Goal: Task Accomplishment & Management: Manage account settings

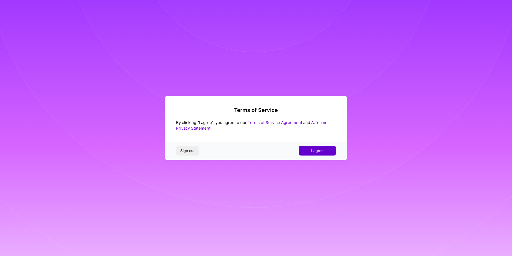
click at [324, 152] on button "I agree" at bounding box center [317, 151] width 37 height 10
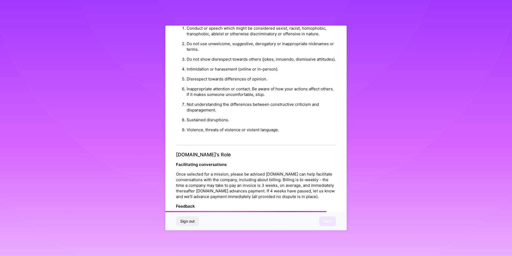
scroll to position [527, 0]
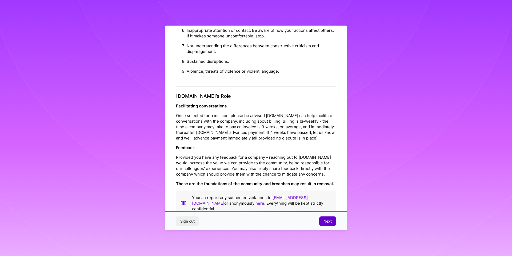
click at [334, 223] on button "Next" at bounding box center [327, 221] width 17 height 10
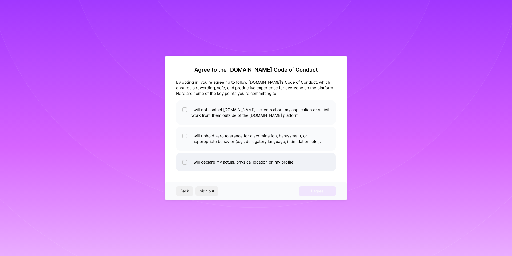
click at [242, 156] on li "I will declare my actual, physical location on my profile." at bounding box center [256, 162] width 160 height 18
checkbox input "true"
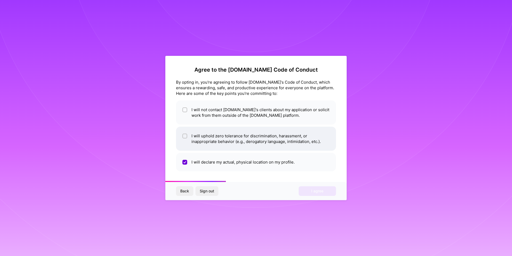
click at [252, 129] on li "I will uphold zero tolerance for discrimination, harassment, or inappropriate b…" at bounding box center [256, 139] width 160 height 24
checkbox input "true"
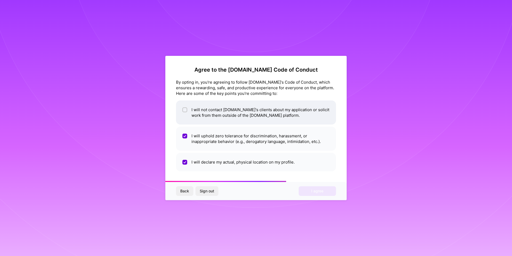
click at [256, 110] on li "I will not contact [DOMAIN_NAME]'s clients about my application or solicit work…" at bounding box center [256, 112] width 160 height 24
checkbox input "true"
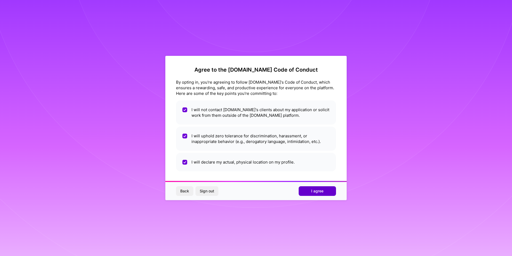
click at [334, 192] on button "I agree" at bounding box center [317, 191] width 37 height 10
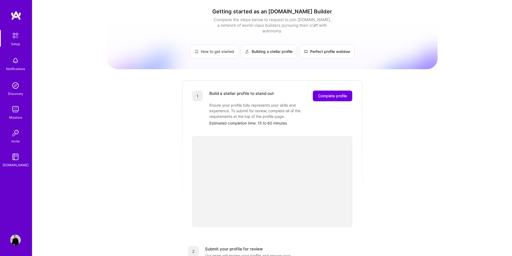
click at [201, 46] on link "How to get started" at bounding box center [214, 51] width 49 height 14
click at [11, 57] on img at bounding box center [15, 60] width 11 height 11
click at [12, 89] on img at bounding box center [15, 85] width 11 height 11
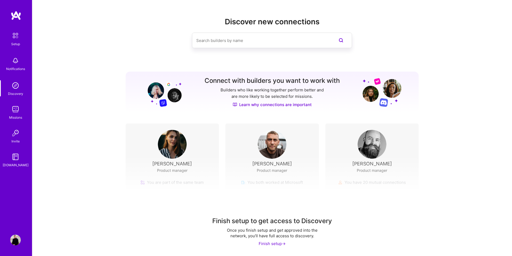
click at [13, 59] on img at bounding box center [15, 60] width 11 height 11
click at [16, 41] on div "Setup" at bounding box center [15, 44] width 9 height 6
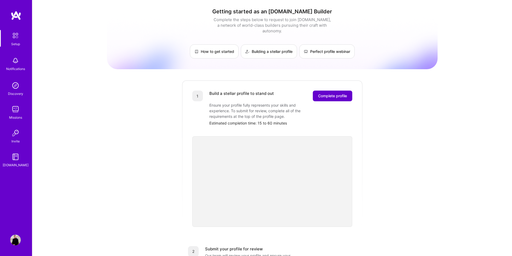
click at [322, 93] on span "Complete profile" at bounding box center [332, 95] width 29 height 5
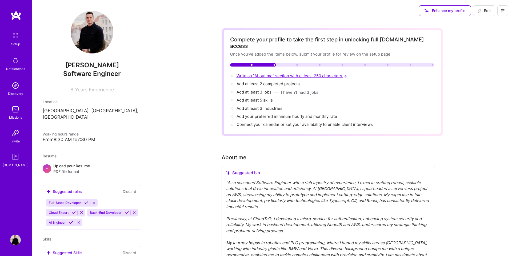
click at [263, 73] on span "Write an "About me" section with at least 250 characters →" at bounding box center [293, 75] width 112 height 5
select select "US"
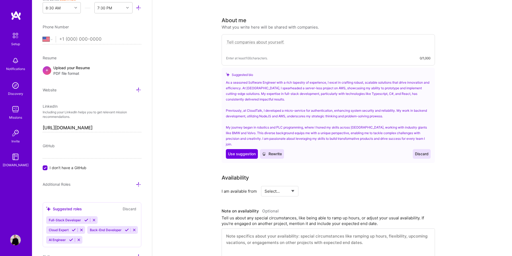
scroll to position [135, 0]
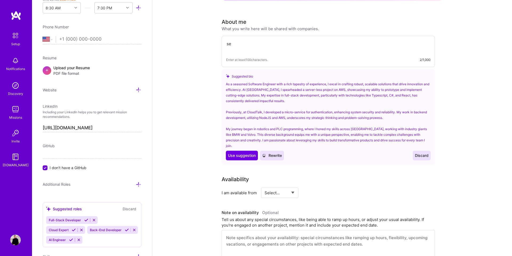
type textarea "s"
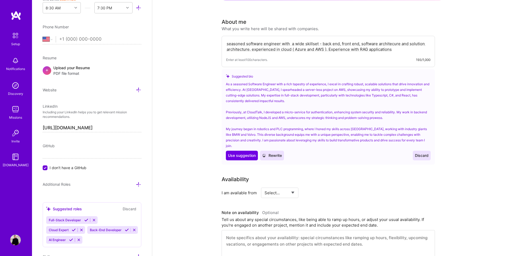
click at [265, 153] on icon at bounding box center [264, 155] width 4 height 4
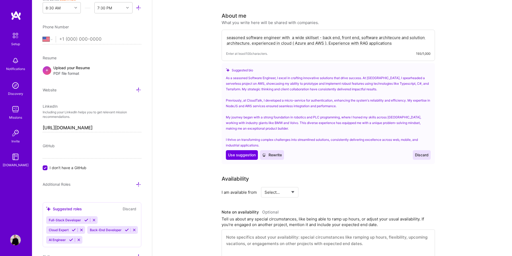
scroll to position [138, 0]
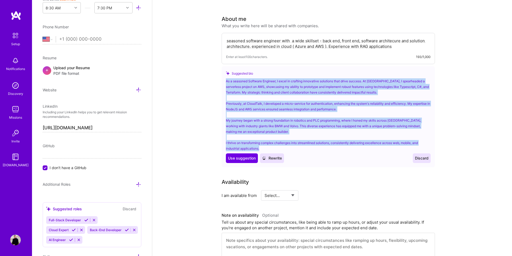
drag, startPoint x: 226, startPoint y: 74, endPoint x: 350, endPoint y: 140, distance: 140.4
click at [350, 140] on div "As a seasoned Software Engineer, I excel in crafting innovative solutions that …" at bounding box center [328, 114] width 205 height 73
copy div "As a seasoned Software Engineer, I excel in crafting innovative solutions that …"
click at [289, 134] on div "As a seasoned Software Engineer, I excel in crafting innovative solutions that …" at bounding box center [328, 114] width 205 height 73
drag, startPoint x: 266, startPoint y: 141, endPoint x: 232, endPoint y: 68, distance: 80.0
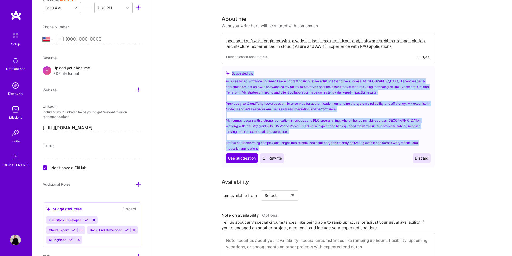
click at [232, 68] on div "Suggested bio As a seasoned Software Engineer, I excel in crafting innovative s…" at bounding box center [329, 116] width 214 height 101
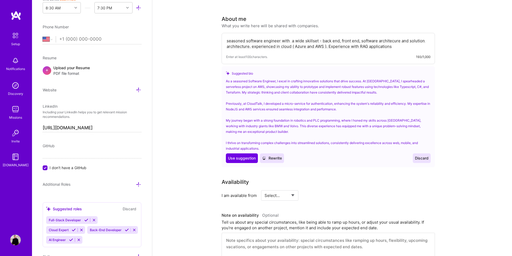
drag, startPoint x: 308, startPoint y: 39, endPoint x: 305, endPoint y: 38, distance: 3.2
click at [305, 38] on textarea "seasoned software engineer with a wide skillset - back end, front end, software…" at bounding box center [328, 43] width 204 height 12
drag, startPoint x: 395, startPoint y: 43, endPoint x: 199, endPoint y: 26, distance: 197.4
paste textarea "I am a seasoned Software Engineer and Solution Architect with a strong track re…"
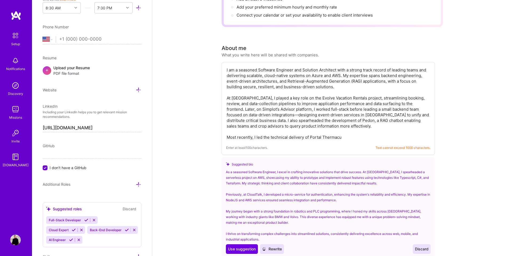
scroll to position [110, 0]
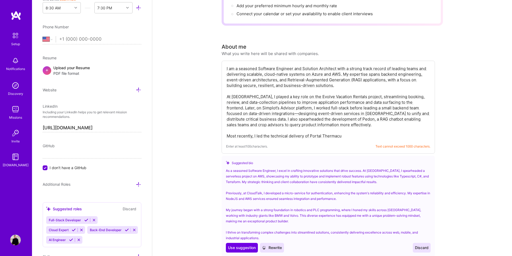
click at [382, 67] on textarea "I am a seasoned Software Engineer and Solution Architect with a strong track re…" at bounding box center [328, 102] width 204 height 74
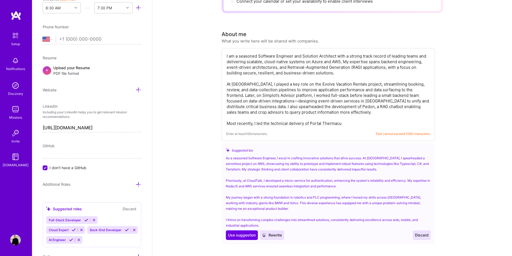
scroll to position [124, 0]
drag, startPoint x: 381, startPoint y: 55, endPoint x: 398, endPoint y: 55, distance: 16.5
click at [398, 55] on textarea "I am a seasoned Software Engineer and Solution Architect with a strong track re…" at bounding box center [328, 89] width 204 height 74
click at [381, 54] on textarea "I am a seasoned Software Engineer and Solution Architect with a strong track re…" at bounding box center [328, 89] width 204 height 74
drag, startPoint x: 393, startPoint y: 55, endPoint x: 416, endPoint y: 56, distance: 22.4
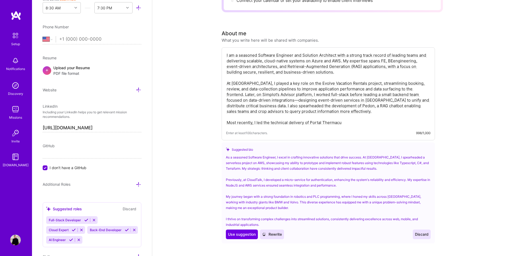
click at [416, 56] on textarea "I am a seasoned Software Engineer and Solution Architect with a strong track re…" at bounding box center [328, 89] width 204 height 74
click at [394, 55] on textarea "I am a seasoned Software Engineer and Solution Architect with a strong track re…" at bounding box center [328, 89] width 204 height 74
drag, startPoint x: 395, startPoint y: 54, endPoint x: 251, endPoint y: 61, distance: 143.8
click at [251, 61] on textarea "I am a seasoned Software Engineer and Solution Architect with a strong track re…" at bounding box center [328, 89] width 204 height 74
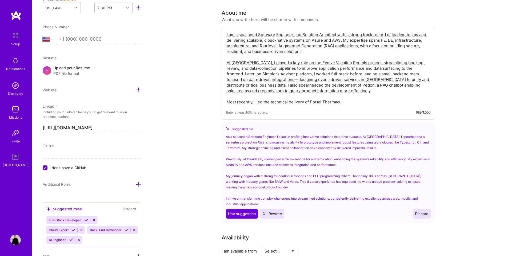
scroll to position [146, 0]
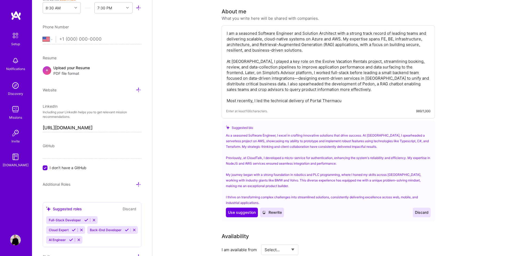
drag, startPoint x: 317, startPoint y: 88, endPoint x: 321, endPoint y: 108, distance: 20.1
click at [321, 108] on div "I am a seasoned Software Engineer and Solution Architect with a strong track re…" at bounding box center [329, 71] width 214 height 93
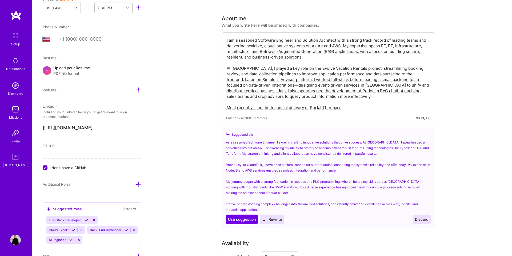
scroll to position [136, 0]
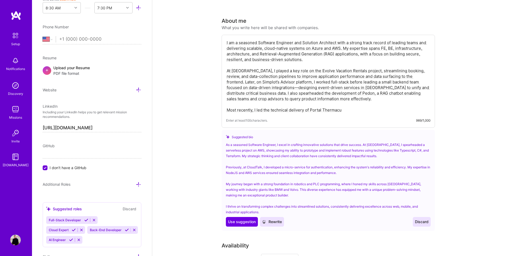
click at [362, 100] on textarea "I am a seasoned Software Engineer and Solution Architect with a strong track re…" at bounding box center [328, 76] width 204 height 74
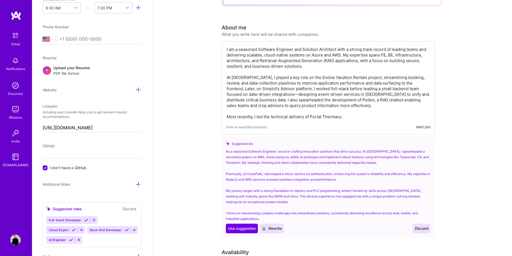
scroll to position [70, 0]
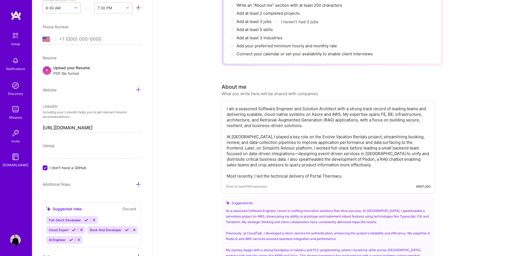
drag, startPoint x: 357, startPoint y: 170, endPoint x: 194, endPoint y: 109, distance: 173.3
drag, startPoint x: 347, startPoint y: 172, endPoint x: 188, endPoint y: 77, distance: 185.7
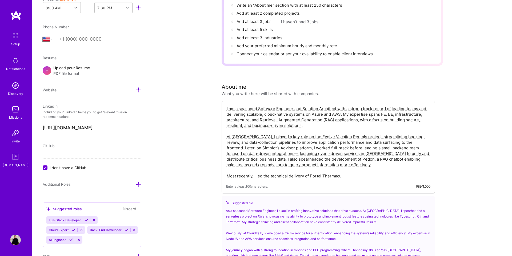
paste textarea "Seasoned Software Engineer and Solution Architect with expertise in Azure, AWS,…"
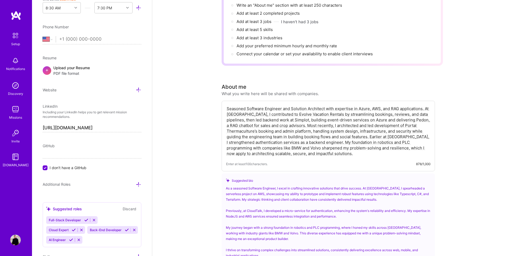
click at [353, 148] on textarea "Seasoned Software Engineer and Solution Architect with expertise in Azure, AWS,…" at bounding box center [328, 131] width 204 height 52
click at [336, 148] on textarea "Seasoned Software Engineer and Solution Architect with expertise in Azure, AWS,…" at bounding box center [328, 131] width 204 height 52
click at [352, 146] on textarea "Seasoned Software Engineer and Solution Architect with expertise in Azure, AWS,…" at bounding box center [328, 131] width 204 height 52
click at [370, 146] on textarea "Seasoned Software Engineer and Solution Architect with expertise in Azure, AWS,…" at bounding box center [328, 131] width 204 height 52
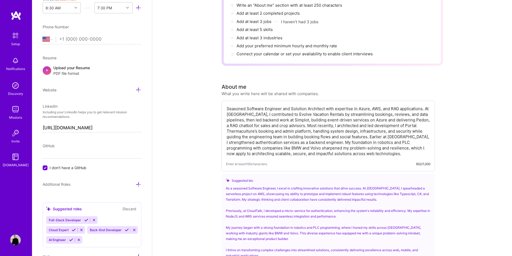
click at [358, 135] on textarea "Seasoned Software Engineer and Solution Architect with expertise in Azure, AWS,…" at bounding box center [328, 131] width 204 height 52
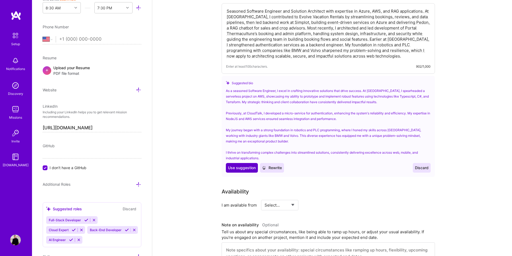
scroll to position [239, 0]
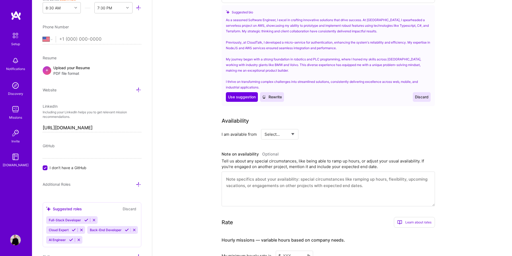
type textarea "Seasoned Software Engineer and Solution Architect with expertise in Azure, AWS,…"
click at [283, 127] on select "Select... Right Now Future Date Not Available" at bounding box center [280, 134] width 31 height 14
select select "Right Now"
click at [265, 127] on select "Select... Right Now Future Date Not Available" at bounding box center [280, 134] width 31 height 14
click at [270, 127] on select "Select... Right Now Future Date Not Available" at bounding box center [280, 134] width 31 height 14
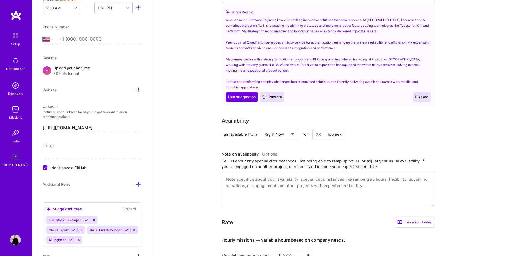
click at [319, 129] on input at bounding box center [329, 134] width 32 height 10
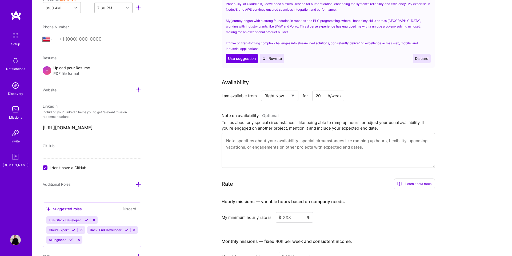
scroll to position [280, 0]
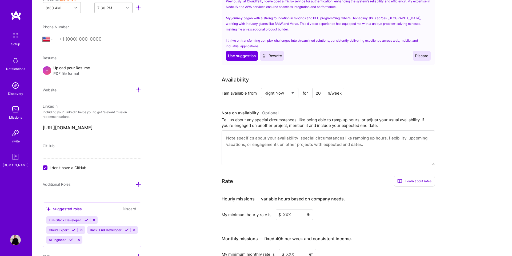
type input "20"
click at [261, 130] on textarea at bounding box center [329, 147] width 214 height 35
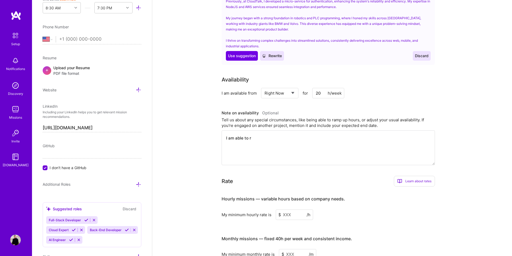
type textarea "I am able to ra"
click at [264, 130] on textarea "I am able to ra" at bounding box center [329, 147] width 214 height 35
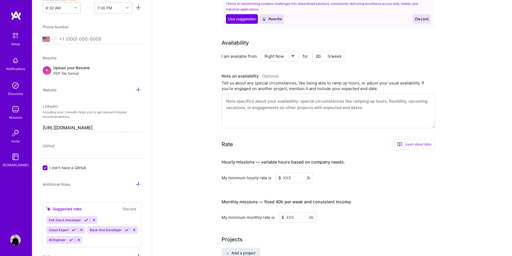
scroll to position [332, 0]
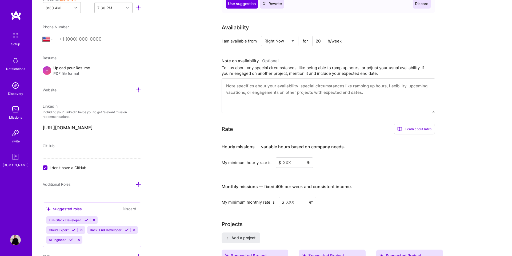
click at [295, 160] on input at bounding box center [294, 162] width 37 height 10
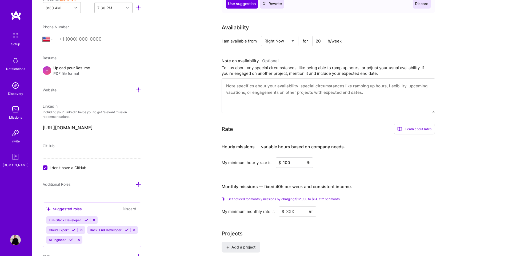
scroll to position [332, 0]
click at [295, 160] on input "100" at bounding box center [294, 162] width 37 height 10
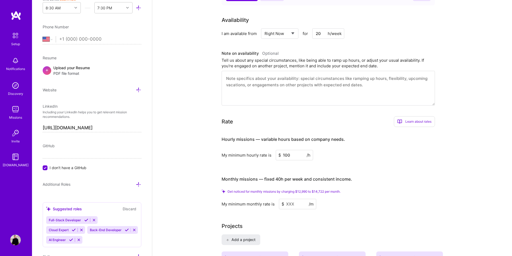
scroll to position [340, 0]
type input "100"
click at [292, 197] on input at bounding box center [297, 202] width 37 height 10
paste input "100"
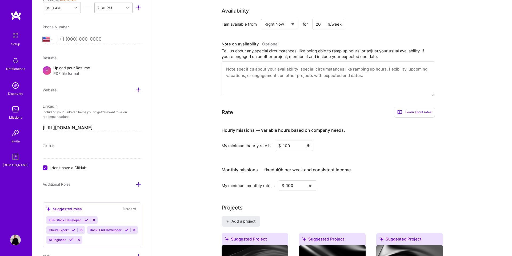
type input "100"
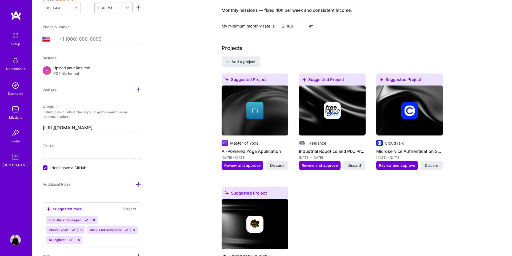
scroll to position [506, 0]
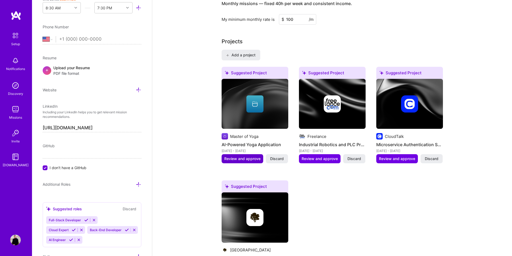
click at [248, 156] on span "Review and approve" at bounding box center [242, 158] width 36 height 5
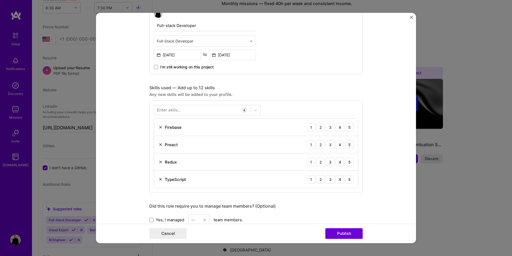
scroll to position [211, 0]
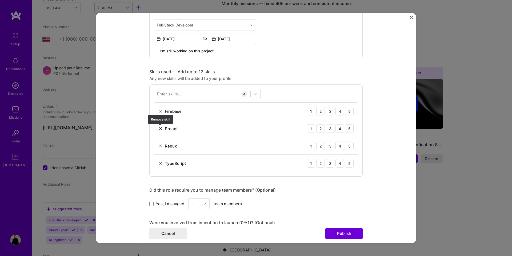
click at [162, 129] on img at bounding box center [161, 128] width 4 height 4
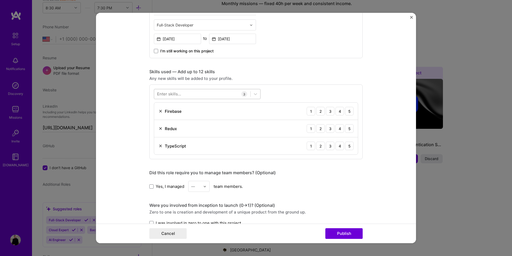
click at [188, 94] on div at bounding box center [202, 93] width 96 height 9
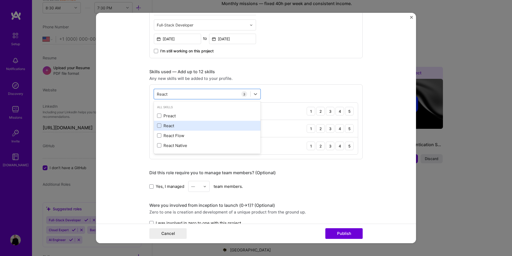
click at [170, 123] on div "React" at bounding box center [207, 126] width 100 height 6
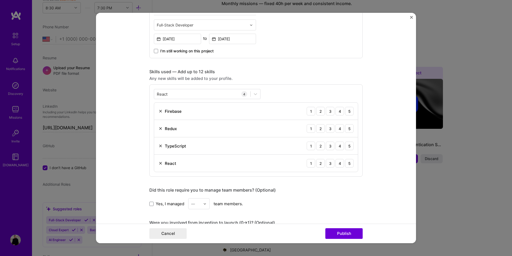
click at [141, 129] on form "Editing suggested project This project is suggested based on your LinkedIn, res…" at bounding box center [256, 128] width 320 height 230
click at [199, 90] on div "React React" at bounding box center [202, 93] width 96 height 9
click at [199, 90] on div "ReactNod ReactNod" at bounding box center [202, 93] width 96 height 9
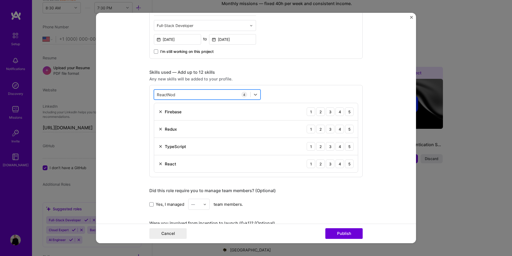
drag, startPoint x: 199, startPoint y: 90, endPoint x: 172, endPoint y: 92, distance: 27.3
click at [172, 92] on div "ReactNod ReactNod" at bounding box center [202, 94] width 96 height 9
click at [172, 92] on input "ReactNod" at bounding box center [166, 95] width 19 height 6
click at [172, 119] on div "Node.js" at bounding box center [207, 116] width 107 height 10
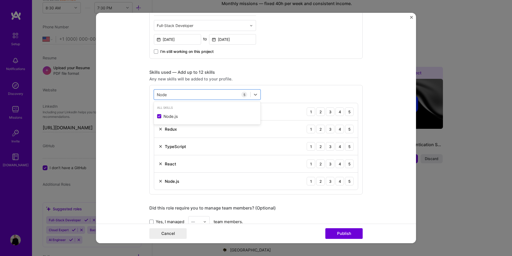
type input "Node"
click at [138, 127] on form "Editing suggested project This project is suggested based on your LinkedIn, res…" at bounding box center [256, 128] width 320 height 230
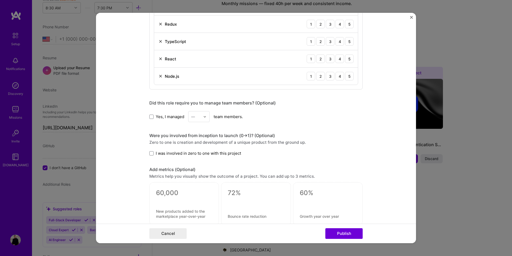
scroll to position [341, 0]
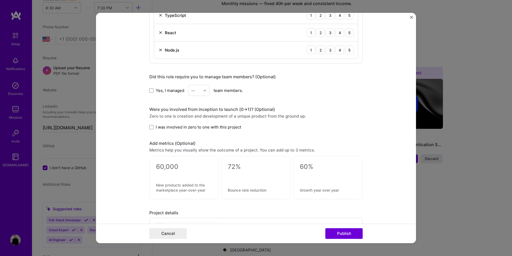
click at [156, 129] on span "I was involved in zero to one with this project" at bounding box center [198, 127] width 85 height 6
click at [0, 0] on input "I was involved in zero to one with this project" at bounding box center [0, 0] width 0 height 0
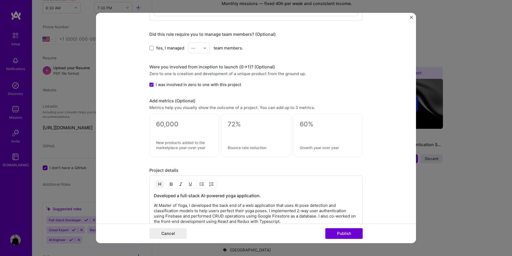
scroll to position [393, 0]
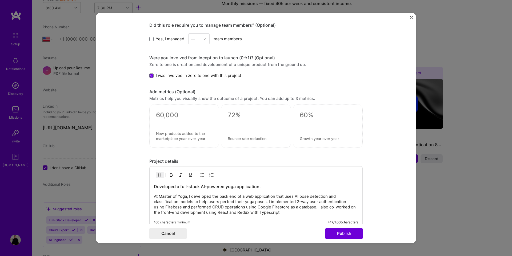
click at [173, 115] on textarea at bounding box center [184, 115] width 56 height 8
click at [138, 118] on form "Editing suggested project This project is suggested based on your LinkedIn, res…" at bounding box center [256, 128] width 320 height 230
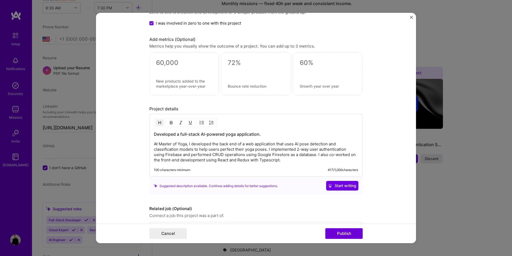
scroll to position [464, 0]
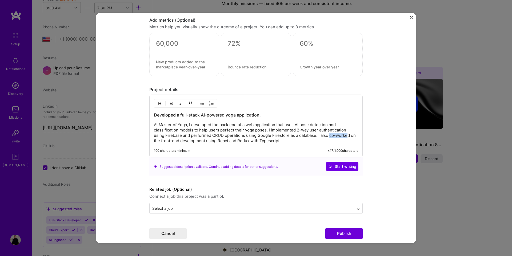
drag, startPoint x: 330, startPoint y: 136, endPoint x: 348, endPoint y: 136, distance: 18.2
click at [348, 136] on p "At Master of Yoga, I developed the back end of a web application that uses AI p…" at bounding box center [256, 132] width 204 height 21
click at [343, 164] on span "Start writing" at bounding box center [343, 166] width 28 height 5
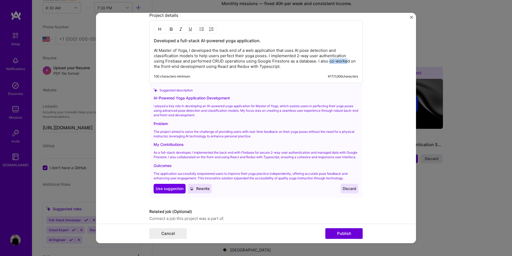
scroll to position [545, 0]
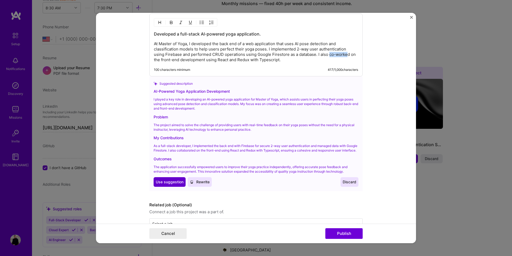
click at [177, 184] on span "Use suggestion" at bounding box center [170, 181] width 28 height 5
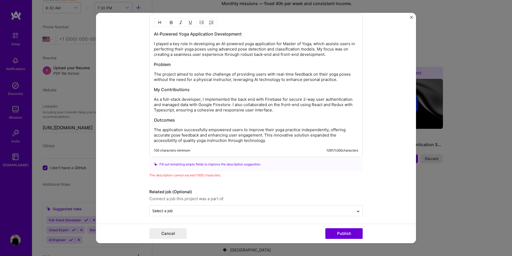
scroll to position [548, 0]
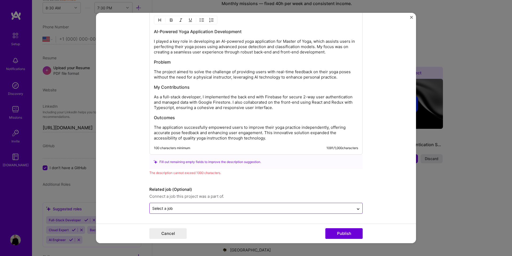
click at [190, 211] on div "Select a job" at bounding box center [252, 208] width 204 height 10
click at [147, 173] on form "Editing suggested project This project is suggested based on your LinkedIn, res…" at bounding box center [256, 128] width 320 height 230
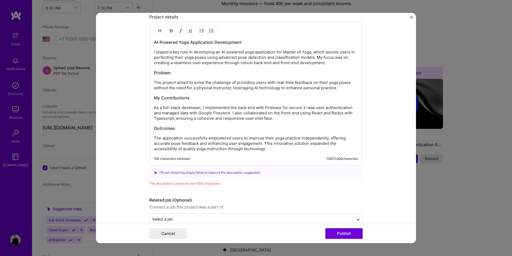
scroll to position [520, 0]
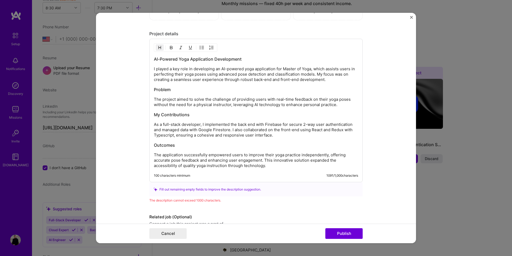
click at [166, 91] on h3 "Problem" at bounding box center [256, 89] width 204 height 6
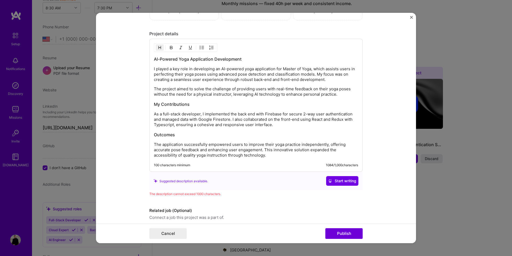
click at [172, 58] on h3 "AI-Powered Yoga Application Development" at bounding box center [256, 59] width 204 height 6
click at [153, 68] on div "I played a key role in developing an AI-powered yoga application for Master of …" at bounding box center [256, 105] width 214 height 133
click at [155, 68] on p "I played a key role in developing an AI-powered yoga application for Master of …" at bounding box center [256, 74] width 204 height 16
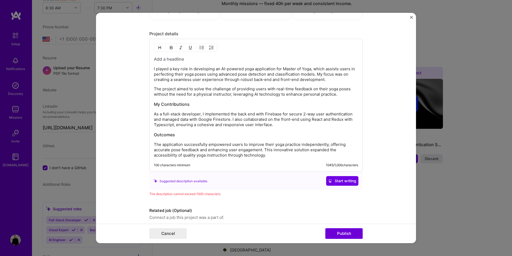
click at [166, 104] on h3 "My Contributions" at bounding box center [256, 104] width 204 height 6
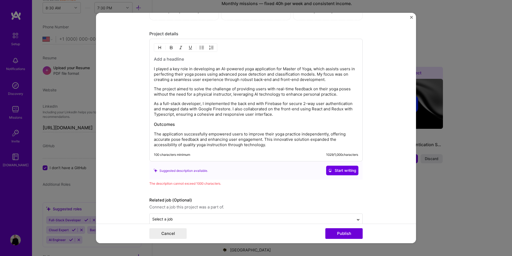
click at [163, 122] on h3 "Outcomes" at bounding box center [256, 124] width 204 height 6
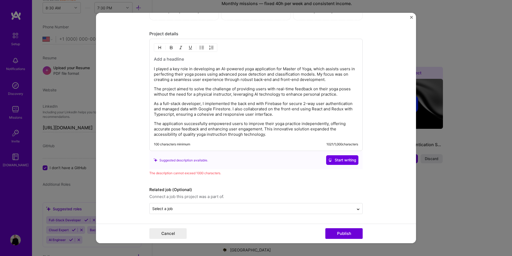
click at [249, 133] on p "The application successfully empowered users to improve their yoga practice ind…" at bounding box center [256, 129] width 204 height 16
click at [194, 123] on p "The application successfully empowered users to improve their yoga practice ind…" at bounding box center [256, 129] width 204 height 16
drag, startPoint x: 282, startPoint y: 109, endPoint x: 301, endPoint y: 109, distance: 19.2
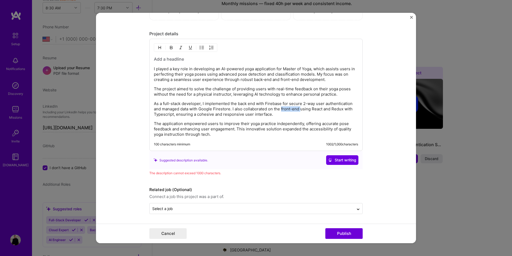
click at [301, 109] on p "As a full-stack developer, I implemented the back end with Firebase for secure …" at bounding box center [256, 109] width 204 height 16
click at [341, 231] on button "Publish" at bounding box center [344, 233] width 37 height 11
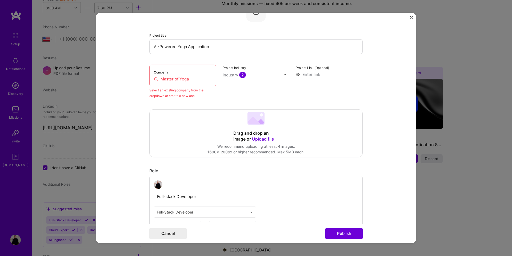
scroll to position [35, 0]
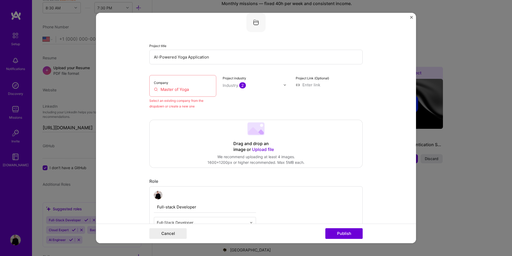
click at [172, 88] on input "Master of Yoga" at bounding box center [183, 89] width 58 height 6
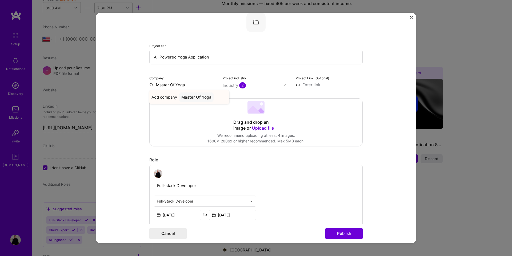
type input "Master Of Yoga"
click at [187, 97] on div "Master Of Yoga" at bounding box center [196, 96] width 34 height 9
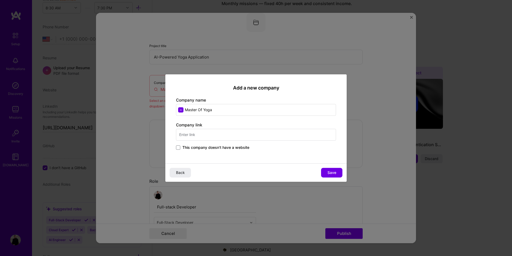
click at [247, 150] on span "This company doesn't have a website" at bounding box center [216, 147] width 67 height 5
click at [0, 0] on input "This company doesn't have a website" at bounding box center [0, 0] width 0 height 0
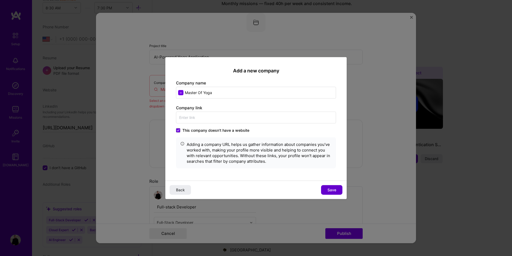
click at [334, 189] on span "Save" at bounding box center [332, 189] width 9 height 5
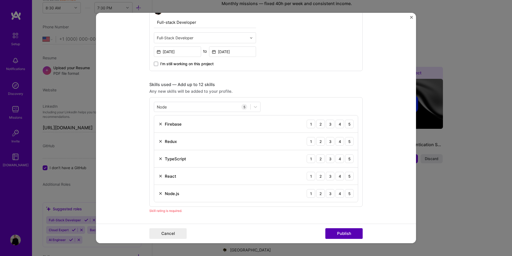
scroll to position [231, 0]
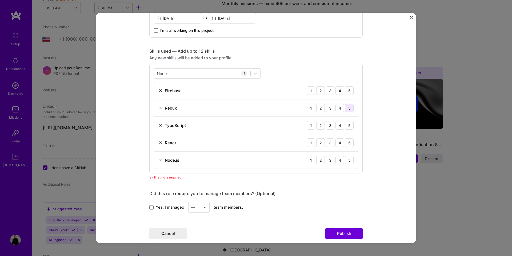
click at [348, 108] on div "5" at bounding box center [349, 108] width 9 height 9
click at [331, 90] on div "3" at bounding box center [330, 90] width 9 height 9
click at [350, 125] on div "5" at bounding box center [349, 125] width 9 height 9
click at [350, 142] on div "5" at bounding box center [349, 142] width 9 height 9
drag, startPoint x: 348, startPoint y: 163, endPoint x: 345, endPoint y: 165, distance: 4.4
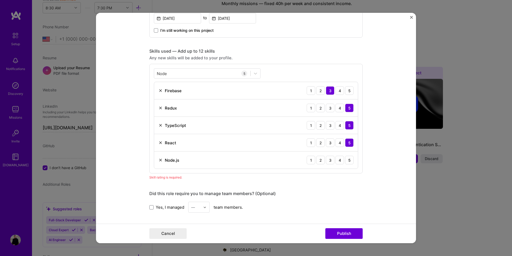
click at [348, 163] on div "5" at bounding box center [349, 160] width 9 height 9
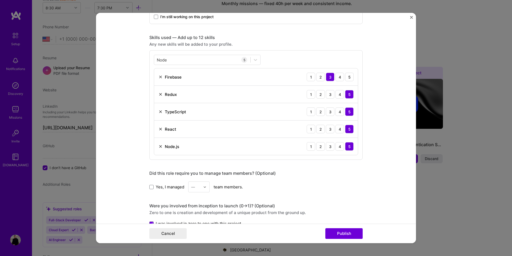
scroll to position [248, 0]
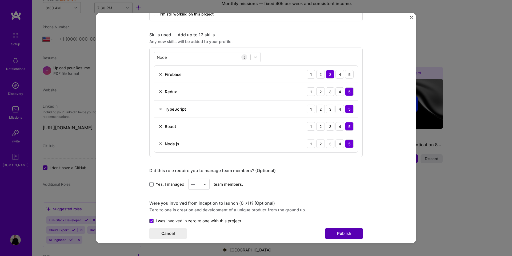
click at [338, 233] on button "Publish" at bounding box center [344, 233] width 37 height 11
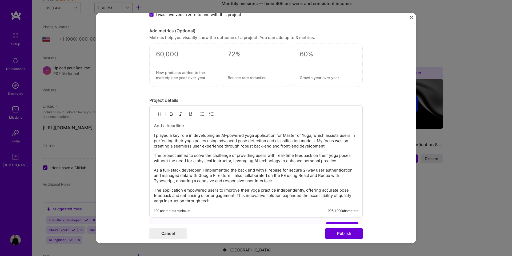
scroll to position [453, 0]
click at [174, 126] on h3 at bounding box center [256, 126] width 204 height 6
click at [166, 128] on h3 at bounding box center [256, 126] width 204 height 6
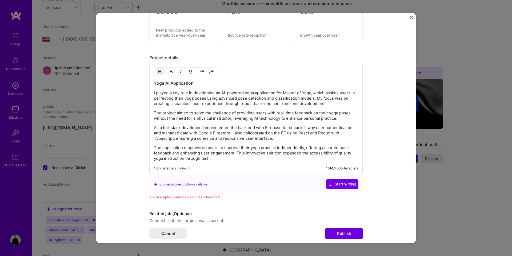
scroll to position [497, 0]
drag, startPoint x: 278, startPoint y: 93, endPoint x: 310, endPoint y: 93, distance: 32.0
click at [310, 93] on p "I played a key role in developing an AI-powered yoga application for Master of …" at bounding box center [256, 97] width 204 height 16
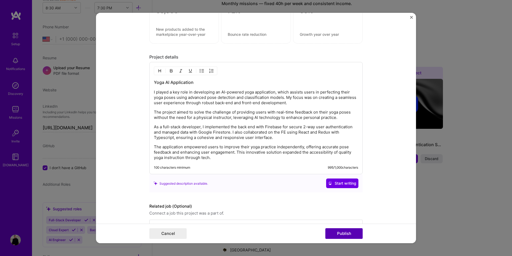
click at [345, 234] on button "Publish" at bounding box center [344, 233] width 37 height 11
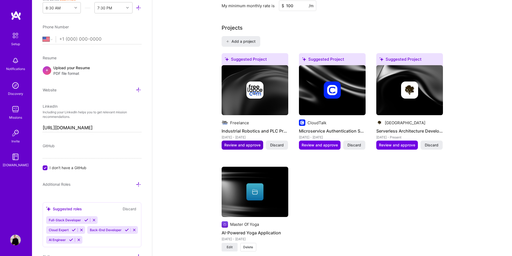
click at [252, 142] on span "Review and approve" at bounding box center [242, 144] width 36 height 5
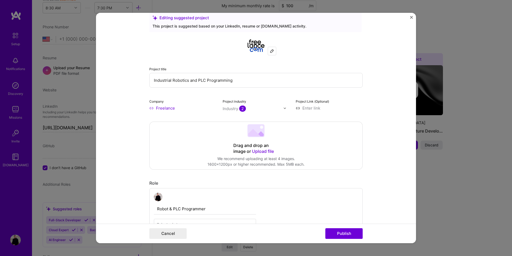
scroll to position [13, 0]
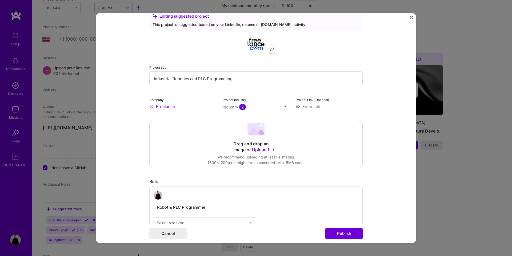
click at [233, 106] on div "Industry 2" at bounding box center [234, 107] width 23 height 6
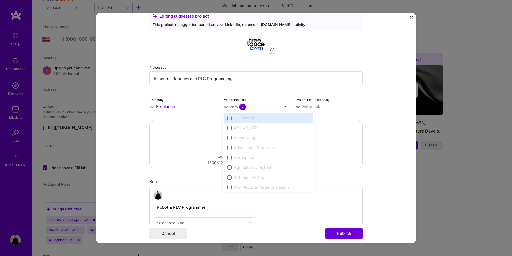
click at [208, 88] on div "Project title Industrial Robotics and PLC Programming Company Freelance Project…" at bounding box center [256, 71] width 214 height 75
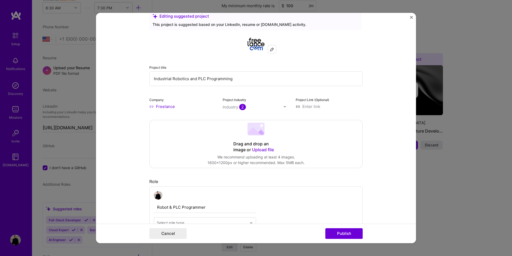
click at [246, 104] on div at bounding box center [253, 107] width 61 height 7
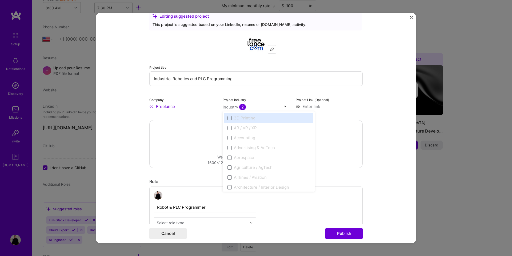
scroll to position [108, 0]
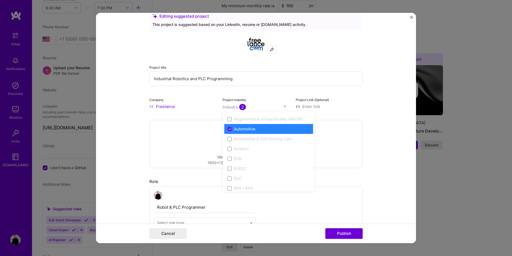
click at [225, 108] on div "Industry 2" at bounding box center [234, 107] width 23 height 6
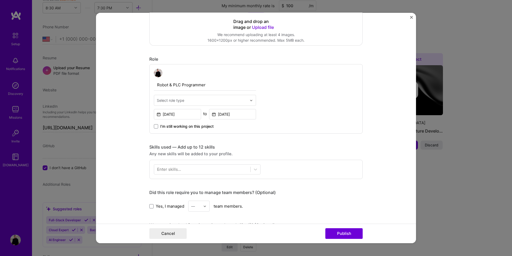
scroll to position [141, 0]
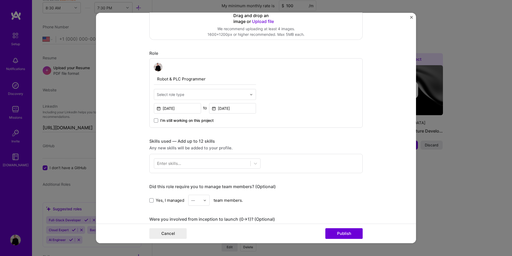
click at [225, 96] on input "text" at bounding box center [202, 95] width 90 height 6
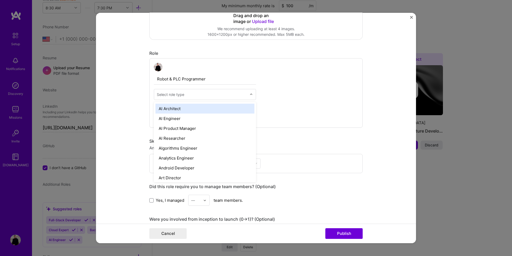
click at [368, 78] on form "Editing suggested project This project is suggested based on your LinkedIn, res…" at bounding box center [256, 128] width 320 height 230
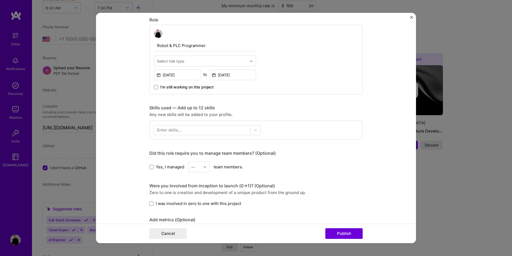
scroll to position [192, 0]
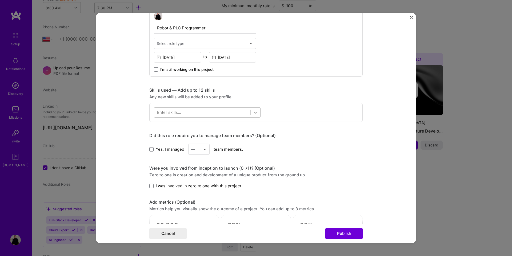
click at [252, 110] on div at bounding box center [256, 113] width 10 height 10
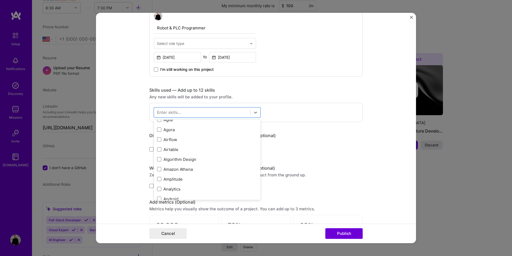
scroll to position [0, 0]
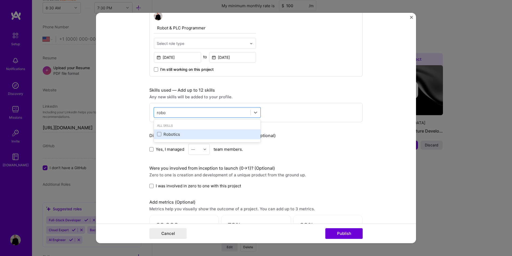
click at [187, 132] on div "Robotics" at bounding box center [207, 134] width 100 height 6
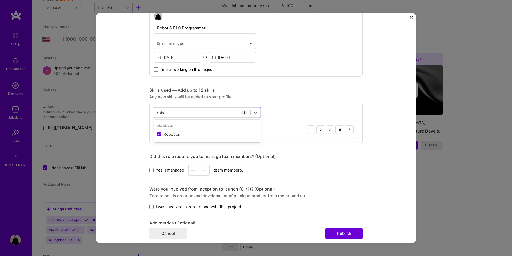
click at [150, 128] on div "option Robotics, selected. option Robotics selected, 0 of 2. 1 result available…" at bounding box center [256, 123] width 214 height 40
click at [351, 130] on div "5" at bounding box center [349, 129] width 9 height 9
click at [213, 113] on div "robo robo" at bounding box center [202, 112] width 96 height 9
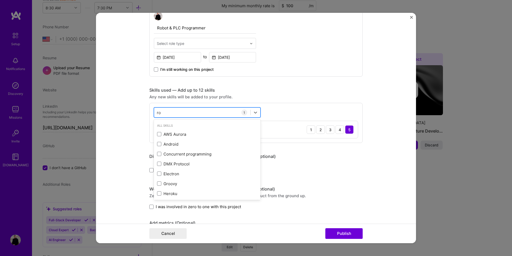
type input "r"
type input "c"
type input "P"
type input "a"
click at [260, 97] on div "Any new skills will be added to your profile." at bounding box center [256, 97] width 214 height 6
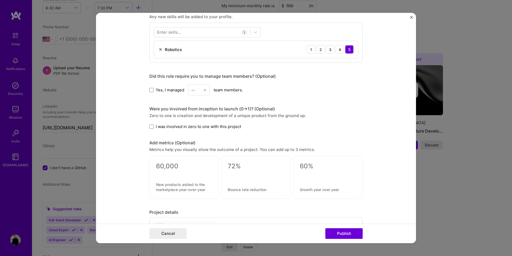
scroll to position [279, 0]
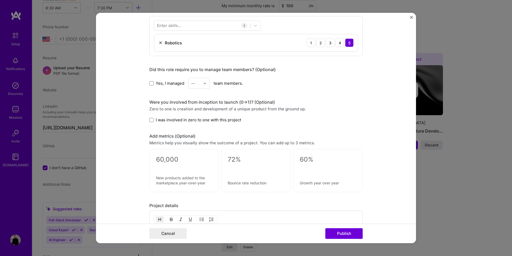
click at [228, 121] on span "I was involved in zero to one with this project" at bounding box center [198, 120] width 85 height 6
click at [0, 0] on input "I was involved in zero to one with this project" at bounding box center [0, 0] width 0 height 0
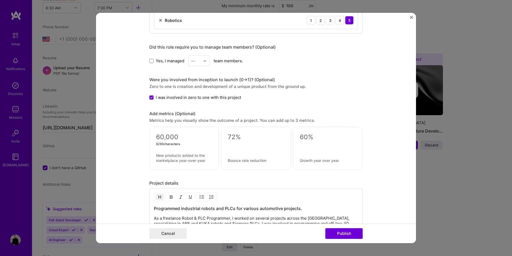
click at [172, 134] on textarea at bounding box center [184, 137] width 56 height 8
type textarea "0"
click at [181, 167] on div "1000000+ c 10 / 30 characters" at bounding box center [184, 149] width 70 height 46
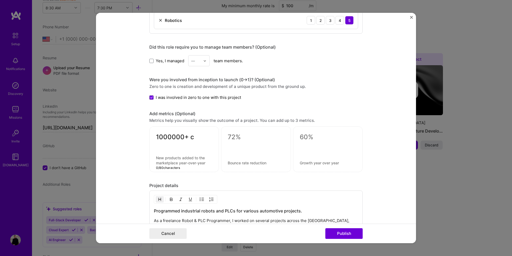
click at [178, 161] on textarea at bounding box center [184, 160] width 56 height 10
click at [195, 138] on textarea "1000000+ c" at bounding box center [184, 138] width 56 height 10
type textarea "1000000+"
click at [164, 159] on textarea at bounding box center [184, 160] width 56 height 10
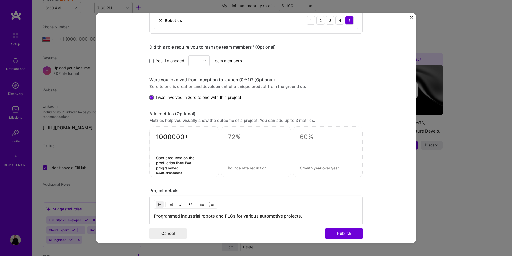
type textarea "Cars produced on the production lines I've programmed"
click at [230, 137] on textarea at bounding box center [256, 137] width 56 height 8
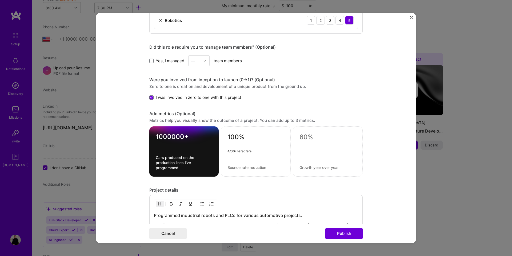
type textarea "100%"
click at [229, 168] on textarea at bounding box center [256, 167] width 57 height 5
click at [282, 161] on textarea "Adherence to the strict quality controls within the Automotive" at bounding box center [256, 165] width 57 height 10
click at [272, 166] on textarea "Adherence to the strict quality and safety controls within the Automotive" at bounding box center [256, 162] width 57 height 15
click at [247, 168] on textarea "Adherence to the strict quality and safety controls within the Automotive" at bounding box center [256, 162] width 57 height 15
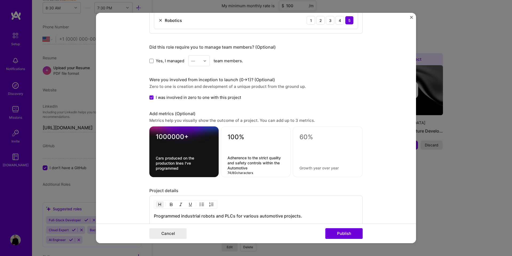
click at [247, 168] on textarea "Adherence to the strict quality and safety controls within the Automotive" at bounding box center [256, 162] width 57 height 15
type textarea "Adherence to the strict quality and safety controls within the industry"
click at [304, 135] on textarea at bounding box center [328, 137] width 57 height 8
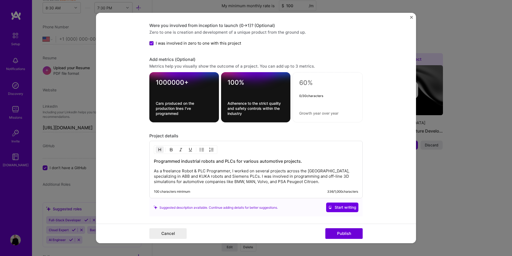
scroll to position [361, 0]
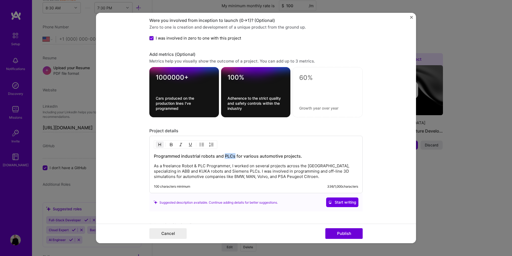
drag, startPoint x: 224, startPoint y: 156, endPoint x: 235, endPoint y: 156, distance: 10.9
click at [235, 156] on h3 "Programmed industrial robots and PLCs for various automotive projects." at bounding box center [256, 156] width 204 height 6
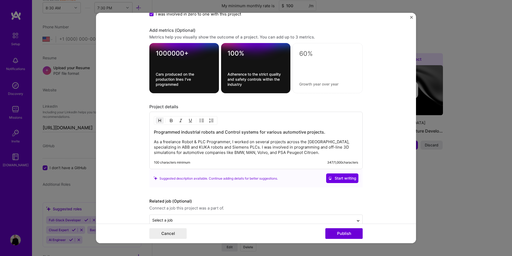
scroll to position [384, 0]
click at [306, 56] on textarea at bounding box center [327, 54] width 57 height 8
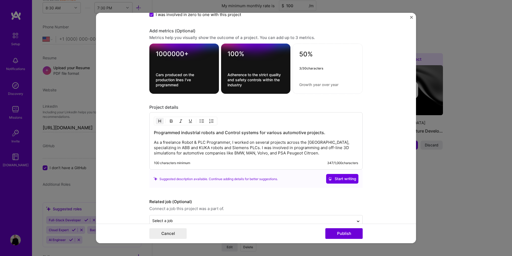
type textarea "50%"
click at [311, 81] on div "50% 3 / 30 characters" at bounding box center [328, 69] width 70 height 50
click at [309, 85] on textarea at bounding box center [327, 84] width 57 height 5
type textarea "Reduced on-site hours"
click at [312, 86] on textarea "Reduced on-site hours" at bounding box center [327, 84] width 57 height 5
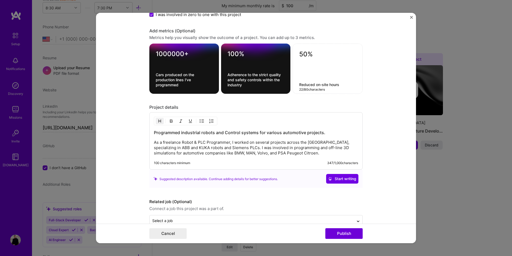
click at [312, 86] on textarea "Reduced on-site hours" at bounding box center [327, 84] width 57 height 5
click at [313, 54] on textarea "50%" at bounding box center [327, 55] width 57 height 10
type textarea "5"
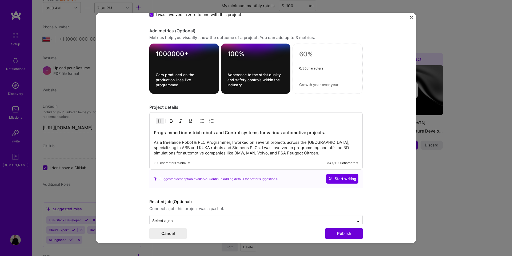
click at [268, 139] on div "Programmed industrial robots and Control systems for various automotive project…" at bounding box center [256, 142] width 204 height 26
click at [294, 153] on p "As a freelance Robot & PLC Programmer, I worked on several projects across the …" at bounding box center [256, 148] width 204 height 16
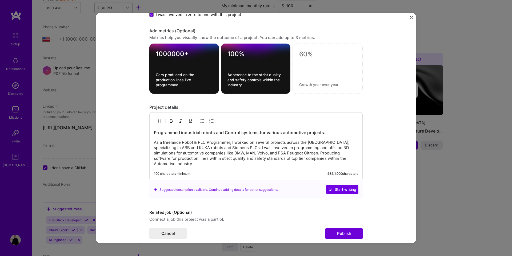
click at [277, 159] on p "As a freelance Robot & PLC Programmer, I worked on several projects across the …" at bounding box center [256, 153] width 204 height 27
click at [344, 187] on span "Start writing" at bounding box center [343, 189] width 28 height 5
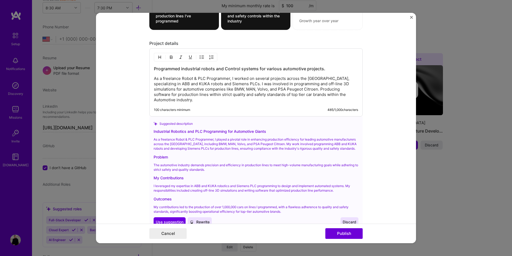
scroll to position [463, 0]
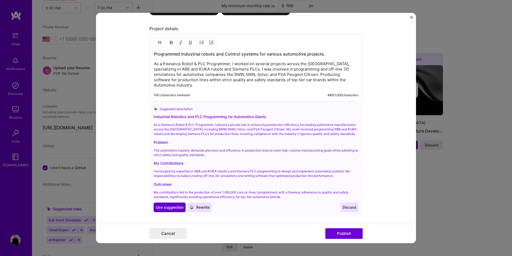
click at [168, 203] on button "Use Use suggestion" at bounding box center [170, 207] width 32 height 10
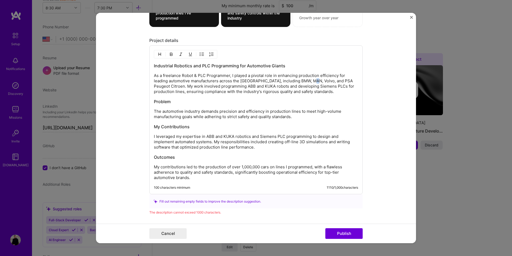
scroll to position [452, 0]
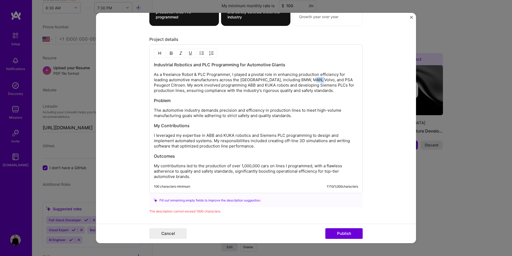
drag, startPoint x: 311, startPoint y: 80, endPoint x: 320, endPoint y: 80, distance: 9.1
click at [320, 80] on p "As a freelance Robot & PLC Programmer, I played a pivotal role in enhancing pro…" at bounding box center [256, 82] width 204 height 21
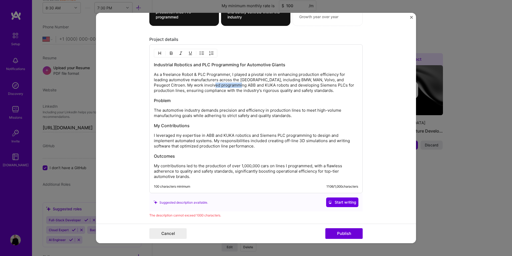
drag, startPoint x: 207, startPoint y: 85, endPoint x: 235, endPoint y: 87, distance: 27.8
click at [235, 87] on p "As a freelance Robot & PLC Programmer, I played a pivotal role in enhancing pro…" at bounding box center [256, 82] width 204 height 21
click at [280, 86] on p "As a freelance Robot & PLC Programmer, I played a pivotal role in enhancing pro…" at bounding box center [256, 82] width 204 height 21
click at [249, 86] on p "As a freelance Robot & PLC Programmer, I played a pivotal role in enhancing pro…" at bounding box center [256, 82] width 204 height 21
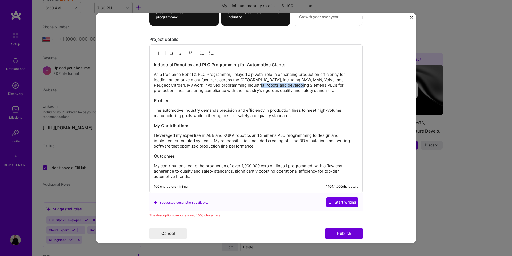
drag, startPoint x: 248, startPoint y: 86, endPoint x: 296, endPoint y: 85, distance: 48.0
click at [296, 85] on p "As a freelance Robot & PLC Programmer, I played a pivotal role in enhancing pro…" at bounding box center [256, 82] width 204 height 21
drag, startPoint x: 191, startPoint y: 102, endPoint x: 146, endPoint y: 101, distance: 44.9
click at [146, 101] on form "Editing suggested project This project is suggested based on your LinkedIn, res…" at bounding box center [256, 128] width 320 height 230
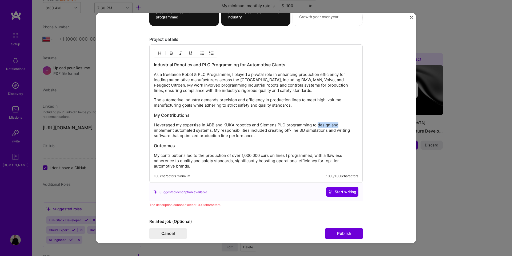
drag, startPoint x: 337, startPoint y: 125, endPoint x: 317, endPoint y: 125, distance: 20.0
click at [317, 125] on p "I leveraged my expertise in ABB and KUKA robotics and Siemens PLC programming t…" at bounding box center [256, 130] width 204 height 16
drag, startPoint x: 264, startPoint y: 131, endPoint x: 314, endPoint y: 131, distance: 49.6
click at [314, 131] on p "I leveraged my expertise in ABB and KUKA robotics and Siemens PLC programming t…" at bounding box center [256, 130] width 204 height 16
click at [245, 134] on p "I leveraged my expertise in ABB and KUKA robotics and Siemens PLC programming t…" at bounding box center [256, 130] width 204 height 16
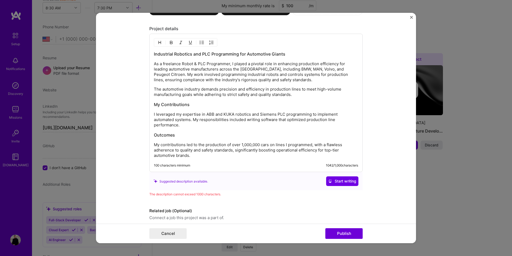
scroll to position [465, 0]
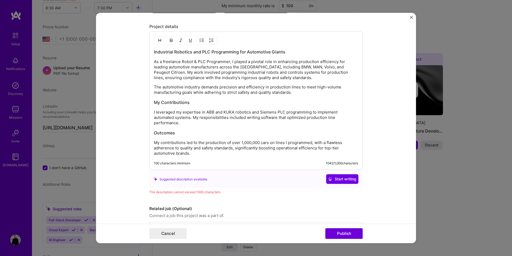
click at [179, 104] on h3 "My Contributions" at bounding box center [256, 102] width 204 height 6
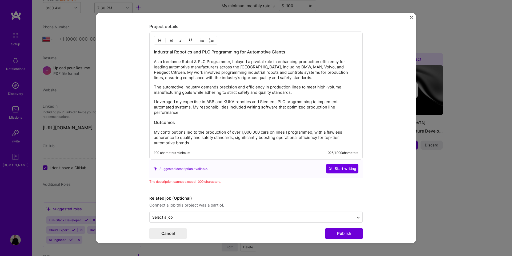
click at [260, 103] on p "I leveraged my expertise in ABB and KUKA robotics and Siemens PLC programming t…" at bounding box center [256, 107] width 204 height 16
click at [161, 123] on h3 "Outcomes" at bounding box center [256, 122] width 204 height 6
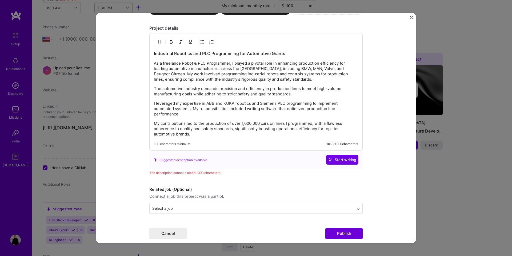
scroll to position [463, 0]
click at [332, 124] on p "My contributions led to the production of over 1,000,000 cars on lines I progra…" at bounding box center [256, 129] width 204 height 16
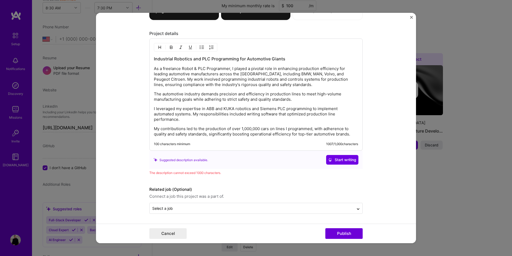
click at [224, 134] on p "My contributions led to the production of over 1,000,000 cars on lines I progra…" at bounding box center [256, 131] width 204 height 11
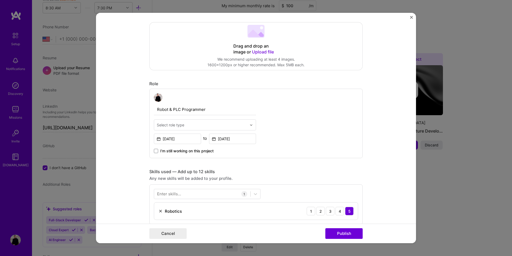
scroll to position [118, 0]
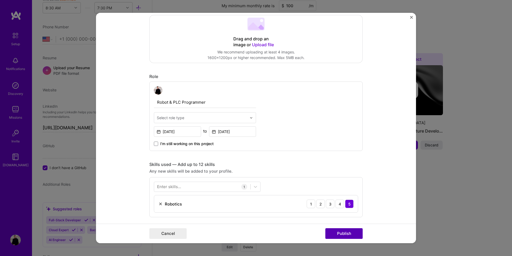
click at [341, 235] on button "Publish" at bounding box center [344, 233] width 37 height 11
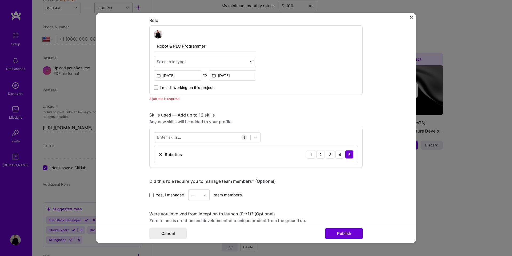
scroll to position [173, 0]
click at [191, 66] on div "Select role type" at bounding box center [202, 62] width 96 height 10
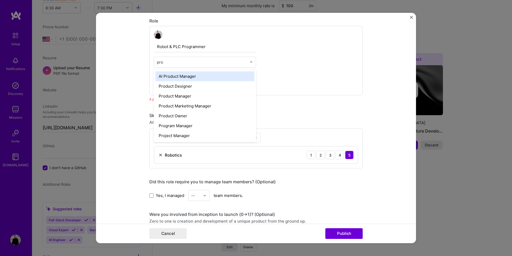
scroll to position [174, 0]
type input "p"
type input "d"
type input "soft"
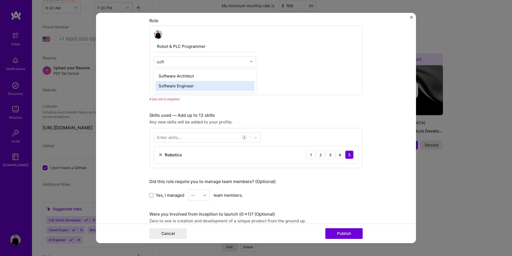
click at [184, 86] on div "Software Engineer" at bounding box center [205, 86] width 99 height 10
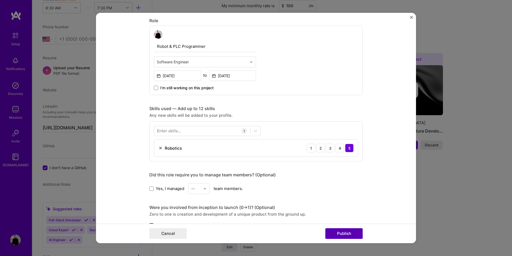
click at [329, 236] on button "Publish" at bounding box center [344, 233] width 37 height 11
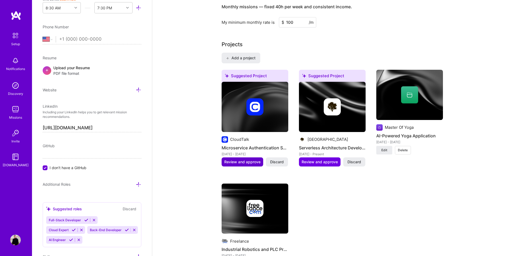
scroll to position [481, 0]
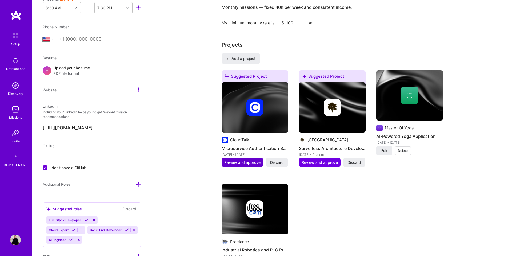
click at [243, 160] on span "Review and approve" at bounding box center [242, 162] width 36 height 5
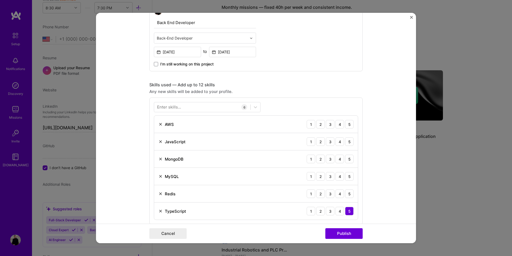
scroll to position [215, 0]
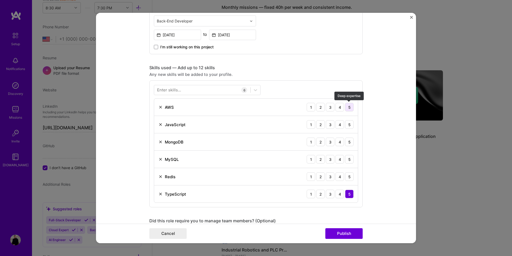
click at [347, 107] on div "5" at bounding box center [349, 107] width 9 height 9
click at [356, 128] on div "JavaScript 1 2 3 4 5" at bounding box center [256, 124] width 204 height 17
click at [351, 123] on div "5" at bounding box center [349, 124] width 9 height 9
click at [333, 142] on div "3" at bounding box center [330, 141] width 9 height 9
click at [348, 159] on div "5" at bounding box center [349, 159] width 9 height 9
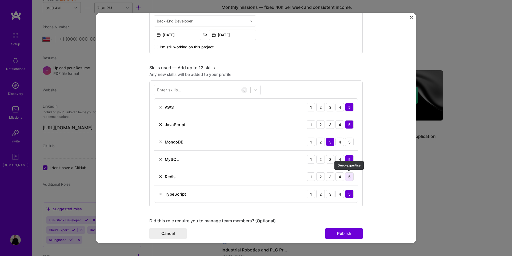
click at [348, 173] on div "5" at bounding box center [349, 176] width 9 height 9
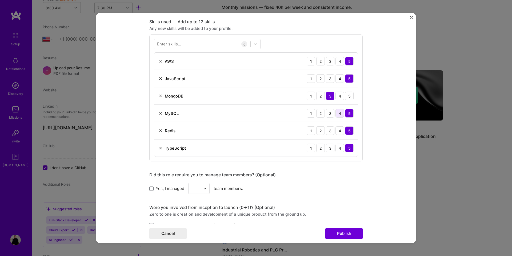
scroll to position [274, 0]
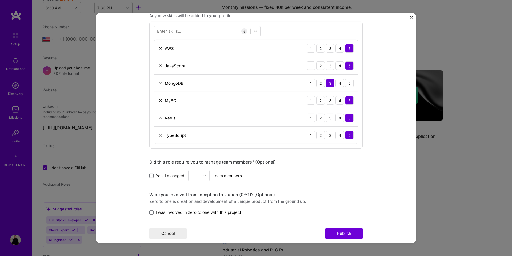
click at [339, 105] on div "MySQL 1 2 3 4 5" at bounding box center [256, 100] width 204 height 17
click at [340, 102] on div "4" at bounding box center [340, 100] width 9 height 9
click at [339, 84] on div "4" at bounding box center [340, 83] width 9 height 9
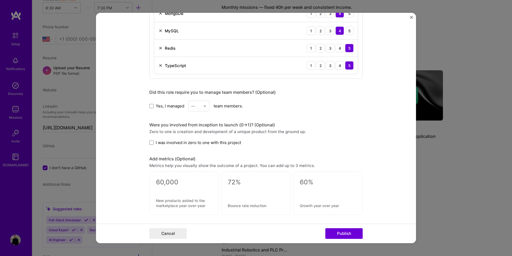
scroll to position [352, 0]
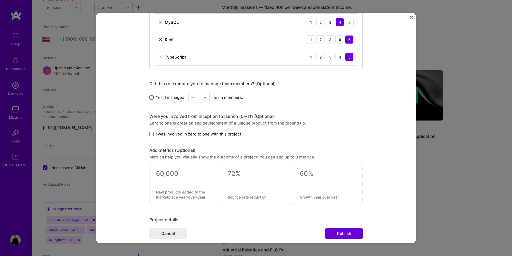
click at [165, 130] on div "Were you involved from inception to launch (0 -> 1)? (Optional) Zero to one is …" at bounding box center [256, 124] width 214 height 23
click at [164, 132] on span "I was involved in zero to one with this project" at bounding box center [198, 134] width 85 height 6
click at [0, 0] on input "I was involved in zero to one with this project" at bounding box center [0, 0] width 0 height 0
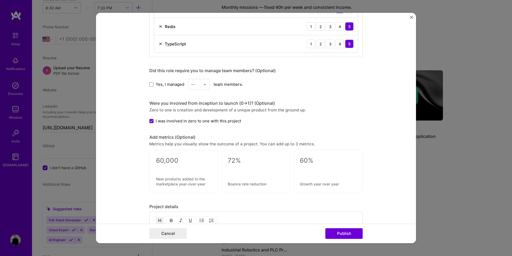
scroll to position [365, 0]
click at [176, 162] on textarea at bounding box center [184, 160] width 56 height 8
type textarea "0"
type textarea "50000+"
click at [171, 180] on textarea at bounding box center [184, 183] width 56 height 10
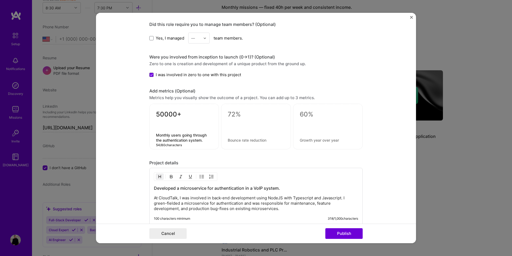
scroll to position [412, 0]
type textarea "Monthly users going through the authentication system."
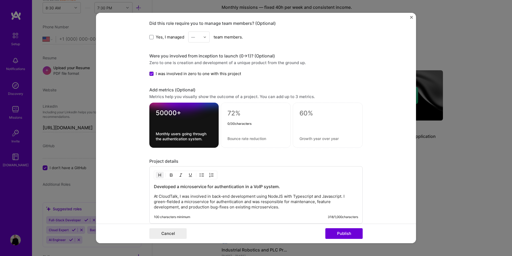
click at [238, 114] on textarea at bounding box center [256, 113] width 57 height 8
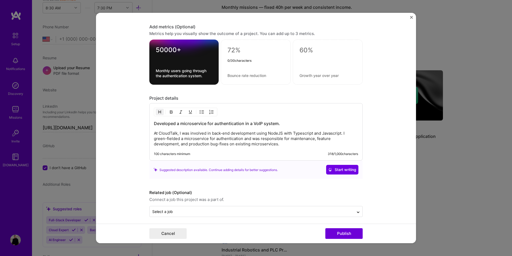
scroll to position [475, 0]
drag, startPoint x: 266, startPoint y: 136, endPoint x: 267, endPoint y: 152, distance: 16.3
click at [267, 152] on div "Developed a microservice for authentication in a VoIP system. At [GEOGRAPHIC_DA…" at bounding box center [256, 131] width 214 height 57
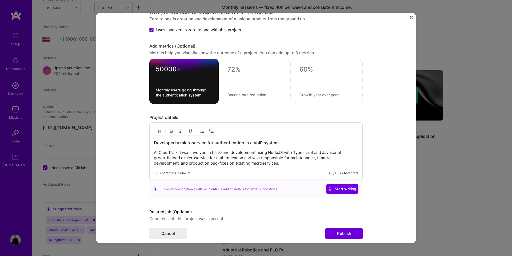
scroll to position [455, 0]
click at [232, 66] on textarea at bounding box center [256, 70] width 57 height 8
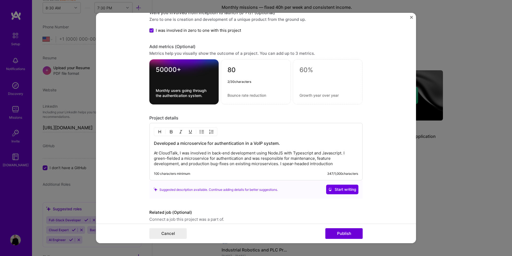
type textarea "8"
type textarea "80%"
click at [239, 94] on textarea at bounding box center [256, 95] width 57 height 5
click at [237, 72] on textarea "80%" at bounding box center [256, 71] width 57 height 10
click at [234, 93] on textarea at bounding box center [256, 95] width 57 height 5
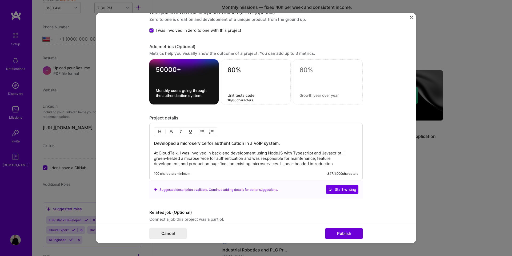
type textarea "Unit tests code"
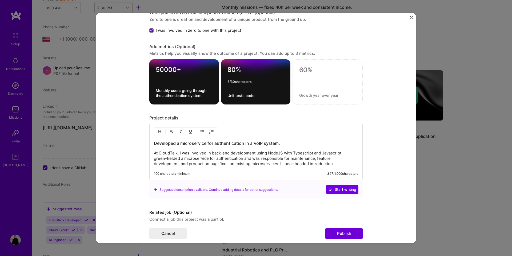
click at [235, 68] on textarea "80%" at bounding box center [256, 71] width 57 height 10
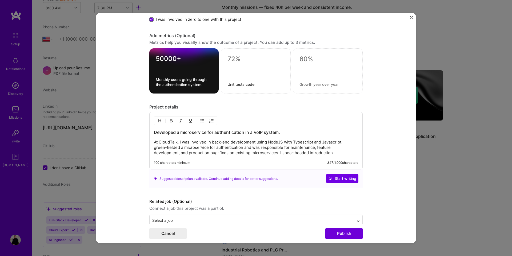
scroll to position [469, 0]
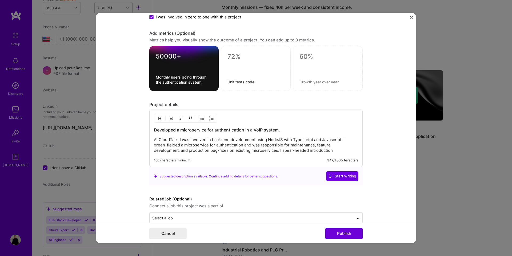
click at [307, 150] on p "At CloudTalk, I was involved in back-end development using NodeJS with Typescri…" at bounding box center [256, 145] width 204 height 16
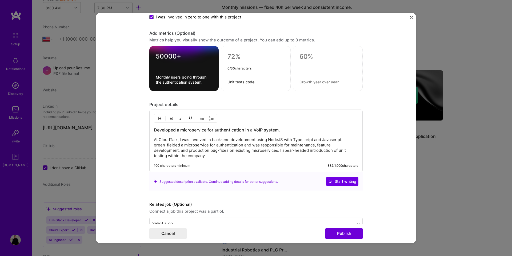
click at [231, 61] on textarea at bounding box center [256, 58] width 57 height 10
type textarea "30%"
click at [241, 78] on div "30% 3 / 30 characters Unit tests code" at bounding box center [256, 68] width 70 height 45
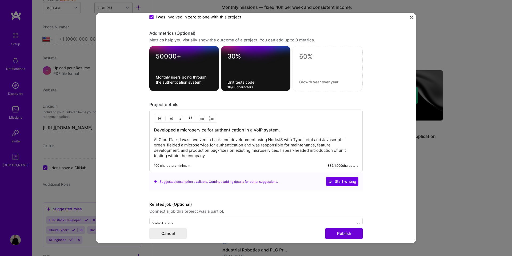
click at [240, 80] on textarea "Unit tests code" at bounding box center [256, 82] width 57 height 5
click at [241, 81] on textarea "Unit tests code" at bounding box center [256, 82] width 57 height 5
type textarea "System stability improvement"
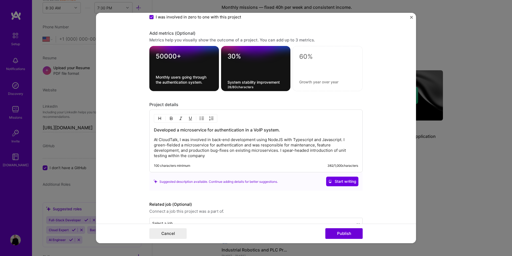
click at [242, 80] on textarea "System stability improvement" at bounding box center [256, 82] width 57 height 5
click at [235, 51] on div "30% 0 / 80 characters" at bounding box center [256, 68] width 70 height 45
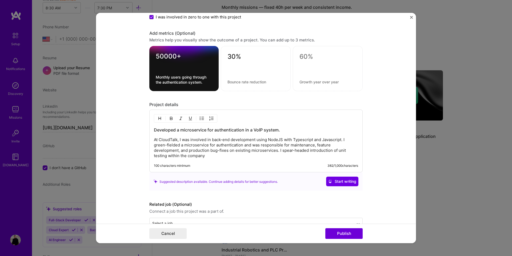
drag, startPoint x: 235, startPoint y: 51, endPoint x: 232, endPoint y: 54, distance: 3.8
click at [235, 51] on div "30%" at bounding box center [256, 68] width 70 height 45
click at [232, 54] on textarea "30%" at bounding box center [256, 58] width 57 height 10
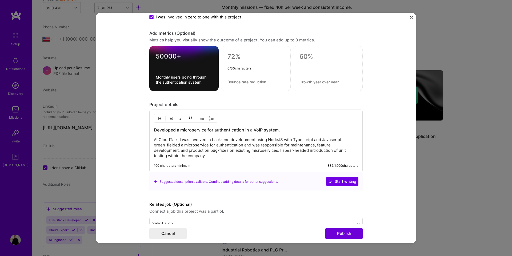
scroll to position [470, 0]
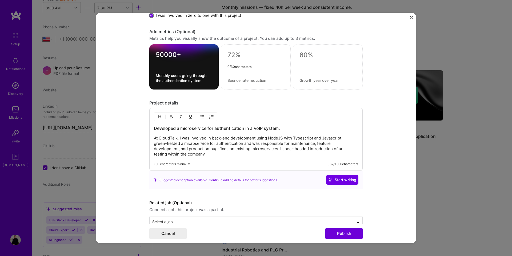
click at [260, 152] on p "At CloudTalk, I was involved in back-end development using NodeJS with Typescri…" at bounding box center [256, 145] width 204 height 21
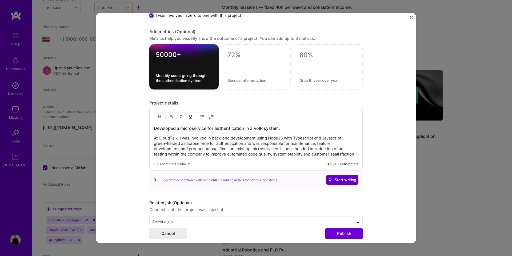
click at [336, 176] on button "Start writing" at bounding box center [342, 180] width 32 height 10
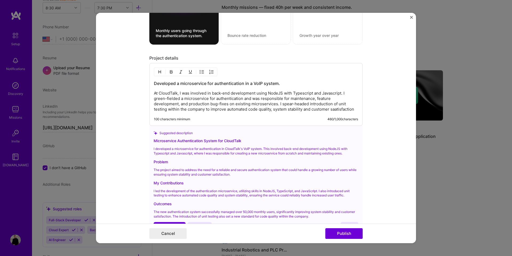
scroll to position [575, 0]
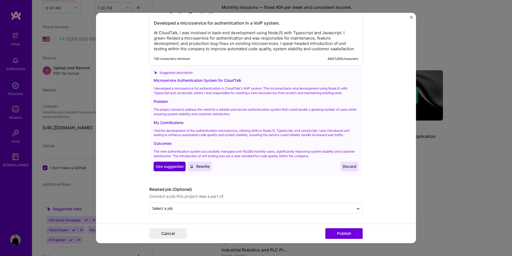
click at [181, 164] on span "Use suggestion" at bounding box center [170, 166] width 28 height 5
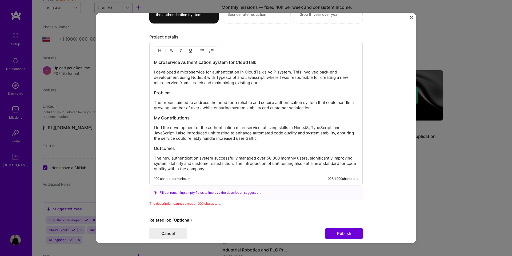
scroll to position [534, 0]
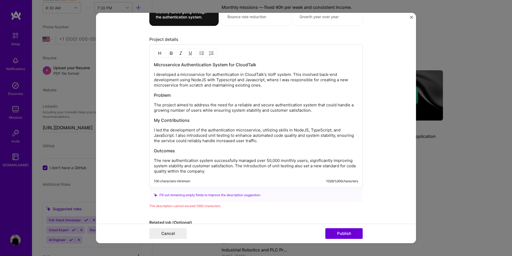
click at [258, 80] on p "I developed a microservice for authentication in CloudTalk's VoIP system. This …" at bounding box center [256, 80] width 204 height 16
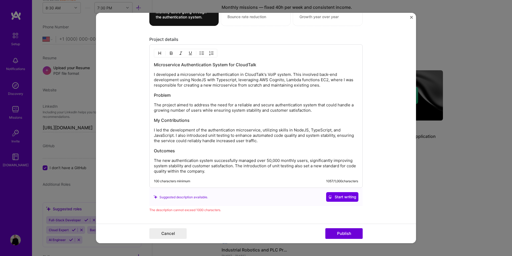
click at [319, 79] on p "I developed a microservice for authentication in CloudTalk's VoIP system. This …" at bounding box center [256, 80] width 204 height 16
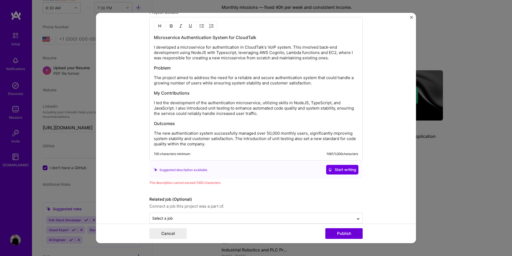
scroll to position [564, 0]
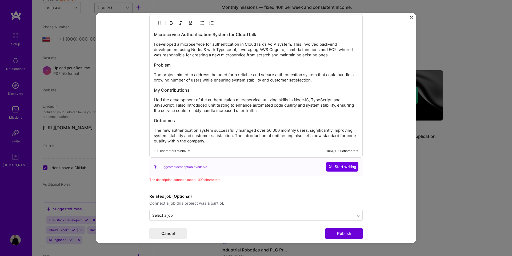
click at [164, 105] on p "I led the development of the authentication microservice, utilizing skills in N…" at bounding box center [256, 105] width 204 height 16
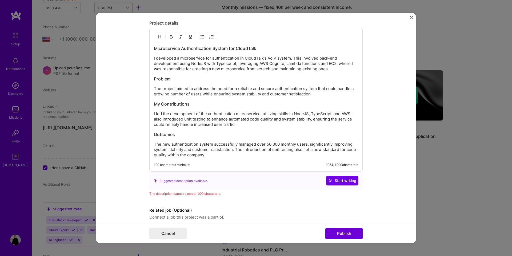
scroll to position [549, 0]
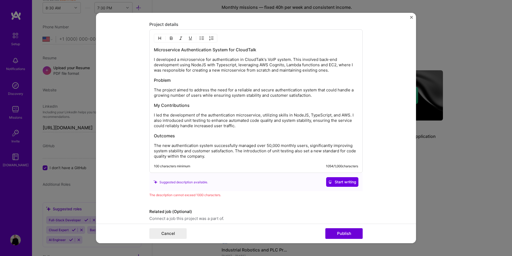
click at [159, 80] on h3 "Problem" at bounding box center [256, 80] width 204 height 6
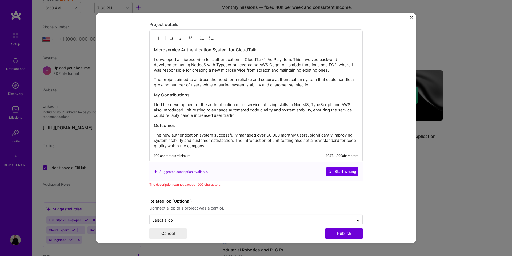
click at [159, 95] on h3 "My Contributions" at bounding box center [256, 95] width 204 height 6
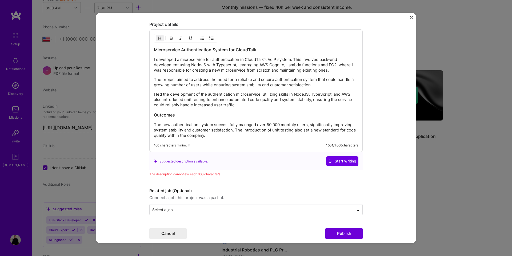
click at [164, 114] on h3 "Outcomes" at bounding box center [256, 115] width 204 height 6
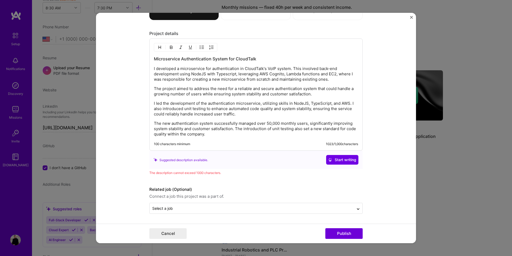
scroll to position [540, 0]
drag, startPoint x: 185, startPoint y: 129, endPoint x: 233, endPoint y: 128, distance: 48.3
click at [233, 128] on p "The new authentication system successfully managed over 50,000 monthly users, s…" at bounding box center [256, 129] width 204 height 16
click at [201, 129] on p "The new authentication system successfully managed over 50,000 monthly users, s…" at bounding box center [256, 129] width 204 height 16
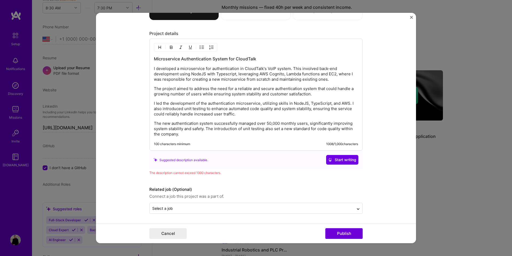
scroll to position [538, 0]
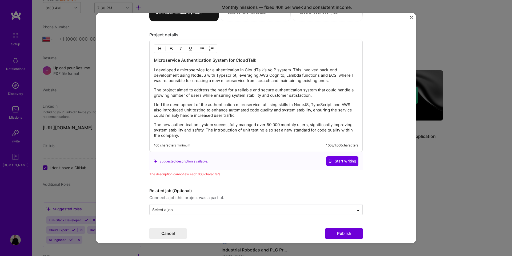
click at [202, 117] on p "I led the development of the authentication microservice, utilising skills in N…" at bounding box center [256, 110] width 204 height 16
drag, startPoint x: 263, startPoint y: 106, endPoint x: 350, endPoint y: 105, distance: 86.2
click at [350, 105] on p "I led the development of the authentication microservice, utilising skills in N…" at bounding box center [256, 110] width 204 height 16
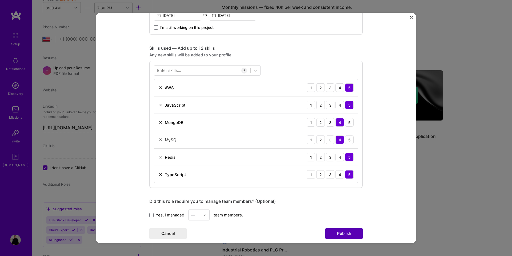
scroll to position [233, 0]
click at [173, 69] on div "Enter skills..." at bounding box center [169, 72] width 24 height 6
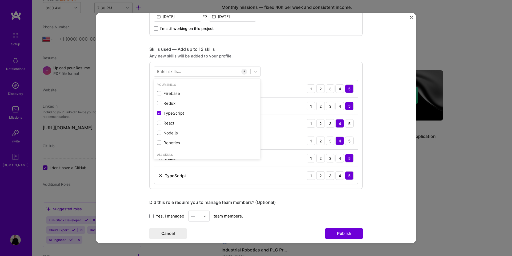
click at [173, 70] on div "Enter skills..." at bounding box center [169, 72] width 24 height 6
click at [179, 74] on div "Enter skills..." at bounding box center [169, 72] width 24 height 6
click at [216, 71] on div at bounding box center [202, 71] width 96 height 9
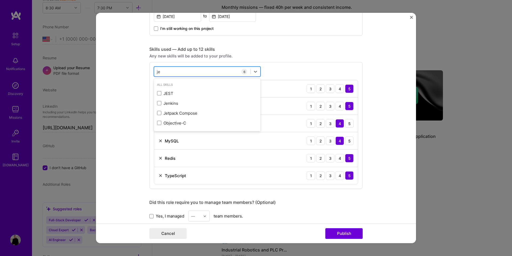
scroll to position [0, 0]
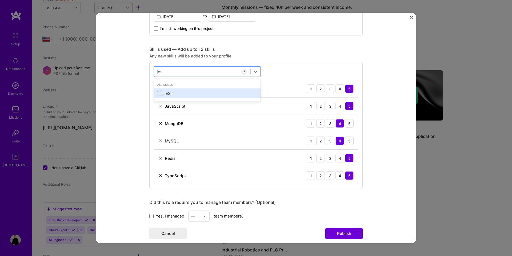
click at [176, 93] on div "JEST" at bounding box center [207, 93] width 100 height 6
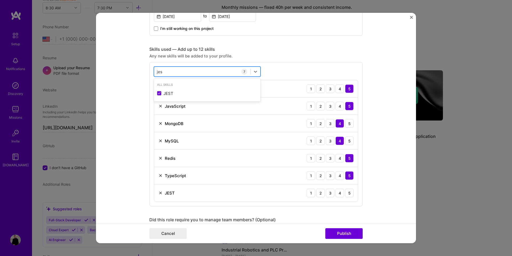
click at [170, 74] on div "jes jes" at bounding box center [202, 71] width 96 height 9
click at [171, 72] on div "jes jes" at bounding box center [202, 71] width 96 height 9
type input "j"
type input "r"
type input "a"
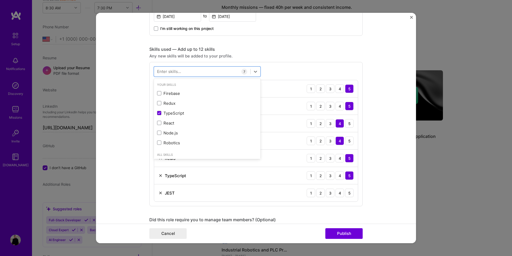
click at [125, 67] on form "Editing suggested project This project is suggested based on your LinkedIn, res…" at bounding box center [256, 128] width 320 height 230
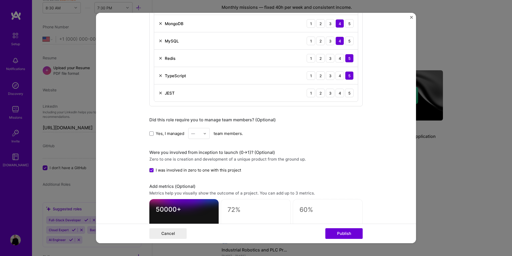
scroll to position [322, 0]
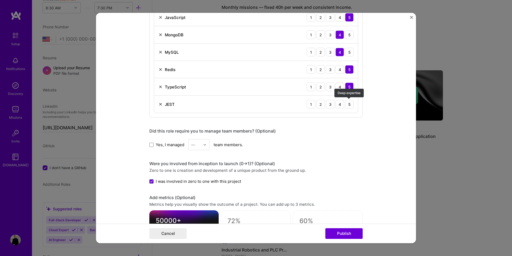
drag, startPoint x: 347, startPoint y: 104, endPoint x: 341, endPoint y: 110, distance: 8.3
click at [347, 104] on div "5" at bounding box center [349, 104] width 9 height 9
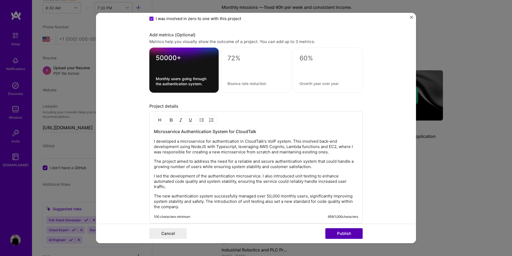
scroll to position [491, 0]
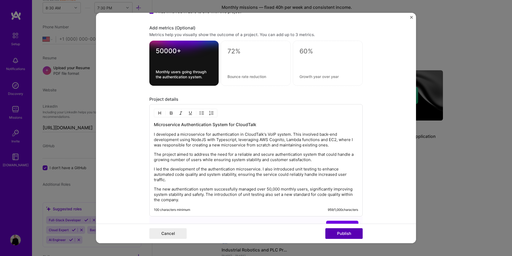
click at [337, 231] on button "Publish" at bounding box center [344, 233] width 37 height 11
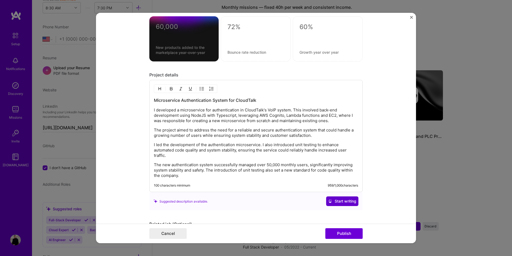
scroll to position [467, 0]
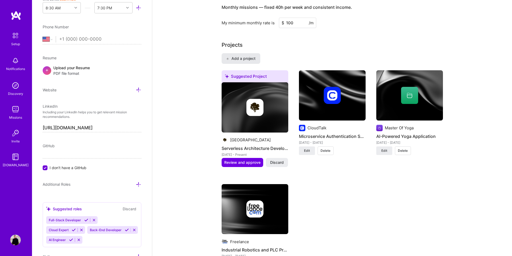
click at [247, 56] on span "Add a project" at bounding box center [240, 58] width 29 height 5
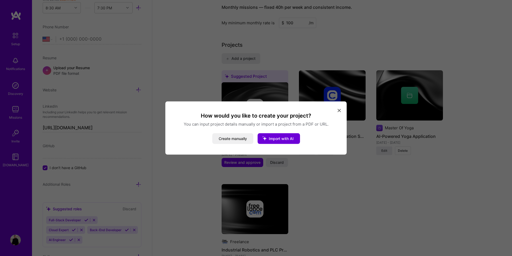
click at [341, 111] on icon "modal" at bounding box center [339, 110] width 3 height 3
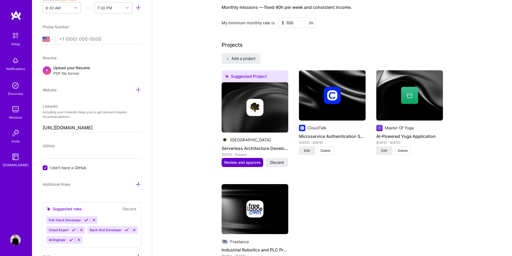
click at [250, 160] on span "Review and approve" at bounding box center [242, 162] width 36 height 5
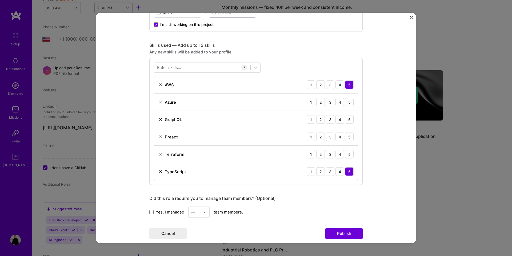
scroll to position [0, 0]
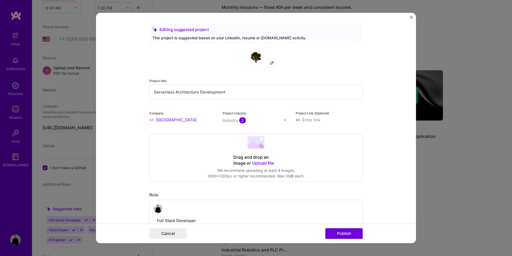
click at [220, 94] on input "Serverless Architecture Development" at bounding box center [256, 92] width 214 height 15
type input "Evolve Vacation"
click at [173, 120] on input "[GEOGRAPHIC_DATA]" at bounding box center [182, 120] width 67 height 6
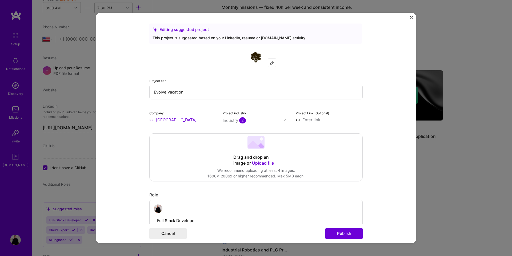
click at [172, 120] on input "[GEOGRAPHIC_DATA]" at bounding box center [182, 120] width 67 height 6
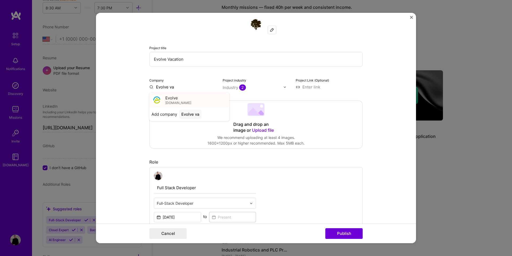
scroll to position [33, 0]
click at [178, 102] on span "[DOMAIN_NAME]" at bounding box center [178, 102] width 26 height 4
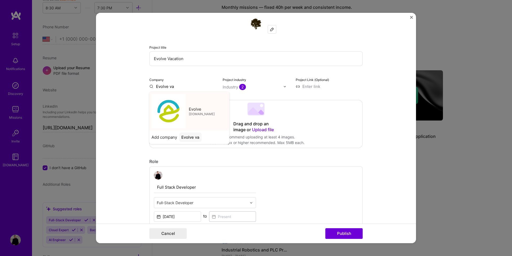
type input "Evolve"
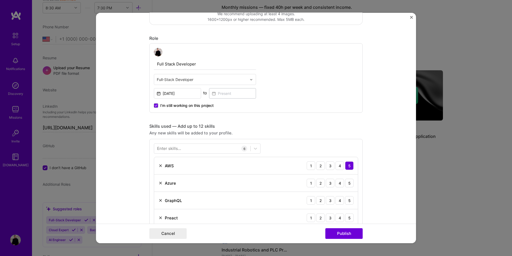
scroll to position [157, 0]
click at [197, 106] on span "I’m still working on this project" at bounding box center [186, 104] width 53 height 5
click at [0, 0] on input "I’m still working on this project" at bounding box center [0, 0] width 0 height 0
click at [224, 96] on input at bounding box center [232, 93] width 47 height 10
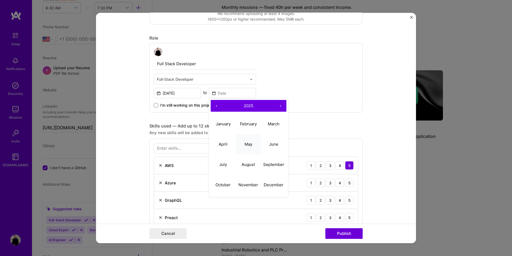
click at [250, 139] on button "May" at bounding box center [248, 144] width 25 height 20
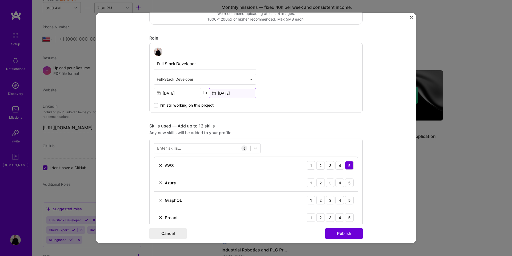
click at [233, 93] on input "[DATE]" at bounding box center [232, 93] width 47 height 10
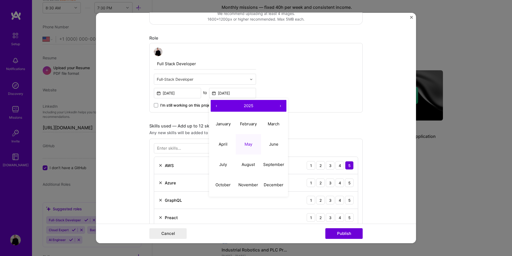
click at [219, 106] on button "‹" at bounding box center [217, 106] width 12 height 12
click at [230, 185] on abbr "October" at bounding box center [223, 184] width 15 height 5
type input "[DATE]"
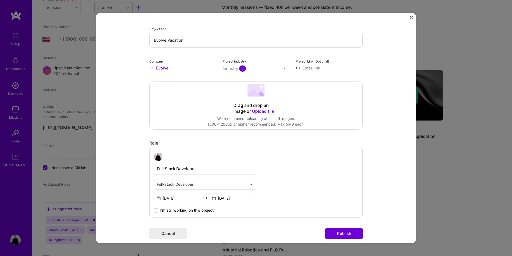
scroll to position [0, 0]
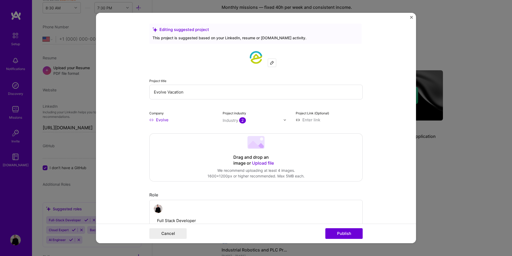
click at [310, 120] on input at bounding box center [329, 120] width 67 height 6
paste input "[URL][DOMAIN_NAME]"
type input "[URL][DOMAIN_NAME]"
click at [368, 104] on form "Editing suggested project This project is suggested based on your LinkedIn, res…" at bounding box center [256, 128] width 320 height 230
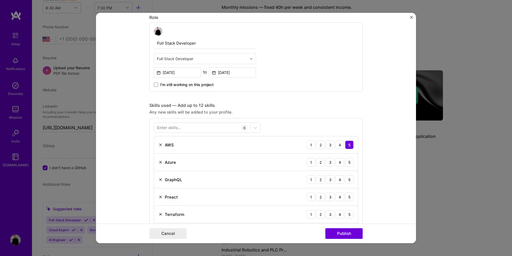
scroll to position [205, 0]
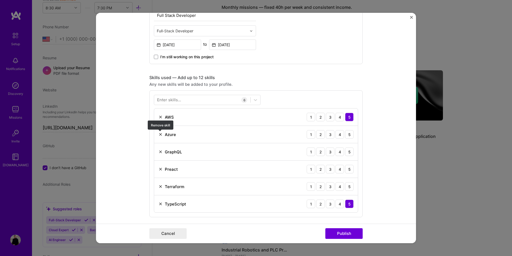
click at [161, 136] on img at bounding box center [161, 134] width 4 height 4
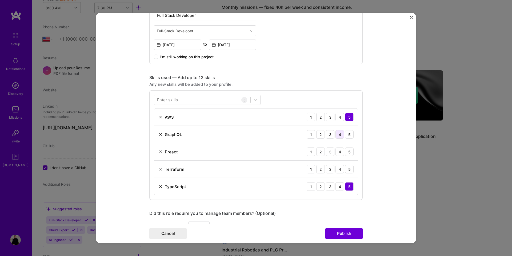
click at [338, 135] on div "4" at bounding box center [340, 134] width 9 height 9
click at [162, 151] on img at bounding box center [161, 151] width 4 height 4
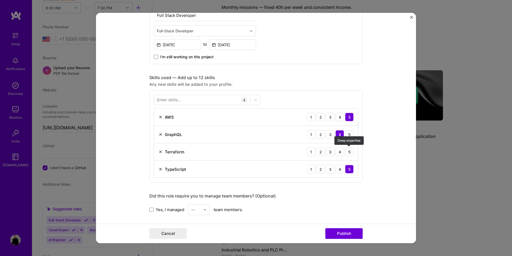
drag, startPoint x: 350, startPoint y: 153, endPoint x: 318, endPoint y: 159, distance: 33.1
click at [350, 153] on div "5" at bounding box center [349, 151] width 9 height 9
click at [209, 98] on div at bounding box center [202, 99] width 96 height 9
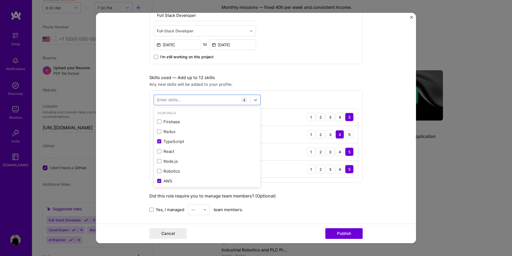
click at [225, 89] on div "Skills used — Add up to 12 skills Any new skills will be added to your profile.…" at bounding box center [256, 129] width 214 height 108
click at [211, 96] on div at bounding box center [202, 99] width 96 height 9
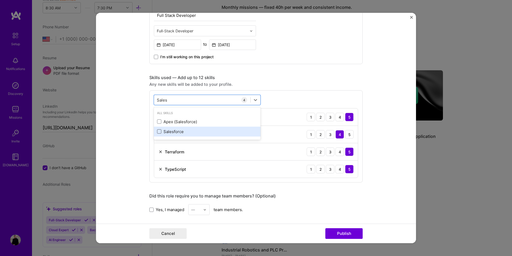
click at [160, 130] on span at bounding box center [159, 131] width 4 height 4
click at [0, 0] on input "checkbox" at bounding box center [0, 0] width 0 height 0
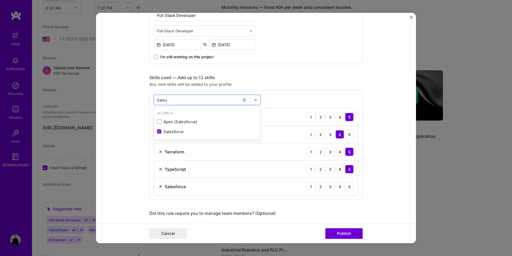
type input "Sales"
click at [140, 144] on form "Editing suggested project This project is suggested based on your LinkedIn, res…" at bounding box center [256, 128] width 320 height 230
click at [311, 186] on div "1" at bounding box center [311, 186] width 9 height 9
click at [318, 186] on div "2" at bounding box center [321, 186] width 9 height 9
click at [330, 186] on div "3" at bounding box center [330, 186] width 9 height 9
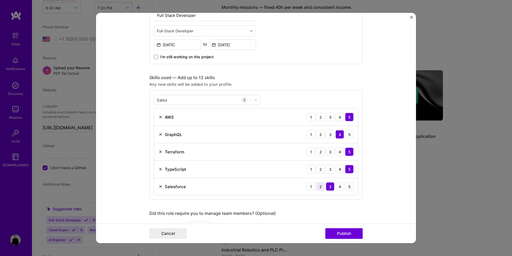
click at [320, 187] on div "2" at bounding box center [321, 186] width 9 height 9
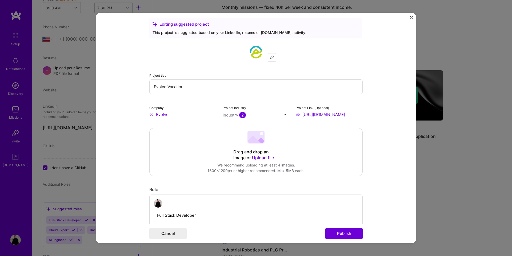
scroll to position [6, 0]
click at [245, 91] on input "Evolve Vacation" at bounding box center [256, 85] width 214 height 15
type input "Evolve Vacation Rentals"
click at [269, 111] on div at bounding box center [253, 114] width 61 height 7
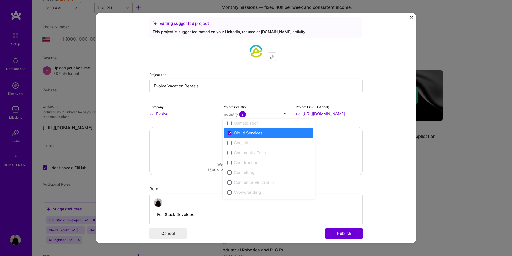
scroll to position [306, 0]
click at [231, 134] on span at bounding box center [230, 135] width 4 height 4
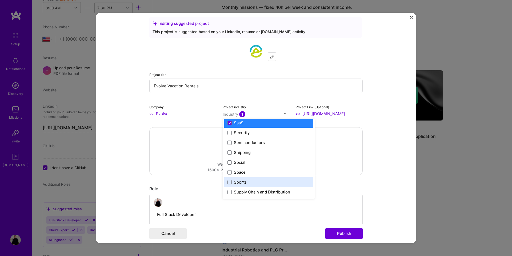
scroll to position [1065, 0]
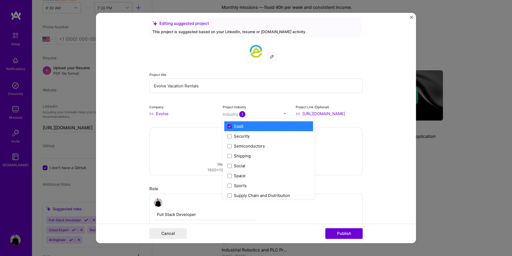
click at [231, 127] on span at bounding box center [230, 126] width 4 height 4
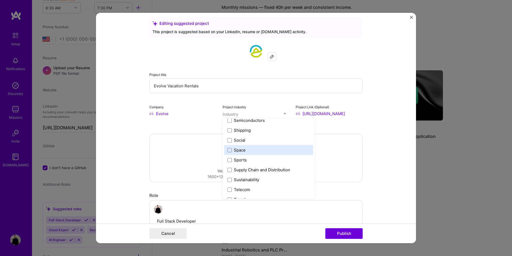
scroll to position [1108, 0]
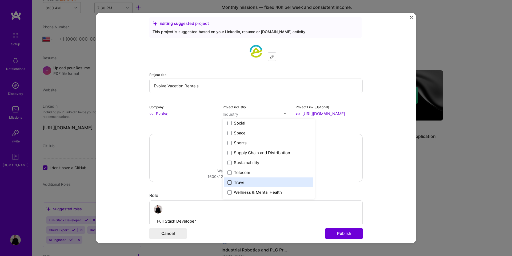
click at [230, 183] on span at bounding box center [230, 182] width 4 height 4
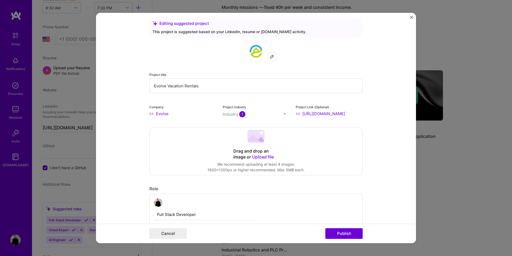
click at [140, 131] on form "Editing suggested project This project is suggested based on your LinkedIn, res…" at bounding box center [256, 128] width 320 height 230
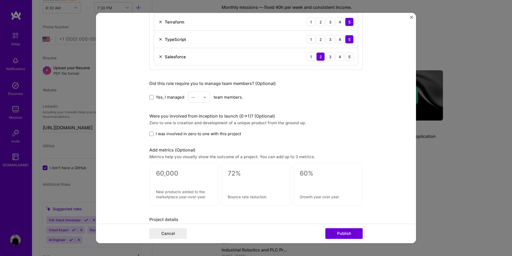
scroll to position [383, 0]
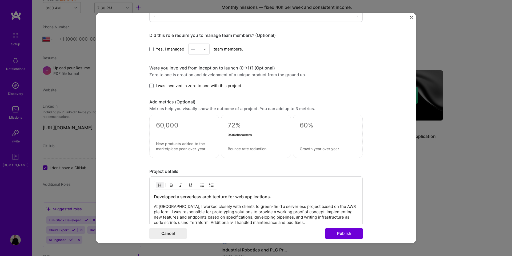
click at [230, 125] on textarea at bounding box center [256, 125] width 56 height 8
type textarea "0"
click at [232, 127] on textarea "60%" at bounding box center [256, 126] width 56 height 10
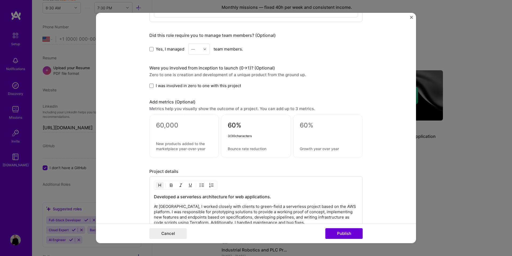
type textarea "60%"
click at [232, 149] on textarea at bounding box center [256, 148] width 56 height 5
click at [246, 148] on textarea "Improvement" at bounding box center [256, 148] width 56 height 5
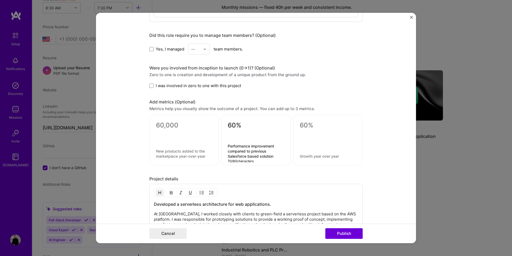
type textarea "Performance improvement compared to previous Salesforce based solution"
click at [232, 126] on textarea "60%" at bounding box center [256, 126] width 56 height 10
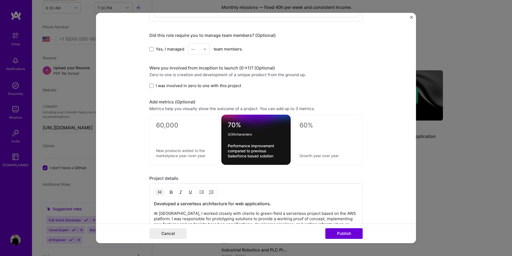
type textarea "70%"
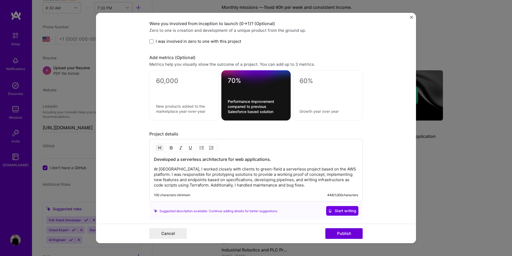
scroll to position [428, 0]
click at [191, 83] on textarea at bounding box center [184, 80] width 57 height 8
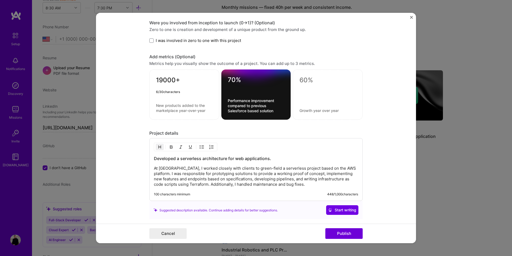
type textarea "19000+"
click at [179, 103] on textarea at bounding box center [184, 108] width 57 height 10
type textarea "Homes managed and listed leveraging the solution"
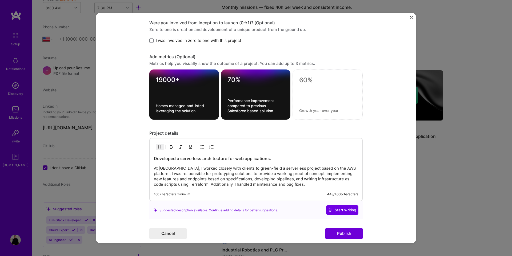
click at [331, 84] on div at bounding box center [328, 94] width 70 height 50
click at [314, 84] on textarea at bounding box center [327, 80] width 57 height 8
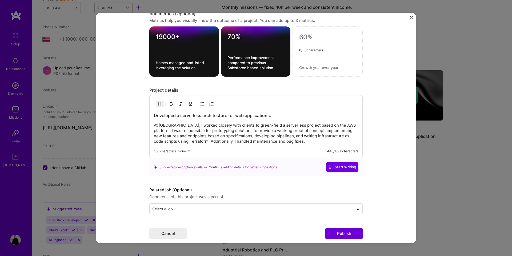
scroll to position [471, 0]
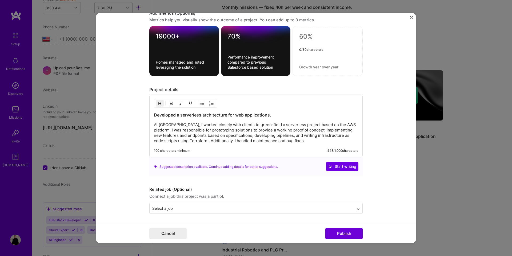
click at [301, 137] on p "At [GEOGRAPHIC_DATA], I worked closely with clients to green-field a serverless…" at bounding box center [256, 132] width 204 height 21
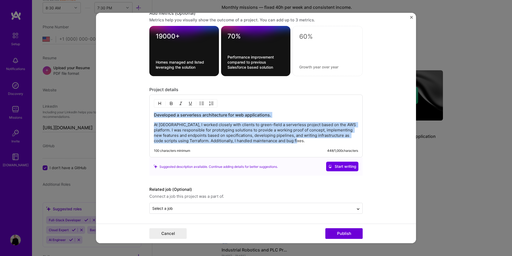
drag, startPoint x: 311, startPoint y: 141, endPoint x: 148, endPoint y: 114, distance: 165.1
click at [148, 114] on form "Editing suggested project This project is suggested based on your LinkedIn, res…" at bounding box center [256, 128] width 320 height 230
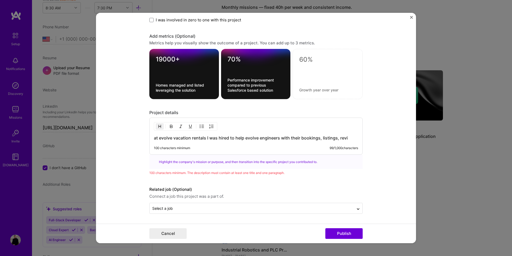
scroll to position [452, 0]
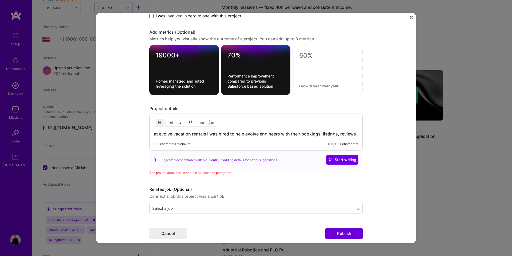
click at [339, 132] on h3 "at evolve vacation rentals I was hired to help evolve engineers with their book…" at bounding box center [256, 134] width 204 height 6
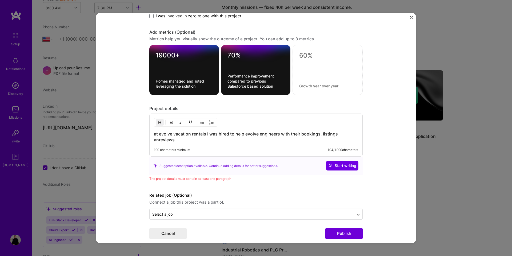
scroll to position [458, 0]
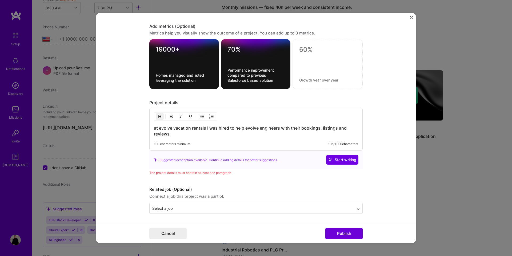
click at [207, 134] on h3 "at evolve vacation rentals I was hired to help evolve engineers with their book…" at bounding box center [256, 131] width 204 height 12
click at [261, 133] on h3 "at evolve vacation rentals I was hired to help evolve engineers with their book…" at bounding box center [256, 131] width 204 height 12
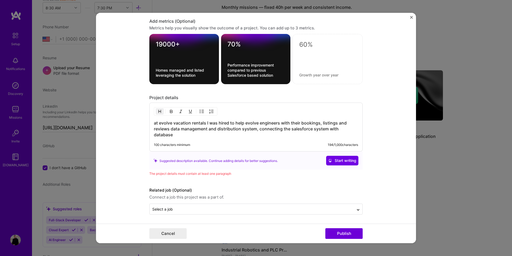
click at [155, 135] on h3 "at evolve vacation rentals I was hired to help evolve engineers with their book…" at bounding box center [256, 129] width 204 height 18
click at [215, 134] on h3 "at evolve vacation rentals I was hired to help evolve engineers with their book…" at bounding box center [256, 129] width 204 height 18
drag, startPoint x: 259, startPoint y: 130, endPoint x: 290, endPoint y: 131, distance: 30.2
click at [290, 131] on h3 "at evolve vacation rentals I was hired to help evolve engineers with their book…" at bounding box center [256, 129] width 204 height 18
click at [337, 131] on h3 "at evolve vacation rentals I was hired to help evolve engineers with their book…" at bounding box center [256, 129] width 204 height 18
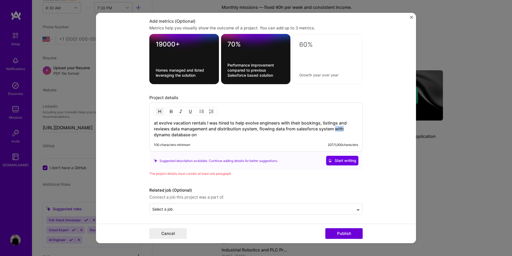
click at [337, 131] on h3 "at evolve vacation rentals I was hired to help evolve engineers with their book…" at bounding box center [256, 129] width 204 height 18
click at [163, 135] on h3 "at evolve vacation rentals I was hired to help evolve engineers with their book…" at bounding box center [256, 129] width 204 height 18
click at [179, 135] on h3 "at evolve vacation rentals I was hired to help evolve engineers with their book…" at bounding box center [256, 129] width 204 height 18
drag, startPoint x: 243, startPoint y: 135, endPoint x: 259, endPoint y: 141, distance: 16.5
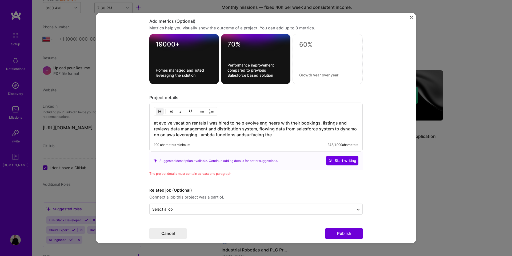
click at [243, 135] on h3 "at evolve vacation rentals I was hired to help evolve engineers with their book…" at bounding box center [256, 129] width 204 height 18
click at [278, 136] on h3 "at evolve vacation rentals I was hired to help evolve engineers with their book…" at bounding box center [256, 129] width 204 height 18
click at [332, 158] on span "Start writing" at bounding box center [343, 160] width 28 height 5
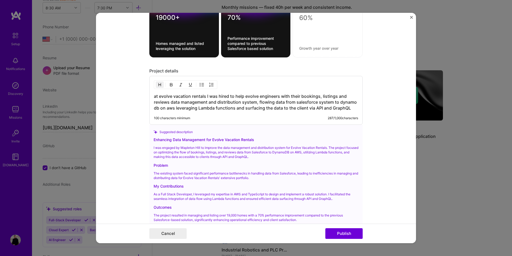
scroll to position [529, 0]
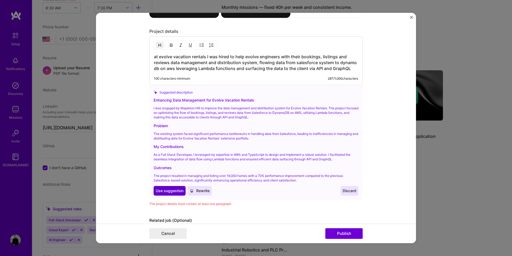
click at [166, 191] on span "Use suggestion" at bounding box center [170, 190] width 28 height 5
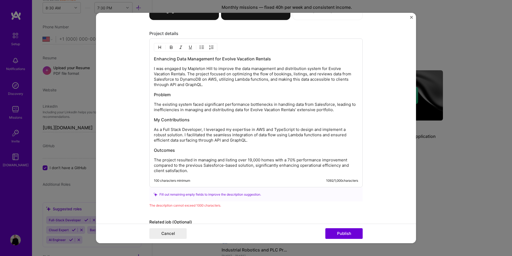
scroll to position [529, 0]
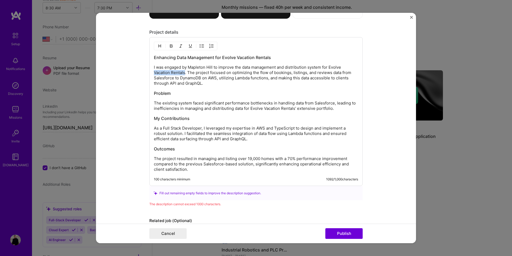
drag, startPoint x: 185, startPoint y: 72, endPoint x: 343, endPoint y: 67, distance: 158.9
click at [343, 67] on p "I was engaged by Mapleton Hill to improve the data management and distribution …" at bounding box center [256, 75] width 204 height 21
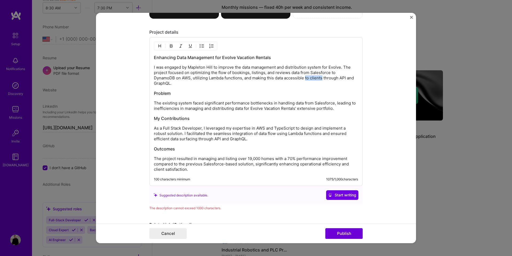
drag, startPoint x: 306, startPoint y: 79, endPoint x: 323, endPoint y: 79, distance: 16.5
click at [323, 79] on p "I was engaged by Mapleton Hill to improve the data management and distribution …" at bounding box center [256, 75] width 204 height 21
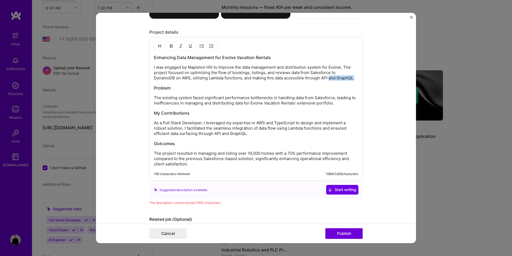
drag, startPoint x: 330, startPoint y: 79, endPoint x: 356, endPoint y: 79, distance: 25.9
click at [356, 79] on p "I was engaged by Mapleton Hill to improve the data management and distribution …" at bounding box center [256, 73] width 204 height 16
drag, startPoint x: 264, startPoint y: 104, endPoint x: 295, endPoint y: 104, distance: 30.7
click at [295, 104] on p "The existing system faced significant performance bottlenecks in handling data …" at bounding box center [256, 100] width 204 height 11
click at [287, 98] on p "The existing system faced significant performance bottlenecks in handling data …" at bounding box center [256, 100] width 204 height 11
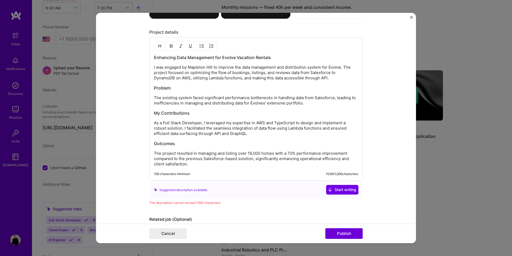
click at [266, 104] on p "The existing system faced significant performance bottlenecks in handling data …" at bounding box center [256, 100] width 204 height 11
click at [258, 99] on p "The existing system faced significant performance bottlenecks in handling data …" at bounding box center [256, 100] width 204 height 11
drag, startPoint x: 163, startPoint y: 124, endPoint x: 201, endPoint y: 124, distance: 38.2
click at [201, 124] on p "As a Full Stack Developer, I leveraged my expertise in AWS and TypeScript to de…" at bounding box center [256, 128] width 204 height 16
drag, startPoint x: 252, startPoint y: 123, endPoint x: 281, endPoint y: 123, distance: 29.1
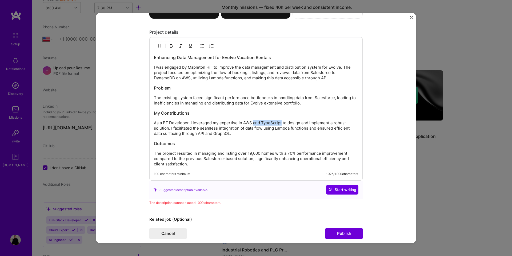
click at [281, 123] on p "As a BE Developer, I leveraged my expertise in AWS and TypeScript to design and…" at bounding box center [256, 128] width 204 height 16
drag, startPoint x: 161, startPoint y: 135, endPoint x: 209, endPoint y: 132, distance: 47.8
click at [209, 132] on p "As a BE Developer, I leveraged my expertise in AWS to design and implement a ro…" at bounding box center [256, 128] width 204 height 16
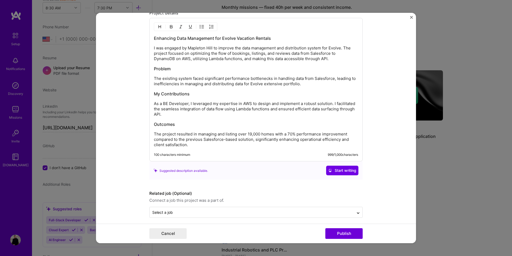
scroll to position [549, 0]
click at [332, 165] on button "Start writing" at bounding box center [342, 170] width 32 height 10
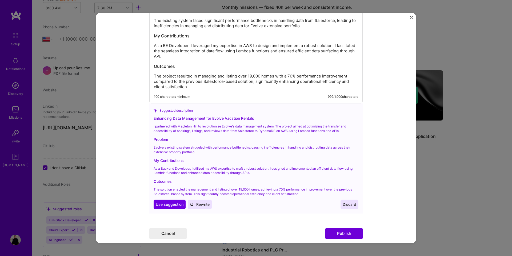
scroll to position [644, 0]
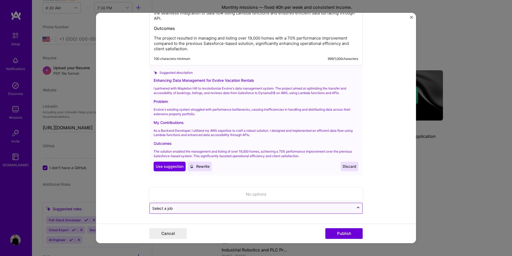
click at [235, 208] on input "text" at bounding box center [251, 208] width 199 height 6
click at [359, 206] on icon at bounding box center [358, 207] width 4 height 5
click at [359, 206] on icon at bounding box center [358, 208] width 4 height 5
click at [331, 196] on div "No options" at bounding box center [256, 194] width 210 height 10
click at [364, 208] on form "Editing suggested project This project is suggested based on your LinkedIn, res…" at bounding box center [256, 128] width 320 height 230
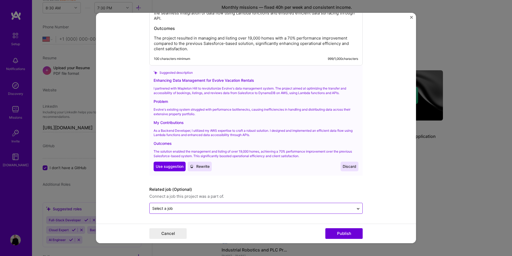
click at [352, 205] on div "Select a job" at bounding box center [252, 208] width 204 height 10
click at [275, 209] on input "text" at bounding box center [251, 208] width 199 height 6
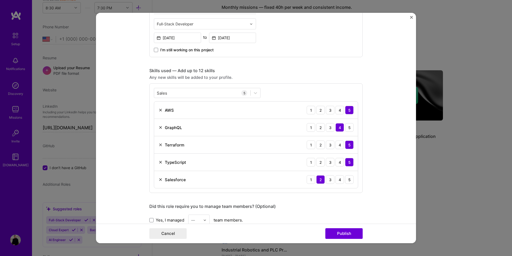
scroll to position [199, 0]
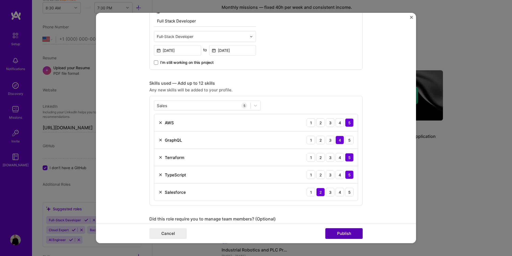
click at [337, 230] on button "Publish" at bounding box center [344, 233] width 37 height 11
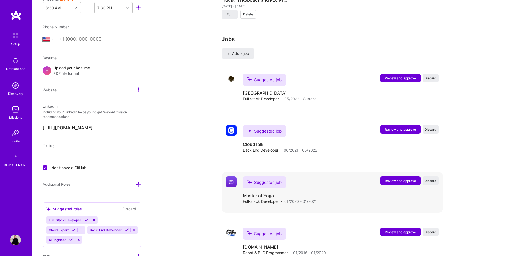
scroll to position [727, 0]
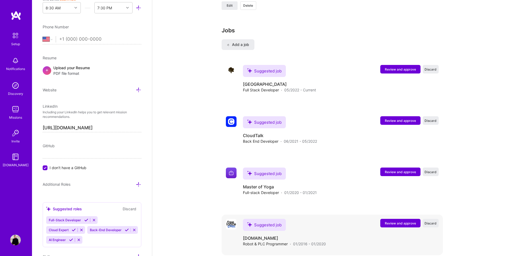
click at [392, 219] on button "Review and approve" at bounding box center [401, 223] width 40 height 9
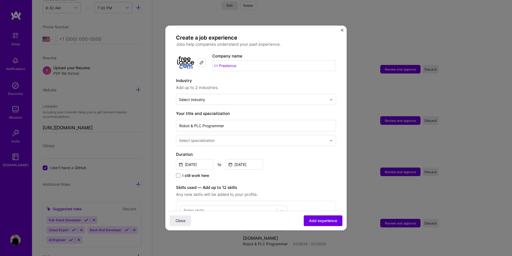
scroll to position [33, 0]
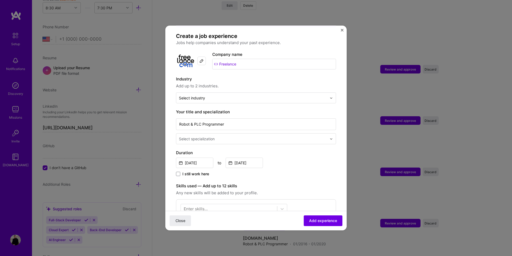
click at [233, 61] on input "Freelance" at bounding box center [274, 64] width 124 height 11
click at [227, 60] on input "Freelan" at bounding box center [269, 64] width 135 height 11
type input "R"
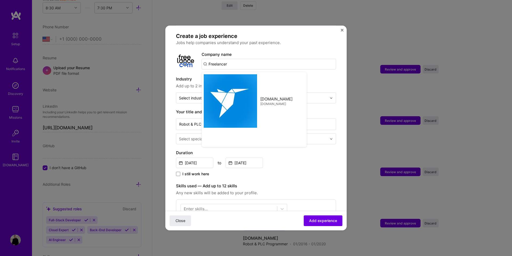
type input "Freelancer"
click at [191, 76] on label "Industry" at bounding box center [256, 79] width 160 height 6
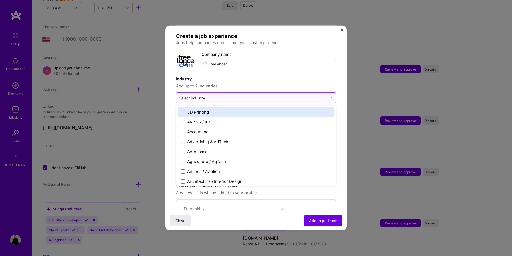
click at [192, 96] on div "Select industry 0" at bounding box center [252, 98] width 153 height 10
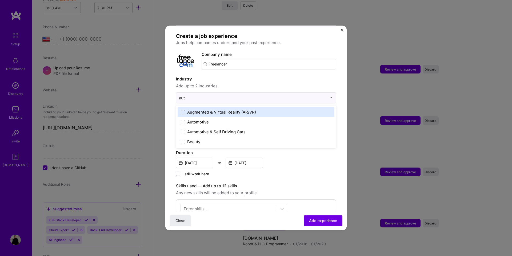
type input "auto"
click at [183, 110] on span at bounding box center [183, 112] width 4 height 4
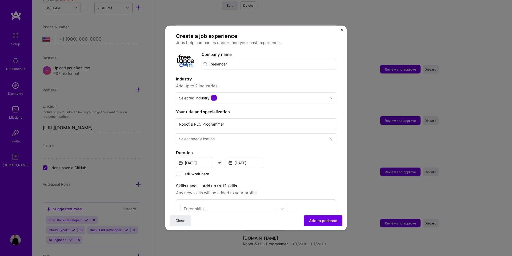
click at [240, 83] on span "Add up to 2 industries." at bounding box center [256, 86] width 160 height 6
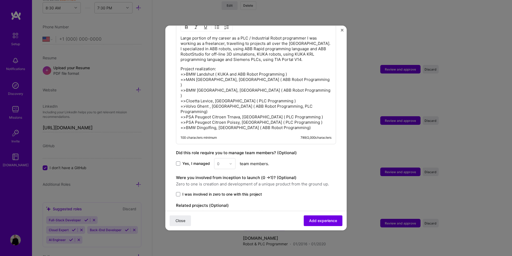
scroll to position [255, 0]
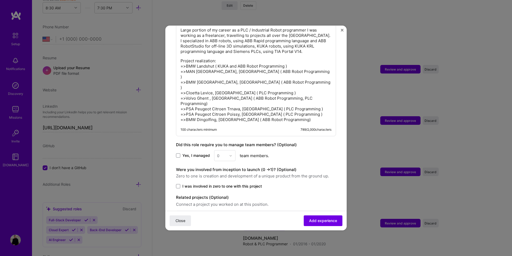
click at [206, 183] on span "I was involved in zero to one with this project" at bounding box center [223, 185] width 80 height 5
click at [0, 0] on input "I was involved in zero to one with this project" at bounding box center [0, 0] width 0 height 0
click at [210, 183] on span "I was involved in zero to one with this project" at bounding box center [223, 185] width 80 height 5
click at [0, 0] on input "I was involved in zero to one with this project" at bounding box center [0, 0] width 0 height 0
click at [284, 201] on form "Adding suggested job This job is suggested based on your LinkedIn, resume or [D…" at bounding box center [255, 16] width 181 height 471
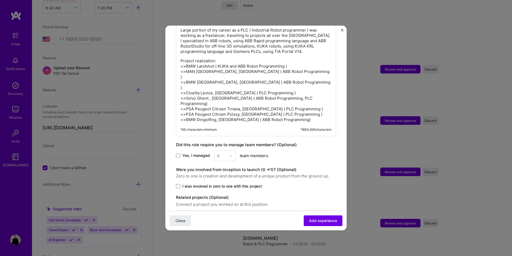
click at [286, 213] on input "text" at bounding box center [251, 216] width 144 height 6
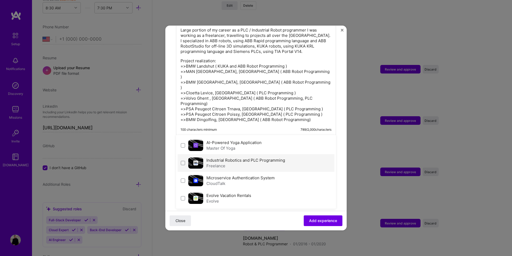
click at [242, 163] on div "Freelance" at bounding box center [246, 166] width 79 height 6
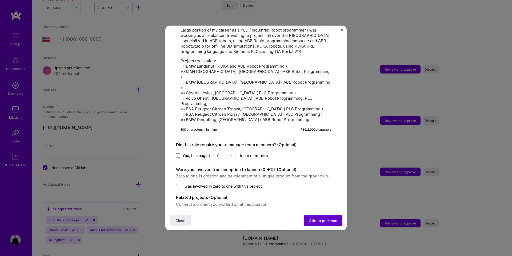
click at [316, 218] on span "Add experience" at bounding box center [323, 220] width 28 height 5
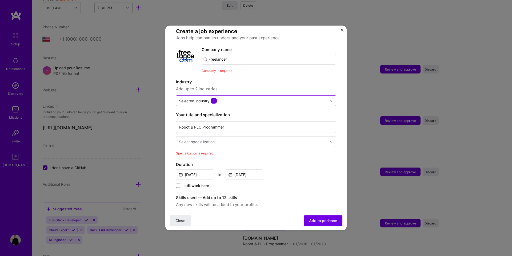
scroll to position [37, 0]
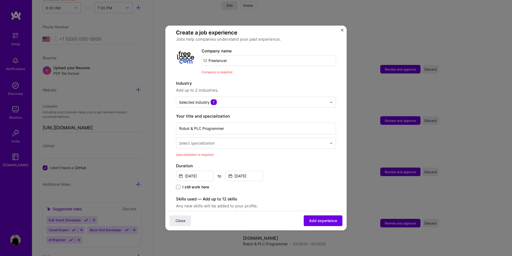
click at [235, 55] on input "Freelancer" at bounding box center [269, 60] width 135 height 11
type input "F"
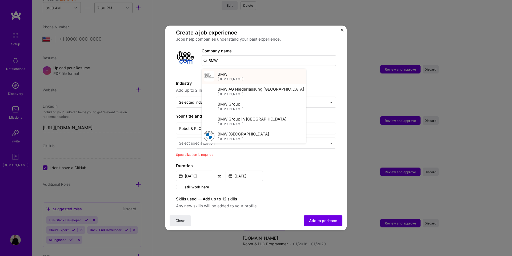
type input "BMW"
click at [229, 71] on div "BMW [DOMAIN_NAME]" at bounding box center [231, 76] width 26 height 10
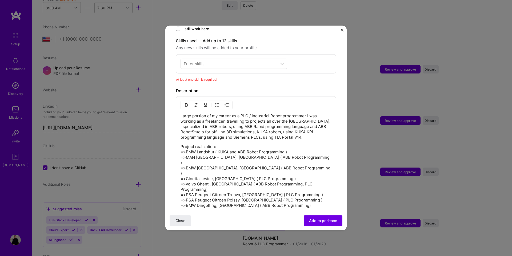
scroll to position [280, 0]
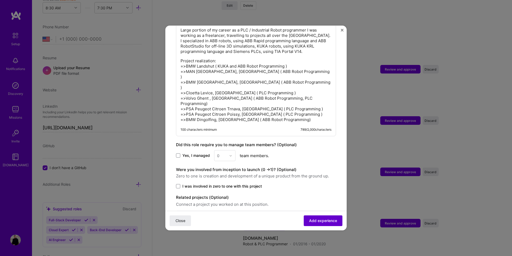
click at [326, 221] on span "Add experience" at bounding box center [323, 220] width 28 height 5
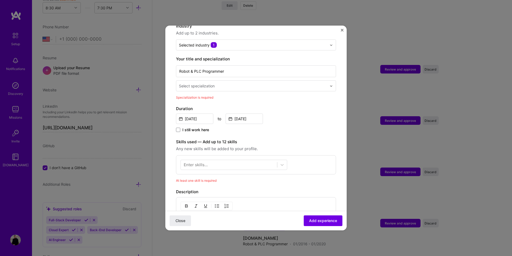
scroll to position [78, 0]
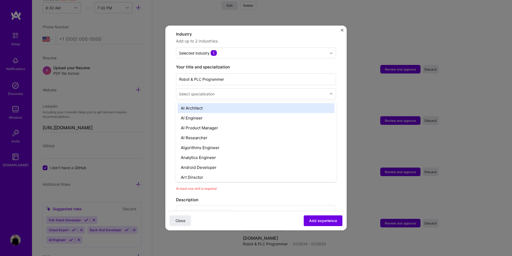
click at [213, 91] on div "Select specialization" at bounding box center [197, 94] width 36 height 6
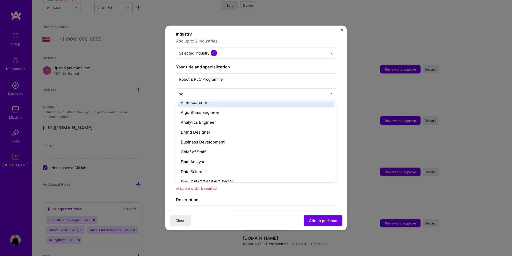
scroll to position [0, 0]
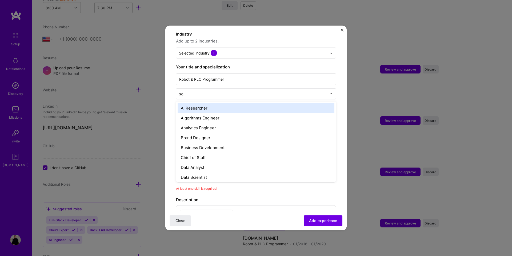
type input "sof"
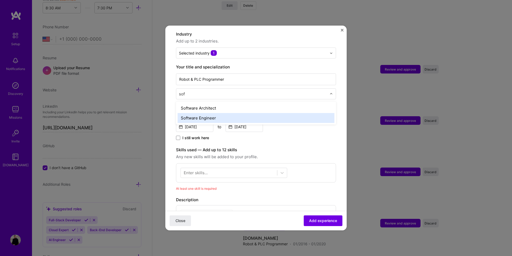
click at [217, 114] on div "Software Engineer" at bounding box center [256, 118] width 157 height 10
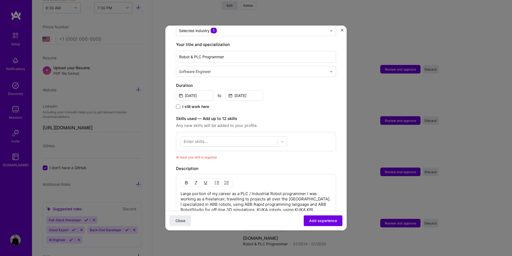
scroll to position [110, 0]
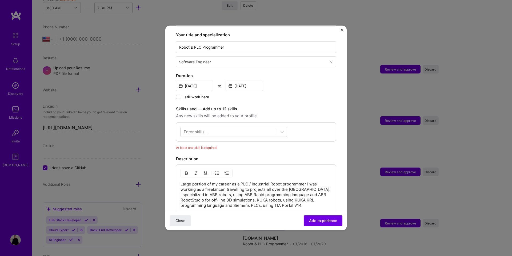
click at [246, 130] on div at bounding box center [229, 131] width 96 height 9
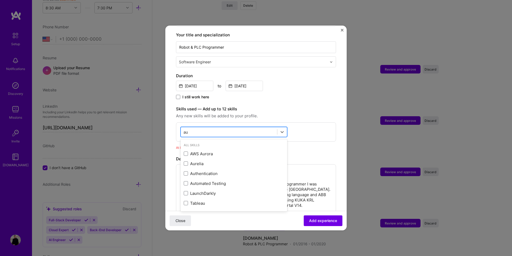
type input "a"
type input "c"
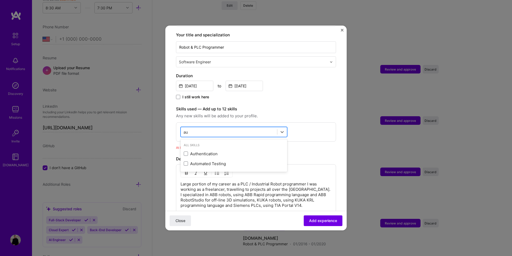
type input "a"
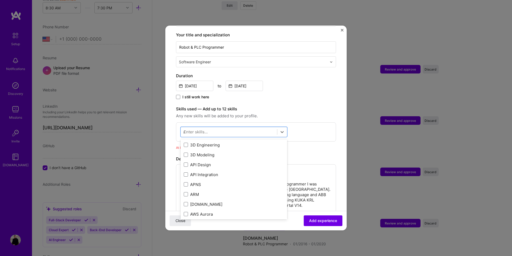
scroll to position [0, 0]
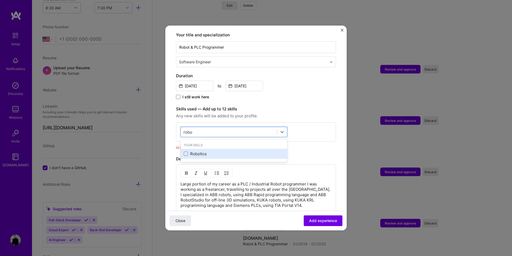
click at [234, 151] on div "Robotics" at bounding box center [234, 154] width 107 height 10
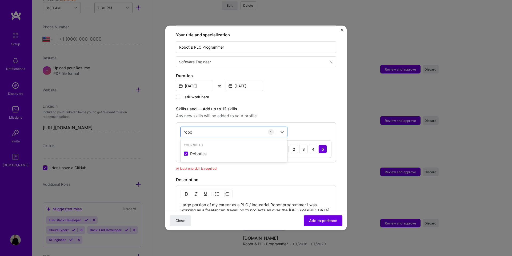
type input "robo"
click at [296, 94] on div "I still work here" at bounding box center [256, 97] width 160 height 6
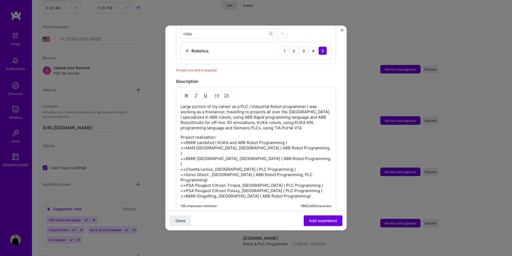
scroll to position [285, 0]
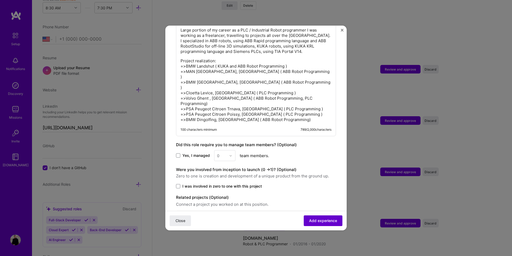
click at [327, 223] on span "Add experience" at bounding box center [323, 220] width 28 height 5
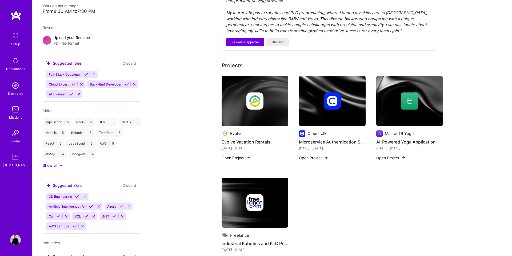
scroll to position [259, 0]
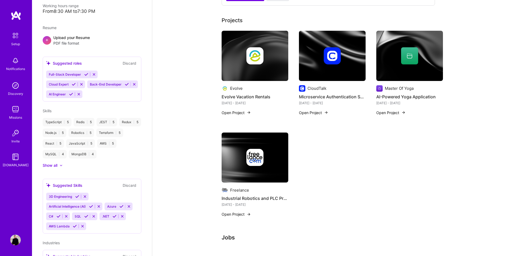
click at [251, 149] on img at bounding box center [255, 157] width 17 height 17
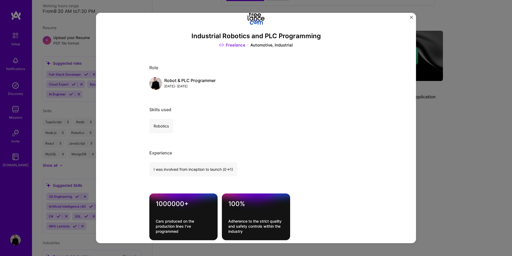
scroll to position [13, 0]
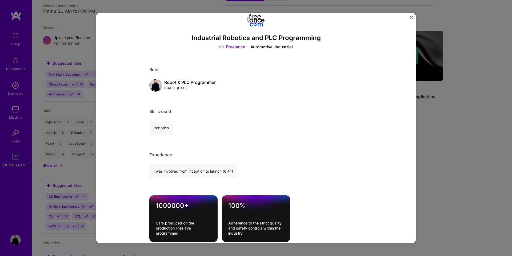
click at [240, 46] on link "Freelance" at bounding box center [232, 47] width 26 height 6
click at [413, 17] on img "Close" at bounding box center [411, 17] width 3 height 3
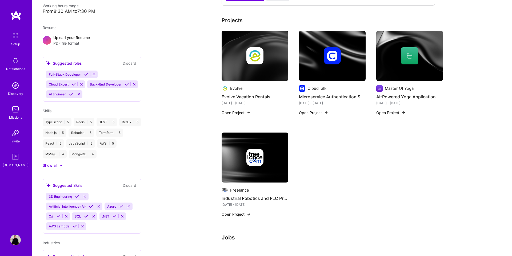
click at [241, 211] on button "Open Project" at bounding box center [236, 214] width 29 height 6
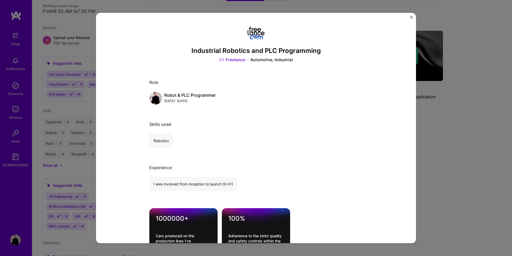
click at [412, 17] on img "Close" at bounding box center [411, 17] width 3 height 3
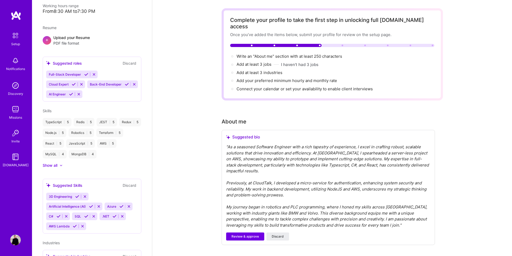
scroll to position [7, 0]
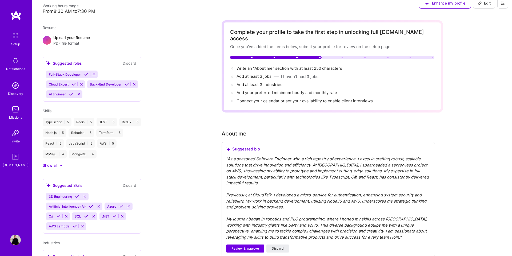
click at [253, 156] on div "" As a seasoned Software Engineer with a rich tapestry of experience, I excel i…" at bounding box center [328, 198] width 204 height 84
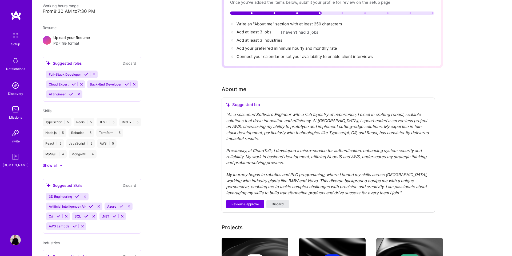
click at [283, 200] on button "Discard" at bounding box center [278, 204] width 23 height 8
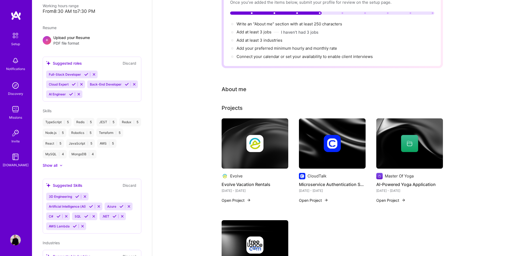
scroll to position [70, 0]
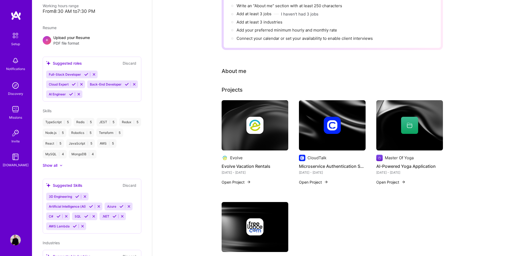
click at [238, 67] on div "About me" at bounding box center [234, 71] width 25 height 8
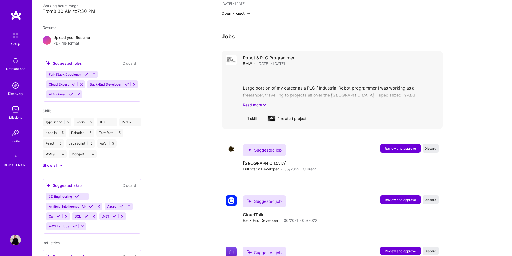
scroll to position [339, 0]
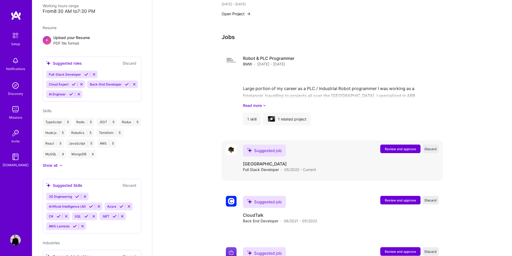
click at [390, 147] on span "Review and approve" at bounding box center [400, 149] width 31 height 5
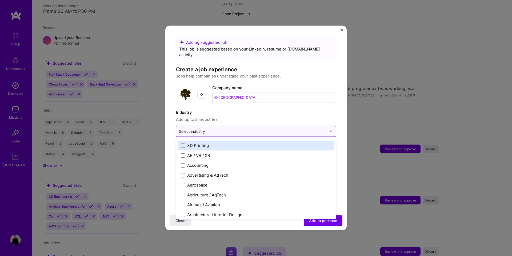
click at [284, 126] on div "Select industry 0" at bounding box center [252, 131] width 153 height 10
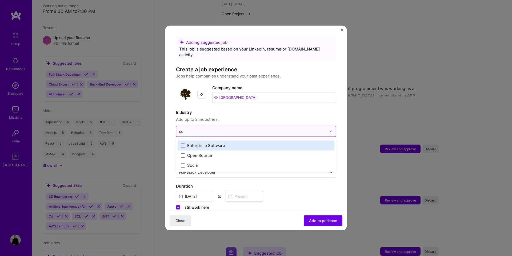
type input "s"
type input "sof"
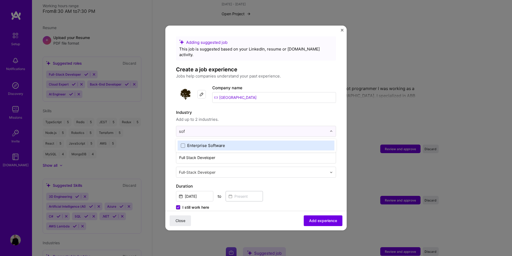
click at [193, 143] on div "Enterprise Software" at bounding box center [206, 146] width 38 height 6
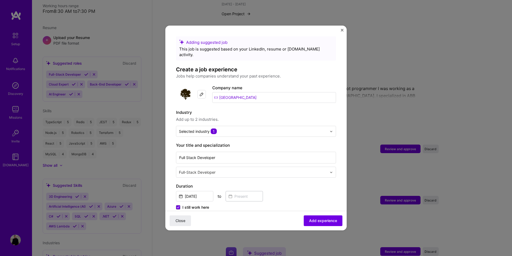
click at [250, 116] on span "Add up to 2 industries." at bounding box center [256, 119] width 160 height 6
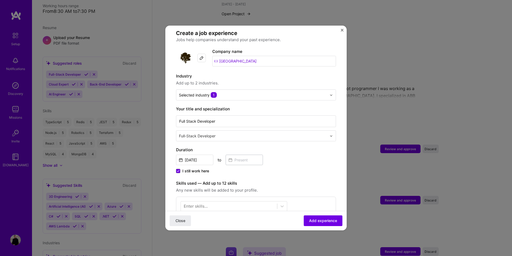
scroll to position [37, 0]
click at [250, 114] on input "Full Stack Developer" at bounding box center [256, 120] width 160 height 12
click at [264, 116] on input "Full Stack Developer" at bounding box center [256, 120] width 160 height 12
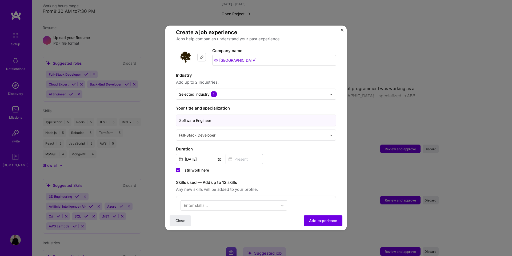
type input "Software Engineer"
click at [257, 134] on div "Full-Stack Developer" at bounding box center [252, 135] width 153 height 10
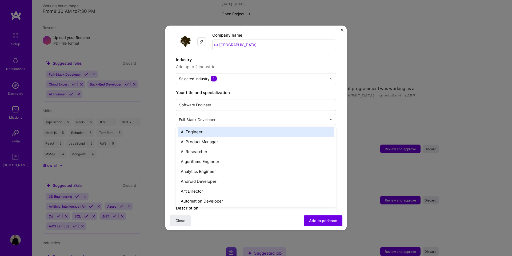
scroll to position [57, 0]
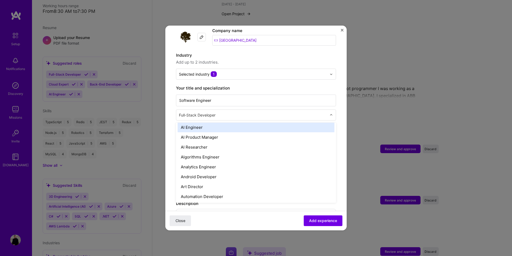
click at [224, 126] on div "AI Engineer" at bounding box center [256, 127] width 157 height 10
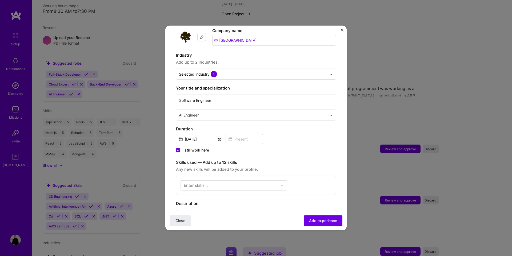
click at [226, 112] on input "text" at bounding box center [253, 115] width 149 height 6
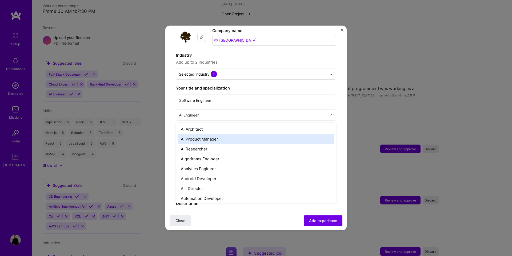
click at [207, 136] on div "AI Product Manager" at bounding box center [256, 139] width 157 height 10
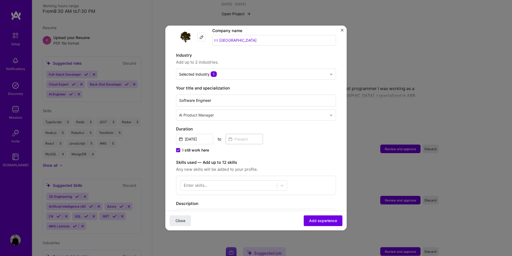
click at [219, 117] on div "Adding suggested job This job is suggested based on your LinkedIn, resume or [D…" at bounding box center [256, 214] width 160 height 471
click at [220, 113] on div "AI Product Manager" at bounding box center [252, 115] width 153 height 10
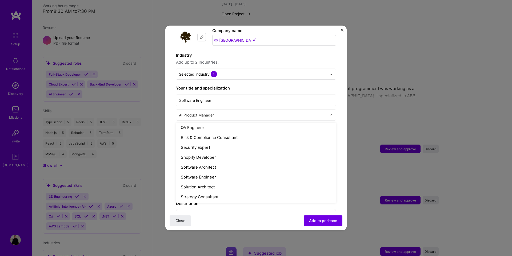
scroll to position [535, 0]
click at [209, 172] on div "Software Engineer" at bounding box center [256, 176] width 157 height 10
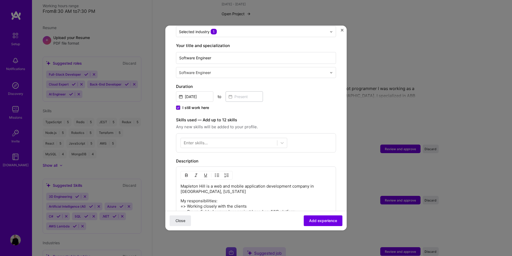
scroll to position [100, 0]
click at [222, 138] on div at bounding box center [229, 142] width 96 height 9
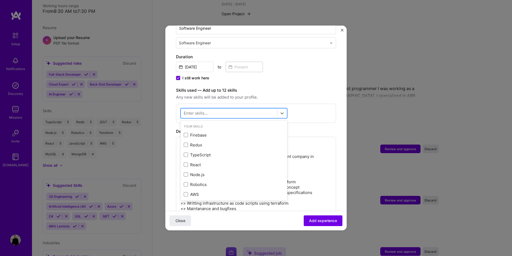
scroll to position [137, 0]
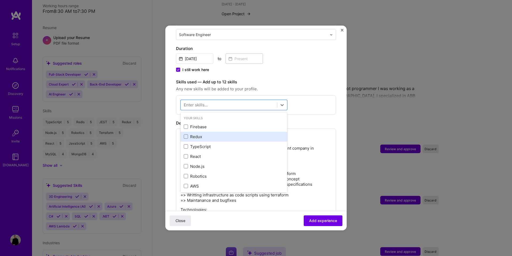
click at [220, 134] on div "Redux" at bounding box center [234, 137] width 100 height 6
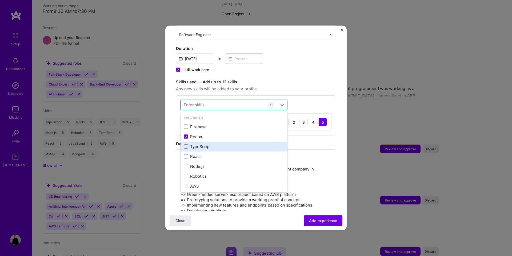
click at [206, 144] on div "TypeScript" at bounding box center [234, 147] width 100 height 6
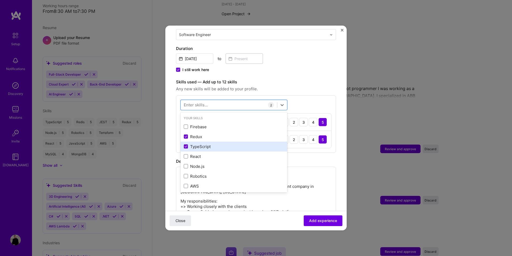
scroll to position [15, 0]
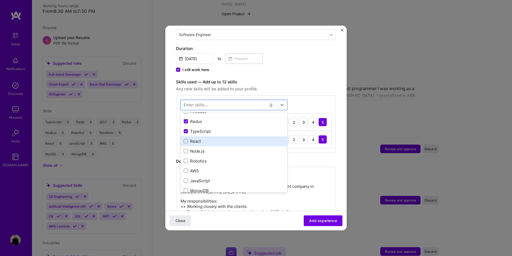
click at [201, 138] on div "React" at bounding box center [234, 141] width 100 height 6
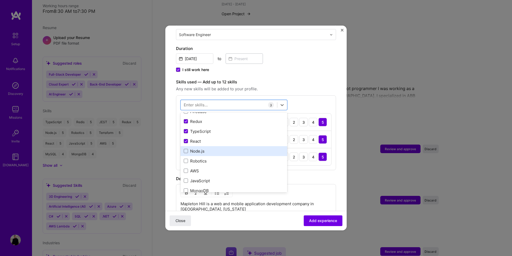
click at [199, 148] on div "Node.js" at bounding box center [234, 151] width 100 height 6
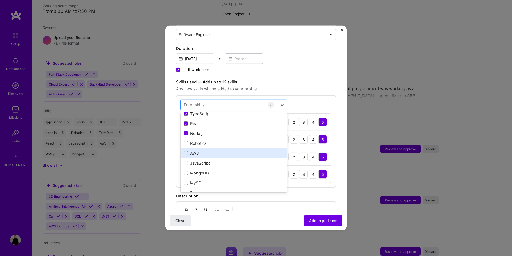
scroll to position [52, 0]
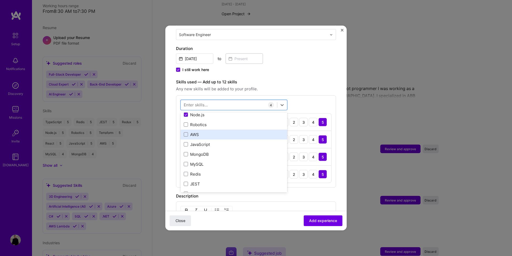
click at [222, 132] on div "AWS" at bounding box center [234, 134] width 107 height 10
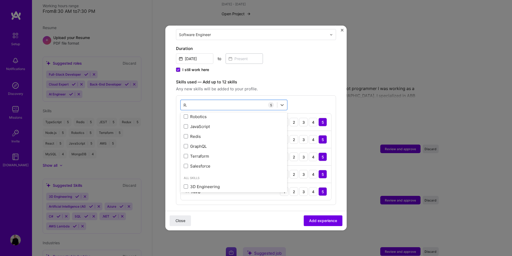
scroll to position [0, 0]
type input "R"
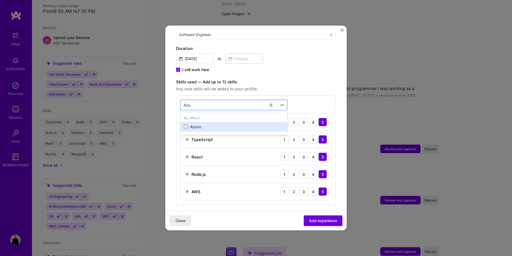
click at [218, 124] on div "Azure" at bounding box center [234, 127] width 100 height 6
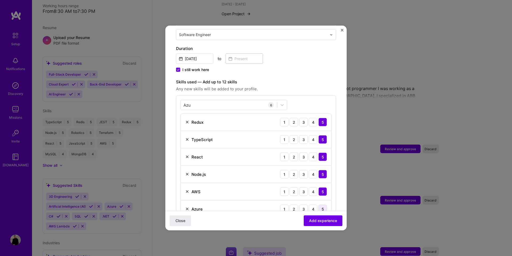
click at [321, 204] on div "5" at bounding box center [323, 208] width 9 height 9
click at [229, 100] on div "[PERSON_NAME]" at bounding box center [229, 104] width 96 height 9
type input "A"
type input ".NE"
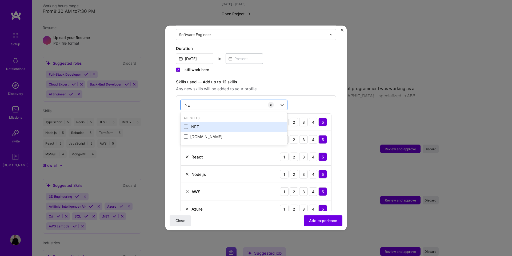
click at [204, 124] on div ".NET" at bounding box center [234, 127] width 100 height 6
click at [242, 86] on span "Any new skills will be added to your profile." at bounding box center [256, 89] width 160 height 6
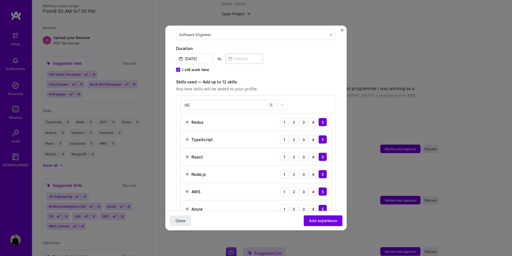
scroll to position [173, 0]
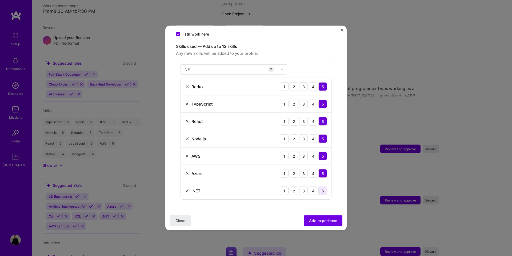
click at [323, 186] on div "5" at bounding box center [323, 190] width 9 height 9
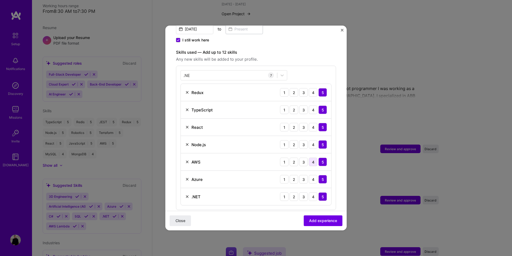
scroll to position [167, 0]
click at [310, 158] on div "4" at bounding box center [313, 162] width 9 height 9
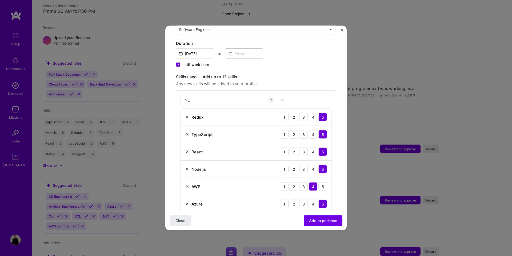
scroll to position [142, 0]
click at [314, 150] on div "4" at bounding box center [313, 152] width 9 height 9
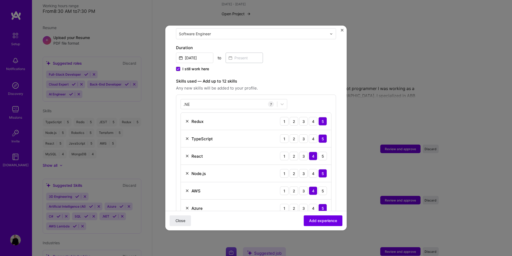
scroll to position [139, 0]
click at [315, 118] on div "4" at bounding box center [313, 122] width 9 height 9
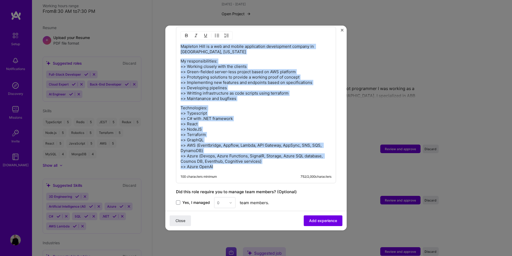
scroll to position [363, 0]
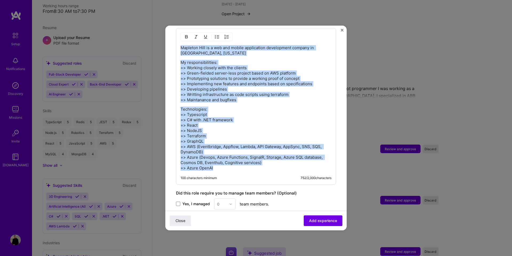
drag, startPoint x: 219, startPoint y: 162, endPoint x: 167, endPoint y: 30, distance: 141.1
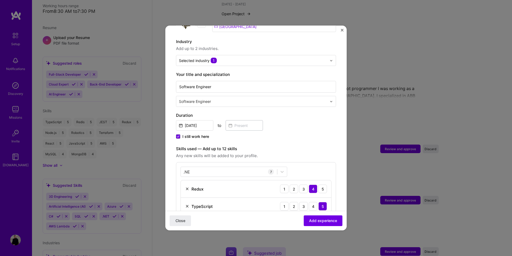
scroll to position [0, 0]
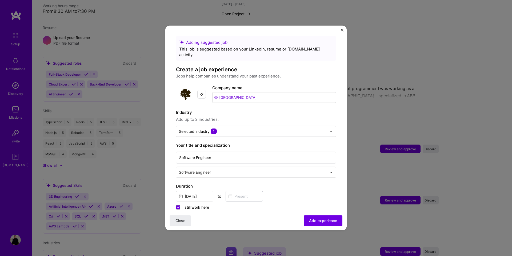
drag, startPoint x: 322, startPoint y: 106, endPoint x: 124, endPoint y: 0, distance: 223.9
click at [124, 0] on div "Adding suggested job This job is suggested based on your LinkedIn, resume or [D…" at bounding box center [256, 128] width 512 height 256
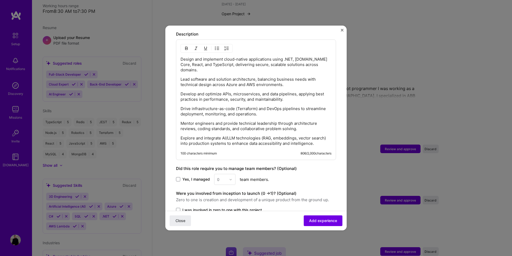
scroll to position [386, 0]
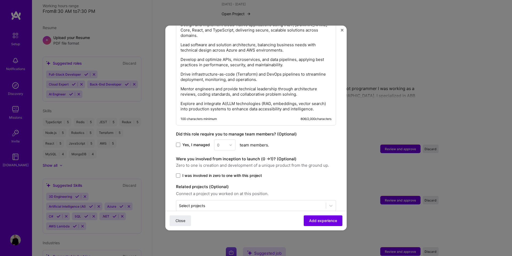
click at [185, 142] on span "Yes, I managed" at bounding box center [196, 144] width 27 height 5
click at [0, 0] on input "Yes, I managed" at bounding box center [0, 0] width 0 height 0
click at [219, 142] on input "text" at bounding box center [221, 145] width 9 height 6
click at [217, 184] on div "4" at bounding box center [225, 189] width 18 height 10
click at [277, 203] on input "text" at bounding box center [251, 206] width 144 height 6
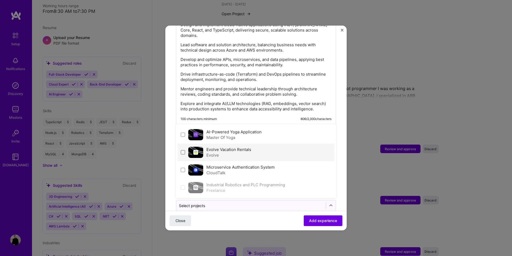
click at [182, 150] on span at bounding box center [183, 152] width 4 height 4
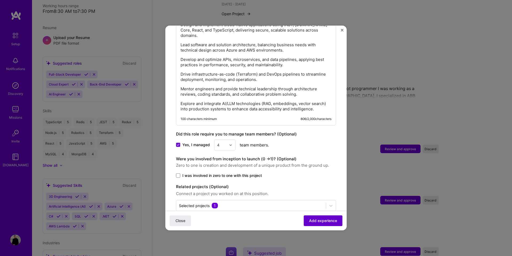
click at [313, 218] on span "Add experience" at bounding box center [323, 220] width 28 height 5
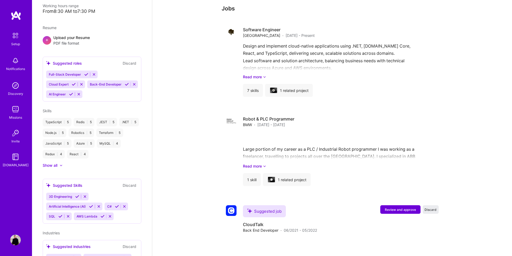
scroll to position [390, 0]
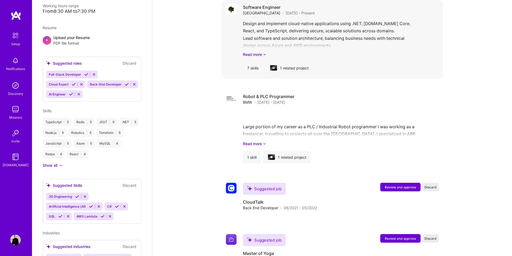
click at [267, 26] on div "Design and implement cloud-native applications using .NET, [DOMAIN_NAME] Core, …" at bounding box center [341, 38] width 196 height 37
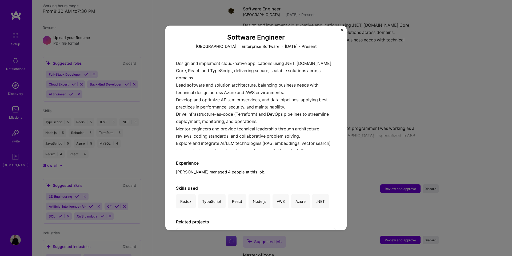
scroll to position [62, 0]
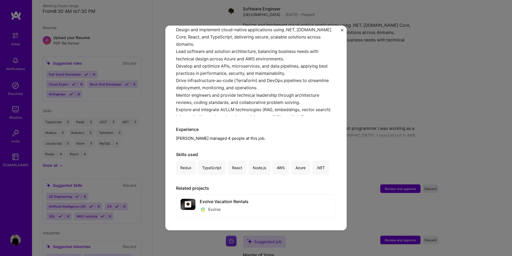
click at [339, 30] on div "Software Engineer [GEOGRAPHIC_DATA] · Enterprise Software · [DATE] - Present De…" at bounding box center [255, 128] width 181 height 204
click at [343, 30] on img "Close" at bounding box center [342, 30] width 3 height 3
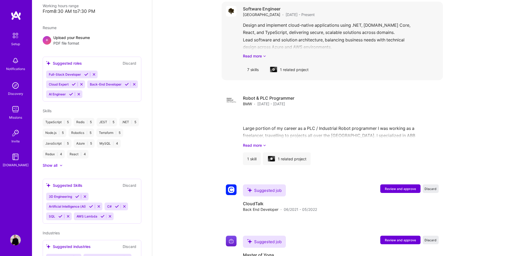
click at [259, 63] on div "7 skills" at bounding box center [253, 69] width 20 height 13
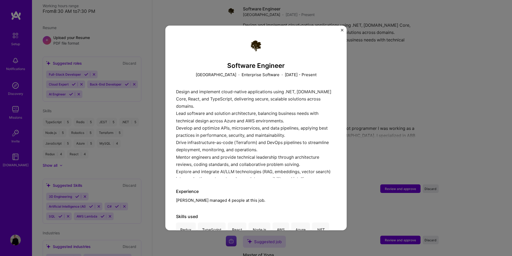
drag, startPoint x: 295, startPoint y: 97, endPoint x: 292, endPoint y: 76, distance: 21.2
click at [295, 97] on div "Design and implement cloud-native applications using .NET, [DOMAIN_NAME] Core, …" at bounding box center [256, 133] width 160 height 90
click at [291, 68] on h3 "Software Engineer" at bounding box center [256, 66] width 160 height 8
click at [285, 77] on p "[DATE] - Present" at bounding box center [301, 75] width 32 height 6
drag, startPoint x: 197, startPoint y: 158, endPoint x: 178, endPoint y: 179, distance: 28.3
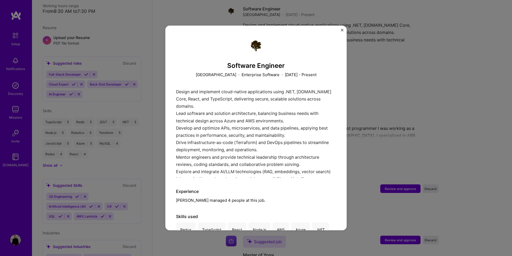
click at [197, 158] on div "Design and implement cloud-native applications using .NET, [DOMAIN_NAME] Core, …" at bounding box center [256, 133] width 160 height 90
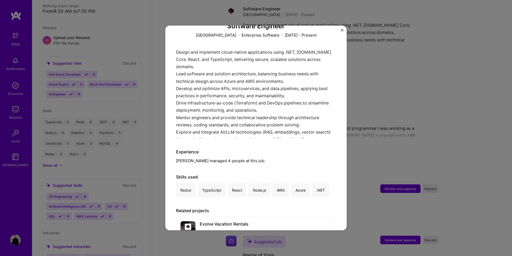
scroll to position [62, 0]
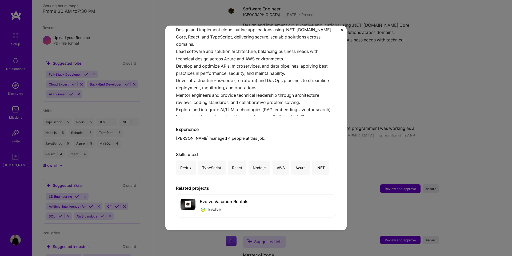
click at [342, 27] on div "Software Engineer [GEOGRAPHIC_DATA] · Enterprise Software · [DATE] - Present De…" at bounding box center [255, 128] width 181 height 204
click at [341, 30] on img "Close" at bounding box center [342, 30] width 3 height 3
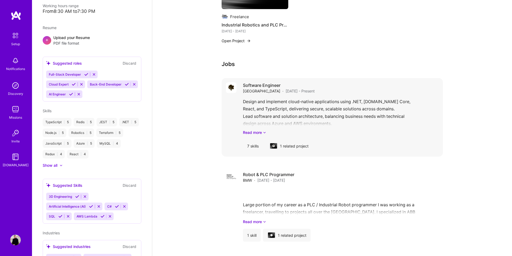
scroll to position [303, 0]
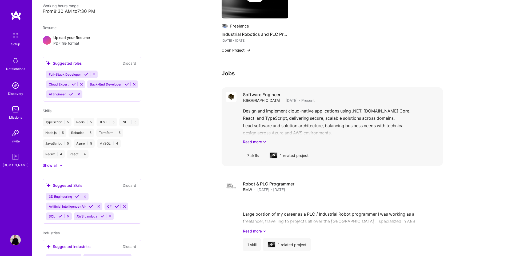
click at [292, 92] on h4 "Software Engineer" at bounding box center [279, 95] width 72 height 6
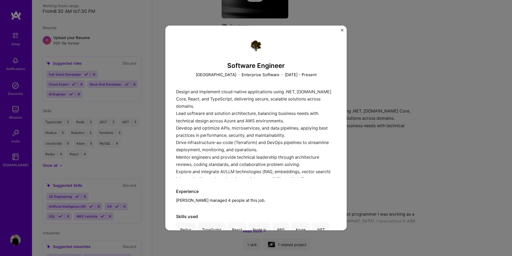
scroll to position [62, 0]
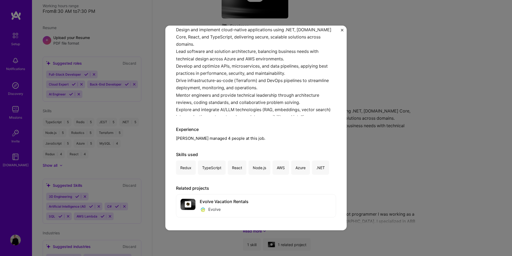
click at [342, 30] on img "Close" at bounding box center [342, 30] width 3 height 3
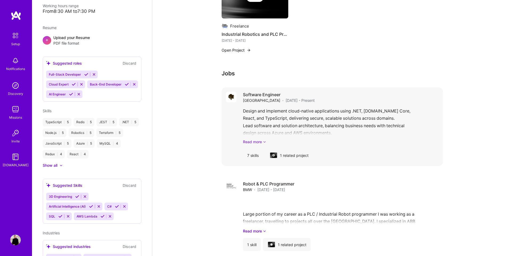
click at [252, 139] on link "Read more" at bounding box center [341, 142] width 196 height 6
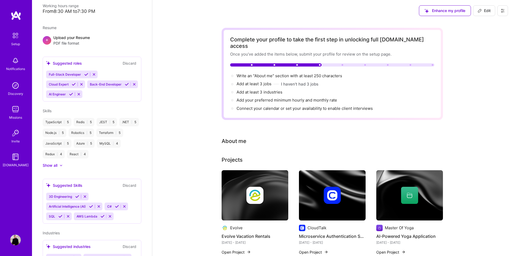
click at [484, 11] on span "Edit" at bounding box center [484, 10] width 13 height 5
select select "US"
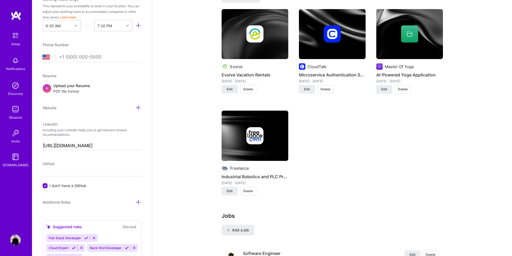
scroll to position [489, 0]
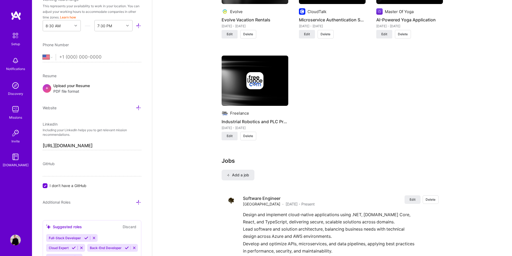
click at [260, 86] on img at bounding box center [255, 81] width 67 height 50
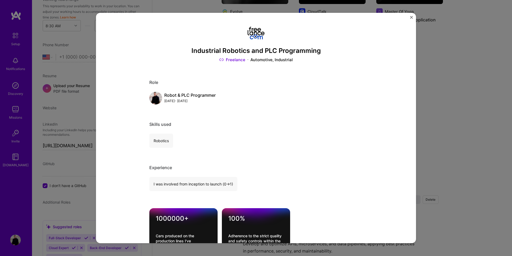
click at [235, 59] on link "Freelance" at bounding box center [232, 60] width 26 height 6
click at [411, 17] on img "Close" at bounding box center [411, 17] width 3 height 3
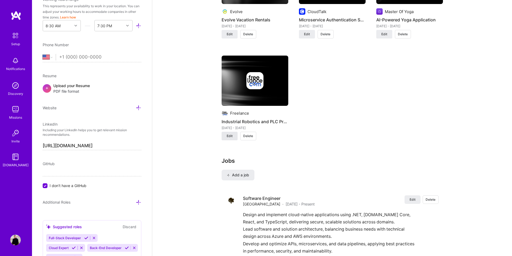
click at [230, 133] on span "Edit" at bounding box center [230, 135] width 6 height 5
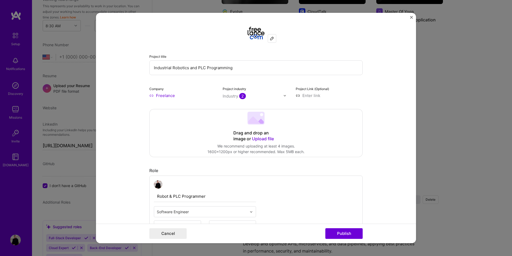
click at [172, 97] on input "Freelance" at bounding box center [182, 96] width 67 height 6
click at [273, 38] on img at bounding box center [272, 38] width 4 height 4
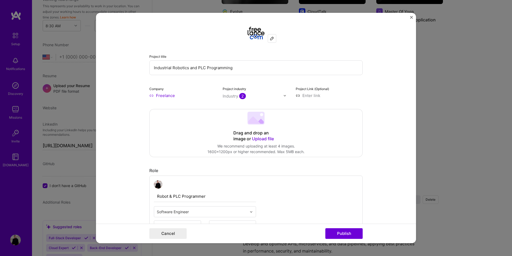
click at [151, 95] on input "Freelance" at bounding box center [182, 96] width 67 height 6
click at [161, 95] on input "Freelance" at bounding box center [182, 96] width 67 height 6
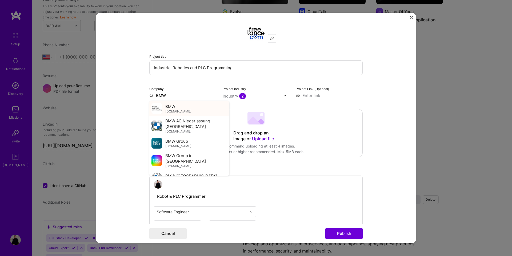
type input "BMW"
click at [165, 105] on div "BMW [DOMAIN_NAME]" at bounding box center [189, 108] width 80 height 15
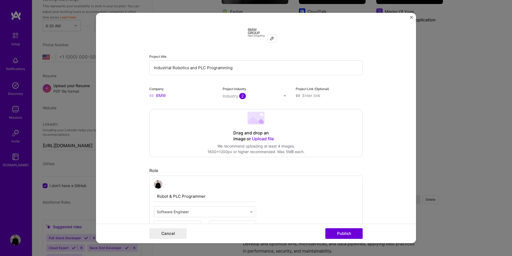
click at [337, 227] on div "Cancel Publish" at bounding box center [256, 232] width 320 height 19
click at [337, 229] on button "Publish" at bounding box center [344, 233] width 37 height 11
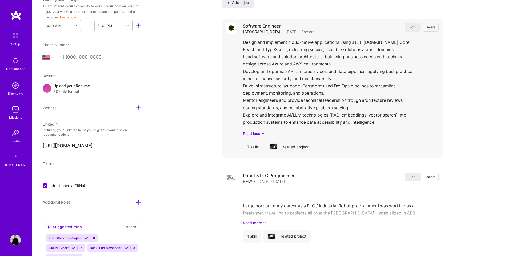
scroll to position [640, 0]
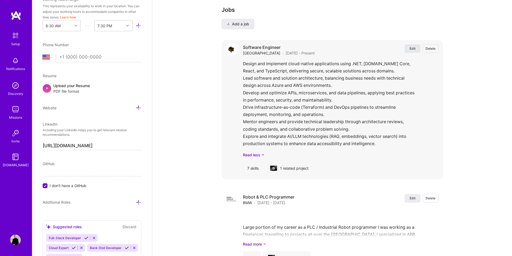
click at [414, 46] on span "Edit" at bounding box center [413, 48] width 6 height 5
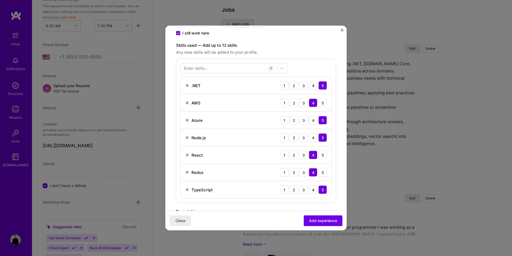
scroll to position [142, 0]
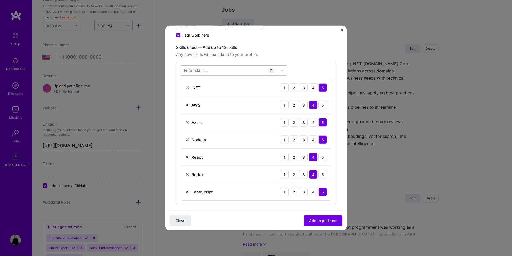
click at [211, 72] on div at bounding box center [229, 70] width 96 height 9
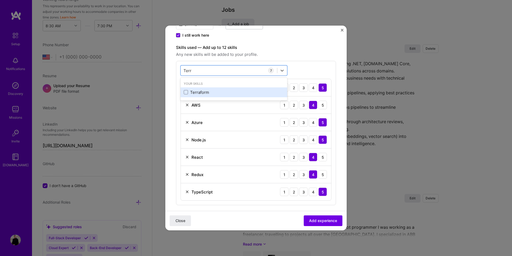
click at [197, 93] on div "Terraform" at bounding box center [234, 92] width 100 height 6
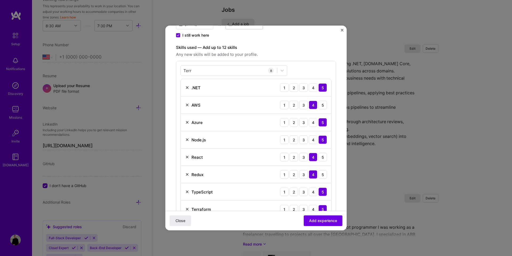
click at [234, 59] on div "Skills used — Add up to 12 skills Any new skills will be added to your profile.…" at bounding box center [256, 133] width 160 height 178
click at [209, 69] on div "Terr Terr" at bounding box center [229, 70] width 96 height 9
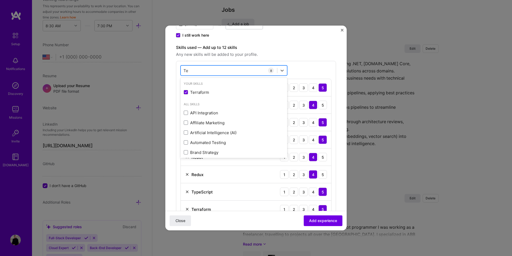
type input "T"
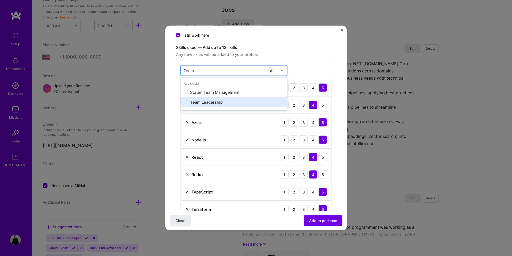
click at [184, 100] on span at bounding box center [186, 102] width 4 height 4
click at [0, 0] on input "checkbox" at bounding box center [0, 0] width 0 height 0
click at [205, 66] on div "Team Team" at bounding box center [229, 70] width 96 height 9
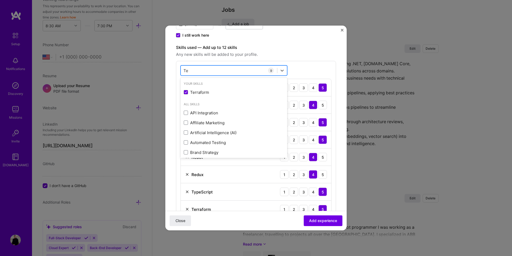
type input "T"
type input "A"
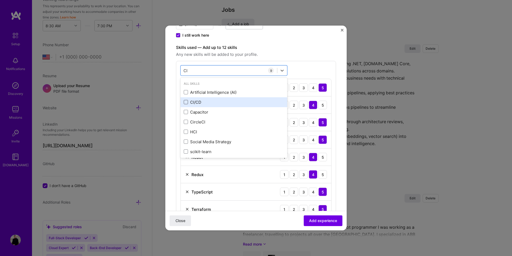
click at [187, 101] on span at bounding box center [186, 102] width 4 height 4
click at [0, 0] on input "checkbox" at bounding box center [0, 0] width 0 height 0
click at [210, 72] on div "CI CI" at bounding box center [229, 70] width 96 height 9
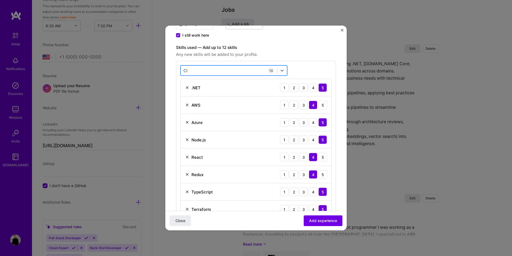
type input "C"
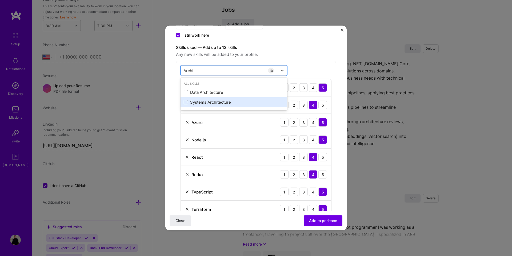
click at [191, 101] on div "Systems Architecture" at bounding box center [234, 102] width 100 height 6
click at [214, 74] on div "Archi Archi" at bounding box center [229, 70] width 96 height 9
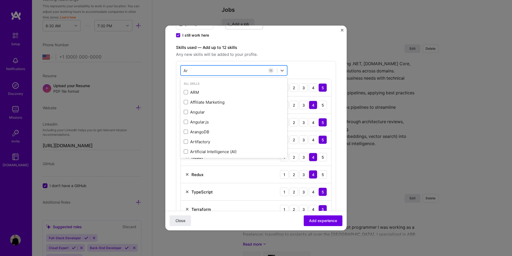
type input "A"
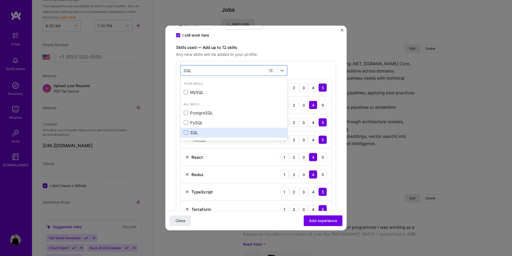
click at [200, 129] on div "SQL" at bounding box center [234, 132] width 100 height 6
type input "SQL"
click at [244, 59] on div "Skills used — Add up to 12 skills Any new skills will be added to your profile.…" at bounding box center [256, 167] width 160 height 247
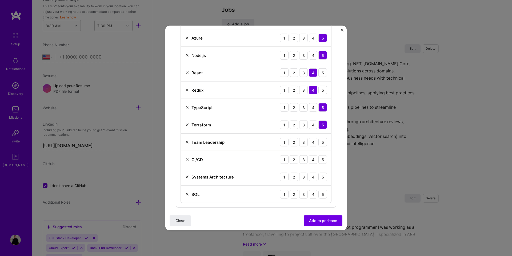
scroll to position [243, 0]
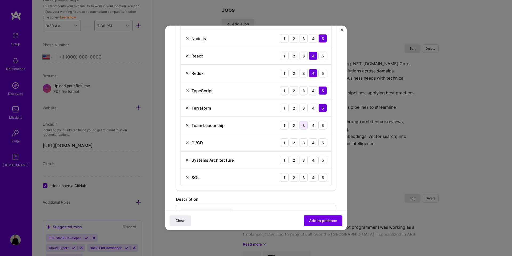
click at [305, 125] on div "3" at bounding box center [303, 125] width 9 height 9
drag, startPoint x: 313, startPoint y: 126, endPoint x: 306, endPoint y: 127, distance: 7.8
click at [313, 126] on div "4" at bounding box center [313, 125] width 9 height 9
click at [305, 127] on div "3" at bounding box center [303, 125] width 9 height 9
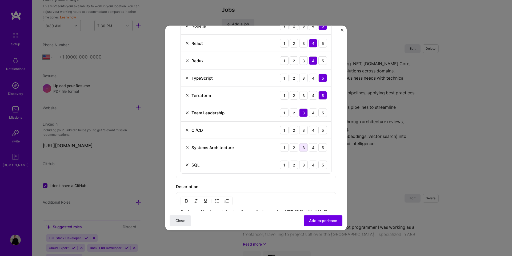
scroll to position [255, 0]
click at [313, 134] on div "4" at bounding box center [313, 131] width 9 height 9
click at [311, 146] on div "4" at bounding box center [313, 148] width 9 height 9
click at [311, 161] on div "4" at bounding box center [313, 165] width 9 height 9
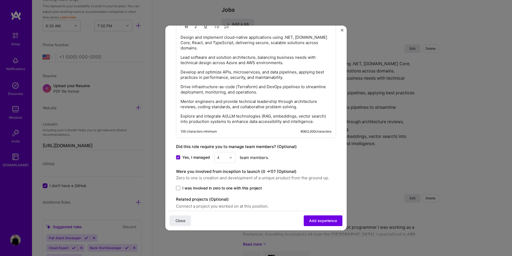
scroll to position [448, 0]
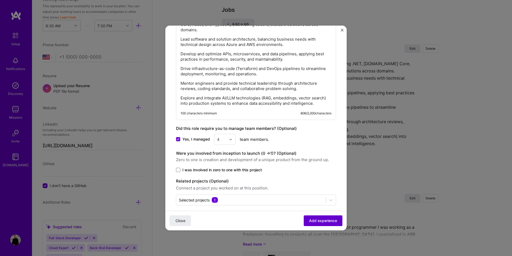
click at [315, 220] on span "Add experience" at bounding box center [323, 220] width 28 height 5
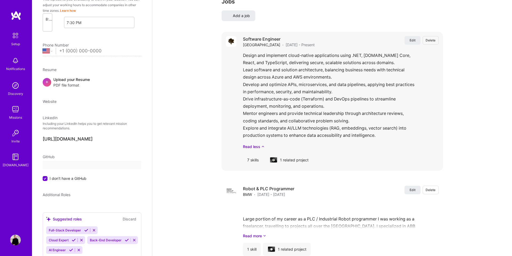
select select "US"
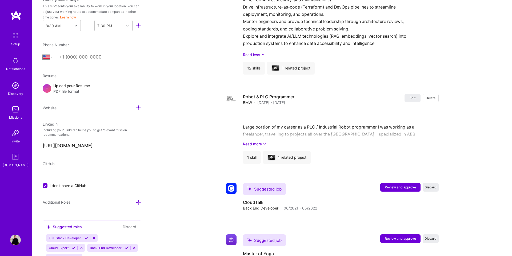
scroll to position [761, 0]
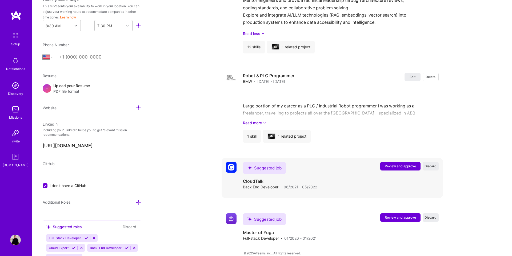
click at [389, 164] on span "Review and approve" at bounding box center [400, 166] width 31 height 5
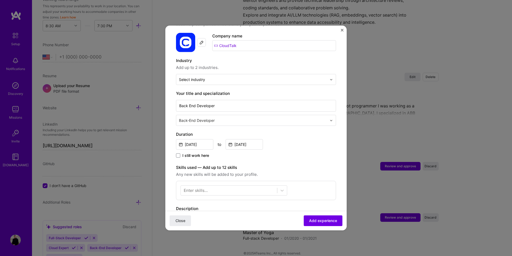
scroll to position [66, 0]
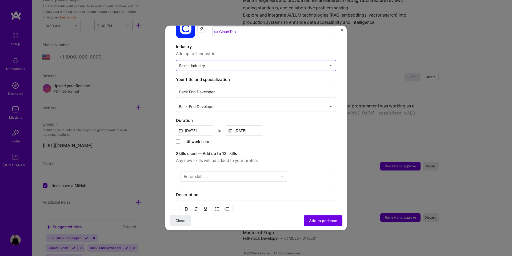
click at [248, 63] on input "text" at bounding box center [253, 66] width 148 height 6
type input "v"
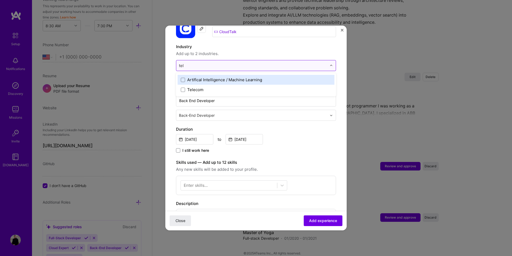
type input "tele"
click at [234, 77] on label "Telecom" at bounding box center [256, 80] width 151 height 6
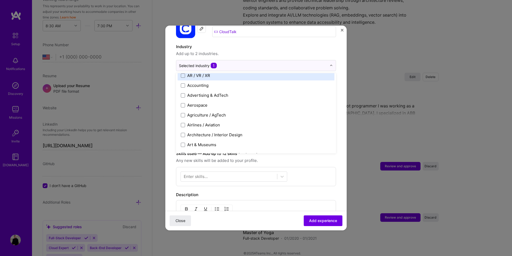
scroll to position [0, 0]
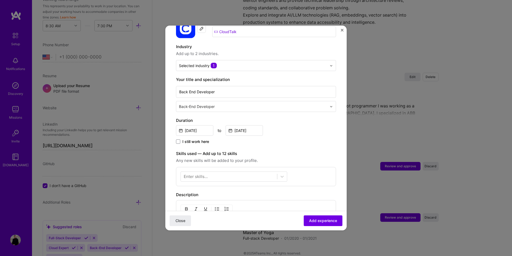
click at [252, 50] on span "Add up to 2 industries." at bounding box center [256, 53] width 160 height 6
click at [243, 62] on div at bounding box center [253, 65] width 148 height 7
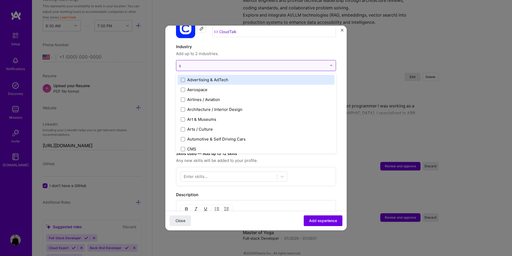
type input "sa"
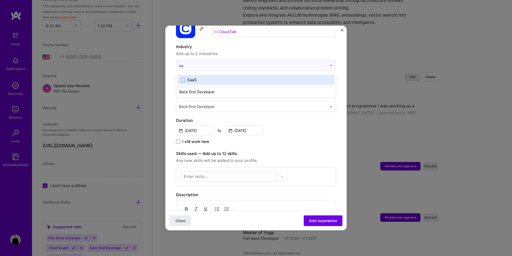
click at [226, 77] on label "SaaS" at bounding box center [256, 80] width 151 height 6
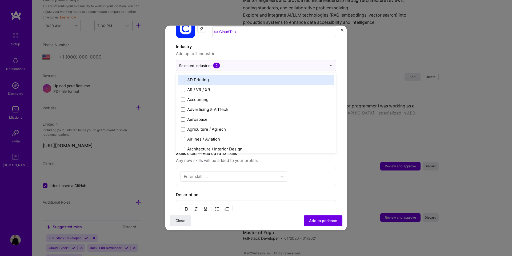
click at [259, 50] on span "Add up to 2 industries." at bounding box center [256, 53] width 160 height 6
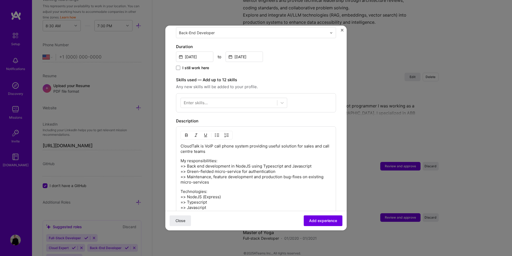
scroll to position [145, 0]
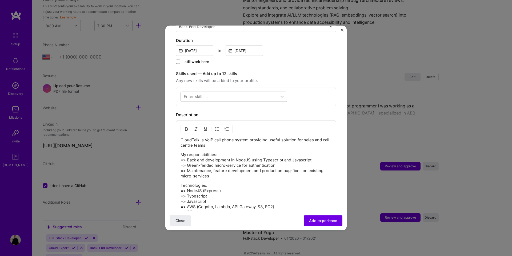
click at [212, 92] on div at bounding box center [229, 96] width 96 height 9
drag, startPoint x: 275, startPoint y: 75, endPoint x: 234, endPoint y: 134, distance: 71.8
click at [275, 77] on span "Any new skills will be added to your profile." at bounding box center [256, 80] width 160 height 6
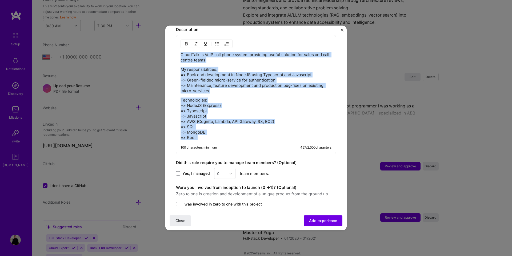
drag, startPoint x: 219, startPoint y: 133, endPoint x: 163, endPoint y: 47, distance: 102.7
click at [163, 47] on div "Adding suggested job This job is suggested based on your LinkedIn, resume or [D…" at bounding box center [256, 128] width 512 height 256
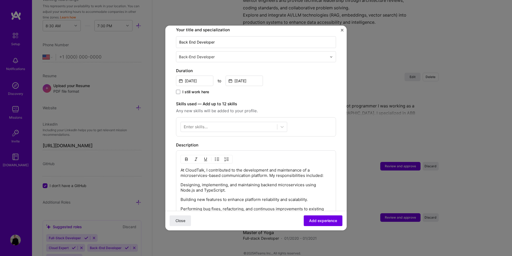
scroll to position [114, 0]
click at [225, 118] on div "Enter skills..." at bounding box center [256, 127] width 160 height 19
click at [223, 124] on div at bounding box center [229, 128] width 96 height 9
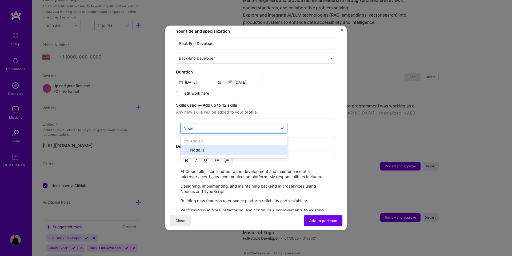
click at [199, 147] on div "Node.js" at bounding box center [234, 150] width 100 height 6
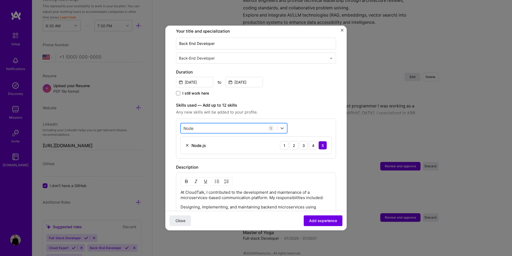
click at [210, 125] on div "Node Node" at bounding box center [229, 128] width 96 height 9
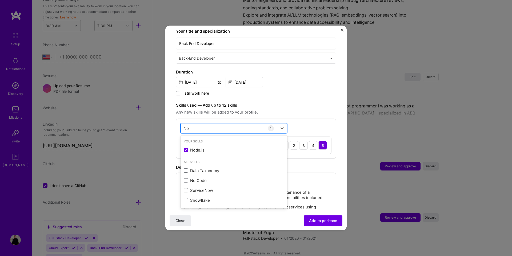
type input "N"
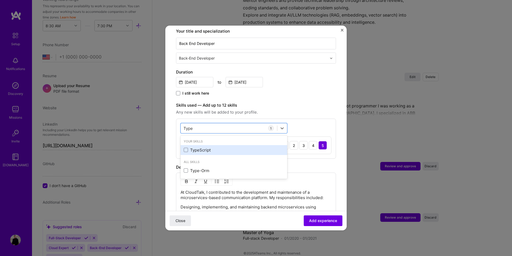
click at [196, 147] on div "TypeScript" at bounding box center [234, 150] width 100 height 6
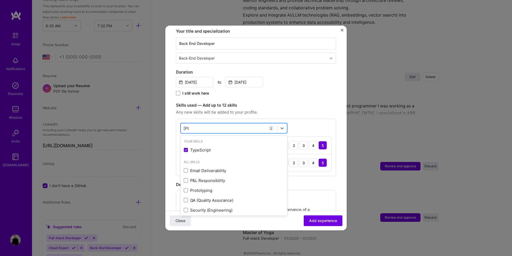
type input "T"
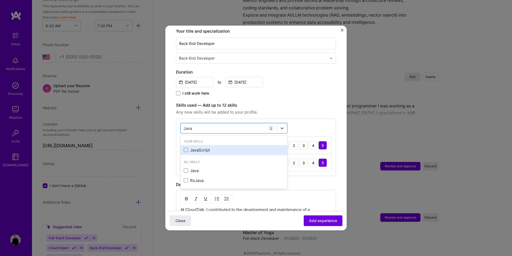
click at [199, 147] on div "JavaScript" at bounding box center [234, 150] width 100 height 6
type input "J"
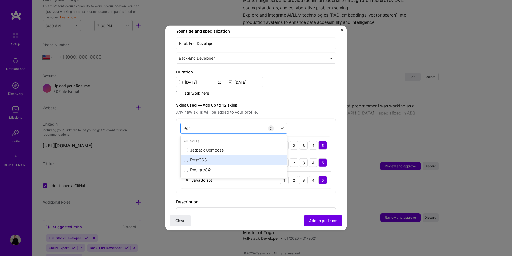
drag, startPoint x: 200, startPoint y: 160, endPoint x: 202, endPoint y: 153, distance: 7.3
click at [200, 165] on div "PostgreSQL" at bounding box center [234, 170] width 107 height 10
click at [189, 195] on img at bounding box center [187, 197] width 4 height 4
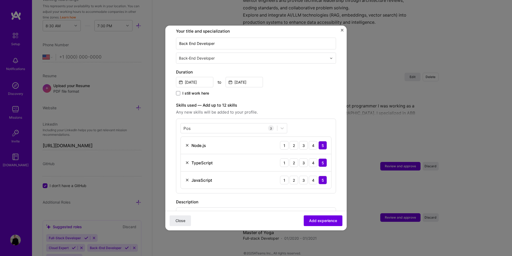
click at [207, 128] on div "Pos Pos 3 Node.js 1 2 3 4 5 TypeScript 1 2 3 4 5 JavaScript 1 2 3 4 5" at bounding box center [256, 155] width 160 height 75
click at [210, 124] on div "Pos Pos" at bounding box center [229, 128] width 96 height 9
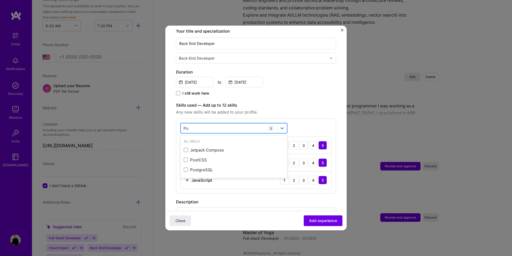
type input "P"
click at [192, 157] on div "SQL" at bounding box center [234, 160] width 100 height 6
type input "S"
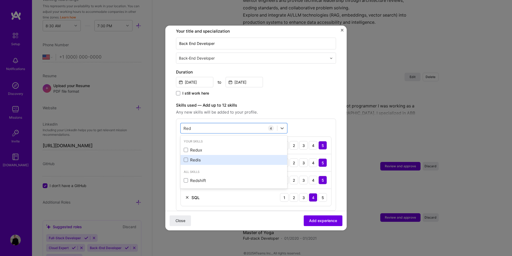
click at [204, 157] on div "Redis" at bounding box center [234, 160] width 100 height 6
type input "R"
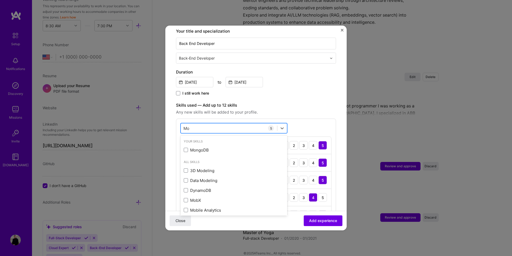
type input "Mon"
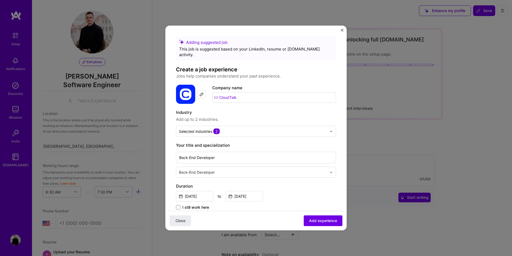
select select "US"
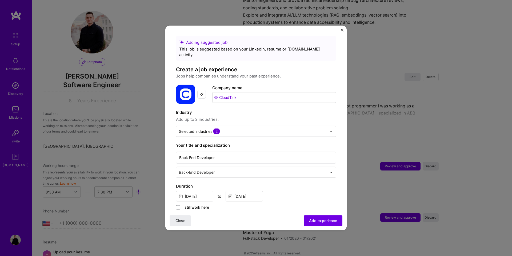
scroll to position [166, 0]
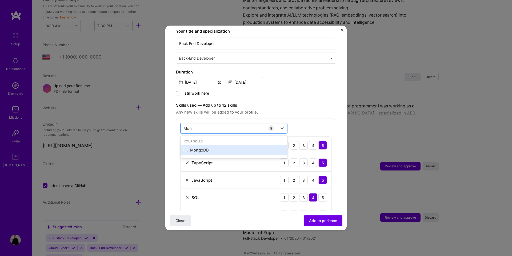
click at [195, 147] on div "MongoDB" at bounding box center [234, 150] width 100 height 6
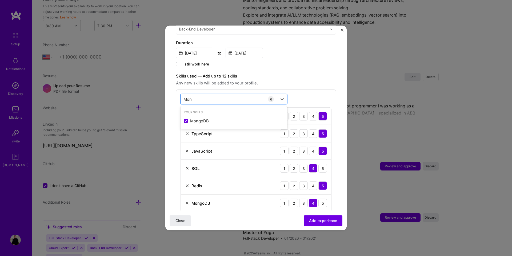
scroll to position [154, 0]
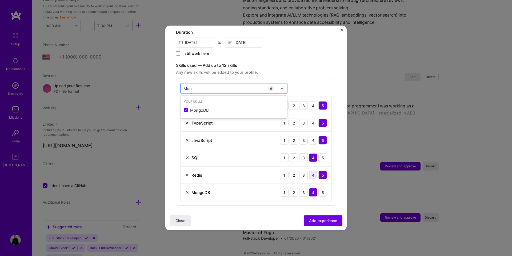
click at [315, 171] on div "4" at bounding box center [313, 175] width 9 height 9
click at [217, 84] on div "Mon Mon" at bounding box center [229, 88] width 96 height 9
type input "M"
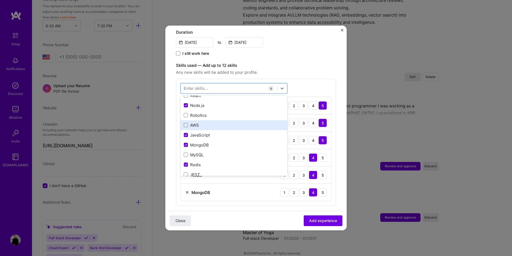
scroll to position [43, 0]
click at [200, 124] on div "AWS" at bounding box center [234, 127] width 100 height 6
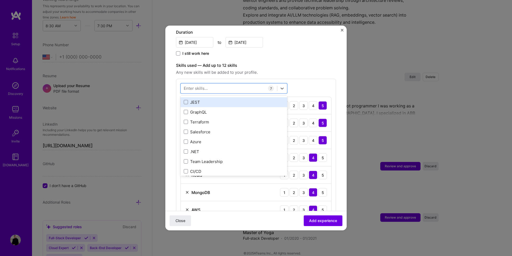
scroll to position [118, 0]
click at [199, 98] on div "JEST" at bounding box center [234, 101] width 100 height 6
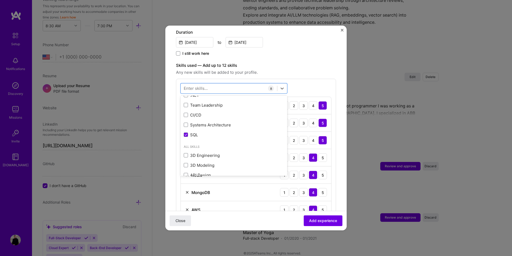
scroll to position [175, 0]
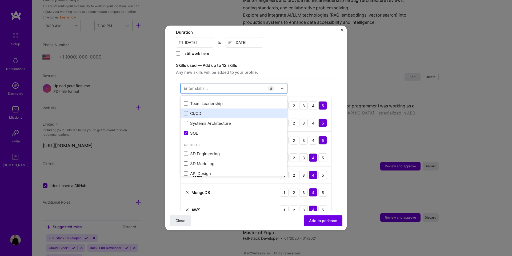
click at [196, 110] on div "CI/CD" at bounding box center [234, 113] width 100 height 6
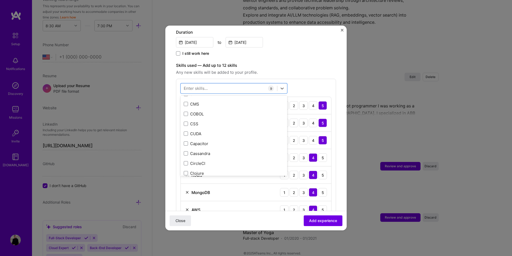
scroll to position [790, 0]
click at [305, 69] on span "Any new skills will be added to your profile." at bounding box center [256, 72] width 160 height 6
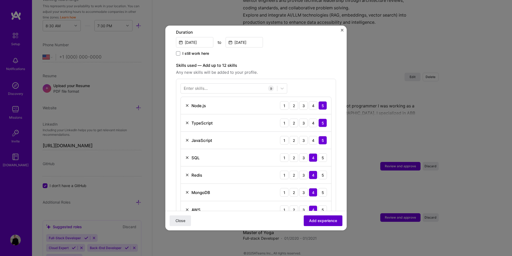
click at [331, 220] on span "Add experience" at bounding box center [323, 220] width 28 height 5
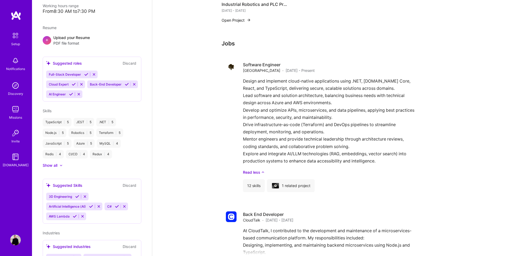
scroll to position [396, 0]
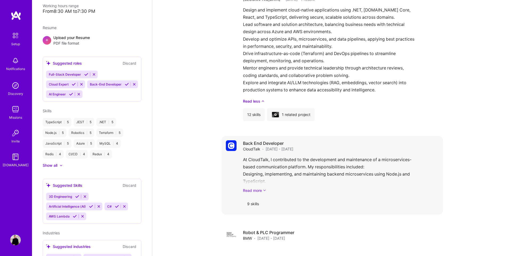
click at [298, 187] on link "Read more" at bounding box center [341, 190] width 196 height 6
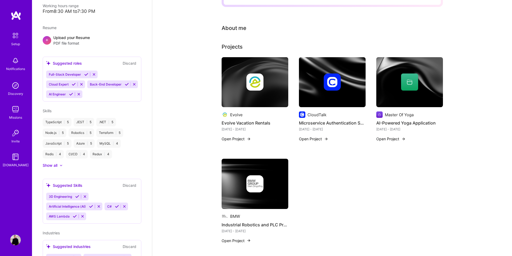
scroll to position [0, 0]
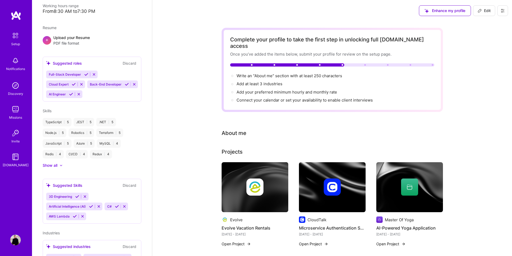
click at [484, 14] on button "Edit" at bounding box center [484, 10] width 22 height 11
select select "US"
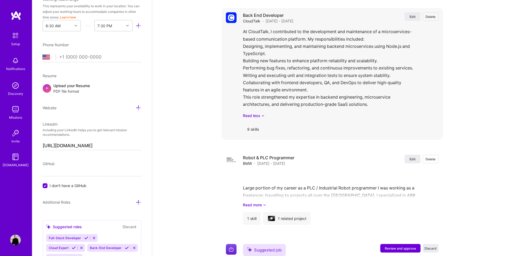
scroll to position [787, 0]
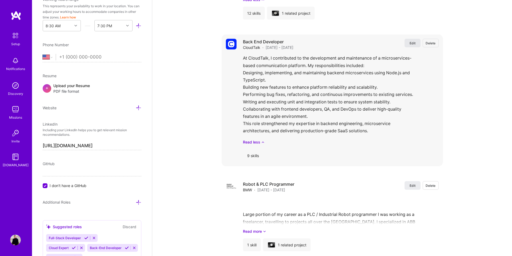
click at [412, 41] on span "Edit" at bounding box center [413, 43] width 6 height 5
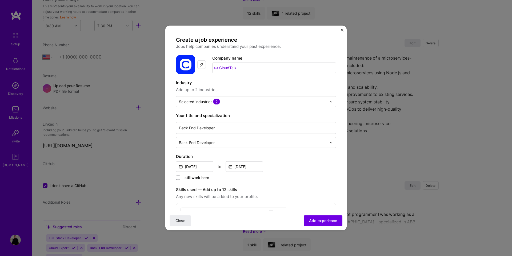
scroll to position [70, 0]
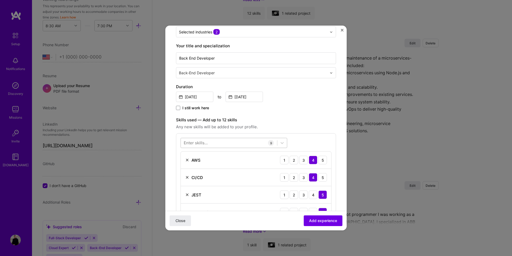
click at [208, 138] on div at bounding box center [234, 143] width 107 height 10
click at [204, 142] on div "Enter skills..." at bounding box center [196, 143] width 24 height 6
click at [212, 142] on div at bounding box center [229, 143] width 96 height 9
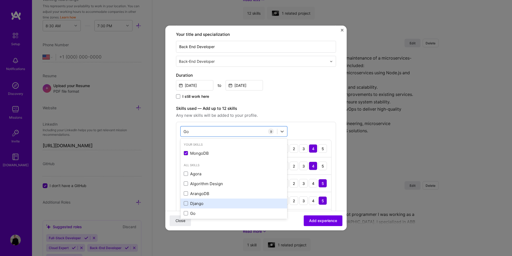
scroll to position [82, 0]
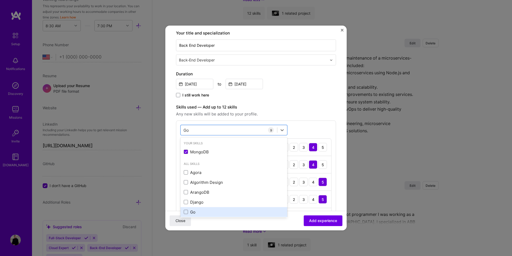
drag, startPoint x: 193, startPoint y: 211, endPoint x: 199, endPoint y: 210, distance: 5.9
click at [193, 211] on div "Go" at bounding box center [234, 212] width 100 height 6
type input "Go"
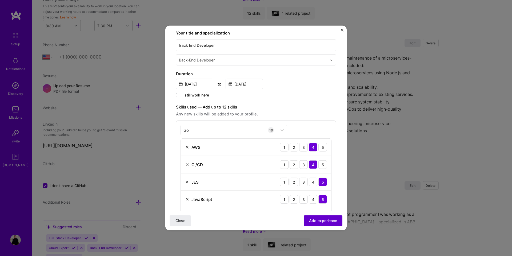
click at [319, 219] on span "Add experience" at bounding box center [323, 220] width 28 height 5
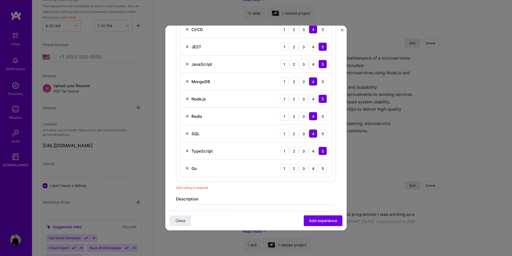
scroll to position [223, 0]
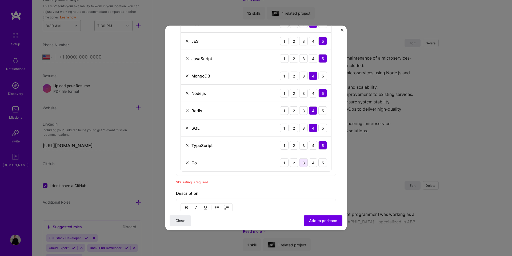
click at [306, 164] on div "3" at bounding box center [303, 162] width 9 height 9
click at [313, 219] on span "Add experience" at bounding box center [323, 220] width 28 height 5
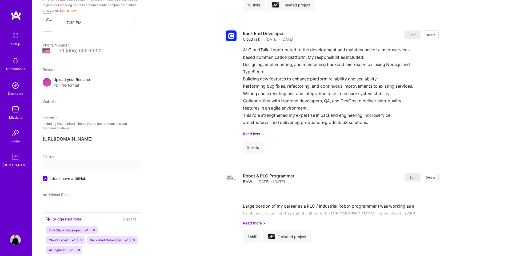
select select "US"
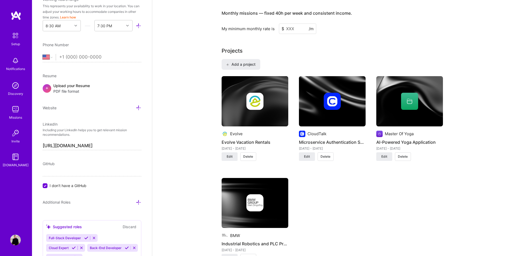
scroll to position [362, 0]
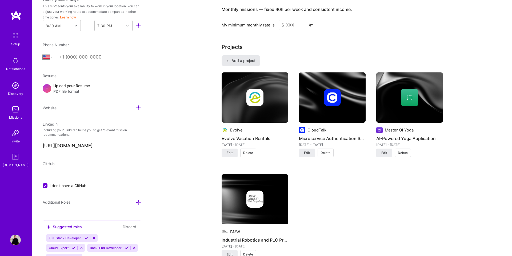
click at [246, 58] on span "Add a project" at bounding box center [240, 60] width 29 height 5
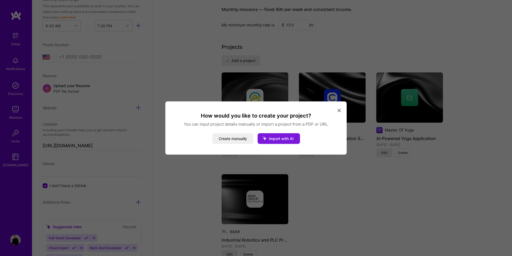
click at [270, 139] on icon "modal" at bounding box center [265, 138] width 14 height 14
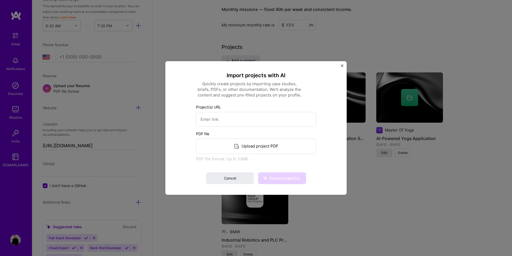
click at [343, 65] on img "Close" at bounding box center [342, 65] width 3 height 3
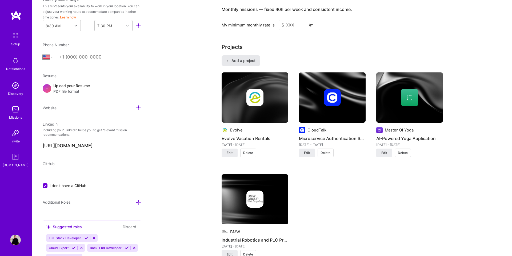
click at [251, 58] on span "Add a project" at bounding box center [240, 60] width 29 height 5
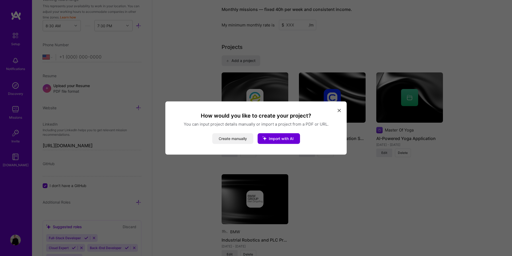
click at [224, 135] on button "Create manually" at bounding box center [232, 138] width 41 height 11
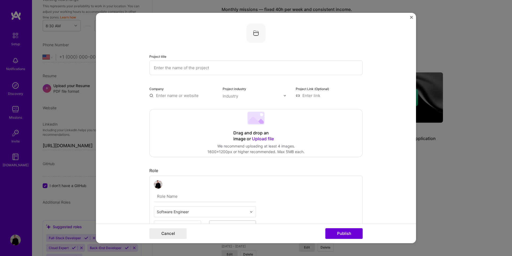
click at [194, 66] on input "text" at bounding box center [256, 67] width 214 height 15
type input "Crop Advisor Platform Development"
click at [176, 96] on input "text" at bounding box center [182, 96] width 67 height 6
type input "S"
click at [177, 106] on span "J.R. Simplot" at bounding box center [181, 106] width 33 height 6
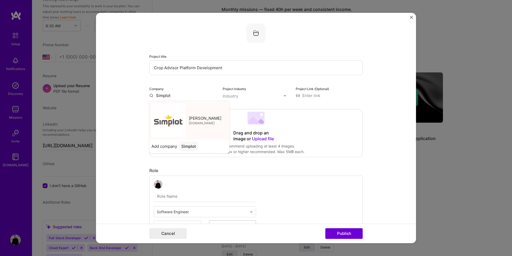
type input "J.R. Simplot"
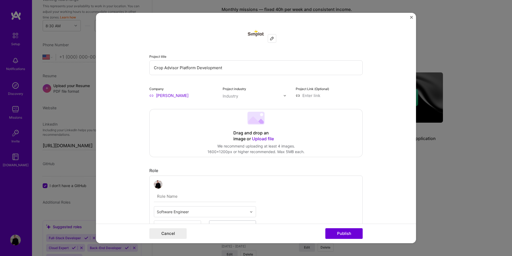
click at [235, 97] on div "Industry" at bounding box center [230, 96] width 15 height 6
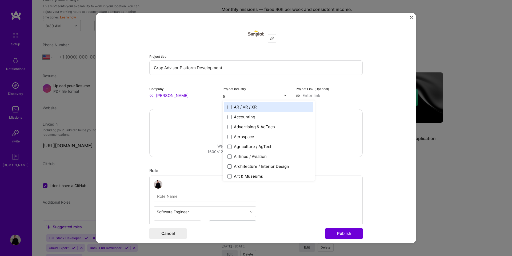
type input "ag"
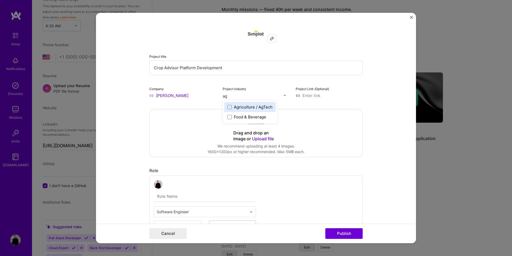
click at [234, 108] on div "Agriculture / AgTech" at bounding box center [253, 107] width 39 height 6
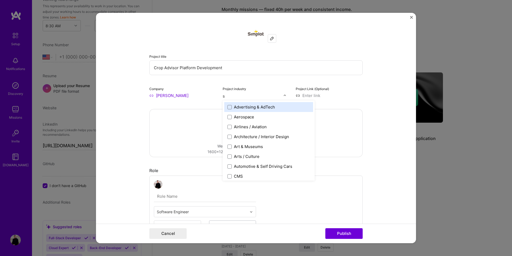
type input "sa"
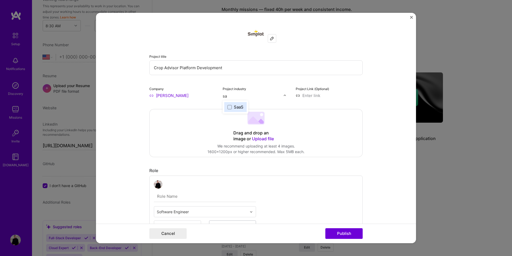
click at [236, 108] on div "SaaS" at bounding box center [239, 107] width 10 height 6
click at [305, 94] on input at bounding box center [329, 96] width 67 height 6
paste input "https://advisor.simplot.com/app/login"
type input "https://advisor.simplot.com/app/login"
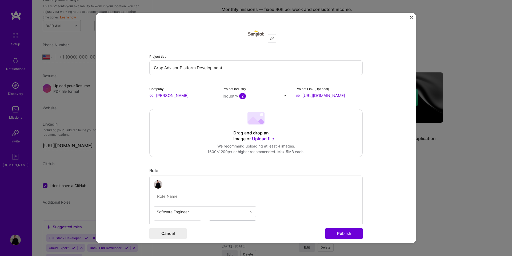
click at [325, 81] on div "Project title Crop Advisor Platform Development Company J.R. Simplot Project in…" at bounding box center [256, 60] width 214 height 75
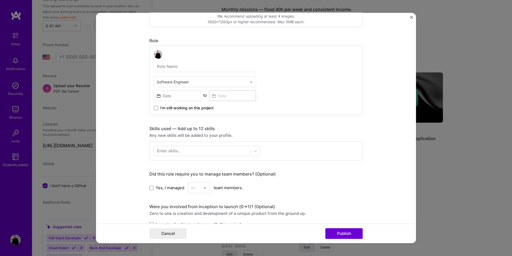
scroll to position [131, 0]
click at [176, 92] on input at bounding box center [177, 95] width 47 height 10
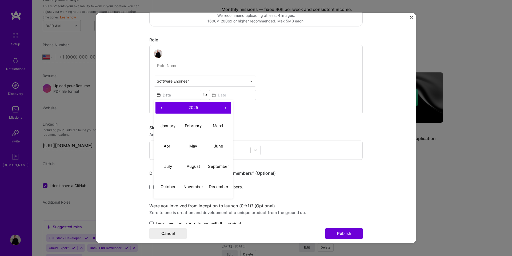
click at [163, 106] on button "‹" at bounding box center [162, 108] width 12 height 12
click at [175, 187] on abbr "October" at bounding box center [168, 186] width 15 height 5
type input "[DATE]"
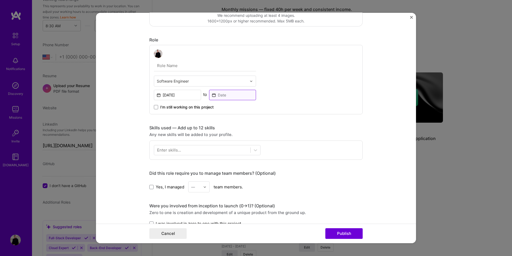
click at [218, 96] on input at bounding box center [232, 95] width 47 height 10
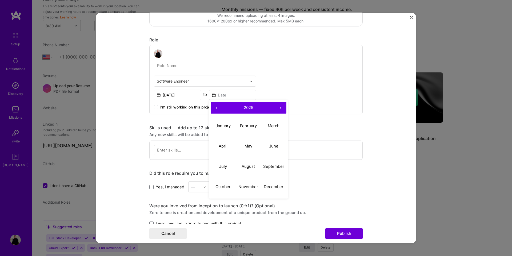
click at [280, 107] on button "›" at bounding box center [281, 108] width 12 height 12
click at [216, 108] on button "‹" at bounding box center [217, 108] width 12 height 12
click at [265, 129] on button "March" at bounding box center [273, 125] width 25 height 20
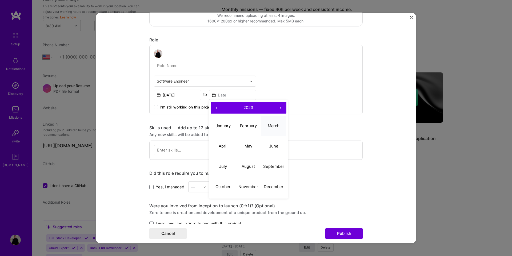
type input "Mar, 2023"
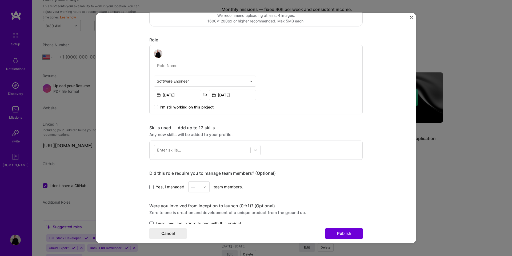
click at [282, 105] on div "Software Engineer Oct, 2022 to Mar, 2023 I’m still working on this project" at bounding box center [256, 79] width 214 height 69
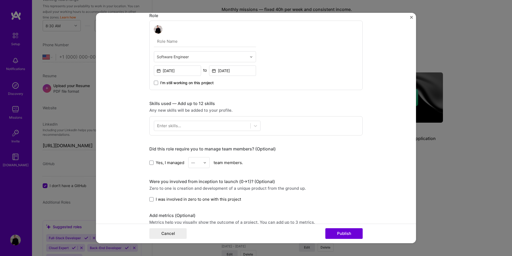
scroll to position [156, 0]
click at [211, 121] on div at bounding box center [202, 124] width 96 height 9
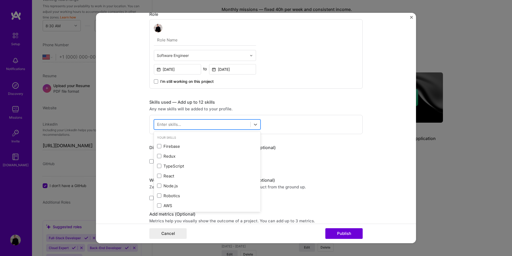
click at [210, 123] on div at bounding box center [202, 124] width 96 height 9
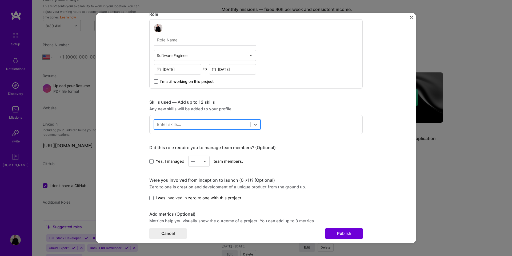
click at [210, 123] on div at bounding box center [202, 124] width 96 height 9
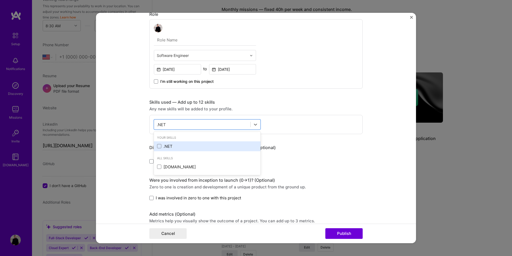
click at [170, 145] on div ".NET" at bounding box center [207, 146] width 100 height 6
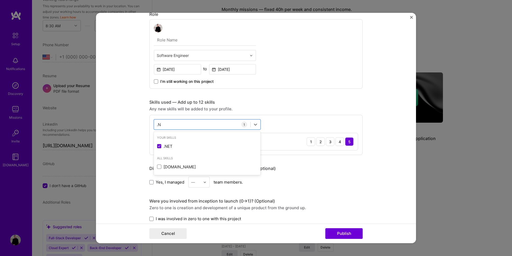
type input "."
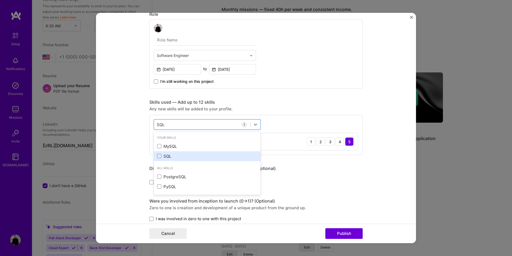
click at [166, 153] on div "SQL" at bounding box center [207, 156] width 107 height 10
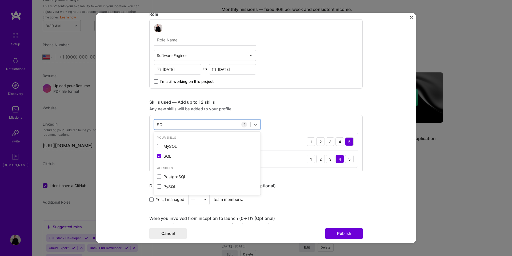
type input "S"
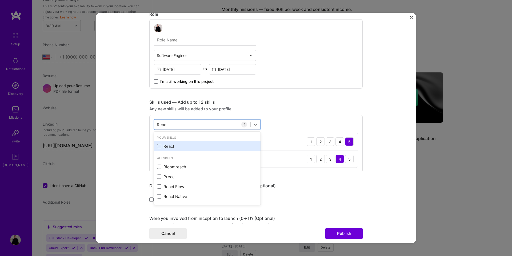
click at [168, 142] on div "React" at bounding box center [207, 146] width 107 height 10
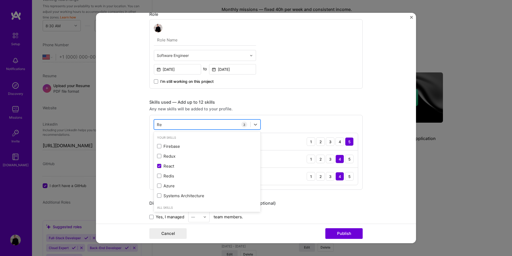
type input "R"
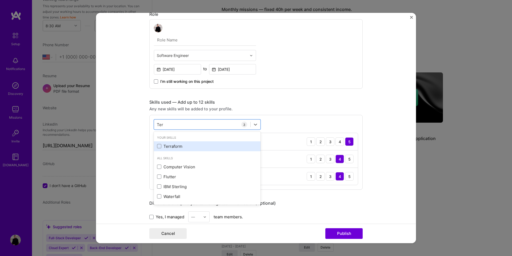
click at [187, 146] on div "Terraform" at bounding box center [207, 146] width 100 height 6
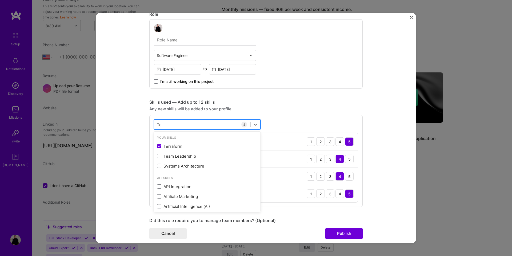
type input "T"
type input "S"
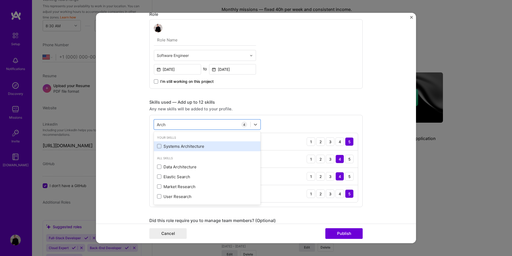
click at [201, 145] on div "Systems Architecture" at bounding box center [207, 146] width 100 height 6
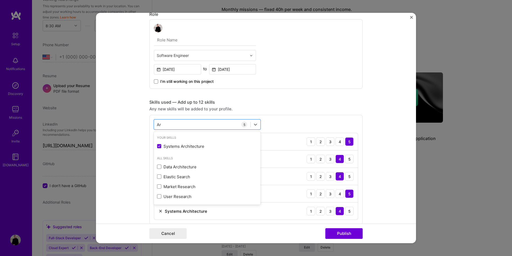
type input "A"
click at [297, 107] on div "Any new skills will be added to your profile." at bounding box center [256, 109] width 214 height 6
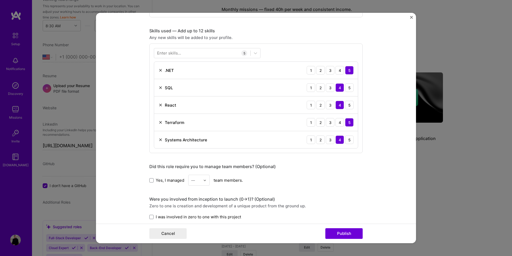
scroll to position [235, 0]
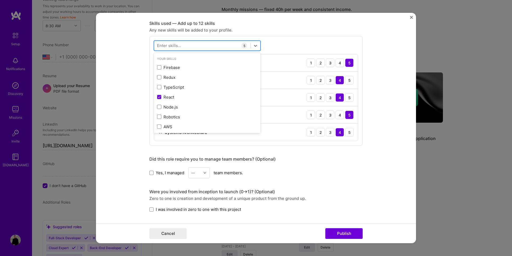
click at [202, 46] on div at bounding box center [202, 45] width 96 height 9
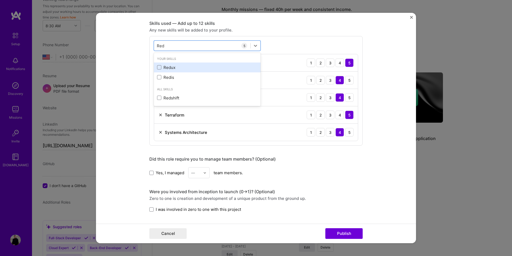
click at [187, 66] on div "Redux" at bounding box center [207, 68] width 100 height 6
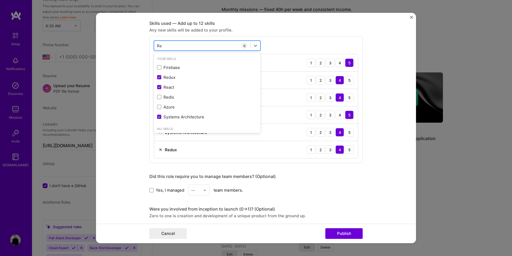
type input "R"
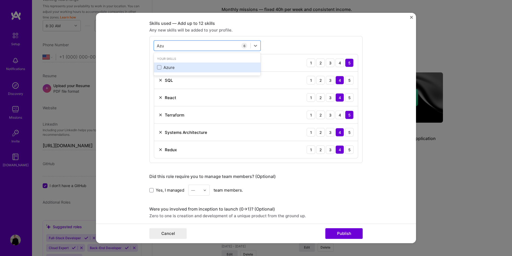
click at [200, 66] on div "Azure" at bounding box center [207, 68] width 100 height 6
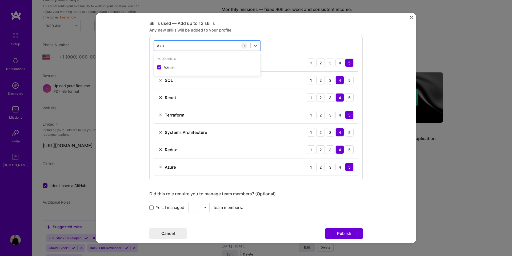
type input "Azu"
click at [145, 108] on form "Project title Crop Advisor Platform Development Company J.R. Simplot Project in…" at bounding box center [256, 128] width 320 height 230
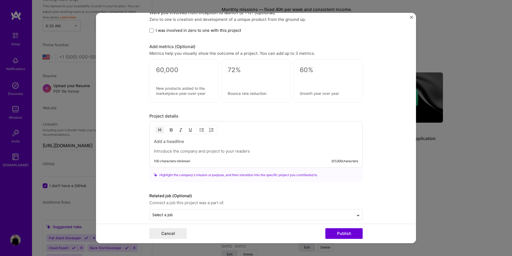
scroll to position [455, 0]
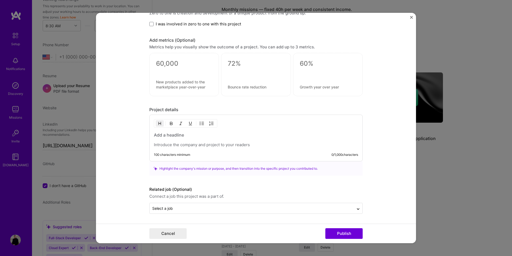
click at [160, 135] on h3 at bounding box center [256, 135] width 204 height 6
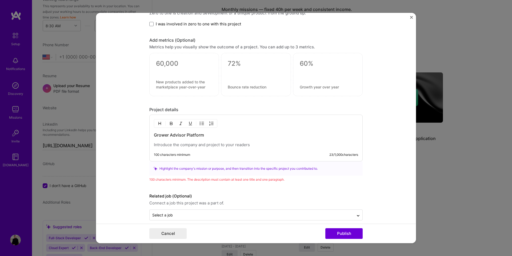
click at [222, 145] on p at bounding box center [256, 144] width 204 height 5
click at [237, 143] on p "worked on grower advisor platform, building features" at bounding box center [256, 144] width 204 height 5
click at [282, 141] on div "Grower Advisor Platform worked on grower advisor platform, building end to end …" at bounding box center [256, 139] width 204 height 15
click at [281, 144] on p "worked on grower advisor platform, building end to end features" at bounding box center [256, 144] width 204 height 5
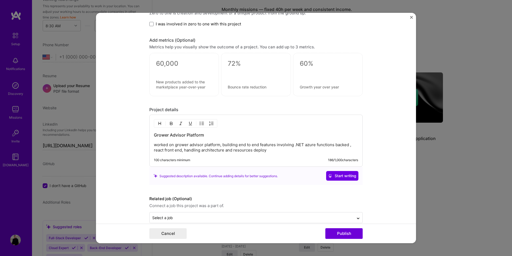
click at [195, 151] on p "worked on grower advisor platform, building end to end features involving .NET …" at bounding box center [256, 147] width 204 height 11
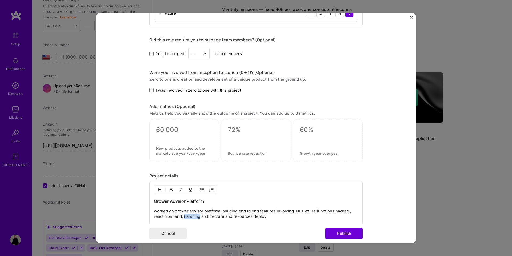
scroll to position [464, 0]
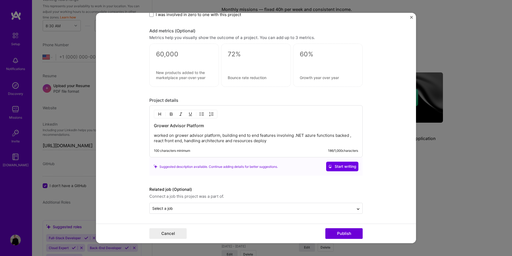
click at [279, 142] on p "worked on grower advisor platform, building end to end features involving .NET …" at bounding box center [256, 138] width 204 height 11
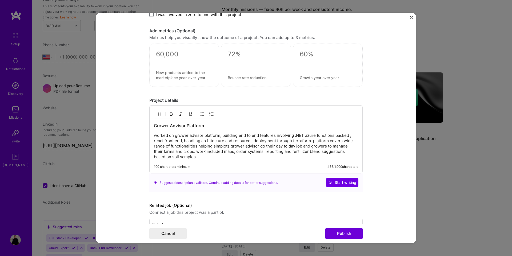
click at [263, 153] on p "worked on grower advisor platform, building end to end features involving .NET …" at bounding box center [256, 146] width 204 height 27
click at [234, 151] on p "worked on grower advisor platform, building end to end features involving .NET …" at bounding box center [256, 146] width 204 height 27
click at [237, 143] on p "worked on grower advisor platform, building end to end features involving .NET …" at bounding box center [256, 146] width 204 height 27
click at [334, 181] on span "Start writing" at bounding box center [343, 182] width 28 height 5
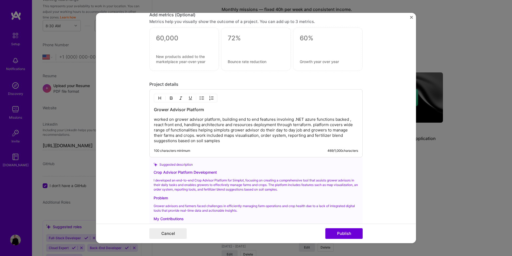
scroll to position [538, 0]
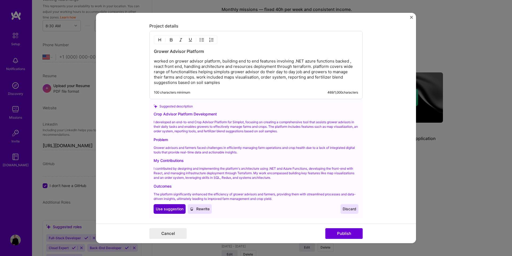
click at [181, 212] on button "Use Use suggestion" at bounding box center [170, 209] width 32 height 10
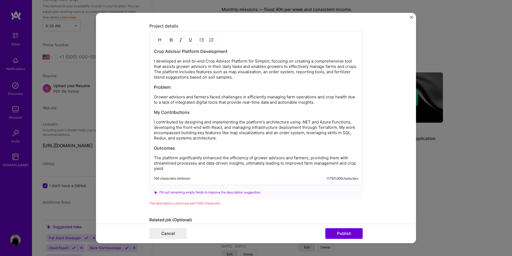
click at [178, 61] on p "I developed an end-to-end Crop Advisor Platform for Simplot, focusing on creati…" at bounding box center [256, 68] width 204 height 21
drag, startPoint x: 206, startPoint y: 61, endPoint x: 203, endPoint y: 75, distance: 13.7
click at [205, 61] on p "I developed an end-to-end Crop Advisor Platform for Simplot, focusing on creati…" at bounding box center [256, 68] width 204 height 21
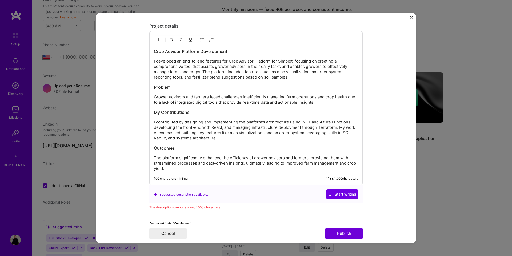
click at [178, 68] on p "I developed an end-to-end features for Crop Advisor Platform for Simplot, focus…" at bounding box center [256, 68] width 204 height 21
drag, startPoint x: 296, startPoint y: 61, endPoint x: 317, endPoint y: 62, distance: 20.3
click at [317, 62] on p "I developed an end-to-end features for Crop Advisor Platform for Simplot, focus…" at bounding box center [256, 68] width 204 height 21
click at [234, 71] on p "I developed an end-to-end features for Crop Advisor Platform for Simplot, creat…" at bounding box center [256, 68] width 204 height 21
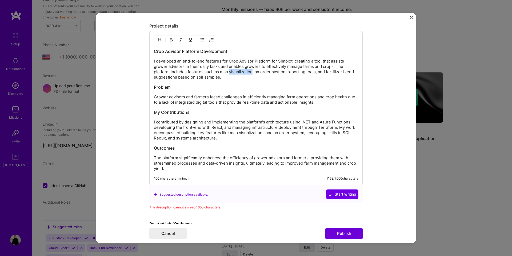
click at [234, 71] on p "I developed an end-to-end features for Crop Advisor Platform for Simplot, creat…" at bounding box center [256, 68] width 204 height 21
drag, startPoint x: 233, startPoint y: 73, endPoint x: 262, endPoint y: 72, distance: 29.4
click at [262, 72] on p "I developed an end-to-end features for Crop Advisor Platform for Simplot, creat…" at bounding box center [256, 68] width 204 height 21
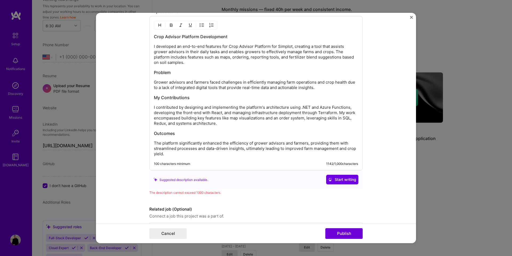
scroll to position [554, 0]
drag, startPoint x: 291, startPoint y: 106, endPoint x: 350, endPoint y: 108, distance: 58.7
click at [350, 108] on p "I contributed by designing and implementing the platform's architecture using .…" at bounding box center [256, 114] width 204 height 21
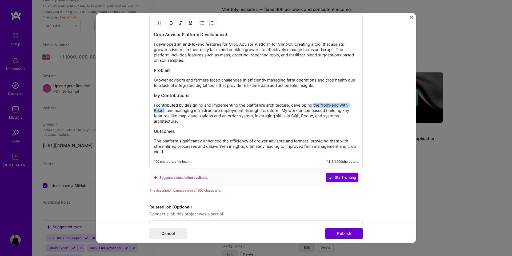
drag, startPoint x: 314, startPoint y: 106, endPoint x: 165, endPoint y: 109, distance: 149.2
click at [165, 109] on p "I contributed by designing and implementing the platform's architecture, develo…" at bounding box center [256, 112] width 204 height 21
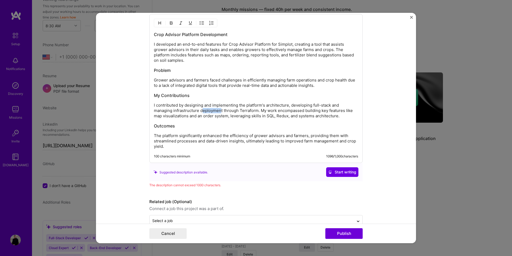
drag, startPoint x: 203, startPoint y: 109, endPoint x: 222, endPoint y: 112, distance: 18.5
click at [222, 112] on p "I contributed by designing and implementing the platform's architecture, develo…" at bounding box center [256, 110] width 204 height 16
click at [202, 110] on p "I contributed by designing and implementing the platform's architecture, develo…" at bounding box center [256, 110] width 204 height 16
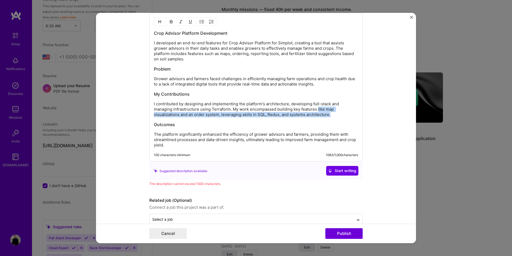
drag, startPoint x: 318, startPoint y: 111, endPoint x: 332, endPoint y: 113, distance: 14.3
click at [332, 113] on p "I contributed by designing and implementing the platform's architecture, develo…" at bounding box center [256, 109] width 204 height 16
click at [233, 109] on p "I contributed by designing and implementing the platform's architecture, develo…" at bounding box center [256, 109] width 204 height 16
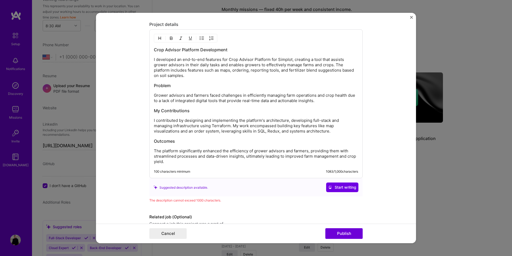
scroll to position [541, 0]
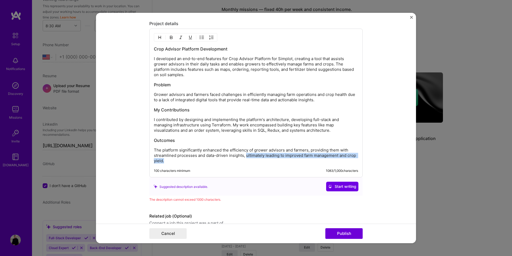
drag, startPoint x: 251, startPoint y: 160, endPoint x: 246, endPoint y: 157, distance: 6.7
click at [246, 157] on p "The platform significantly enhanced the efficiency of grower advisors and farme…" at bounding box center [256, 155] width 204 height 16
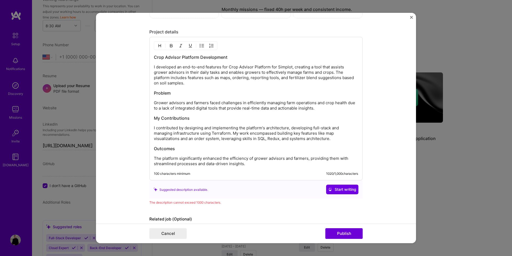
scroll to position [532, 0]
click at [208, 58] on h3 "Crop Advisor Platform Development" at bounding box center [256, 58] width 204 height 6
click at [162, 119] on h3 "My Contributions" at bounding box center [256, 119] width 204 height 6
click at [241, 129] on p "I contributed by designing and implementing the platform's architecture, develo…" at bounding box center [256, 134] width 204 height 16
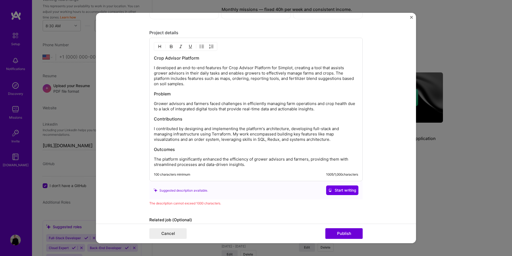
click at [241, 129] on p "I contributed by designing and implementing the platform's architecture, develo…" at bounding box center [256, 134] width 204 height 16
click at [171, 136] on p "I contributed by designing and implementing to platform's architecture, develop…" at bounding box center [256, 134] width 204 height 16
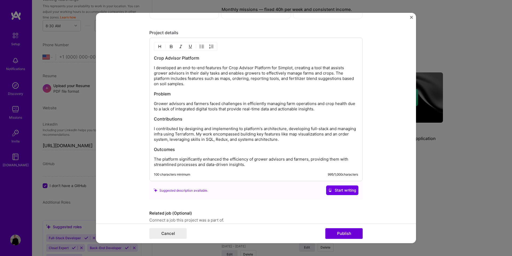
scroll to position [555, 0]
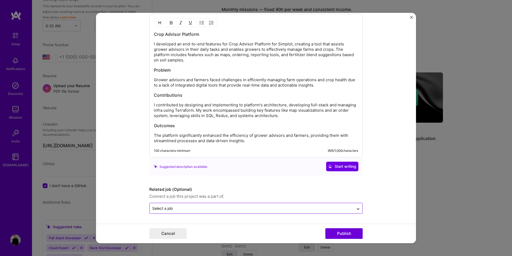
click at [223, 206] on input "text" at bounding box center [251, 208] width 199 height 6
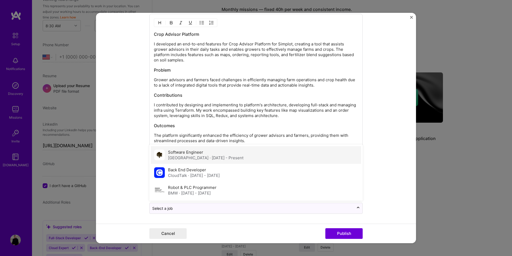
click at [189, 156] on div "Mapleton Hill · May 2022 - Present" at bounding box center [206, 158] width 76 height 6
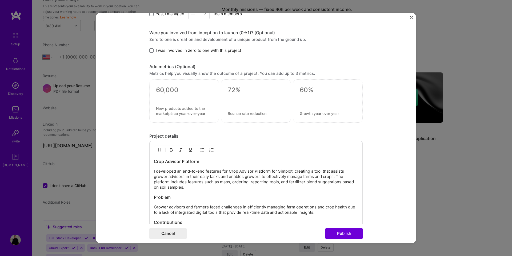
scroll to position [370, 0]
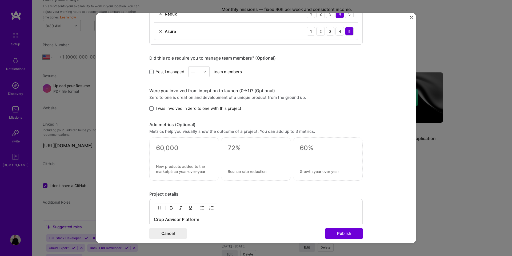
click at [166, 151] on textarea at bounding box center [184, 148] width 56 height 8
type textarea "0"
type textarea "1000+"
click at [161, 169] on textarea at bounding box center [184, 171] width 56 height 10
drag, startPoint x: 156, startPoint y: 171, endPoint x: 155, endPoint y: 176, distance: 5.8
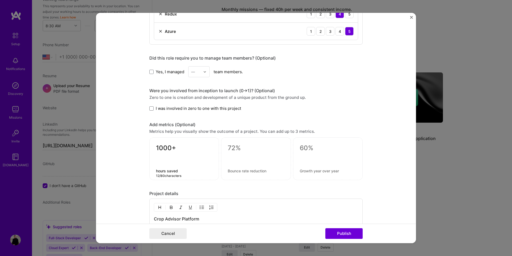
click at [156, 171] on textarea "hours saved" at bounding box center [184, 170] width 56 height 5
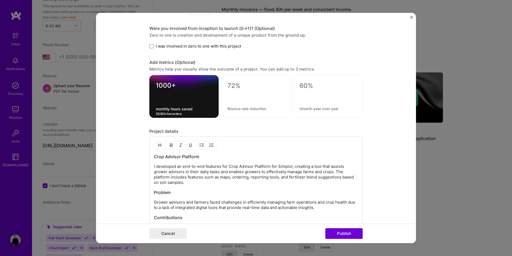
scroll to position [434, 0]
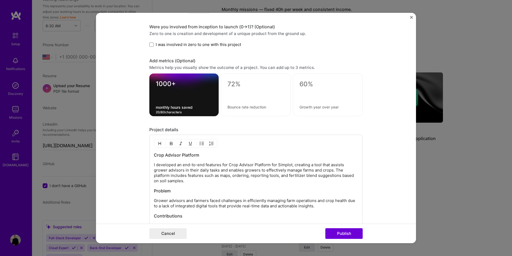
click at [194, 108] on textarea "monthly hours saved" at bounding box center [184, 107] width 57 height 5
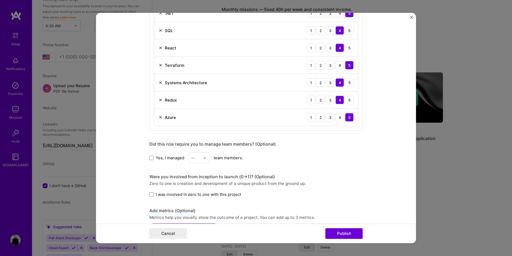
scroll to position [285, 0]
type textarea "monthly hours saved across the crop advisor team in daily operations"
click at [337, 233] on button "Publish" at bounding box center [344, 233] width 37 height 11
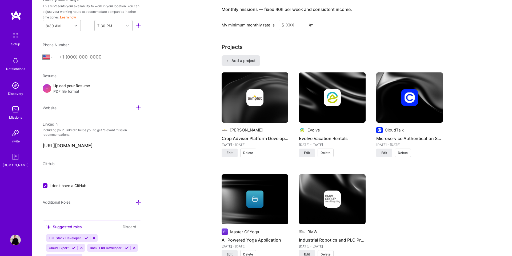
click at [239, 58] on span "Add a project" at bounding box center [240, 60] width 29 height 5
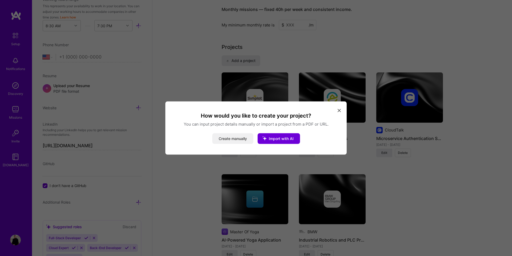
click at [240, 135] on button "Create manually" at bounding box center [232, 138] width 41 height 11
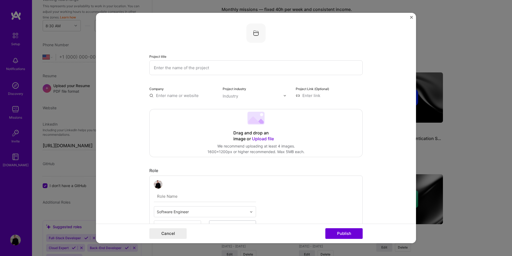
click at [414, 18] on form "Project title Company Project industry Industry Project Link (Optional) Drag an…" at bounding box center [256, 128] width 320 height 230
click at [412, 17] on img "Close" at bounding box center [411, 17] width 3 height 3
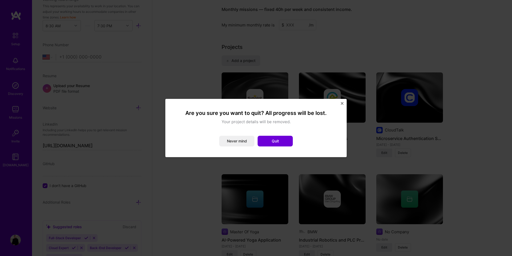
click at [342, 104] on img "Close" at bounding box center [342, 103] width 3 height 3
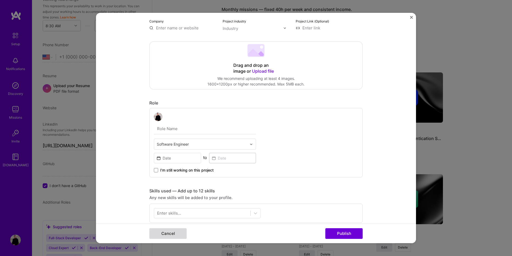
scroll to position [58, 0]
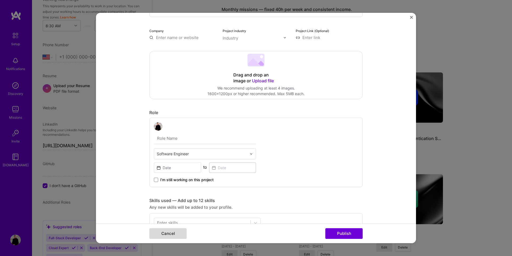
click at [182, 233] on button "Cancel" at bounding box center [167, 233] width 37 height 11
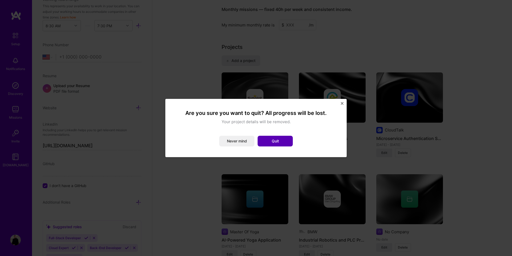
click at [262, 139] on button "Quit" at bounding box center [275, 141] width 35 height 11
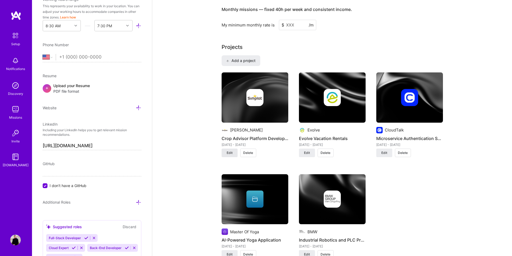
click at [234, 148] on button "Edit" at bounding box center [230, 152] width 16 height 9
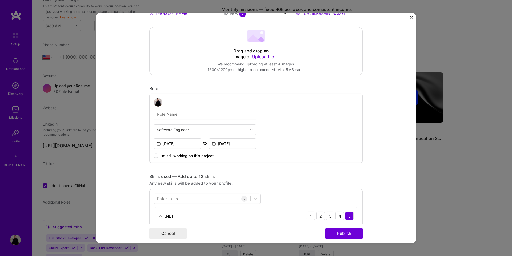
scroll to position [84, 0]
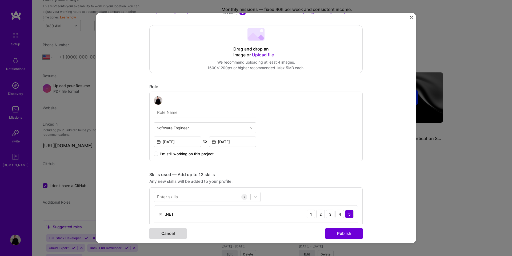
click at [179, 233] on button "Cancel" at bounding box center [167, 233] width 37 height 11
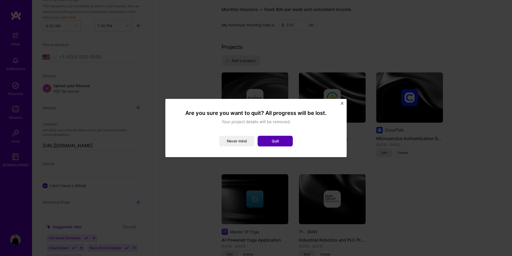
click at [264, 142] on button "Quit" at bounding box center [275, 141] width 35 height 11
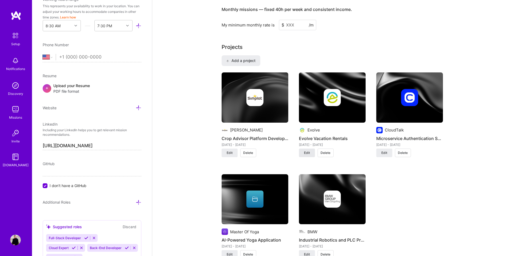
click at [307, 148] on button "Edit" at bounding box center [307, 152] width 16 height 9
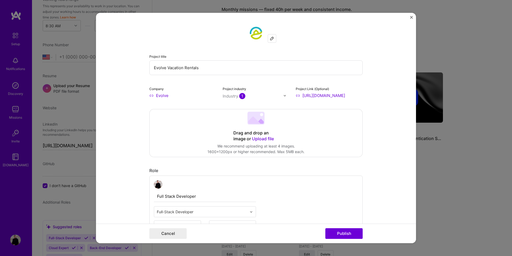
scroll to position [112, 0]
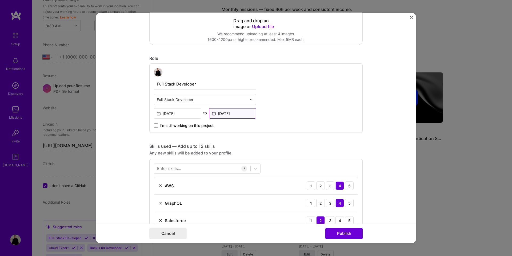
click at [233, 115] on input "[DATE]" at bounding box center [232, 113] width 47 height 10
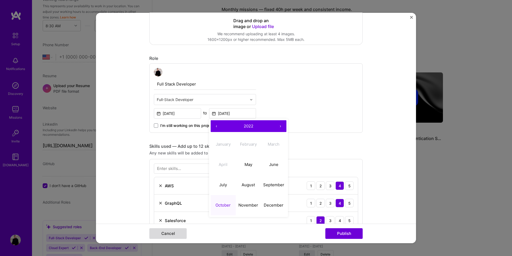
click at [181, 233] on button "Cancel" at bounding box center [167, 233] width 37 height 11
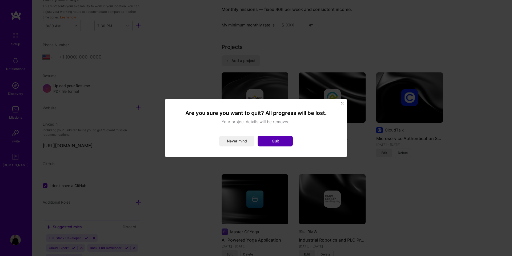
click at [270, 141] on button "Quit" at bounding box center [275, 141] width 35 height 11
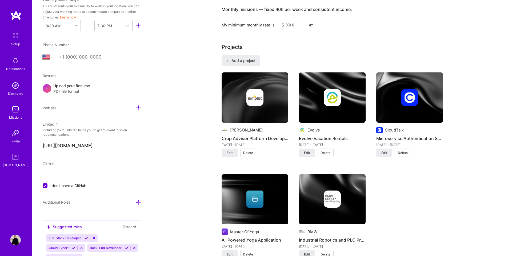
scroll to position [357, 0]
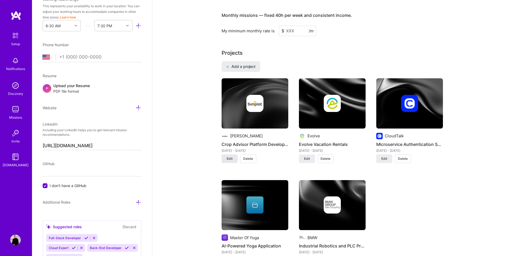
click at [232, 154] on button "Edit" at bounding box center [230, 158] width 16 height 9
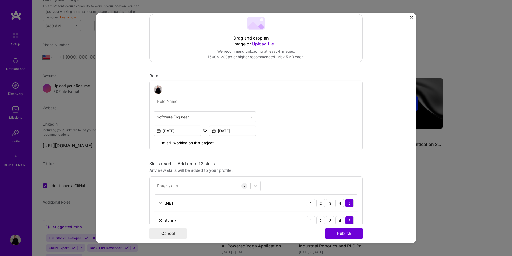
scroll to position [118, 0]
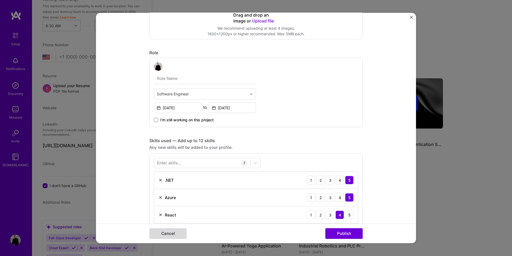
click at [168, 234] on button "Cancel" at bounding box center [167, 233] width 37 height 11
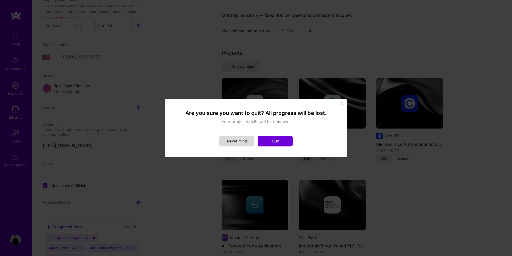
click at [244, 144] on button "Never mind" at bounding box center [236, 141] width 35 height 11
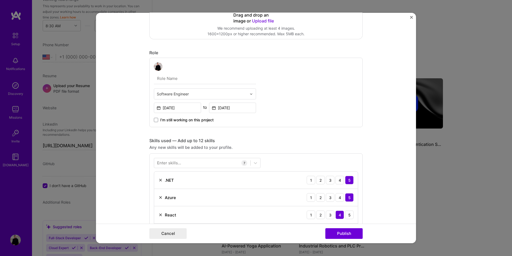
scroll to position [116, 0]
click at [160, 236] on button "Cancel" at bounding box center [167, 233] width 37 height 11
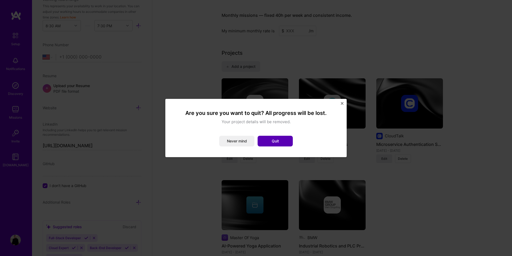
click at [268, 145] on button "Quit" at bounding box center [275, 141] width 35 height 11
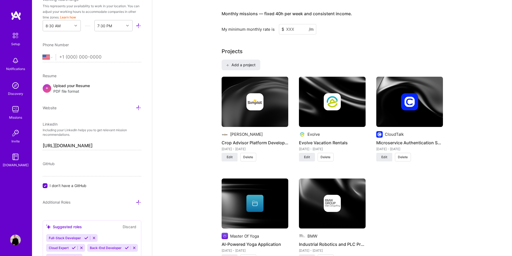
scroll to position [354, 0]
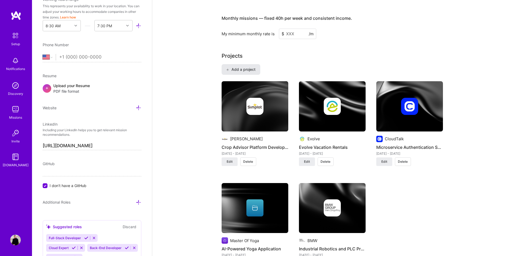
click at [255, 66] on button "Add a project" at bounding box center [241, 69] width 39 height 11
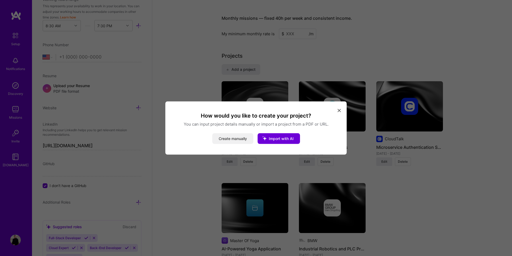
click at [243, 139] on button "Create manually" at bounding box center [232, 138] width 41 height 11
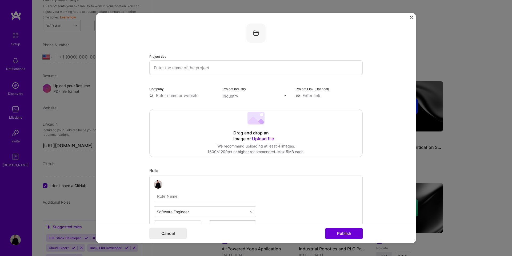
click at [207, 66] on input "text" at bounding box center [256, 67] width 214 height 15
type input "Airbus Imagery Delivery Extension"
click at [181, 96] on input "text" at bounding box center [182, 96] width 67 height 6
click at [177, 105] on span "J.R. Simplot" at bounding box center [181, 106] width 33 height 6
type input "J.R. Simplot"
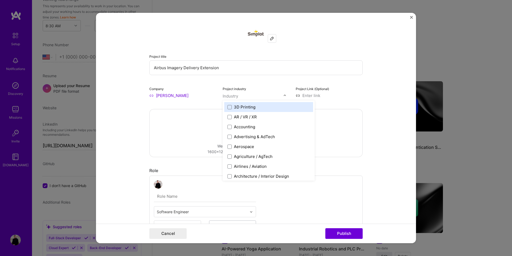
click at [239, 95] on input "text" at bounding box center [253, 96] width 61 height 6
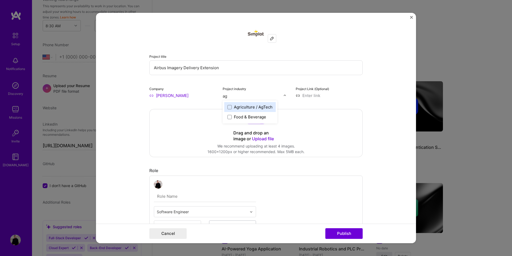
type input "agr"
click at [243, 106] on div "Agriculture / AgTech" at bounding box center [253, 107] width 39 height 6
type input "saa"
click at [242, 104] on div "SaaS" at bounding box center [239, 107] width 10 height 6
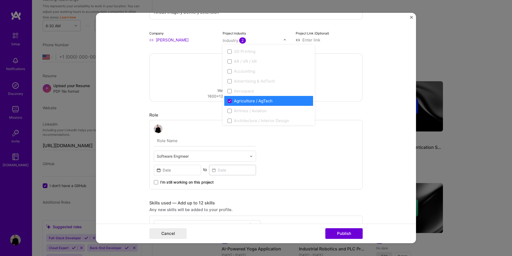
scroll to position [56, 0]
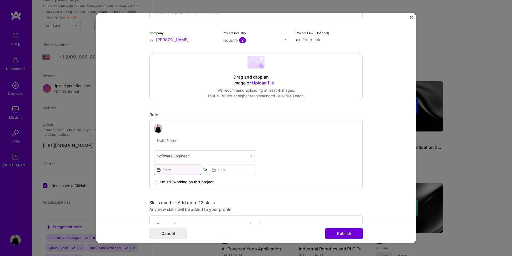
click at [163, 173] on input at bounding box center [177, 169] width 47 height 10
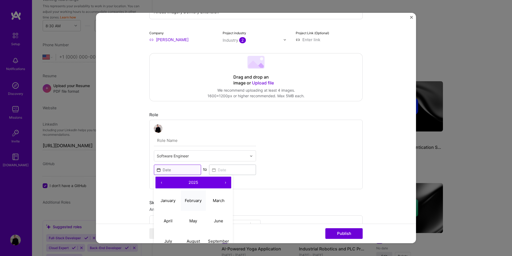
scroll to position [75, 0]
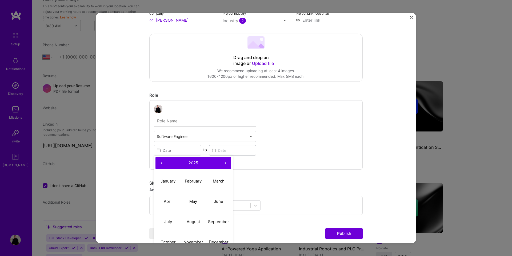
click at [161, 164] on button "‹" at bounding box center [162, 163] width 12 height 12
click at [220, 179] on abbr "March" at bounding box center [219, 180] width 12 height 5
type input "Mar, 2023"
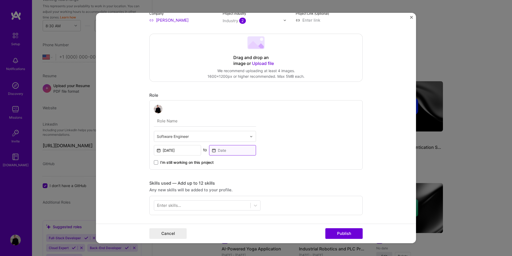
click at [227, 151] on input at bounding box center [232, 150] width 47 height 10
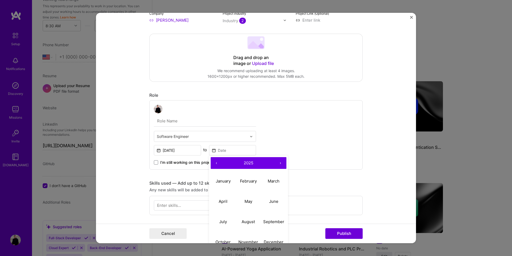
click at [218, 164] on button "‹" at bounding box center [217, 163] width 12 height 12
click at [222, 200] on abbr "April" at bounding box center [223, 200] width 9 height 5
type input "Apr, 2023"
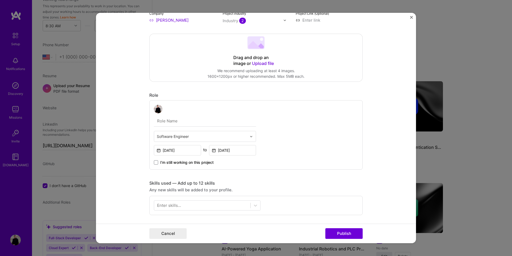
click at [281, 157] on div "Software Engineer Mar, 2023 to Apr, 2023 I’m still working on this project" at bounding box center [256, 134] width 214 height 69
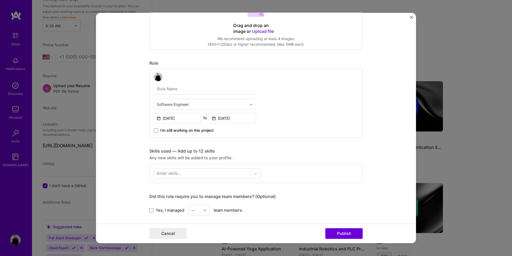
scroll to position [161, 0]
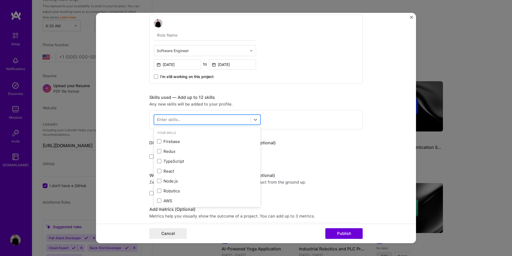
click at [199, 122] on div at bounding box center [202, 119] width 96 height 9
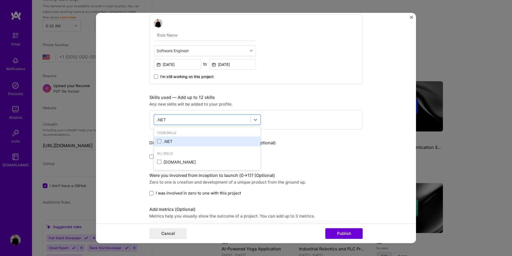
click at [180, 140] on div ".NET" at bounding box center [207, 142] width 100 height 6
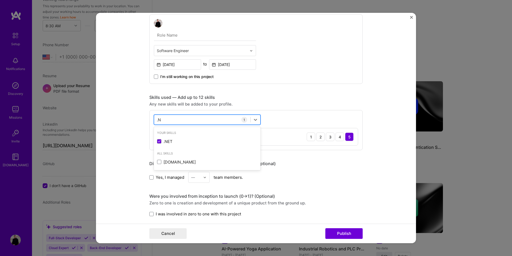
type input "."
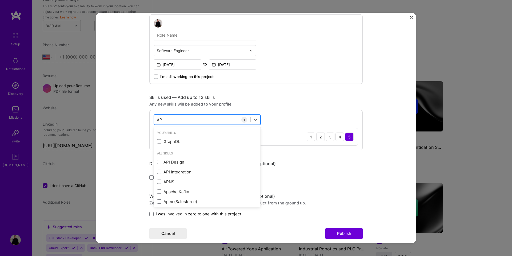
type input "A"
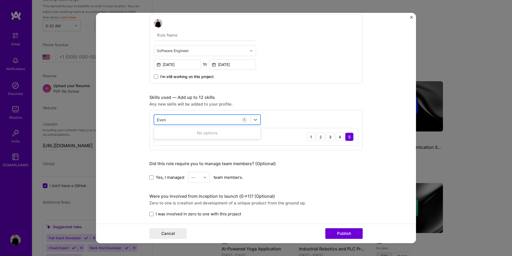
click at [326, 228] on button "Publish" at bounding box center [344, 233] width 37 height 11
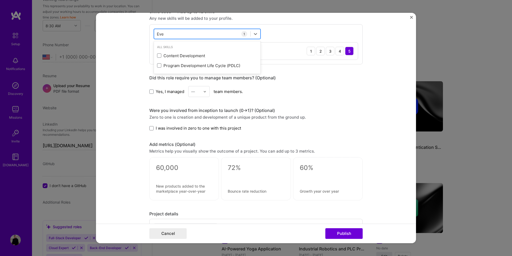
scroll to position [227, 0]
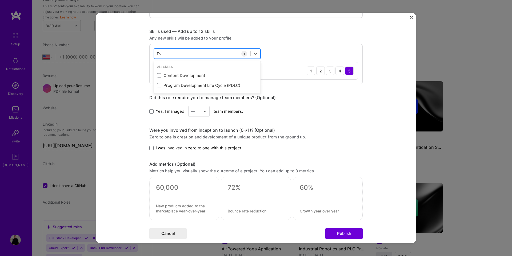
type input "E"
click at [198, 80] on div "Your Skills Azure" at bounding box center [207, 72] width 107 height 21
click at [200, 77] on div "Azure" at bounding box center [207, 76] width 100 height 6
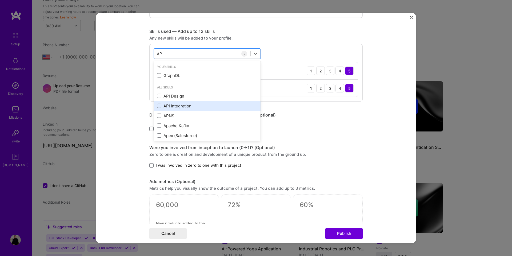
click at [188, 102] on div "API Integration" at bounding box center [207, 106] width 107 height 10
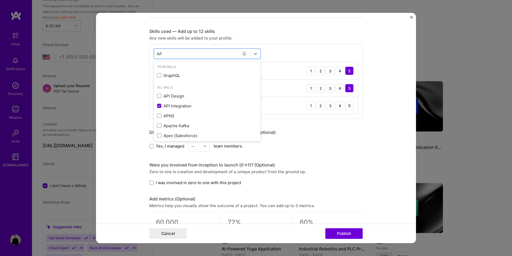
type input "AP"
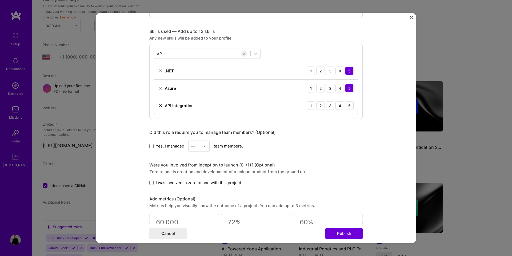
click at [132, 98] on form "Project title Airbus Imagery Delivery Extension Company J.R. Simplot Project in…" at bounding box center [256, 128] width 320 height 230
click at [348, 105] on div "5" at bounding box center [349, 105] width 9 height 9
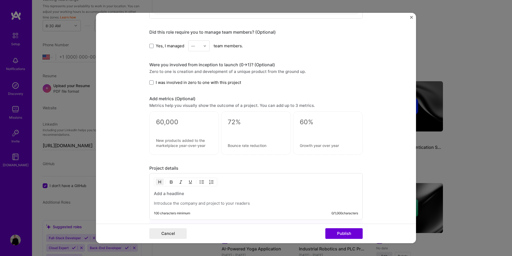
scroll to position [392, 0]
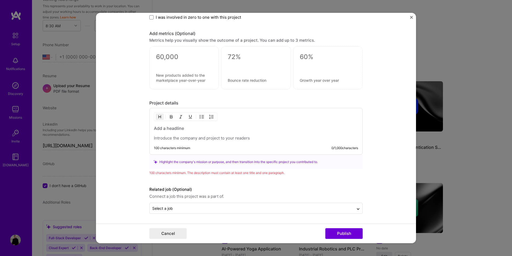
click at [187, 61] on div at bounding box center [184, 64] width 56 height 6
click at [179, 57] on textarea at bounding box center [184, 57] width 56 height 8
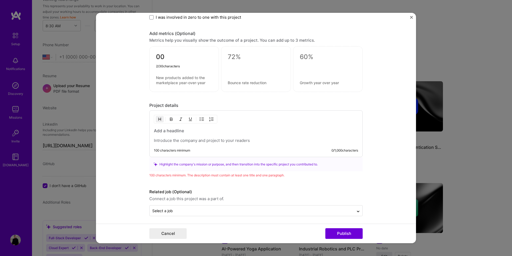
type textarea "0"
type textarea "1000s"
click at [164, 76] on textarea at bounding box center [184, 80] width 56 height 10
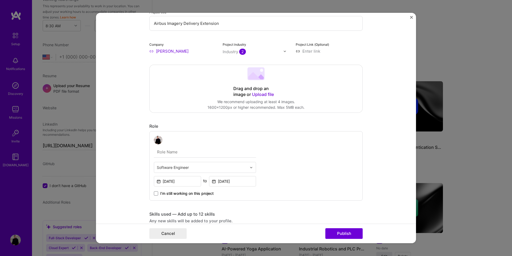
scroll to position [0, 0]
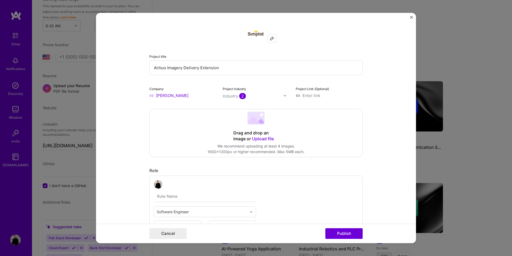
type textarea "of sat"
click at [167, 67] on input "Airbus Imagery Delivery Extension" at bounding box center [256, 67] width 214 height 15
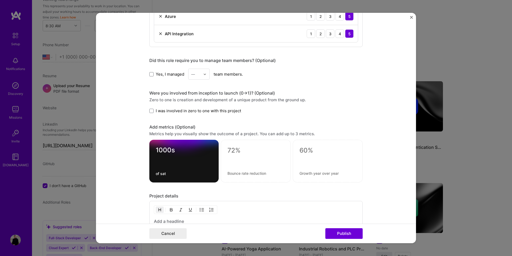
scroll to position [318, 0]
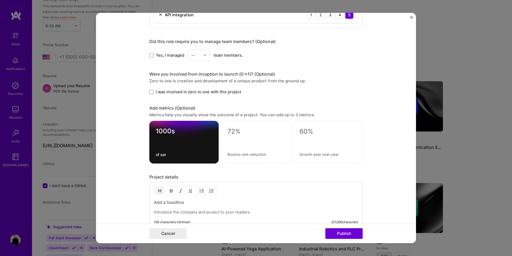
type input "Airbus Satellite Imagery Delivery Extension"
click at [183, 153] on textarea "of sat" at bounding box center [184, 154] width 57 height 5
click at [193, 156] on textarea "of satellite images" at bounding box center [184, 154] width 57 height 5
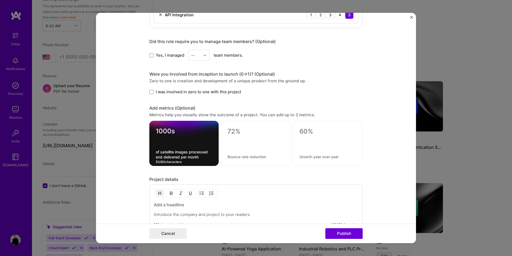
scroll to position [387, 0]
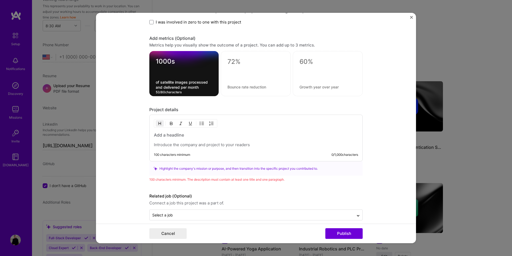
type textarea "of satellite images processed and delivered per month"
click at [224, 147] on p at bounding box center [256, 144] width 204 height 5
click at [225, 144] on p at bounding box center [256, 144] width 204 height 5
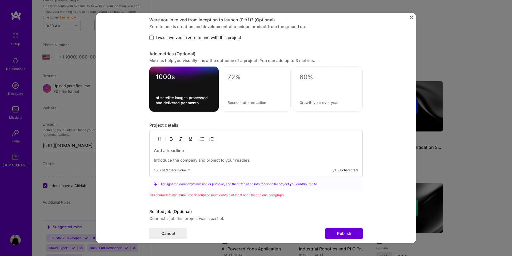
scroll to position [370, 0]
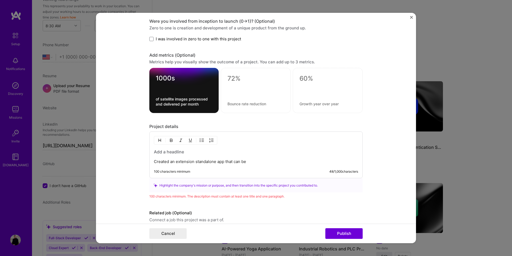
click at [216, 157] on div "Created an extension standalone app that can be" at bounding box center [256, 156] width 204 height 15
click at [222, 161] on p "Created an extension standalone app that can be" at bounding box center [256, 161] width 204 height 5
drag, startPoint x: 251, startPoint y: 162, endPoint x: 288, endPoint y: 164, distance: 36.4
click at [288, 164] on div "Created an extension standalone microservice that can be 100 characters minimum…" at bounding box center [256, 154] width 214 height 47
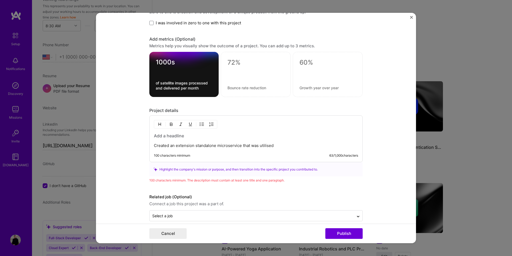
scroll to position [394, 0]
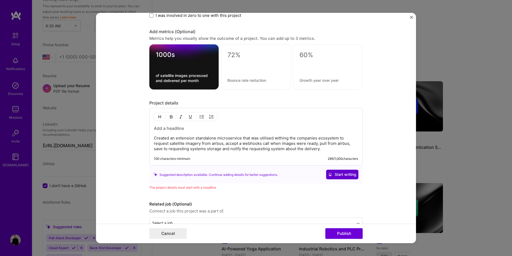
click at [345, 170] on button "Start writing" at bounding box center [342, 174] width 32 height 10
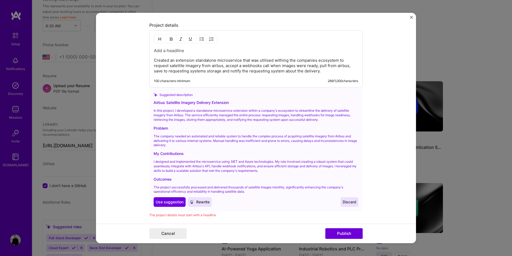
scroll to position [491, 0]
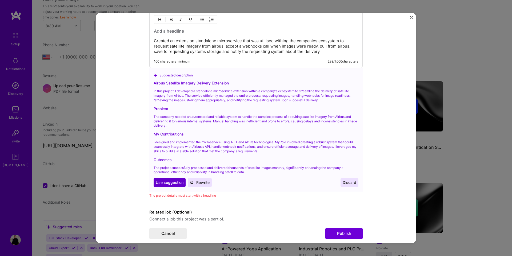
click at [175, 184] on span "Use suggestion" at bounding box center [170, 182] width 28 height 5
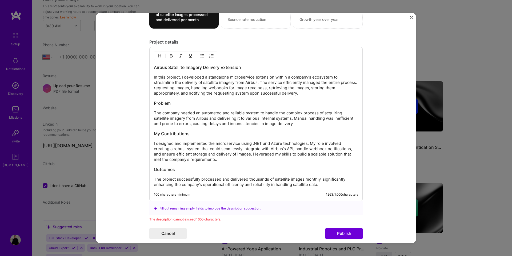
scroll to position [456, 0]
click at [228, 64] on h3 "Airbus Satellite Imagery Delivery Extension" at bounding box center [256, 66] width 204 height 6
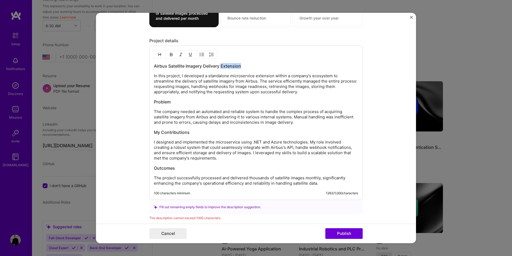
click at [228, 64] on h3 "Airbus Satellite Imagery Delivery Extension" at bounding box center [256, 66] width 204 height 6
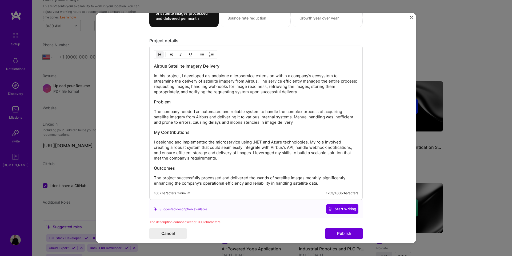
scroll to position [468, 0]
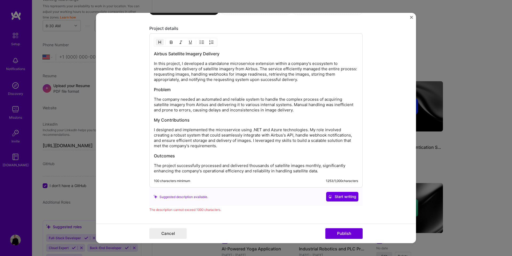
click at [262, 147] on p "I designed and implemented the microservice using .NET and Azure technologies. …" at bounding box center [256, 137] width 204 height 21
drag, startPoint x: 267, startPoint y: 145, endPoint x: 245, endPoint y: 142, distance: 22.6
click at [245, 142] on p "I designed and implemented the microservice using .NET and Azure technologies. …" at bounding box center [256, 137] width 204 height 21
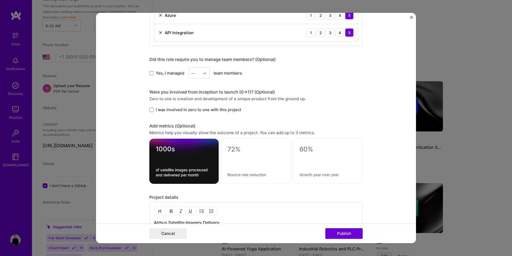
scroll to position [295, 0]
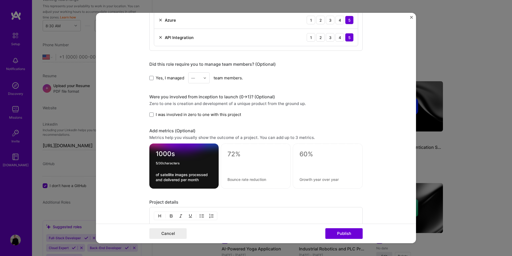
click at [170, 152] on textarea "1000s" at bounding box center [184, 155] width 57 height 10
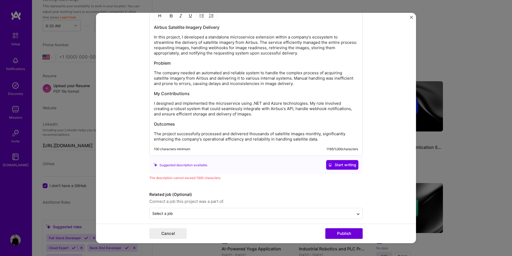
scroll to position [494, 0]
type textarea "100s"
click at [201, 136] on p "The project successfully processed and delivered thousands of satellite images …" at bounding box center [256, 137] width 204 height 11
drag, startPoint x: 245, startPoint y: 139, endPoint x: 324, endPoint y: 140, distance: 78.7
click at [324, 140] on p "The project successfully processed and delivered thousands of satellite images …" at bounding box center [256, 137] width 204 height 11
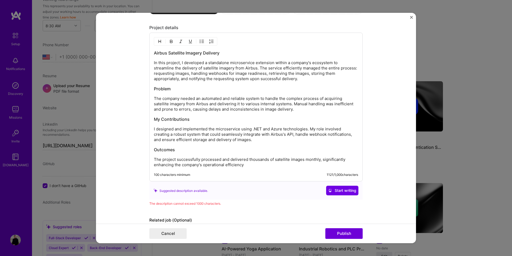
scroll to position [467, 0]
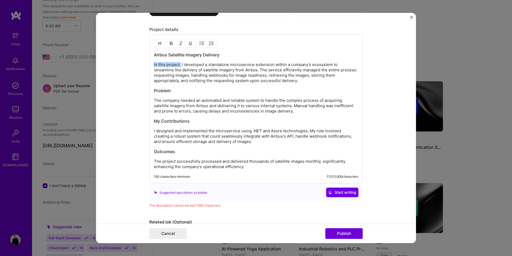
drag, startPoint x: 181, startPoint y: 64, endPoint x: 129, endPoint y: 65, distance: 52.0
click at [129, 65] on form "Project title Airbus Satellite Imagery Delivery Extension Company J.R. Simplot …" at bounding box center [256, 128] width 320 height 230
click at [187, 65] on p "I developed a standalone microservice extension within a company's ecosystem to…" at bounding box center [256, 72] width 204 height 21
click at [209, 64] on p "I developed a microservice extension within a company's ecosystem to streamline…" at bounding box center [256, 72] width 204 height 21
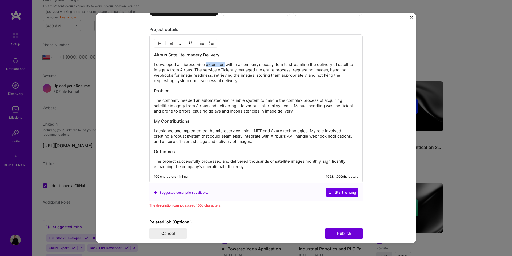
click at [209, 64] on p "I developed a microservice extension within a company's ecosystem to streamline…" at bounding box center [256, 72] width 204 height 21
click at [240, 64] on p "I developed a microservice within a company's ecosystem to streamline the deliv…" at bounding box center [256, 72] width 204 height 21
click at [169, 69] on p "I developed a microservice within a company's ecosystem to streamline the deliv…" at bounding box center [256, 72] width 204 height 21
drag, startPoint x: 177, startPoint y: 70, endPoint x: 153, endPoint y: 70, distance: 24.3
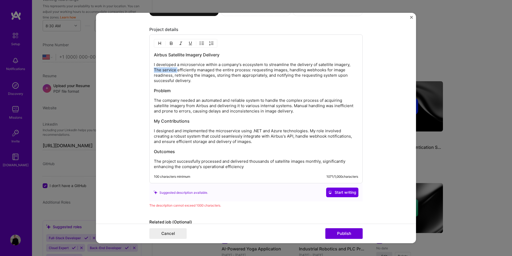
click at [153, 70] on div "Airbus Satellite Imagery Delivery I developed a microservice within a company's…" at bounding box center [256, 108] width 214 height 149
click at [192, 70] on p "I developed a microservice within a company's ecosystem to streamline the deliv…" at bounding box center [256, 72] width 204 height 21
drag, startPoint x: 211, startPoint y: 75, endPoint x: 246, endPoint y: 77, distance: 34.2
click at [246, 77] on p "I developed a microservice within a company's ecosystem to streamline the deliv…" at bounding box center [256, 72] width 204 height 21
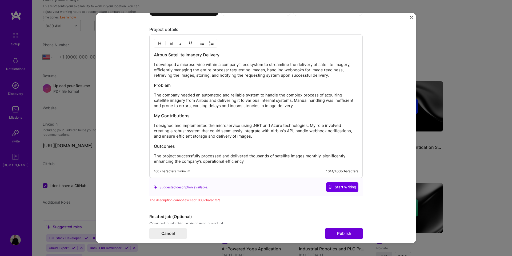
click at [269, 76] on p "I developed a microservice within a company's ecosystem to streamline the deliv…" at bounding box center [256, 70] width 204 height 16
click at [284, 75] on p "I developed a microservice within a company's ecosystem to streamline the deliv…" at bounding box center [256, 70] width 204 height 16
drag, startPoint x: 224, startPoint y: 96, endPoint x: 245, endPoint y: 94, distance: 21.4
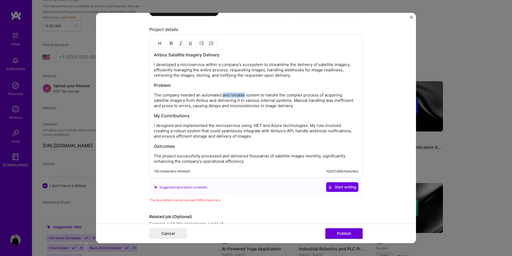
click at [245, 94] on p "The company needed an automated and reliable system to handle the complex proce…" at bounding box center [256, 100] width 204 height 16
click at [230, 101] on p "The company needed an automated system to handle the complex process of acquiri…" at bounding box center [256, 100] width 204 height 16
click at [225, 101] on p "The company needed an automated system to handle the complex process of acquiri…" at bounding box center [256, 100] width 204 height 16
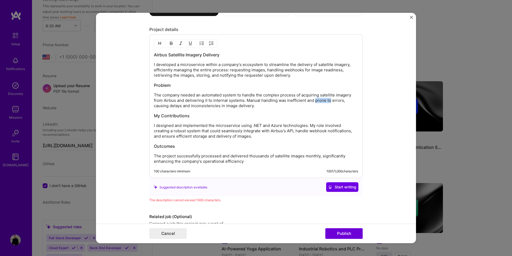
drag, startPoint x: 331, startPoint y: 101, endPoint x: 315, endPoint y: 102, distance: 15.2
click at [315, 102] on p "The company needed an automated system to handle the complex process of acquiri…" at bounding box center [256, 100] width 204 height 16
click at [327, 101] on p "The company needed an automated system to handle the complex process of acquiri…" at bounding box center [256, 100] width 204 height 16
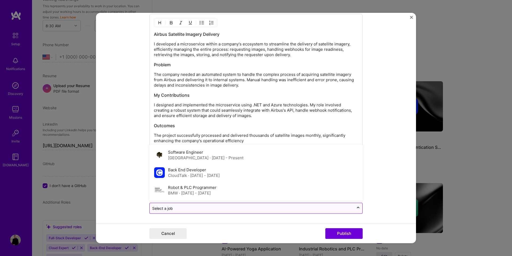
click at [268, 206] on input "text" at bounding box center [251, 208] width 199 height 6
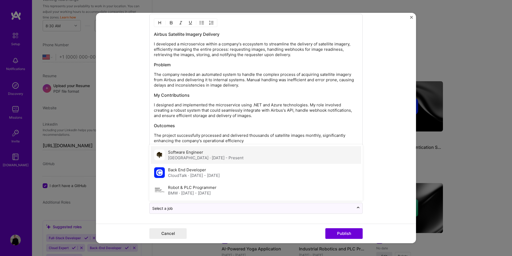
click at [188, 159] on div "Mapleton Hill · May 2022 - Present" at bounding box center [206, 158] width 76 height 6
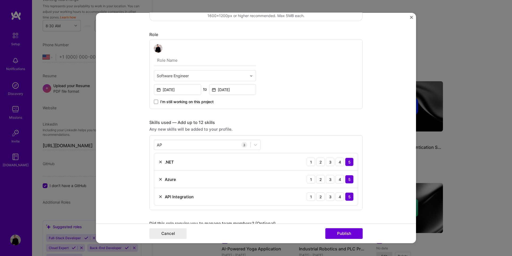
scroll to position [135, 0]
click at [214, 144] on div "AP AP" at bounding box center [202, 145] width 96 height 9
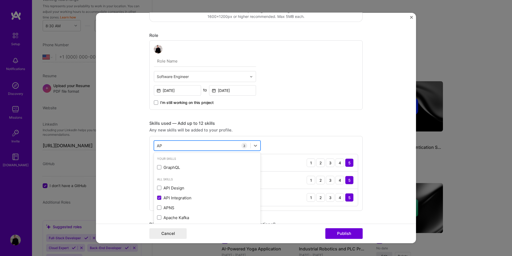
click at [214, 144] on div "AP AP" at bounding box center [202, 145] width 96 height 9
type input "A"
type input "S"
type input "E"
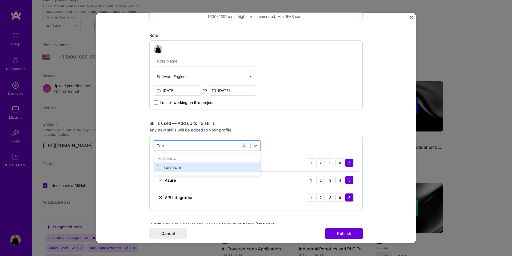
click at [168, 167] on div "Terraform" at bounding box center [207, 167] width 100 height 6
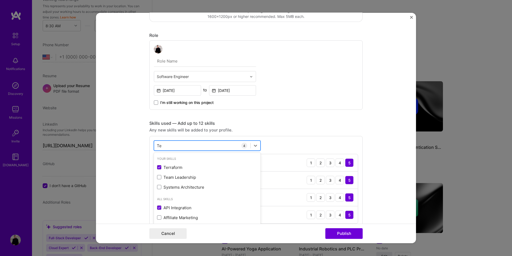
type input "T"
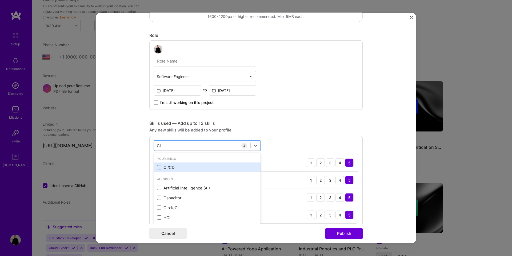
click at [166, 165] on div "CI/CD" at bounding box center [207, 167] width 100 height 6
click at [130, 158] on form "Project title Airbus Satellite Imagery Delivery Extension Company J.R. Simplot …" at bounding box center [256, 128] width 320 height 230
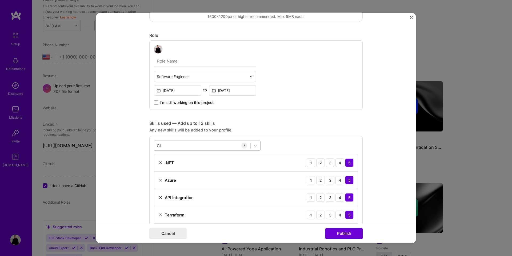
click at [167, 148] on div "CI CI" at bounding box center [202, 145] width 96 height 9
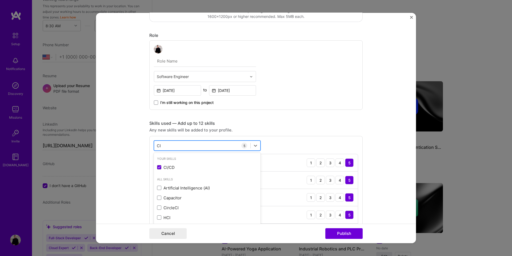
type input "C"
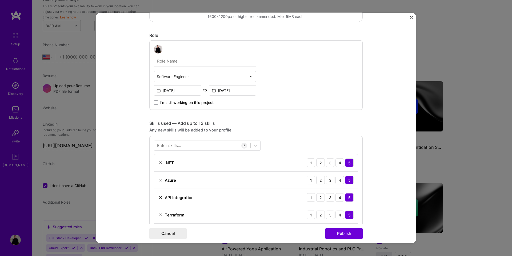
click at [140, 144] on form "Project title Airbus Satellite Imagery Delivery Extension Company J.R. Simplot …" at bounding box center [256, 128] width 320 height 230
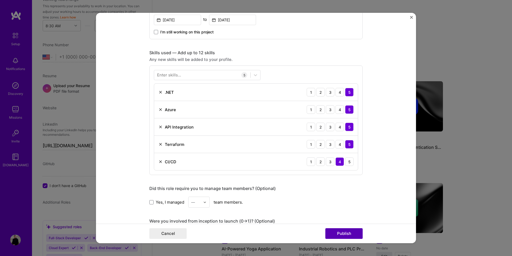
click at [340, 235] on button "Publish" at bounding box center [344, 233] width 37 height 11
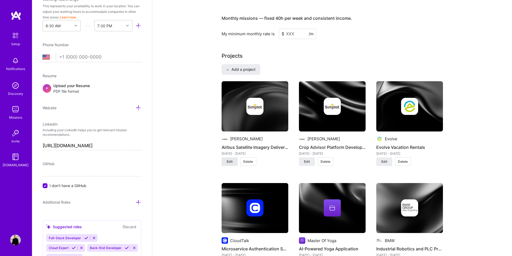
click at [229, 159] on span "Edit" at bounding box center [230, 161] width 6 height 5
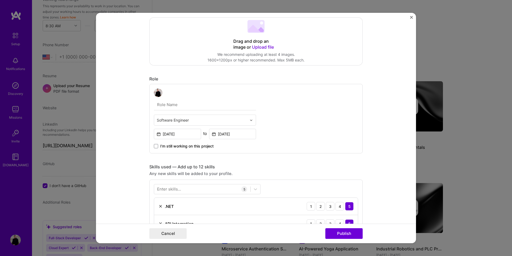
scroll to position [94, 0]
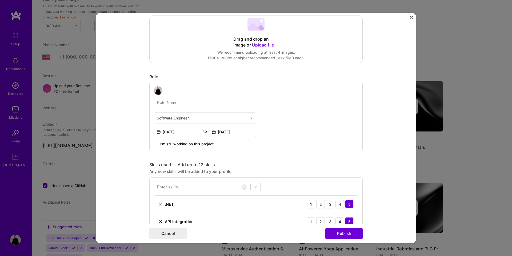
click at [412, 18] on img "Close" at bounding box center [411, 17] width 3 height 3
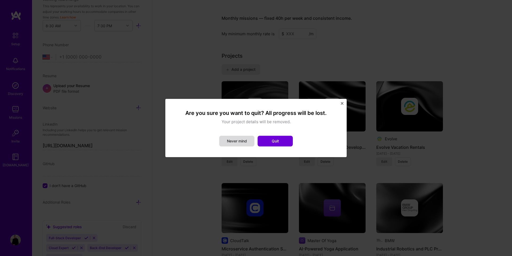
click at [246, 137] on button "Never mind" at bounding box center [236, 141] width 35 height 11
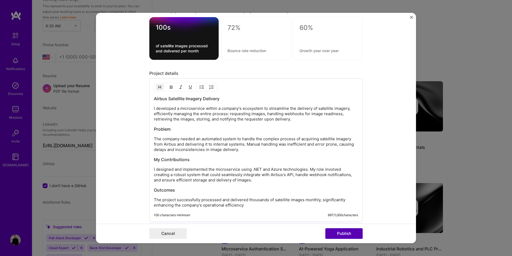
scroll to position [457, 0]
click at [342, 231] on button "Publish" at bounding box center [344, 233] width 37 height 11
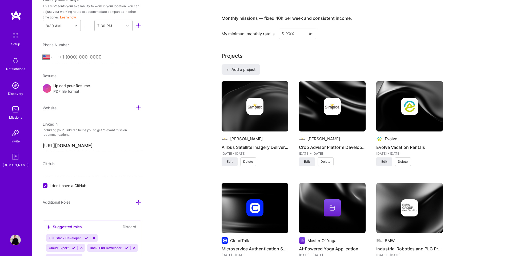
scroll to position [349, 0]
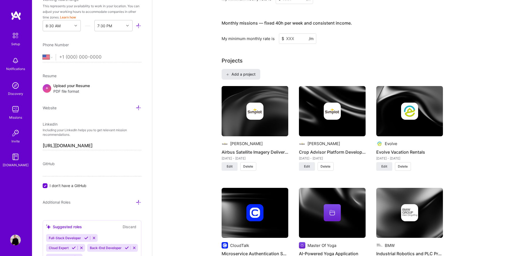
click at [246, 72] on span "Add a project" at bounding box center [240, 74] width 29 height 5
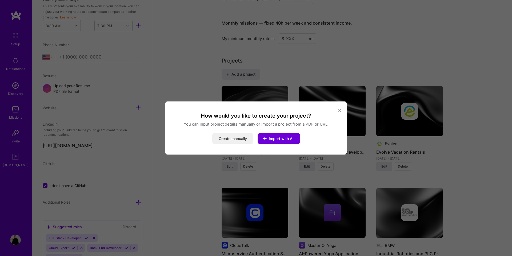
click at [235, 137] on button "Create manually" at bounding box center [232, 138] width 41 height 11
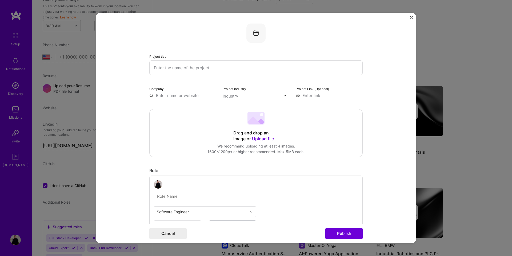
click at [203, 72] on input "text" at bounding box center [256, 67] width 214 height 15
click at [199, 63] on input "Inernal" at bounding box center [256, 67] width 214 height 15
paste input "internationalization"
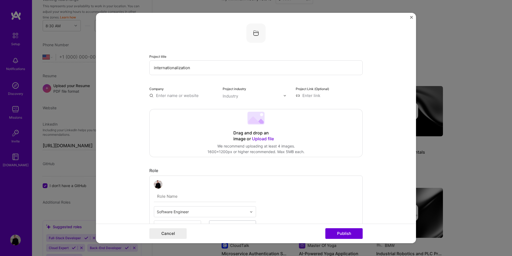
drag, startPoint x: 155, startPoint y: 68, endPoint x: 153, endPoint y: 74, distance: 6.1
click at [155, 68] on input "internationalization" at bounding box center [256, 67] width 214 height 15
type input "Application Internationalization"
click at [190, 93] on input "text" at bounding box center [182, 96] width 67 height 6
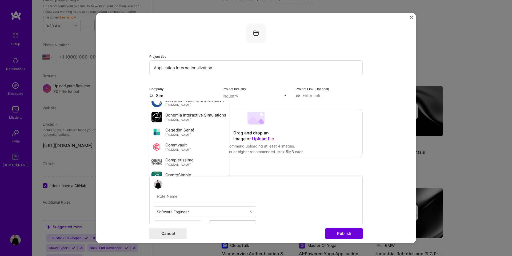
scroll to position [0, 0]
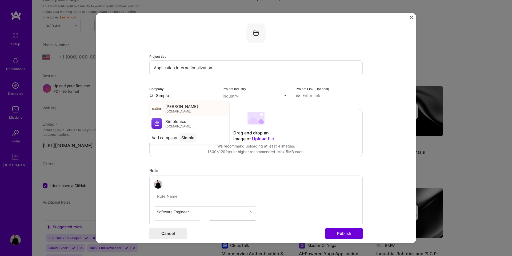
click at [177, 104] on span "J.R. Simplot" at bounding box center [181, 106] width 33 height 6
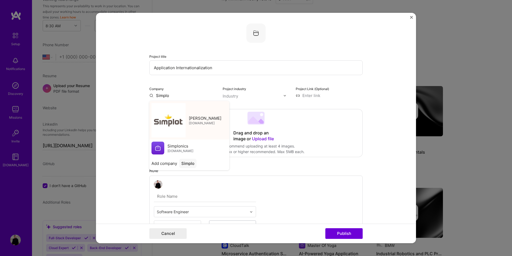
type input "J.R. Simplot"
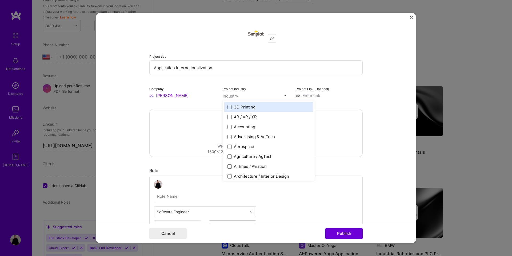
click at [230, 97] on div "Industry" at bounding box center [230, 96] width 15 height 6
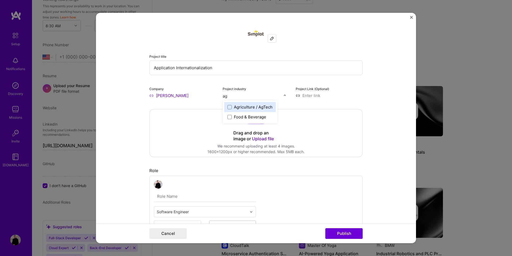
type input "agr"
click at [235, 104] on div "Agriculture / AgTech" at bounding box center [253, 107] width 39 height 6
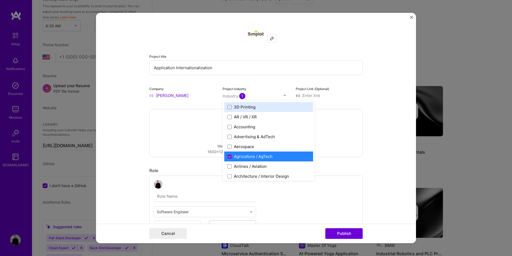
click at [239, 99] on div at bounding box center [253, 96] width 61 height 7
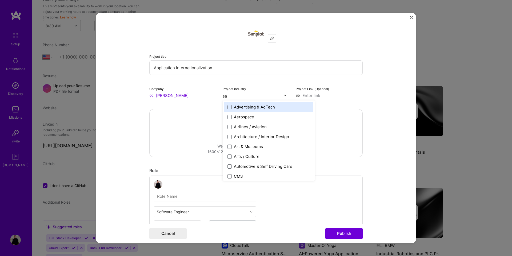
type input "saa"
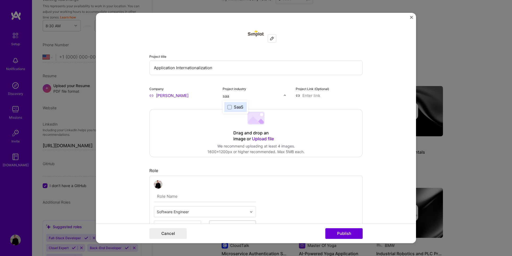
click at [239, 105] on div "SaaS" at bounding box center [239, 107] width 10 height 6
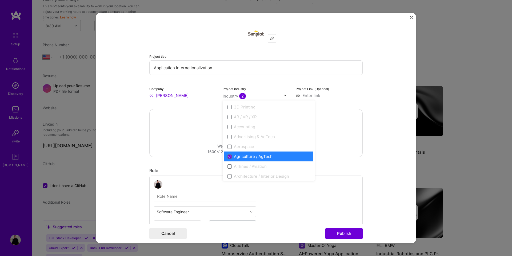
click at [274, 86] on div "Project industry option SaaS, selected. option SaaS focused, 109 of 120. 120 re…" at bounding box center [256, 92] width 67 height 13
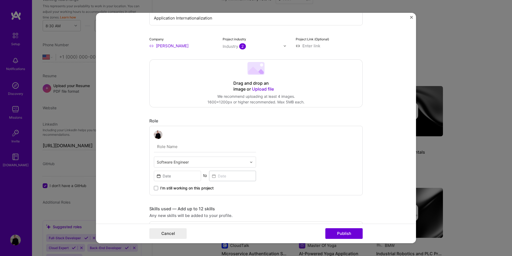
scroll to position [112, 0]
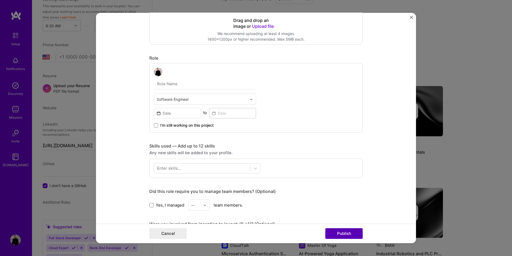
click at [348, 235] on button "Publish" at bounding box center [344, 233] width 37 height 11
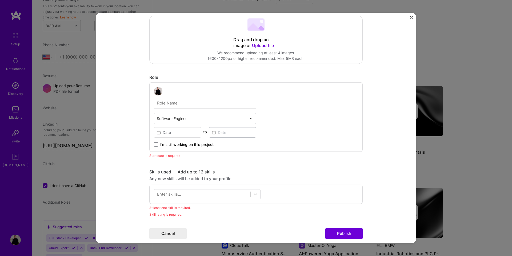
scroll to position [125, 0]
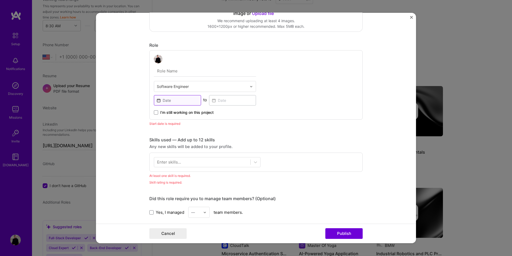
click at [177, 103] on input at bounding box center [177, 100] width 47 height 10
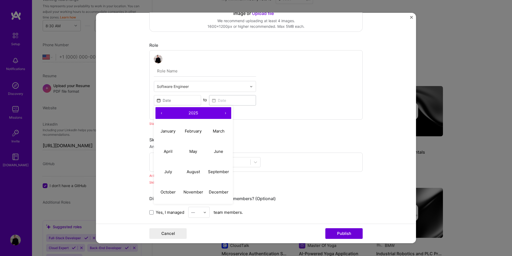
click at [163, 112] on button "‹" at bounding box center [162, 113] width 12 height 12
click at [195, 153] on button "May" at bounding box center [193, 151] width 25 height 20
type input "May, 2023"
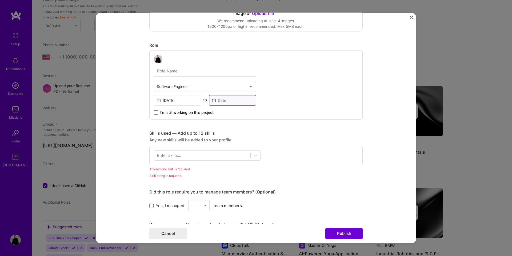
click at [224, 97] on input at bounding box center [232, 100] width 47 height 10
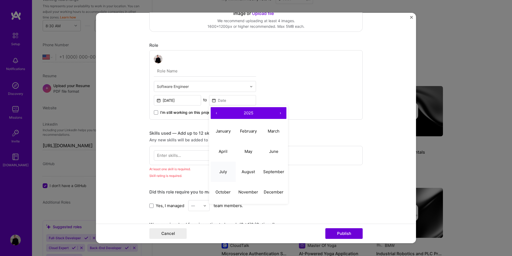
click at [228, 163] on button "July" at bounding box center [223, 171] width 25 height 20
type input "Jul, 2025"
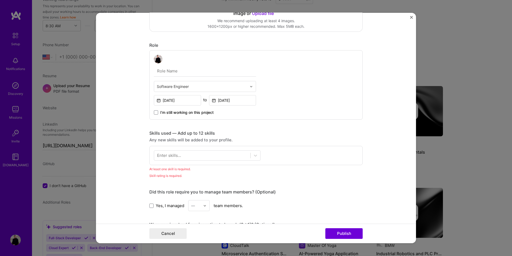
scroll to position [177, 0]
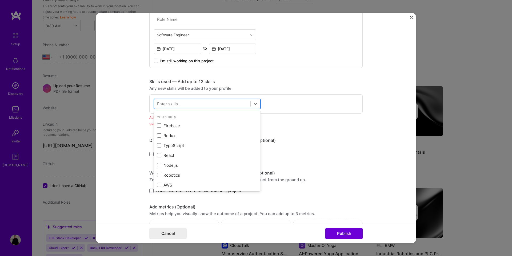
click at [198, 107] on div at bounding box center [202, 103] width 96 height 9
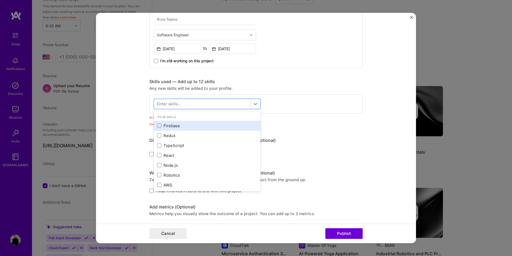
click at [176, 123] on div "Firebase" at bounding box center [207, 126] width 100 height 6
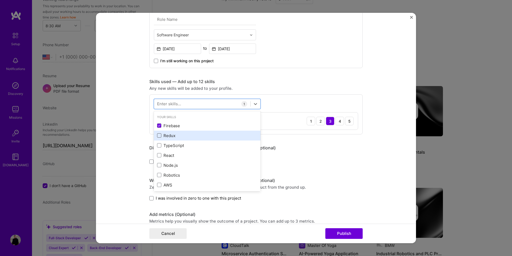
drag, startPoint x: 167, startPoint y: 133, endPoint x: 161, endPoint y: 135, distance: 6.5
click at [167, 133] on div "Redux" at bounding box center [207, 136] width 100 height 6
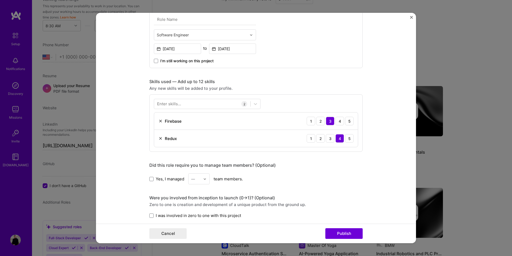
click at [138, 136] on form "Project title Application Internationalization Company J.R. Simplot Project ind…" at bounding box center [256, 128] width 320 height 230
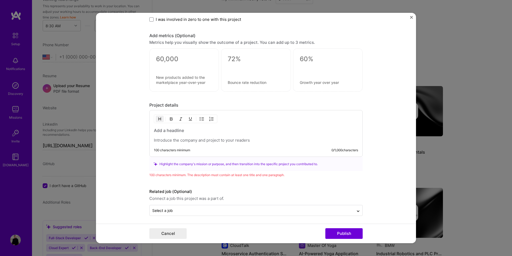
scroll to position [375, 0]
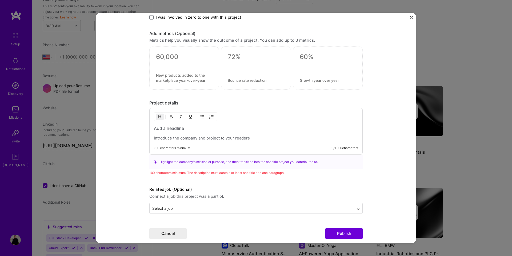
click at [181, 137] on p at bounding box center [256, 137] width 204 height 5
click at [329, 234] on button "Publish" at bounding box center [344, 233] width 37 height 11
click at [336, 233] on button "Publish" at bounding box center [344, 233] width 37 height 11
click at [193, 137] on p "placeholder" at bounding box center [256, 137] width 204 height 5
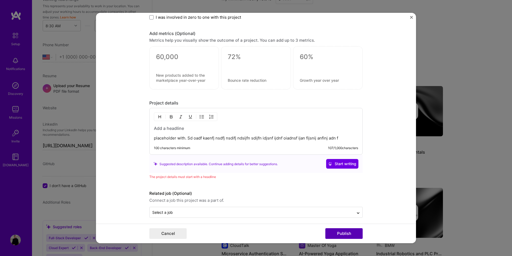
click at [338, 229] on button "Publish" at bounding box center [344, 233] width 37 height 11
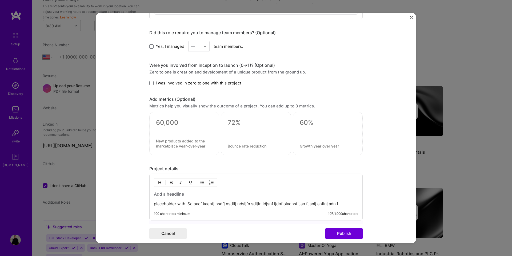
scroll to position [379, 0]
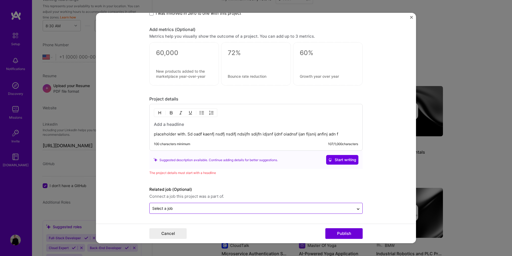
click at [227, 208] on input "text" at bounding box center [251, 208] width 199 height 6
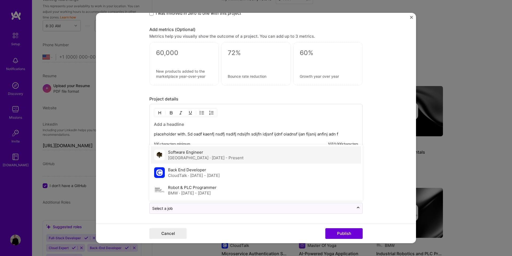
click at [210, 160] on span "· May 2022 - Present" at bounding box center [227, 157] width 34 height 5
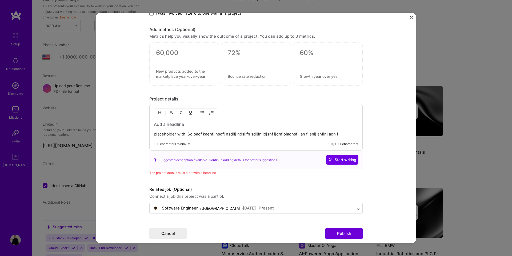
click at [184, 124] on h3 at bounding box center [256, 124] width 204 height 6
click at [166, 126] on h3 at bounding box center [256, 124] width 204 height 6
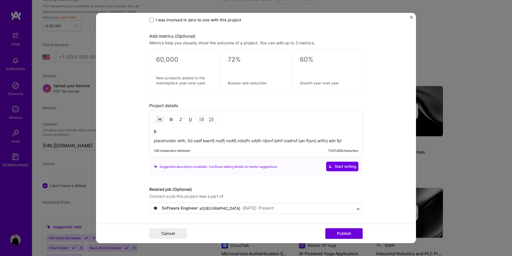
scroll to position [372, 0]
click at [333, 228] on button "Publish" at bounding box center [344, 233] width 37 height 11
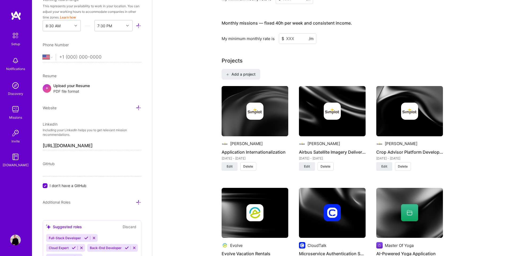
scroll to position [354, 0]
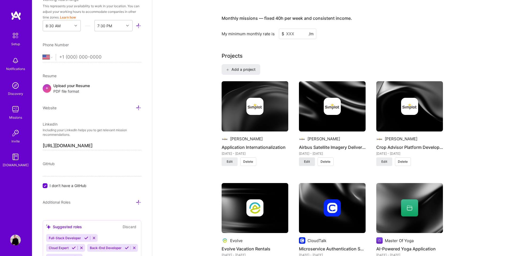
click at [307, 159] on span "Edit" at bounding box center [307, 161] width 6 height 5
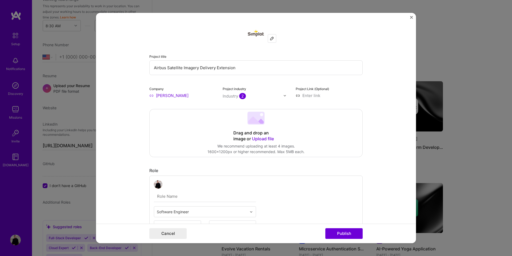
click at [411, 18] on img "Close" at bounding box center [411, 17] width 3 height 3
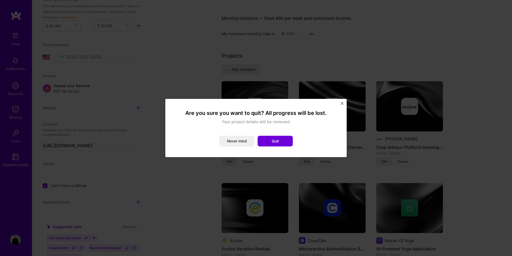
click at [344, 102] on div "Are you sure you want to quit? All progress will be lost. Your project details …" at bounding box center [255, 128] width 181 height 58
click at [342, 103] on img "Close" at bounding box center [342, 103] width 3 height 3
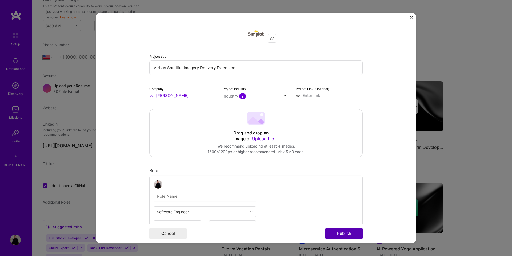
click at [348, 233] on button "Publish" at bounding box center [344, 233] width 37 height 11
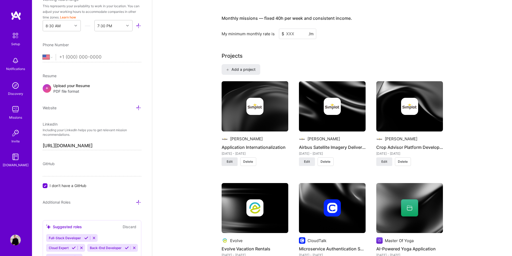
click at [232, 159] on span "Edit" at bounding box center [230, 161] width 6 height 5
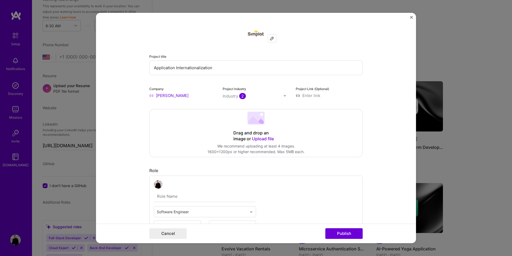
click at [410, 17] on form "Project title Application Internationalization Company J.R. Simplot Project ind…" at bounding box center [256, 128] width 320 height 230
click at [413, 17] on img "Close" at bounding box center [411, 17] width 3 height 3
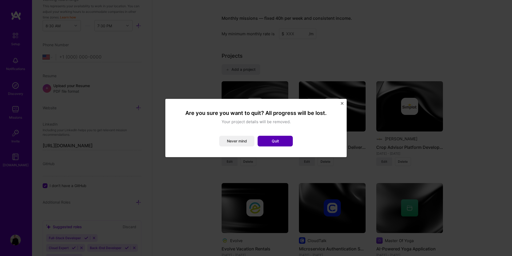
click at [275, 140] on button "Quit" at bounding box center [275, 141] width 35 height 11
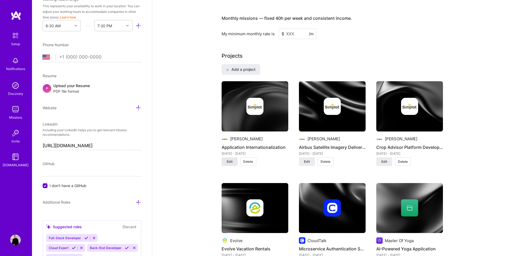
click at [231, 159] on span "Edit" at bounding box center [230, 161] width 6 height 5
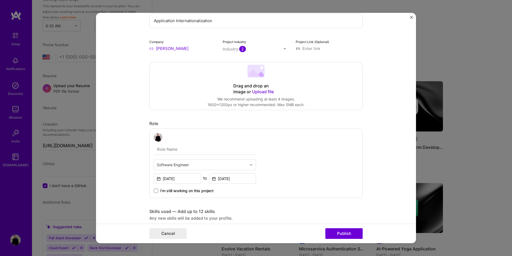
scroll to position [63, 0]
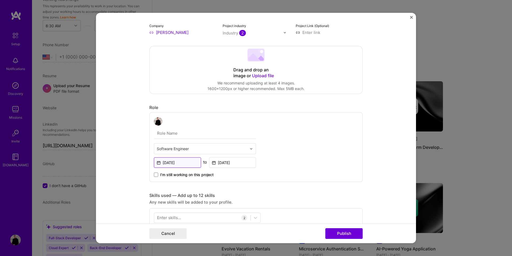
click at [190, 160] on input "May, 2023" at bounding box center [177, 162] width 47 height 10
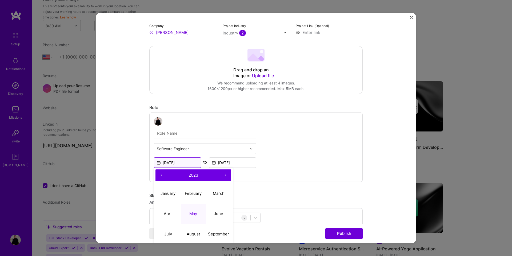
scroll to position [75, 0]
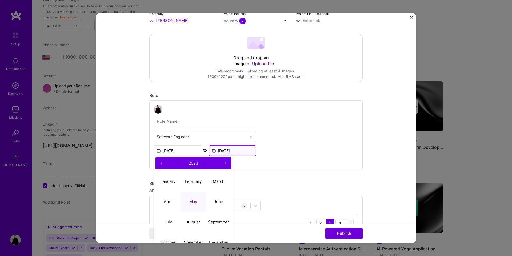
click at [224, 153] on input "Jul, 2025" at bounding box center [232, 150] width 47 height 10
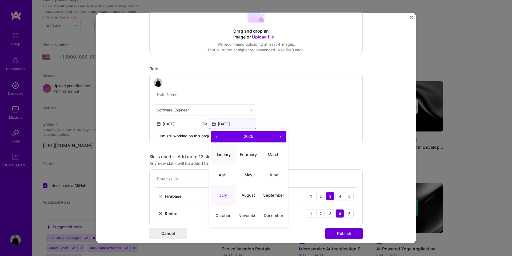
scroll to position [112, 0]
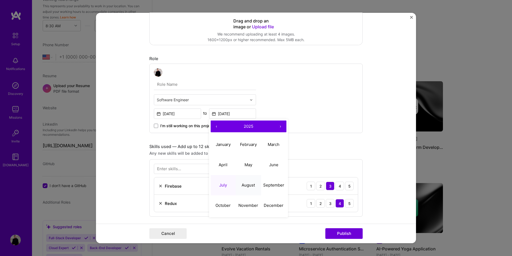
click at [248, 184] on abbr "August" at bounding box center [248, 184] width 13 height 5
type input "Aug, 2025"
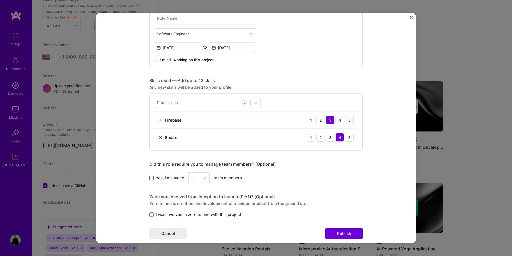
scroll to position [179, 0]
click at [151, 178] on span at bounding box center [151, 176] width 4 height 4
click at [0, 0] on input "Yes, I managed" at bounding box center [0, 0] width 0 height 0
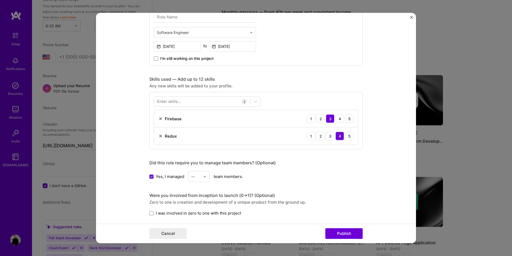
click at [193, 175] on div "—" at bounding box center [193, 176] width 4 height 6
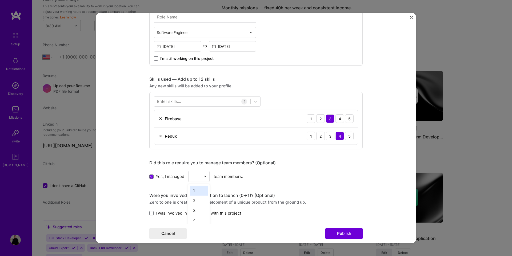
click at [195, 190] on div "1" at bounding box center [199, 190] width 18 height 10
click at [249, 180] on div "Yes, I managed option 1, selected. Select is focused ,type to refine list, pres…" at bounding box center [256, 176] width 214 height 11
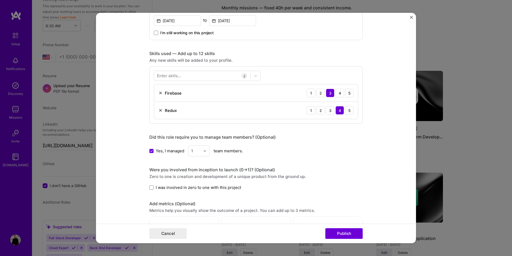
scroll to position [228, 0]
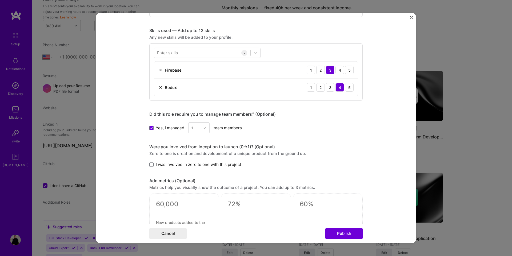
click at [161, 72] on div "Firebase" at bounding box center [170, 70] width 23 height 6
click at [161, 70] on img at bounding box center [161, 70] width 4 height 4
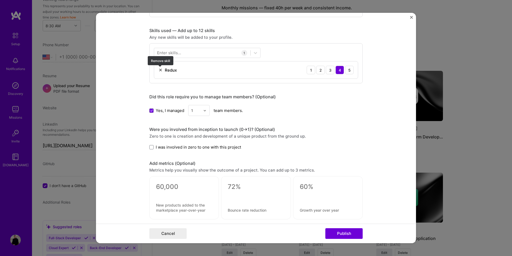
click at [161, 70] on img at bounding box center [161, 70] width 4 height 4
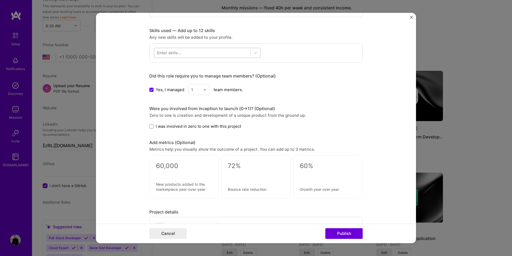
click at [171, 57] on div at bounding box center [202, 52] width 96 height 9
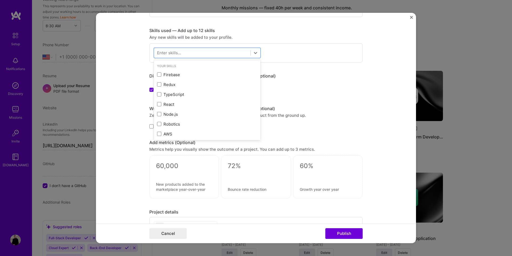
click at [172, 55] on div "Enter skills..." at bounding box center [169, 53] width 24 height 6
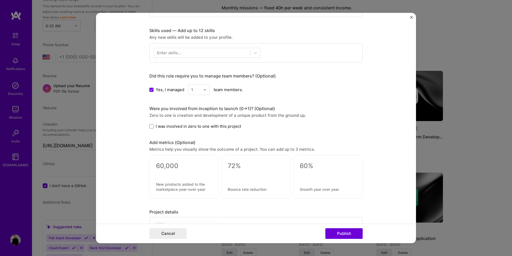
click at [172, 55] on div "Enter skills..." at bounding box center [169, 53] width 24 height 6
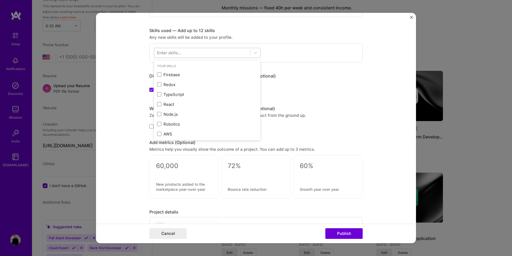
click at [183, 54] on div at bounding box center [202, 52] width 96 height 9
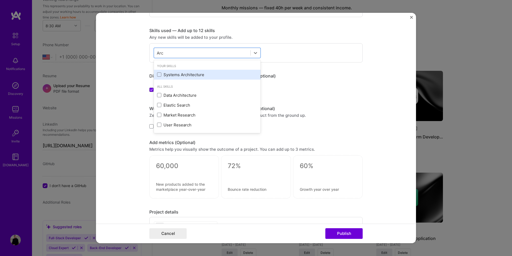
click at [184, 71] on div "Systems Architecture" at bounding box center [207, 75] width 107 height 10
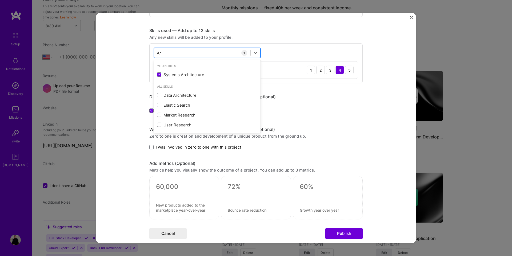
type input "A"
click at [130, 53] on form "Project title Application Internationalization Company J.R. Simplot Project ind…" at bounding box center [256, 128] width 320 height 230
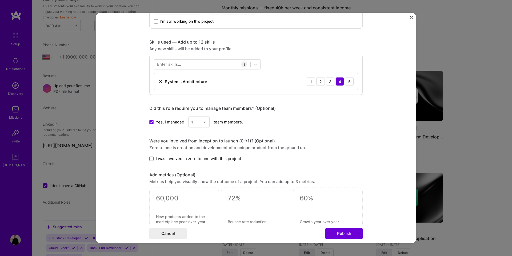
scroll to position [214, 0]
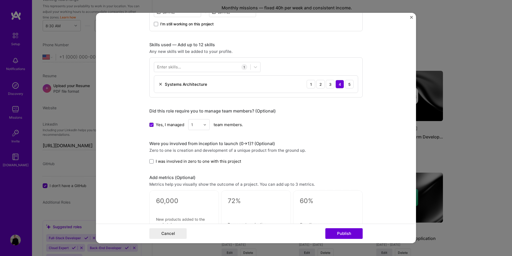
click at [175, 66] on div "Enter skills..." at bounding box center [169, 67] width 24 height 6
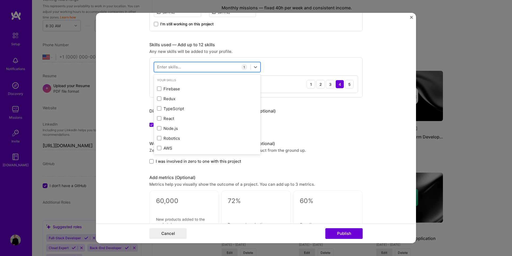
click at [191, 64] on div at bounding box center [202, 66] width 96 height 9
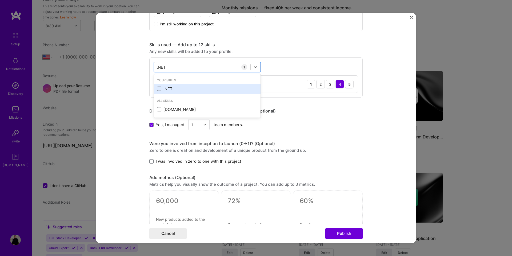
click at [187, 86] on div ".NET" at bounding box center [207, 89] width 100 height 6
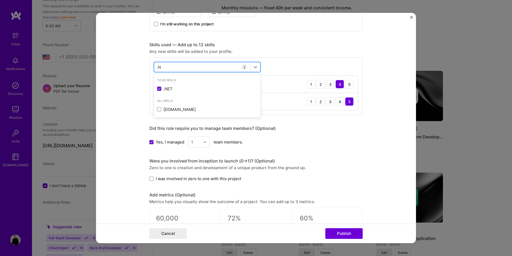
type input "."
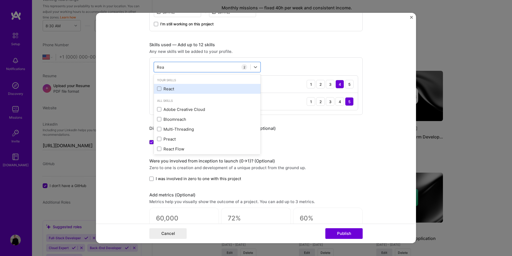
click at [168, 87] on div "React" at bounding box center [207, 89] width 100 height 6
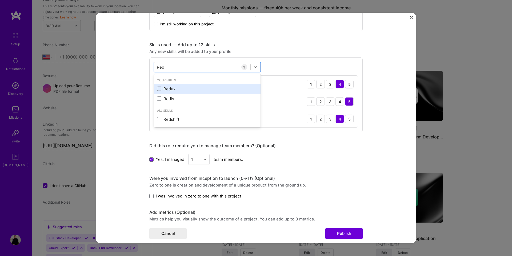
click at [182, 88] on div "Redux" at bounding box center [207, 89] width 100 height 6
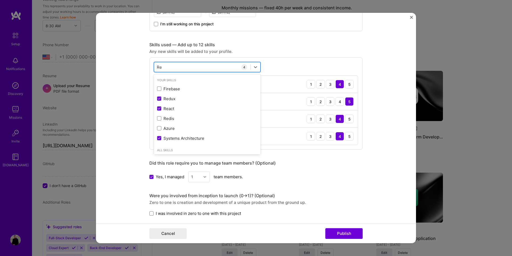
type input "R"
click at [199, 82] on div "Your Skills" at bounding box center [207, 80] width 107 height 6
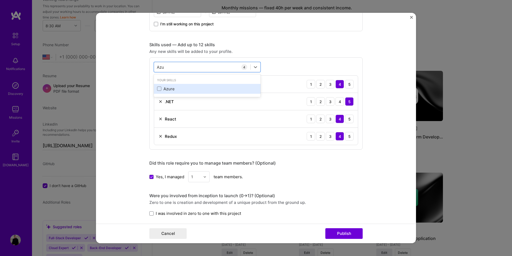
click at [194, 87] on div "Azure" at bounding box center [207, 89] width 100 height 6
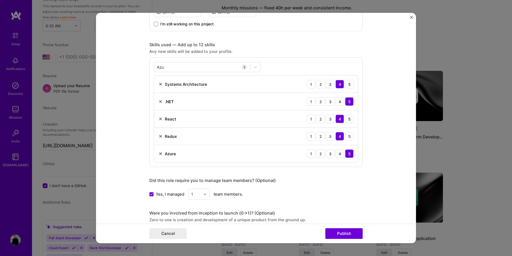
click at [282, 67] on div "Azu Azu 5 Systems Architecture 1 2 3 4 5 .NET 1 2 3 4 5 React 1 2 3 4 5 Redux 1…" at bounding box center [256, 111] width 214 height 109
click at [223, 70] on div "[PERSON_NAME]" at bounding box center [202, 66] width 96 height 9
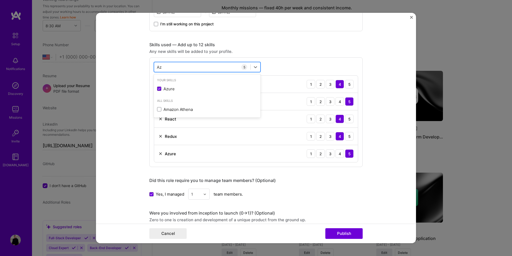
type input "A"
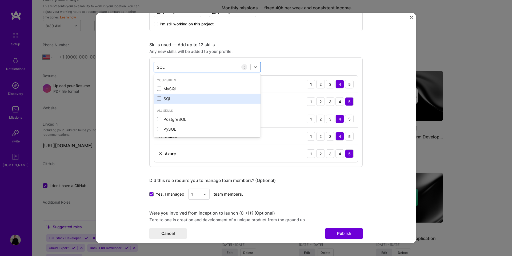
click at [195, 97] on div "SQL" at bounding box center [207, 99] width 100 height 6
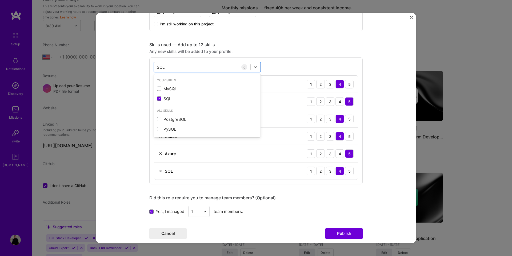
type input "SQL"
click at [286, 73] on div "option SQL, selected. option MySQL focused, 0 of 2. 4 results available for sea…" at bounding box center [256, 120] width 214 height 127
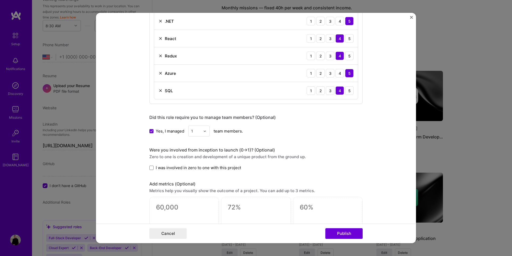
scroll to position [342, 0]
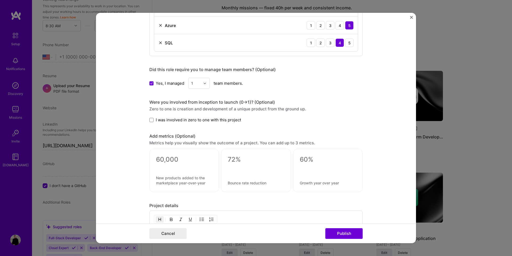
click at [199, 118] on span "I was involved in zero to one with this project" at bounding box center [198, 120] width 85 height 6
click at [0, 0] on input "I was involved in zero to one with this project" at bounding box center [0, 0] width 0 height 0
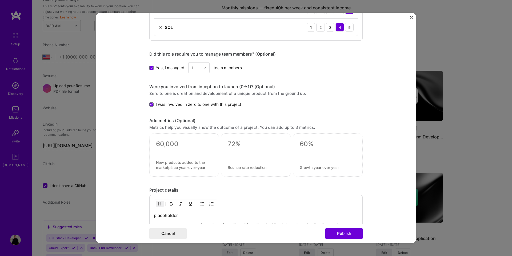
scroll to position [383, 0]
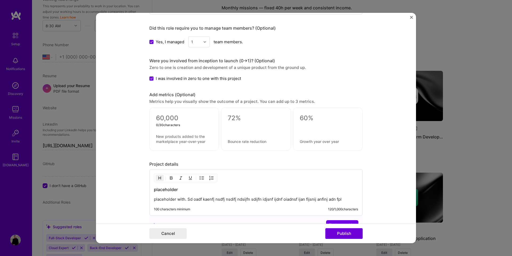
click at [199, 120] on textarea at bounding box center [184, 118] width 56 height 8
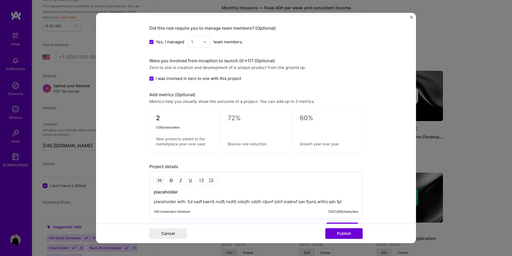
type textarea "2"
click at [176, 141] on textarea at bounding box center [184, 141] width 56 height 10
type textarea "currencies supported with flexibility to scale to more."
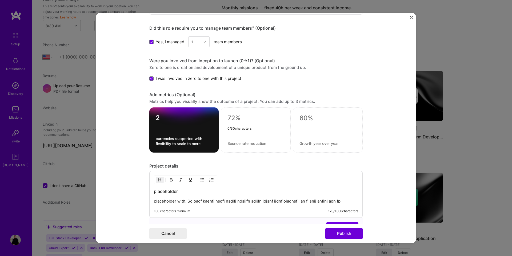
click at [241, 120] on textarea at bounding box center [256, 118] width 57 height 8
type textarea "3"
type textarea "2"
click at [239, 142] on textarea at bounding box center [256, 143] width 57 height 5
drag, startPoint x: 274, startPoint y: 139, endPoint x: 230, endPoint y: 145, distance: 44.2
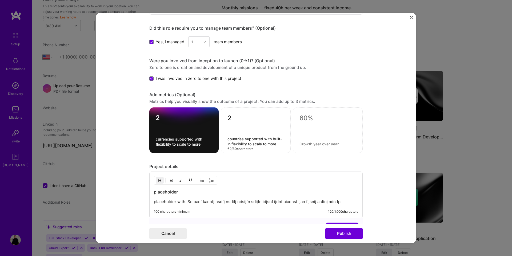
click at [230, 145] on textarea "countries supported with built-in flexibility to scale to more" at bounding box center [256, 141] width 57 height 10
type textarea "countries supported with built-in flexibility to scale to more"
click at [206, 144] on textarea "currencies supported with flexibility to scale to more." at bounding box center [184, 141] width 57 height 10
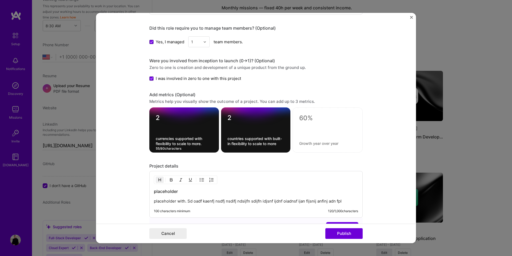
click at [204, 139] on textarea "currencies supported with flexibility to scale to more." at bounding box center [184, 141] width 57 height 10
paste textarea "built-in"
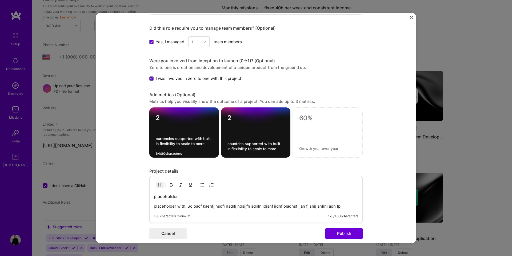
type textarea "currencies supported with built-in flexibility to scale to more."
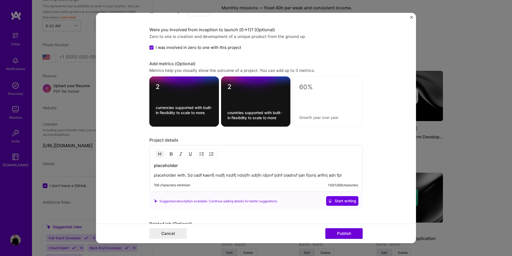
scroll to position [419, 0]
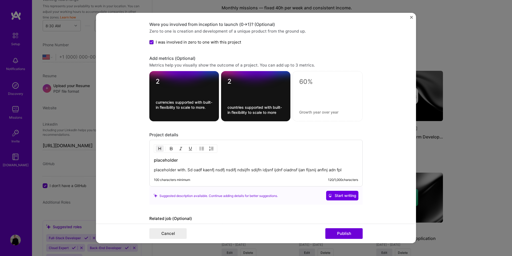
click at [169, 159] on h3 "placeholder" at bounding box center [256, 160] width 204 height 6
click at [167, 169] on p "placeholder with. Sd oadf kaenfj nsdfj nsdifj ndsijfn sdijfn idjsnf ijdnf oiadn…" at bounding box center [256, 169] width 204 height 5
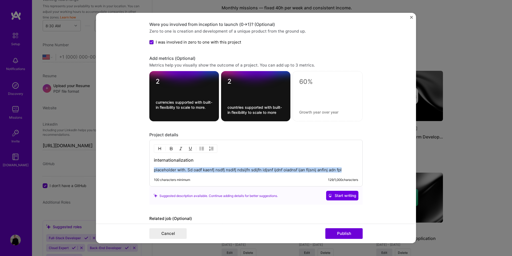
click at [167, 169] on p "placeholder with. Sd oadf kaenfj nsdfj nsdifj ndsijfn sdijfn idjsnf ijdnf oiadn…" at bounding box center [256, 169] width 204 height 5
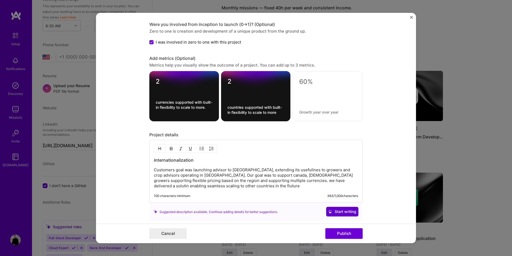
click at [337, 212] on span "Start writing" at bounding box center [343, 211] width 28 height 5
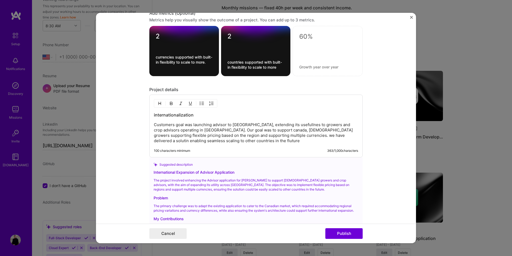
scroll to position [529, 0]
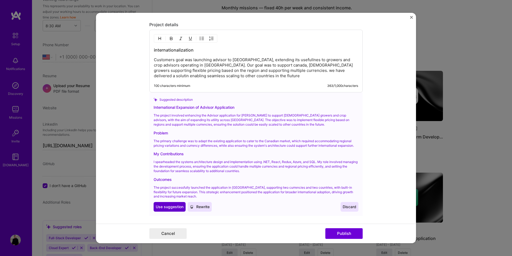
click at [167, 205] on span "Use suggestion" at bounding box center [170, 206] width 28 height 5
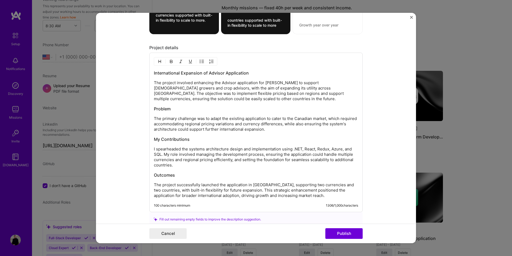
scroll to position [511, 0]
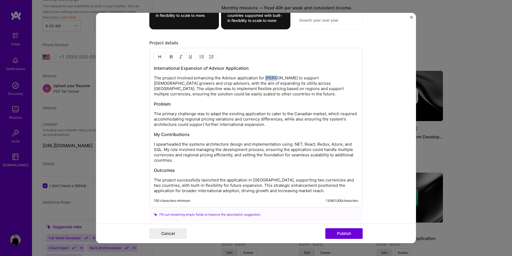
drag, startPoint x: 266, startPoint y: 77, endPoint x: 274, endPoint y: 77, distance: 8.0
click at [274, 77] on p "The project involved enhancing the Advisor application for J.R. Simplot to supp…" at bounding box center [256, 85] width 204 height 21
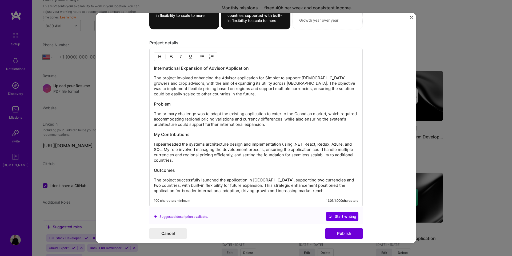
scroll to position [522, 0]
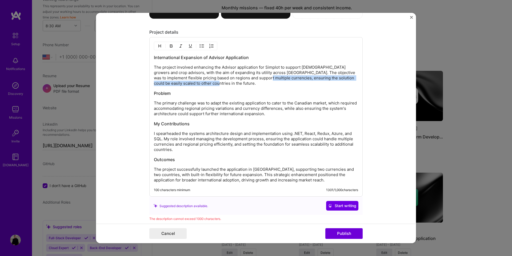
drag, startPoint x: 262, startPoint y: 79, endPoint x: 263, endPoint y: 84, distance: 5.1
click at [263, 84] on p "The project involved enhancing the Advisor application for Simplot to support C…" at bounding box center [256, 75] width 204 height 21
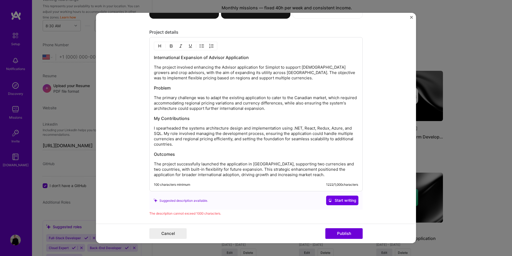
scroll to position [519, 0]
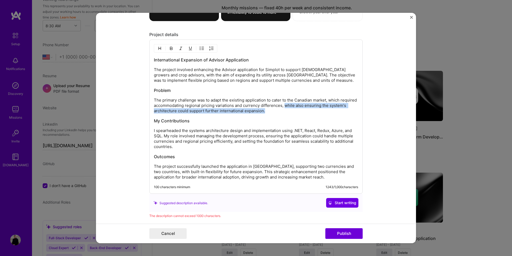
drag, startPoint x: 302, startPoint y: 105, endPoint x: 301, endPoint y: 111, distance: 6.0
click at [301, 111] on p "The primary challenge was to adapt the existing application to cater to the Can…" at bounding box center [256, 105] width 204 height 16
copy p "while also ensuring the system's architecture could support further internation…"
click at [309, 80] on p "The project involved enhancing the Advisor application for Simplot to support C…" at bounding box center [256, 75] width 204 height 16
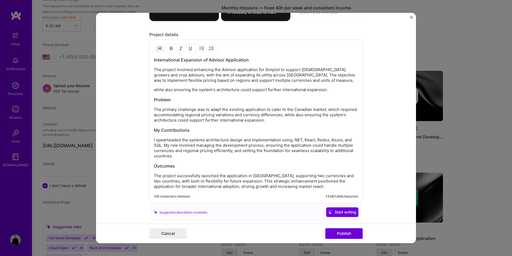
click at [155, 89] on p "while also ensuring the system's architecture could support further internation…" at bounding box center [256, 89] width 204 height 5
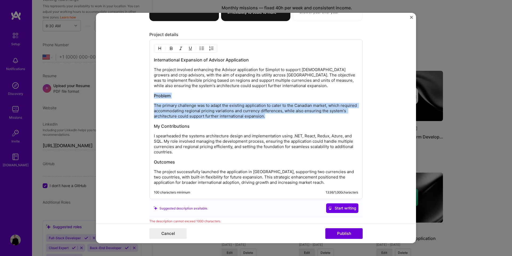
drag, startPoint x: 283, startPoint y: 116, endPoint x: 129, endPoint y: 96, distance: 155.6
click at [129, 96] on form "Project title Application Internationalization Company J.R. Simplot Project ind…" at bounding box center [256, 128] width 320 height 230
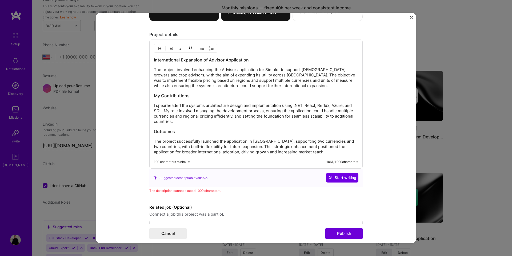
click at [172, 96] on h3 "My Contributions" at bounding box center [256, 96] width 204 height 6
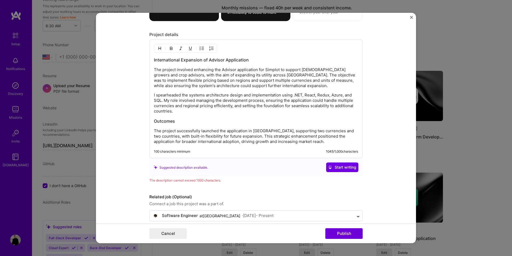
click at [218, 96] on p "I spearheaded the systems architecture design and implementation using .NET, Re…" at bounding box center [256, 102] width 204 height 21
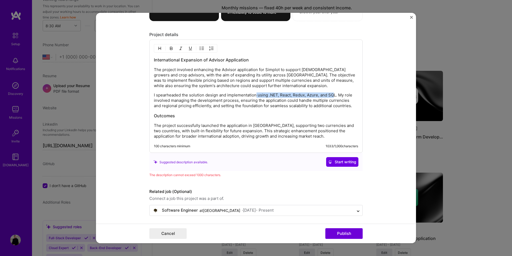
drag, startPoint x: 257, startPoint y: 94, endPoint x: 335, endPoint y: 94, distance: 78.5
click at [335, 94] on p "I spearheaded the solution design and implementation using .NET, React, Redux, …" at bounding box center [256, 100] width 204 height 16
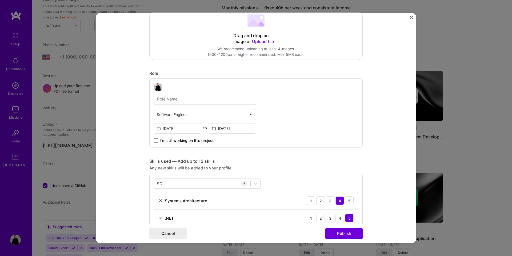
scroll to position [226, 0]
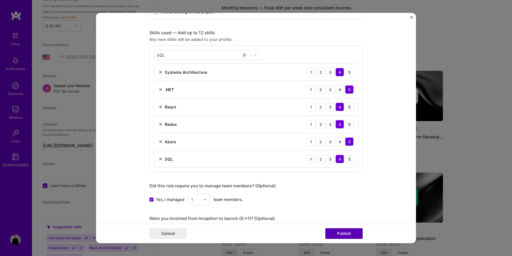
click at [336, 230] on button "Publish" at bounding box center [344, 233] width 37 height 11
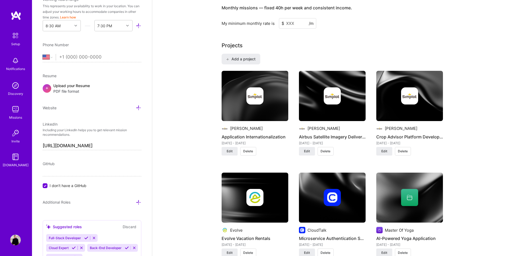
scroll to position [361, 0]
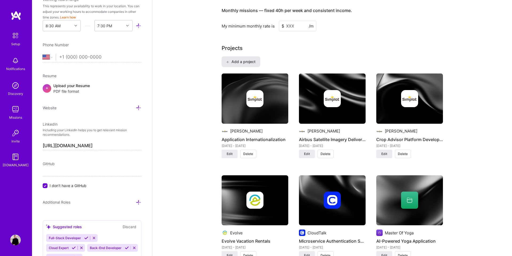
click at [241, 59] on button "Add a project" at bounding box center [241, 61] width 39 height 11
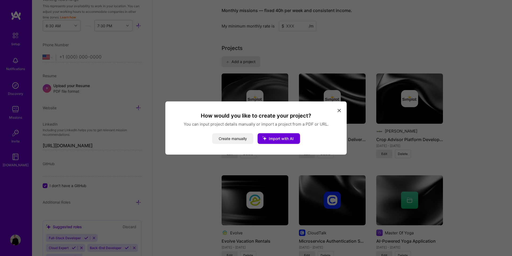
click at [235, 136] on button "Create manually" at bounding box center [232, 138] width 41 height 11
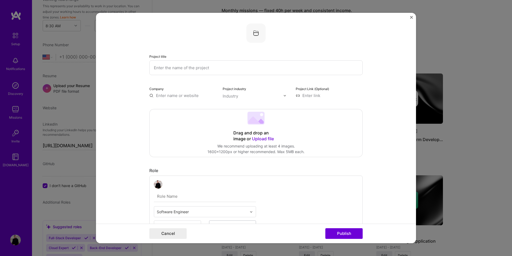
click at [201, 73] on input "text" at bounding box center [256, 67] width 214 height 15
type input "Data Transformer and Distribution Pipeline Extension"
click at [176, 94] on input "text" at bounding box center [182, 96] width 67 height 6
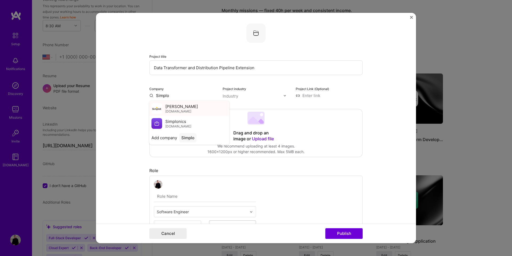
click at [170, 106] on span "J.R. Simplot" at bounding box center [181, 106] width 33 height 6
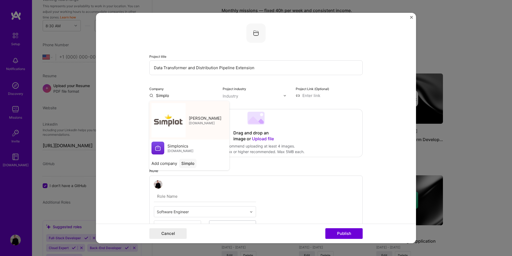
type input "J.R. Simplot"
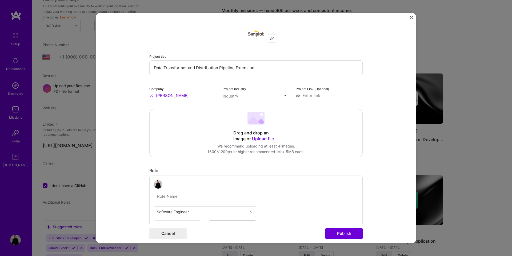
click at [251, 95] on input "text" at bounding box center [253, 96] width 61 height 6
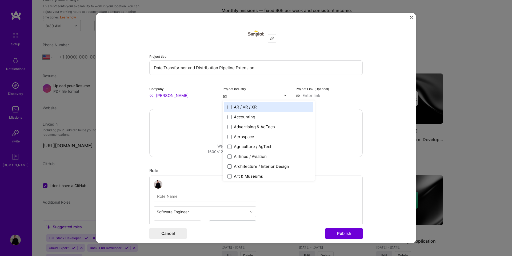
type input "agr"
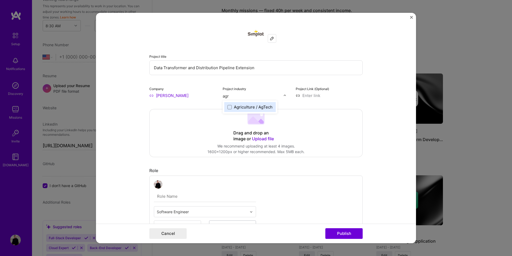
click at [245, 105] on div "Agriculture / AgTech" at bounding box center [253, 107] width 39 height 6
click at [253, 90] on div "Project industry Industry 1" at bounding box center [256, 92] width 67 height 13
click at [246, 96] on input "text" at bounding box center [253, 96] width 61 height 6
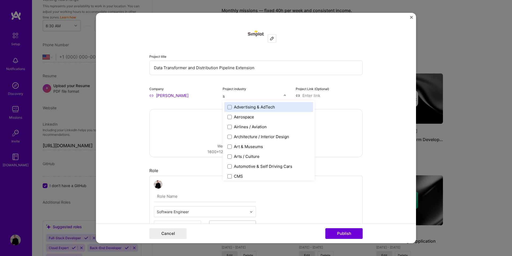
type input "sa"
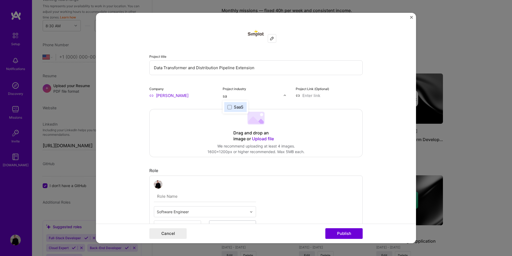
click at [240, 109] on div "SaaS" at bounding box center [239, 107] width 10 height 6
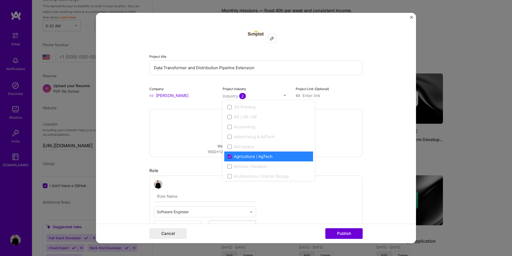
click at [273, 82] on div "Project title Data Transformer and Distribution Pipeline Extension Company J.R.…" at bounding box center [256, 60] width 214 height 75
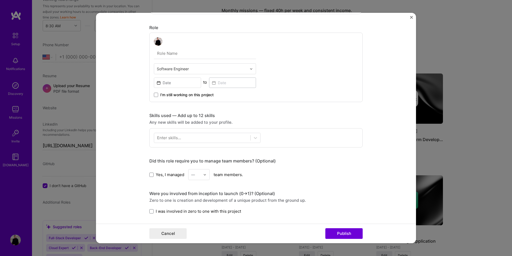
scroll to position [144, 0]
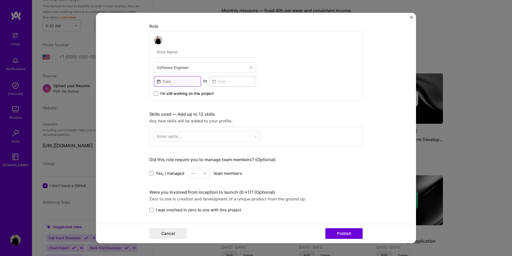
click at [181, 81] on input at bounding box center [177, 81] width 47 height 10
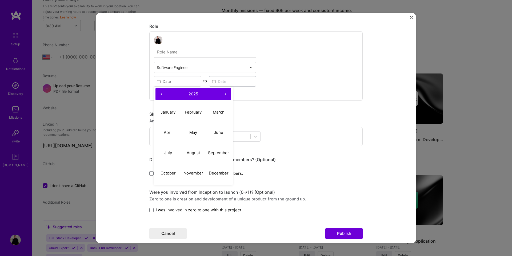
click at [162, 92] on button "‹" at bounding box center [162, 94] width 12 height 12
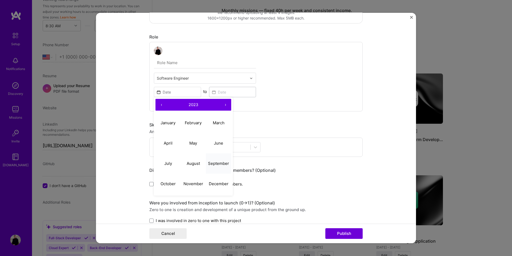
scroll to position [132, 0]
click at [210, 163] on abbr "September" at bounding box center [218, 163] width 21 height 5
type input "Sep, 2023"
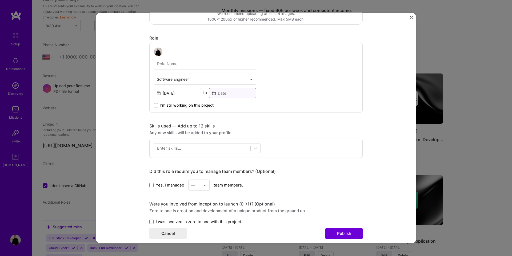
click at [219, 94] on input at bounding box center [232, 93] width 47 height 10
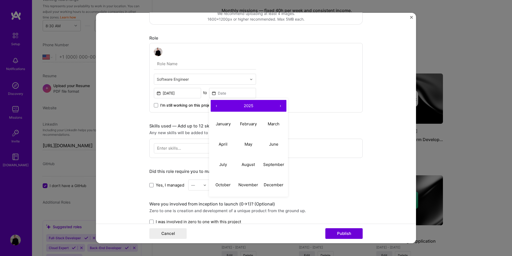
click at [282, 105] on button "›" at bounding box center [281, 106] width 12 height 12
click at [215, 106] on button "‹" at bounding box center [217, 106] width 12 height 12
click at [217, 123] on abbr "January" at bounding box center [223, 123] width 15 height 5
type input "Jan, 2024"
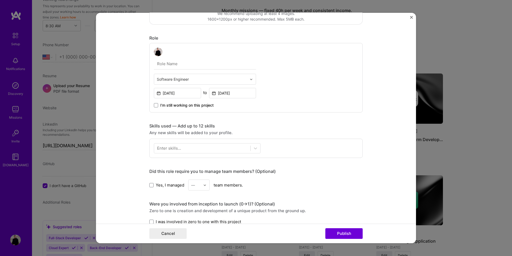
click at [294, 104] on div "Software Engineer Sep, 2023 to Jan, 2024 I’m still working on this project" at bounding box center [256, 77] width 214 height 69
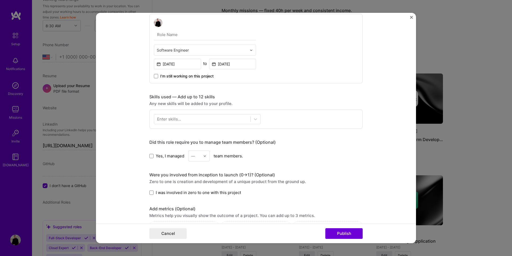
scroll to position [162, 0]
click at [165, 157] on span "Yes, I managed" at bounding box center [170, 156] width 29 height 6
click at [0, 0] on input "Yes, I managed" at bounding box center [0, 0] width 0 height 0
click at [194, 156] on div "—" at bounding box center [193, 156] width 4 height 6
drag, startPoint x: 200, startPoint y: 168, endPoint x: 218, endPoint y: 160, distance: 19.7
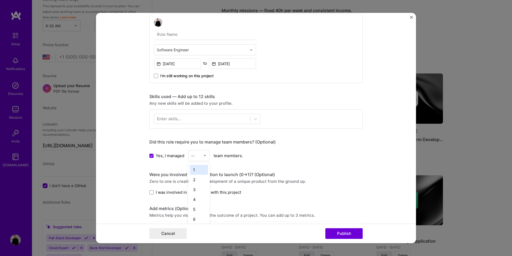
click at [200, 168] on div "1" at bounding box center [199, 170] width 18 height 10
click at [242, 151] on div "Yes, I managed option 1, selected. Select is focused ,type to refine list, pres…" at bounding box center [256, 155] width 214 height 11
click at [192, 121] on div at bounding box center [202, 118] width 96 height 9
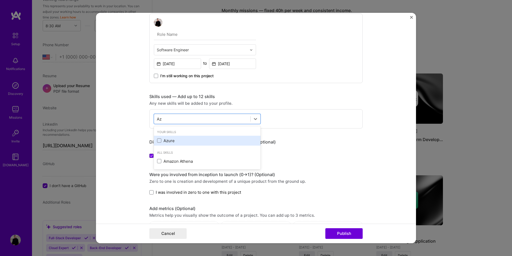
click at [184, 142] on div "Azure" at bounding box center [207, 141] width 100 height 6
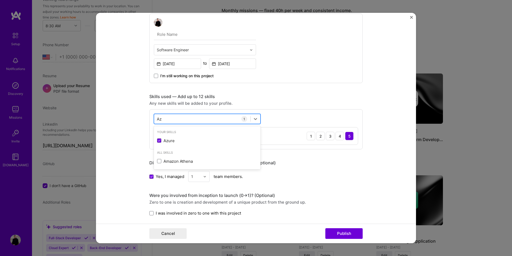
type input "A"
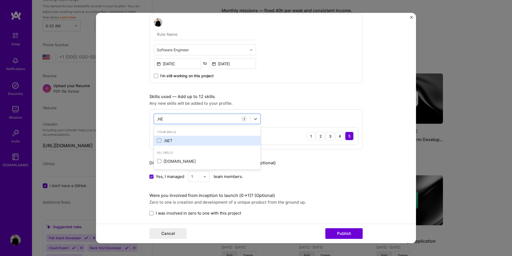
click at [168, 137] on div ".NET" at bounding box center [207, 141] width 107 height 10
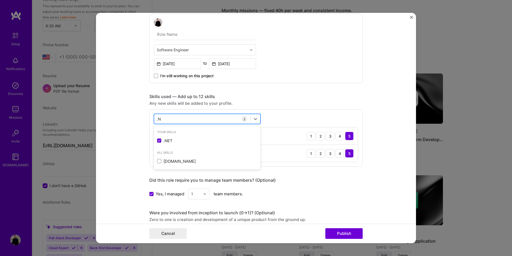
type input "."
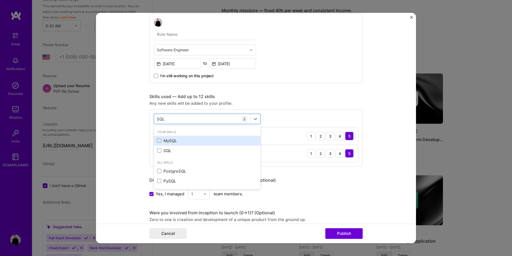
drag, startPoint x: 164, startPoint y: 148, endPoint x: 166, endPoint y: 145, distance: 3.3
click at [164, 148] on div "SQL" at bounding box center [207, 151] width 100 height 6
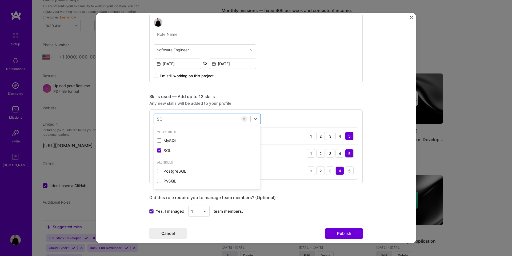
type input "S"
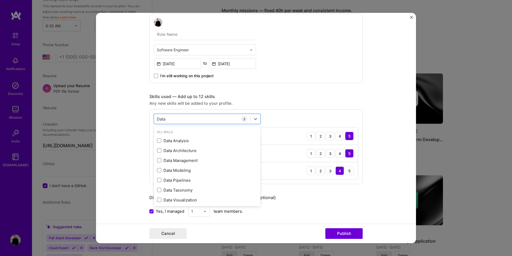
scroll to position [10, 0]
click at [167, 157] on div "Data Modeling" at bounding box center [207, 160] width 100 height 6
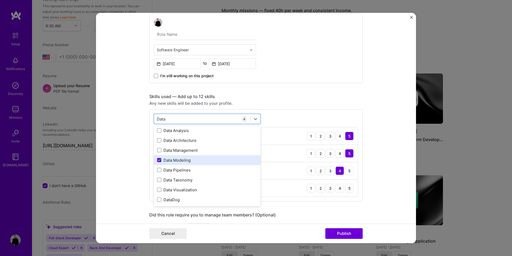
scroll to position [22, 0]
click at [182, 157] on div "Data Pipelines" at bounding box center [207, 159] width 100 height 6
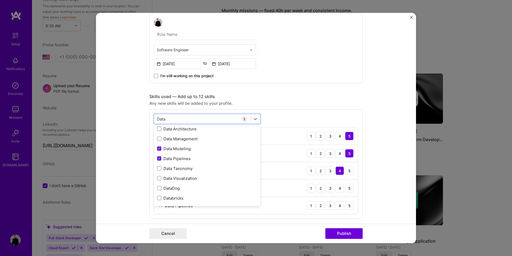
click at [146, 196] on form "Project title Data Transformer and Distribution Pipeline Extension Company J.R.…" at bounding box center [256, 128] width 320 height 230
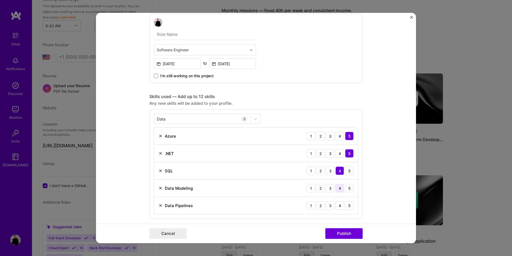
click at [337, 189] on div "4" at bounding box center [340, 188] width 9 height 9
click at [162, 207] on img at bounding box center [161, 205] width 4 height 4
click at [177, 116] on div "Data Data" at bounding box center [202, 118] width 96 height 9
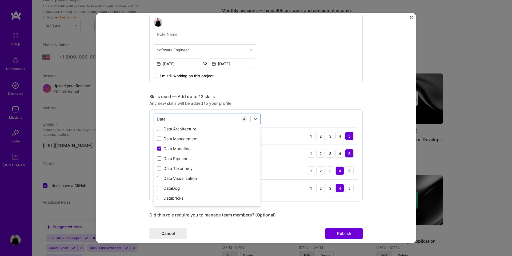
scroll to position [0, 0]
click at [141, 137] on form "Project title Data Transformer and Distribution Pipeline Extension Company J.R.…" at bounding box center [256, 128] width 320 height 230
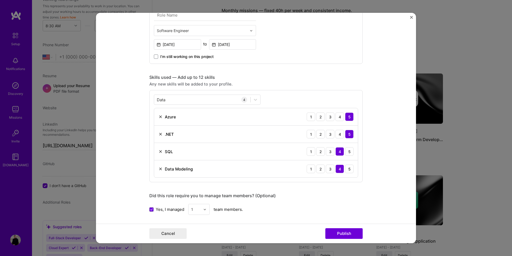
scroll to position [181, 0]
click at [180, 102] on div "Data Data" at bounding box center [202, 99] width 96 height 9
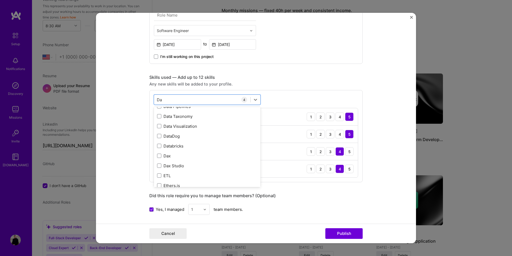
scroll to position [230, 0]
type input "D"
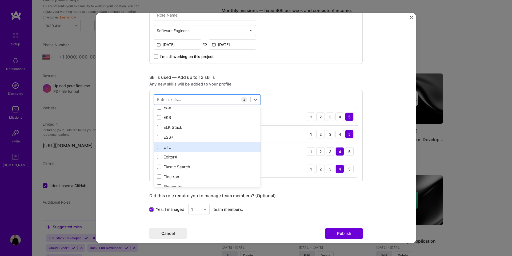
click at [169, 144] on div "ETL" at bounding box center [207, 147] width 107 height 10
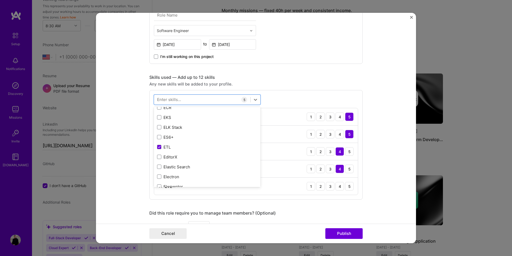
click at [139, 130] on form "Project title Data Transformer and Distribution Pipeline Extension Company J.R.…" at bounding box center [256, 128] width 320 height 230
click at [341, 188] on div "4" at bounding box center [340, 186] width 9 height 9
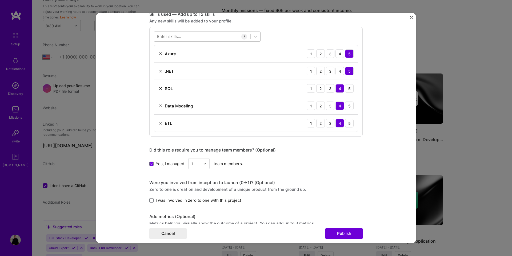
scroll to position [246, 0]
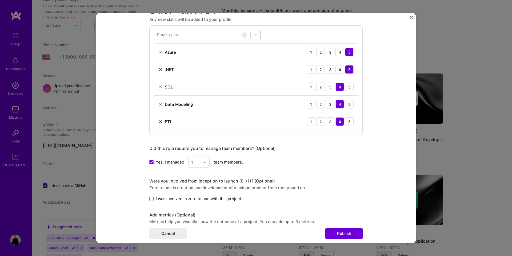
click at [203, 37] on div at bounding box center [202, 34] width 96 height 9
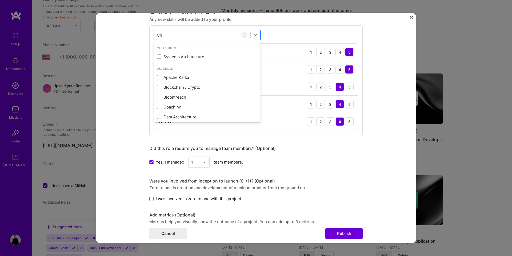
type input "C"
click at [302, 134] on div "option ETL, selected. option Firebase focused, 0 of 2. 378 results available. U…" at bounding box center [256, 79] width 214 height 109
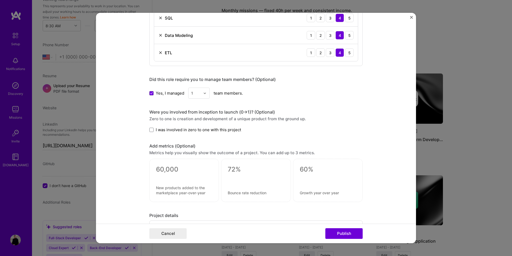
scroll to position [338, 0]
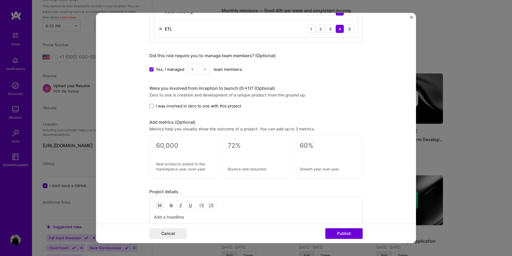
click at [224, 106] on span "I was involved in zero to one with this project" at bounding box center [198, 106] width 85 height 6
click at [0, 0] on input "I was involved in zero to one with this project" at bounding box center [0, 0] width 0 height 0
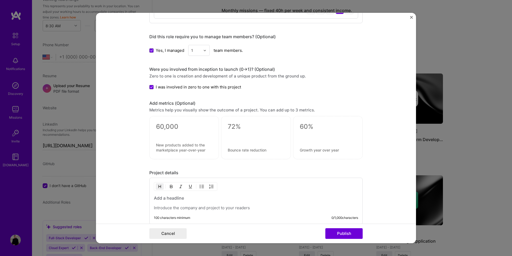
scroll to position [358, 0]
click at [165, 116] on div at bounding box center [184, 136] width 70 height 43
click at [165, 122] on textarea at bounding box center [184, 126] width 56 height 8
type textarea "0"
type textarea "200000+"
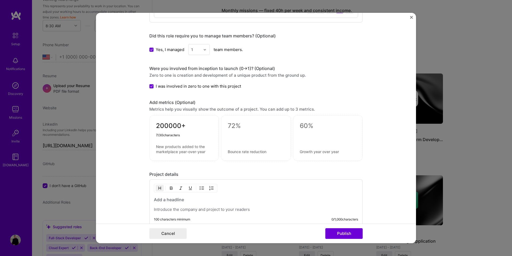
click at [177, 147] on textarea at bounding box center [184, 149] width 56 height 10
type textarea "data events captured, processed and published daily"
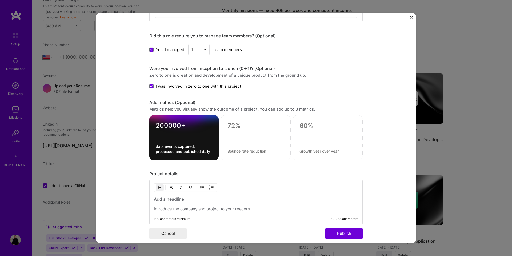
click at [142, 130] on form "Project title Data Transformer and Distribution Pipeline Extension Company J.R.…" at bounding box center [256, 128] width 320 height 230
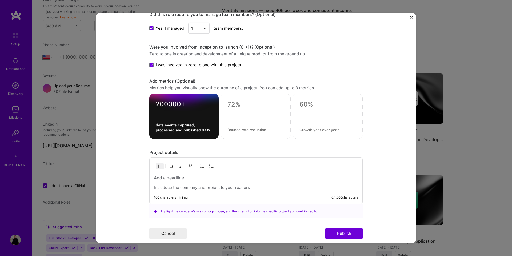
scroll to position [422, 0]
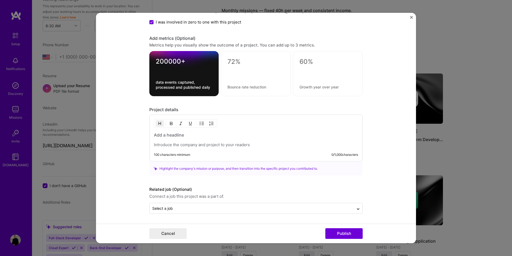
click at [163, 136] on h3 at bounding box center [256, 135] width 204 height 6
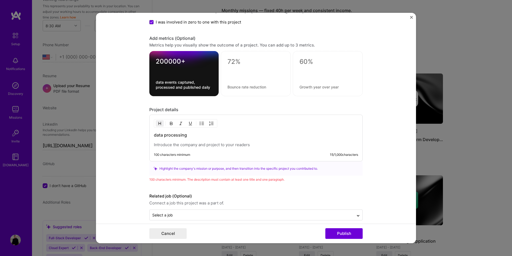
click at [168, 140] on div "data processing" at bounding box center [256, 139] width 204 height 15
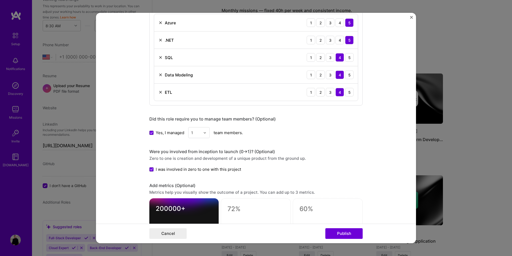
scroll to position [437, 0]
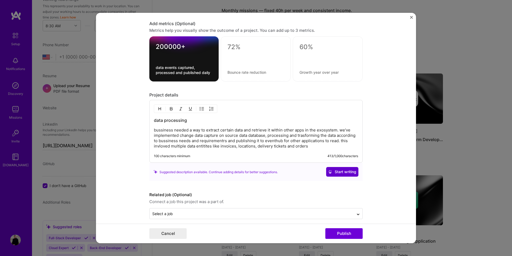
click at [339, 171] on span "Start writing" at bounding box center [343, 171] width 28 height 5
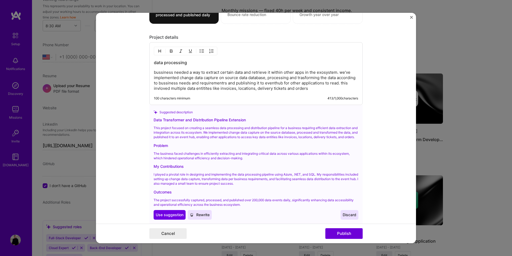
scroll to position [547, 0]
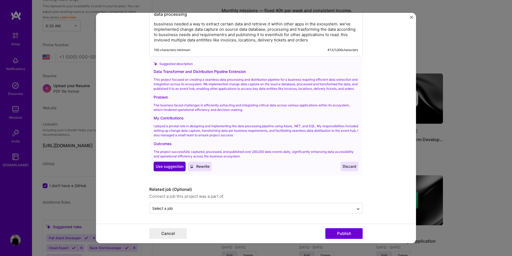
click at [175, 169] on span "Use suggestion" at bounding box center [170, 166] width 28 height 5
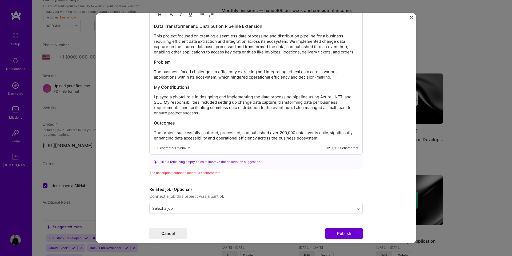
scroll to position [521, 0]
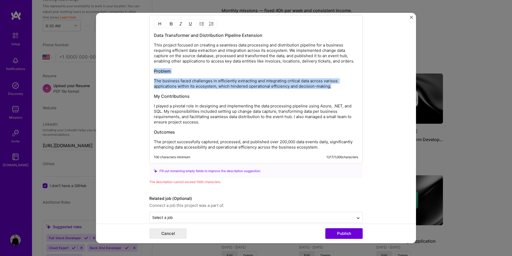
drag, startPoint x: 332, startPoint y: 87, endPoint x: 150, endPoint y: 72, distance: 183.2
click at [150, 72] on div "Data Transformer and Distribution Pipeline Extension This project focused on cr…" at bounding box center [256, 89] width 214 height 149
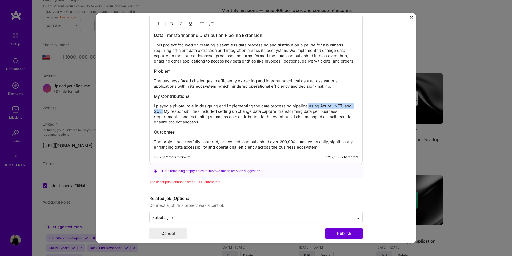
drag, startPoint x: 163, startPoint y: 112, endPoint x: 308, endPoint y: 108, distance: 144.7
click at [308, 108] on p "I played a pivotal role in designing and implementing the data processing pipel…" at bounding box center [256, 113] width 204 height 21
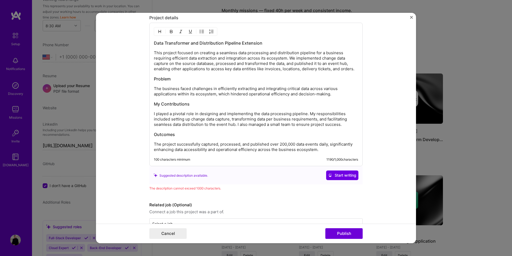
scroll to position [513, 0]
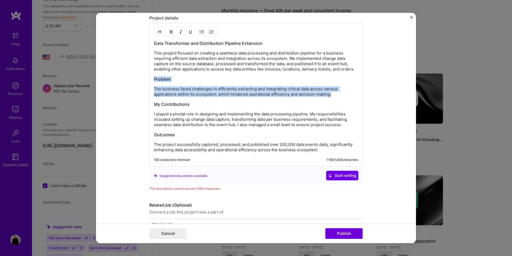
drag, startPoint x: 338, startPoint y: 94, endPoint x: 144, endPoint y: 81, distance: 194.7
click at [144, 81] on form "Project title Data Transformer and Distribution Pipeline Extension Company J.R.…" at bounding box center [256, 128] width 320 height 230
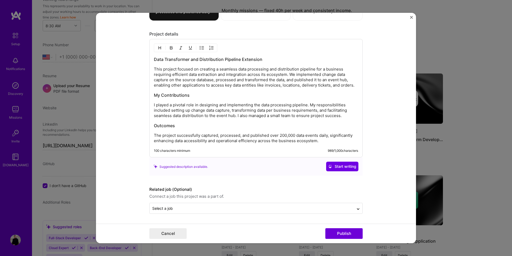
scroll to position [497, 0]
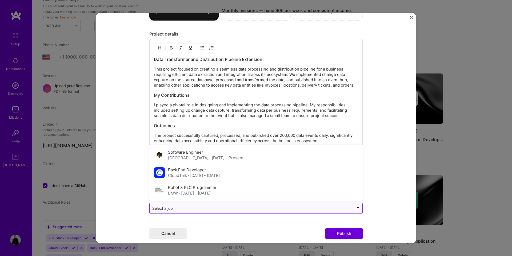
click at [252, 208] on input "text" at bounding box center [251, 208] width 199 height 6
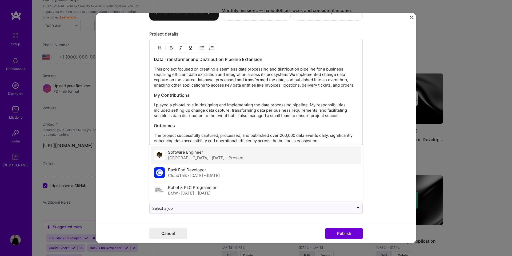
click at [224, 160] on span "· May 2022 - Present" at bounding box center [227, 157] width 34 height 5
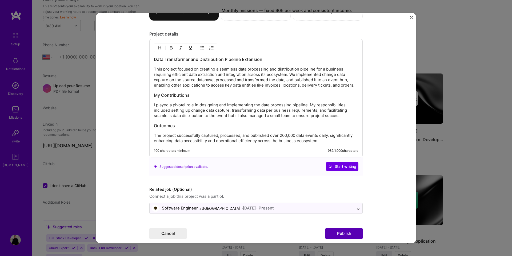
click at [333, 236] on button "Publish" at bounding box center [344, 233] width 37 height 11
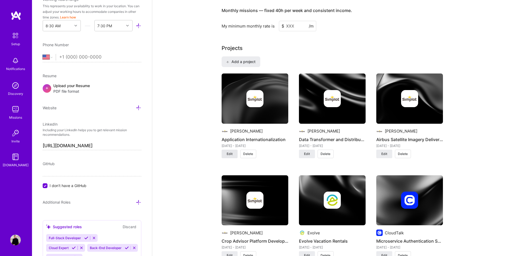
click at [234, 149] on button "Edit" at bounding box center [230, 153] width 16 height 9
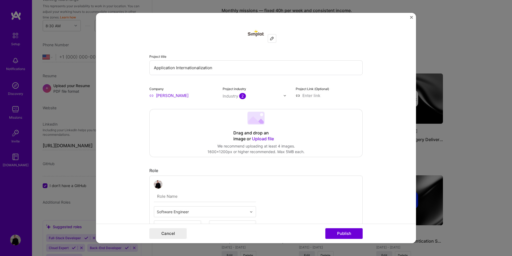
scroll to position [77, 0]
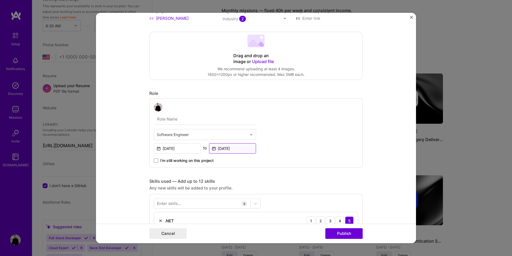
click at [228, 149] on input "Aug, 2025" at bounding box center [232, 148] width 47 height 10
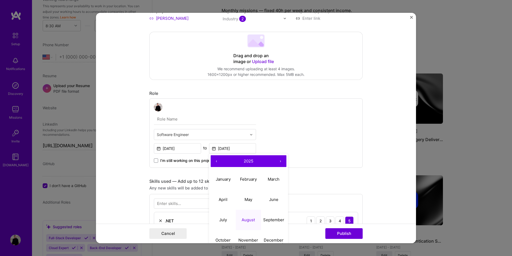
click at [217, 160] on button "‹" at bounding box center [217, 161] width 12 height 12
click at [249, 218] on abbr "August" at bounding box center [248, 219] width 13 height 5
type input "Aug, 2023"
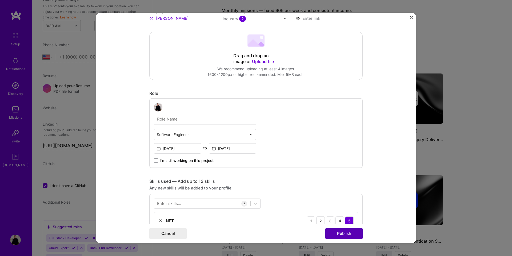
click at [341, 236] on button "Publish" at bounding box center [344, 233] width 37 height 11
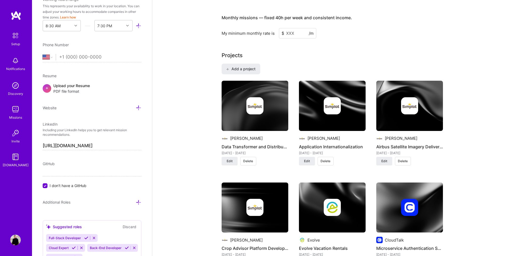
scroll to position [354, 0]
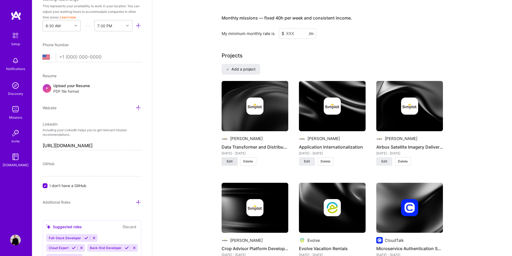
click at [228, 157] on button "Edit" at bounding box center [230, 161] width 16 height 9
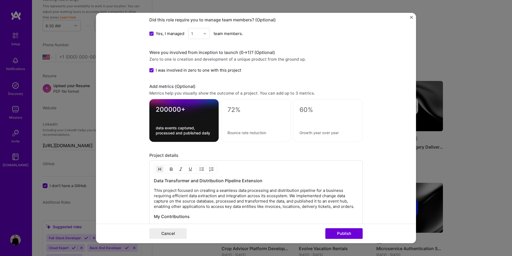
scroll to position [316, 0]
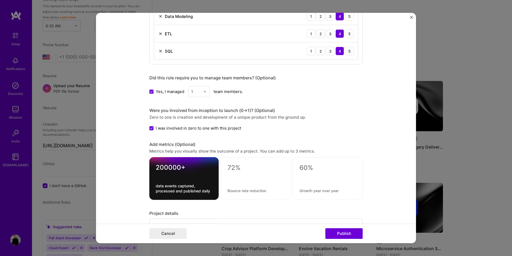
click at [235, 170] on textarea at bounding box center [256, 168] width 57 height 8
type textarea "100%"
click at [229, 188] on textarea at bounding box center [256, 190] width 57 height 5
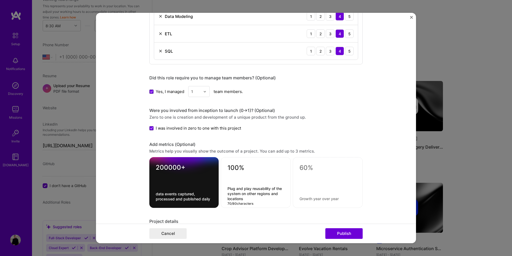
type textarea "Plug and play reusability of the system on other regions and locations"
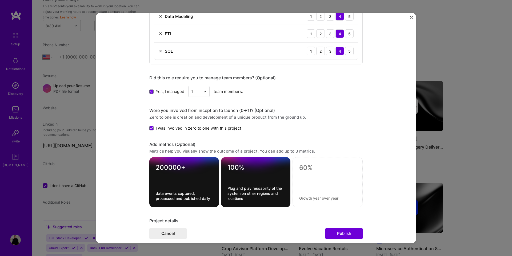
click at [301, 138] on div "Project title Data Transformer and Distribution Pipeline Extension Company J.R.…" at bounding box center [256, 53] width 214 height 693
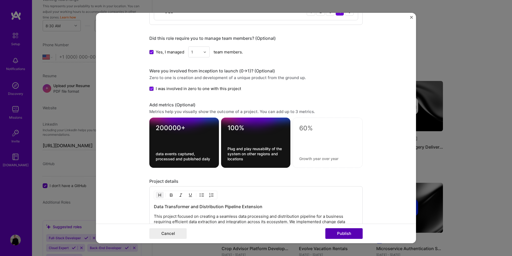
scroll to position [361, 0]
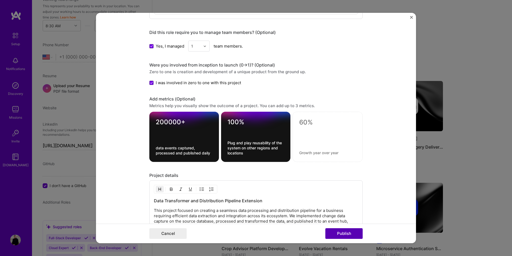
click at [329, 236] on button "Publish" at bounding box center [344, 233] width 37 height 11
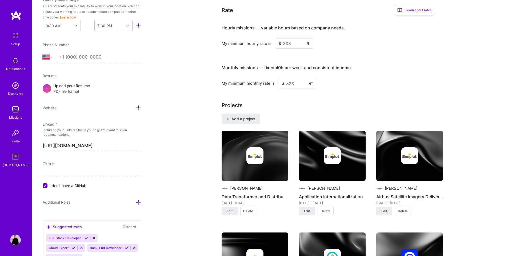
scroll to position [304, 0]
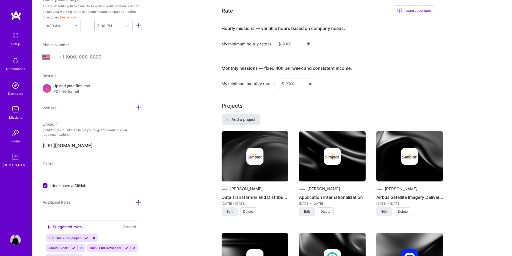
click at [242, 116] on button "Add a project" at bounding box center [241, 119] width 39 height 11
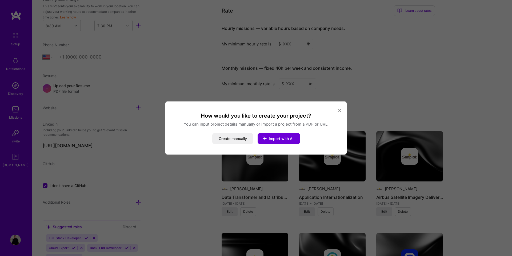
click at [340, 110] on icon "modal" at bounding box center [339, 110] width 3 height 3
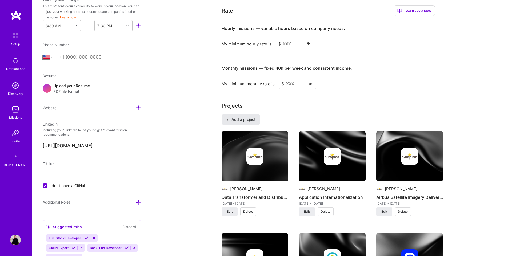
click at [248, 117] on span "Add a project" at bounding box center [240, 119] width 29 height 5
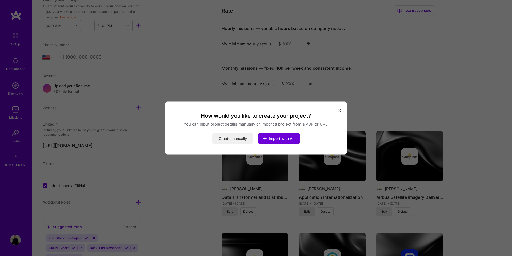
click at [244, 134] on button "Create manually" at bounding box center [232, 138] width 41 height 11
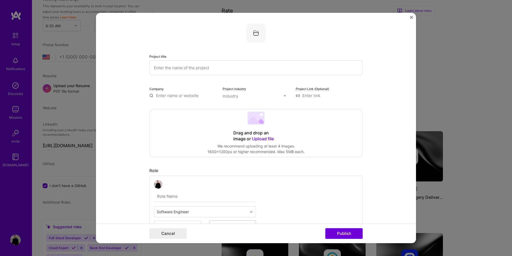
click at [232, 65] on input "text" at bounding box center [256, 67] width 214 height 15
click at [179, 68] on input "Compliance reccomendations" at bounding box center [256, 67] width 214 height 15
click at [214, 70] on input "Compliance Reccomendations" at bounding box center [256, 67] width 214 height 15
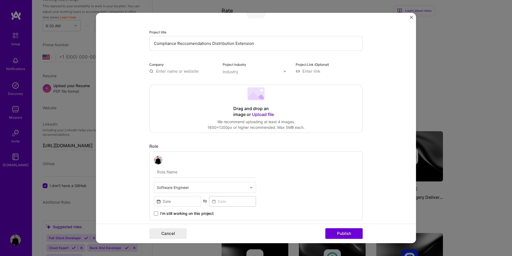
scroll to position [28, 0]
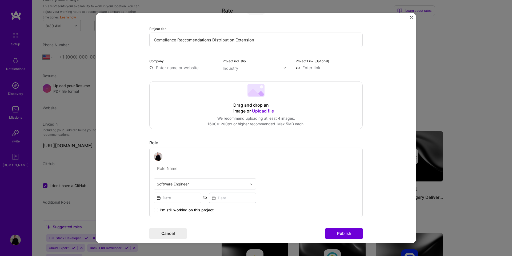
type input "Compliance Reccomendations Distribution Extension"
click at [187, 66] on input "text" at bounding box center [182, 68] width 67 height 6
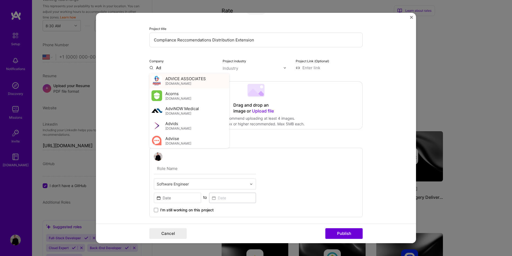
type input "A"
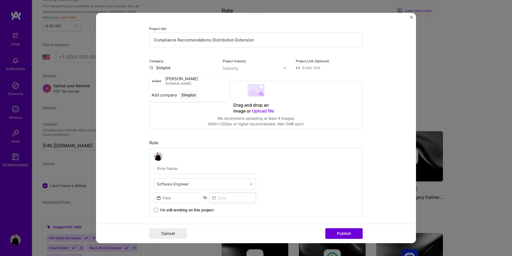
drag, startPoint x: 173, startPoint y: 80, endPoint x: 178, endPoint y: 80, distance: 5.3
click at [173, 80] on span "J.R. Simplot" at bounding box center [181, 79] width 33 height 6
type input "J.R. Simplot"
click at [235, 67] on div "Industry" at bounding box center [230, 68] width 15 height 6
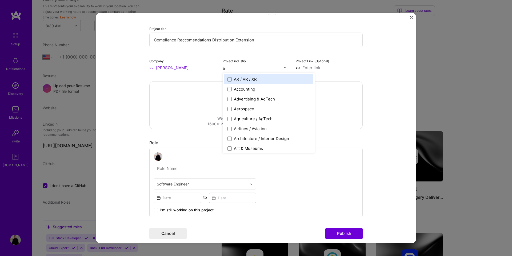
type input "ag"
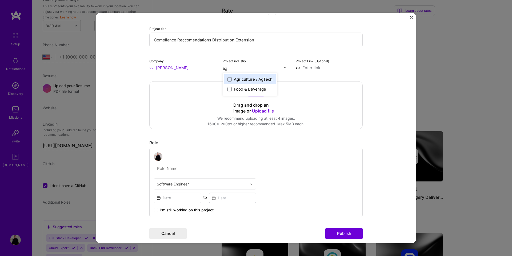
click at [236, 81] on div "Agriculture / AgTech" at bounding box center [253, 79] width 39 height 6
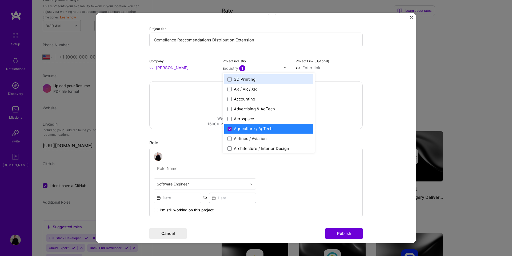
type input "sa"
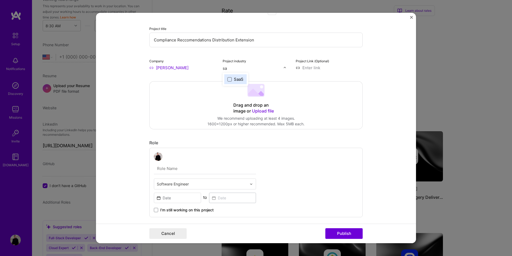
click at [229, 80] on span at bounding box center [230, 79] width 4 height 4
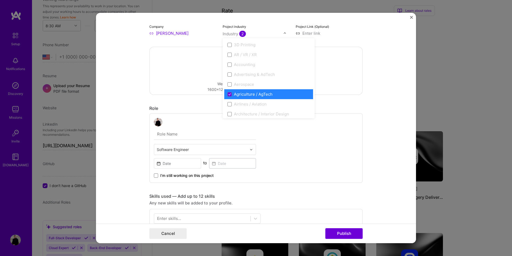
scroll to position [113, 0]
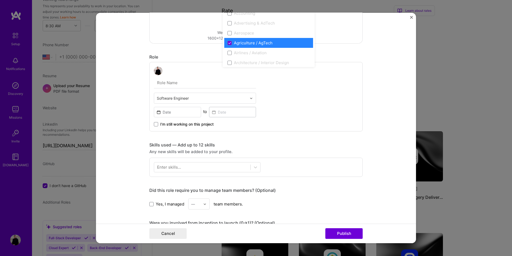
click at [386, 33] on form "Project title Compliance Reccomendations Distribution Extension Company J.R. Si…" at bounding box center [256, 128] width 320 height 230
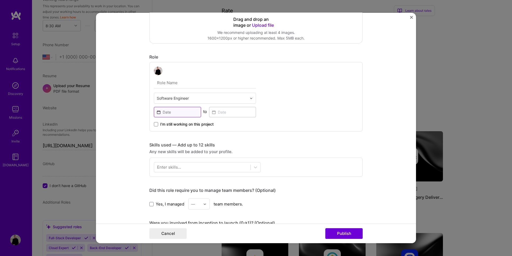
click at [186, 112] on input at bounding box center [177, 112] width 47 height 10
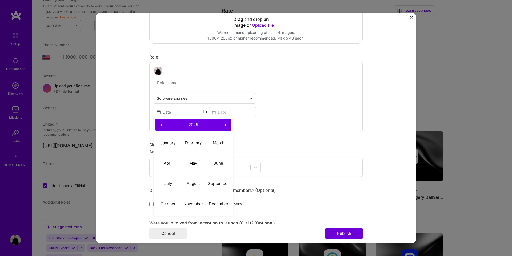
click at [164, 124] on button "‹" at bounding box center [162, 125] width 12 height 12
click at [184, 163] on button "May" at bounding box center [193, 163] width 25 height 20
type input "May, 2023"
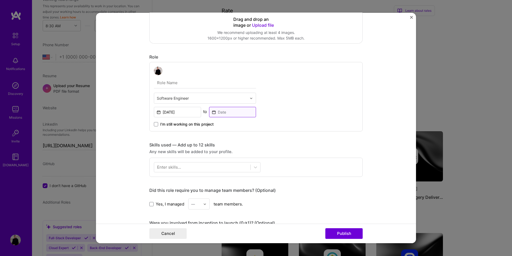
click at [231, 115] on input at bounding box center [232, 112] width 47 height 10
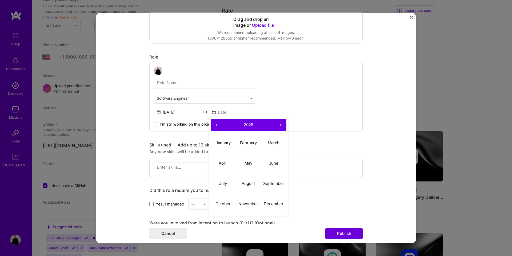
click at [322, 59] on div "Role" at bounding box center [256, 57] width 214 height 6
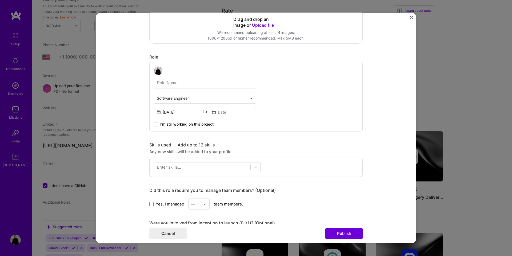
scroll to position [0, 0]
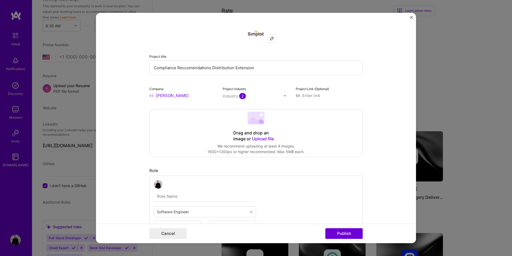
click at [226, 65] on input "Compliance Reccomendations Distribution Extension" at bounding box center [256, 67] width 214 height 15
click at [168, 232] on button "Cancel" at bounding box center [167, 233] width 37 height 11
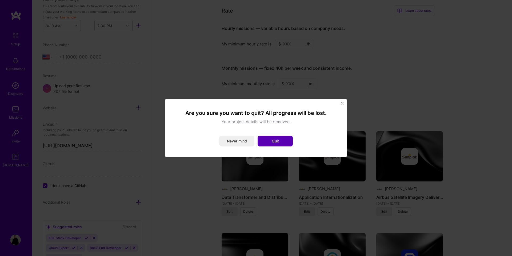
click at [267, 142] on button "Quit" at bounding box center [275, 141] width 35 height 11
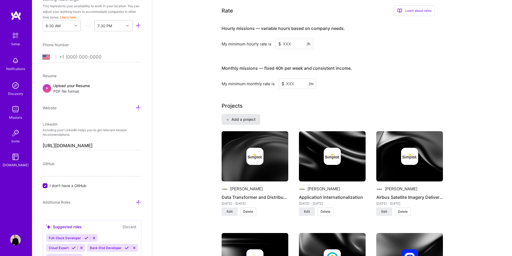
click at [242, 117] on span "Add a project" at bounding box center [240, 119] width 29 height 5
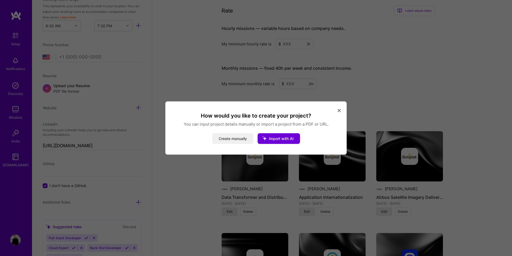
click at [234, 136] on button "Create manually" at bounding box center [232, 138] width 41 height 11
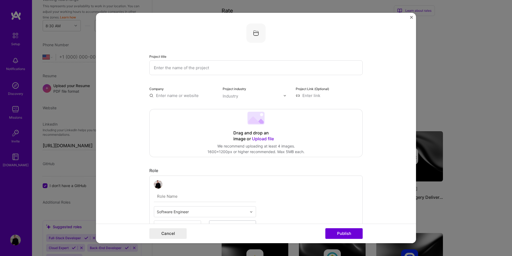
click at [216, 68] on input "text" at bounding box center [256, 67] width 214 height 15
paste input "Compliance Reccomendations Distribution Extension"
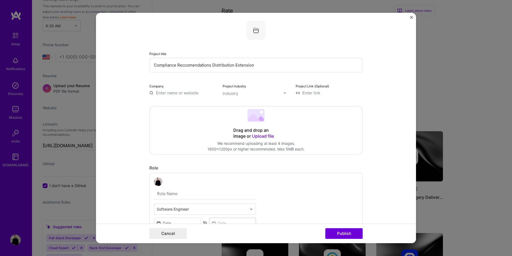
scroll to position [3, 0]
type input "Compliance Reccomendations Distribution Extension"
click at [195, 93] on input "text" at bounding box center [182, 92] width 67 height 6
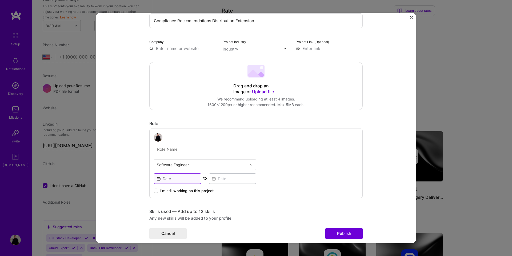
click at [177, 177] on input at bounding box center [177, 178] width 47 height 10
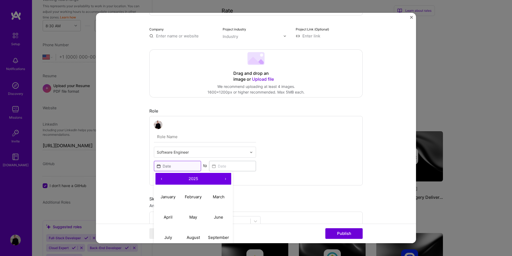
scroll to position [61, 0]
drag, startPoint x: 164, startPoint y: 177, endPoint x: 169, endPoint y: 183, distance: 7.4
click at [164, 177] on button "‹" at bounding box center [162, 178] width 12 height 12
click at [187, 195] on abbr "February" at bounding box center [193, 195] width 17 height 5
type input "Feb, 2024"
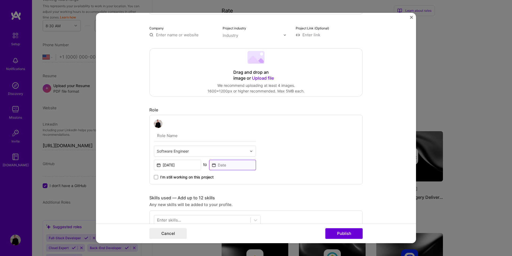
click at [220, 164] on input at bounding box center [232, 165] width 47 height 10
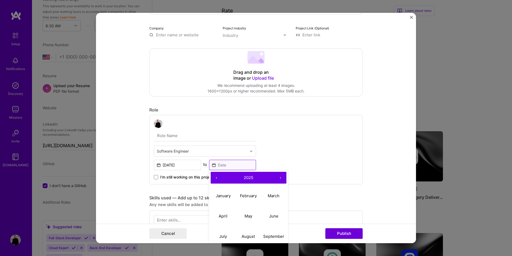
scroll to position [70, 0]
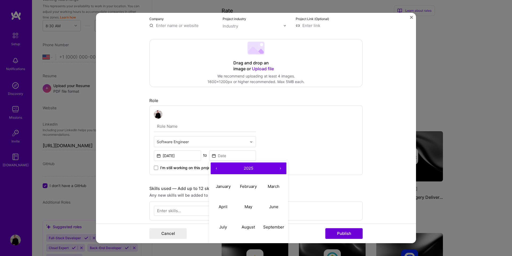
click at [215, 165] on button "‹" at bounding box center [217, 168] width 12 height 12
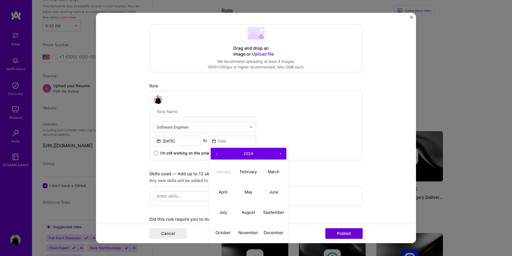
scroll to position [86, 0]
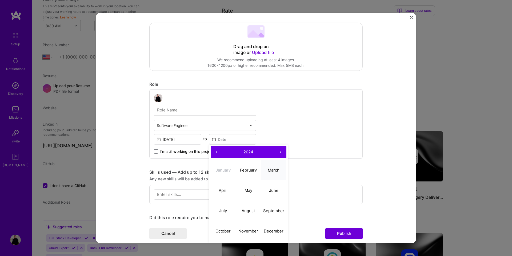
click at [271, 173] on button "March" at bounding box center [273, 170] width 25 height 20
type input "Mar, 2024"
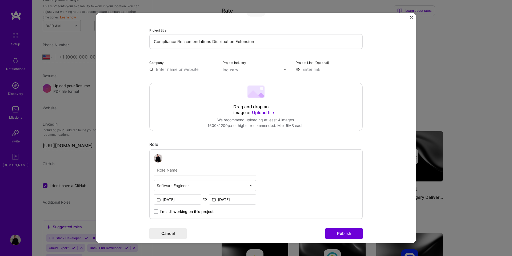
scroll to position [0, 0]
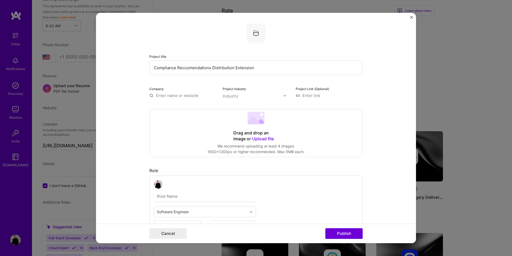
click at [188, 94] on input "text" at bounding box center [182, 96] width 67 height 6
click at [178, 106] on span "J.R. Simplot" at bounding box center [181, 106] width 33 height 6
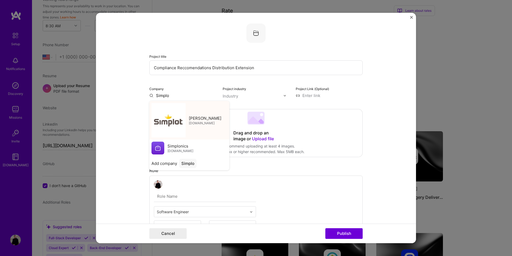
type input "J.R. Simplot"
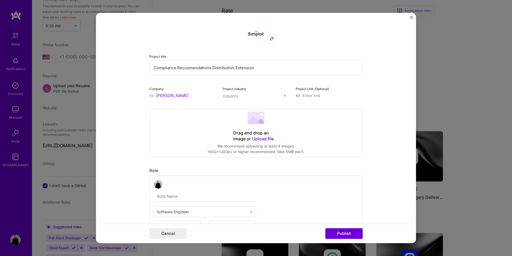
click at [240, 97] on input "text" at bounding box center [253, 96] width 61 height 6
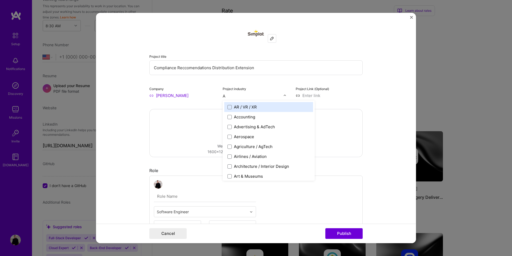
type input "Ag"
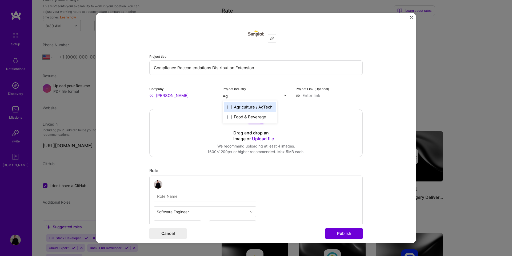
click at [238, 109] on div "Agriculture / AgTech" at bounding box center [253, 107] width 39 height 6
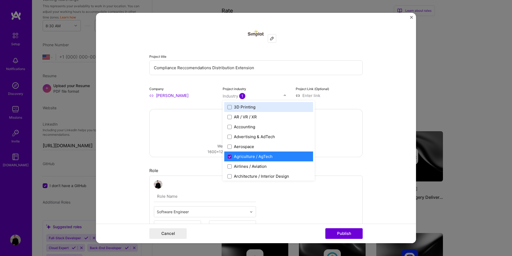
click at [252, 97] on input "text" at bounding box center [253, 96] width 61 height 6
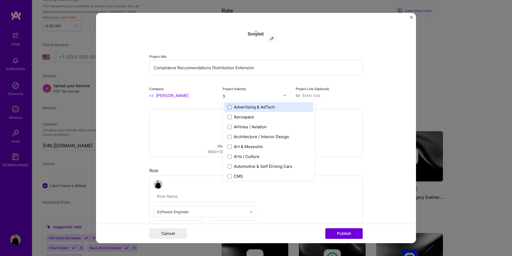
type input "Sa"
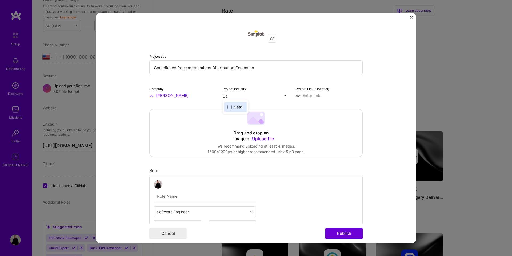
click at [243, 108] on div "SaaS" at bounding box center [239, 107] width 10 height 6
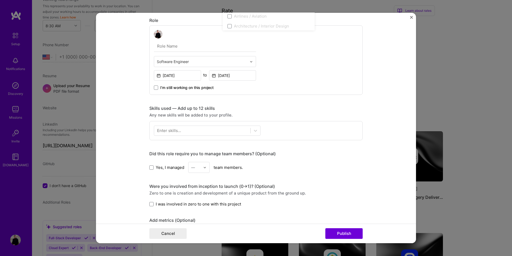
scroll to position [149, 0]
click at [177, 131] on div "Enter skills..." at bounding box center [169, 131] width 24 height 6
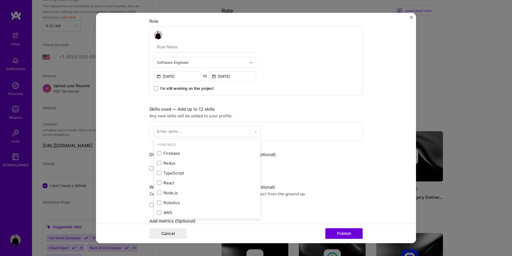
scroll to position [159, 0]
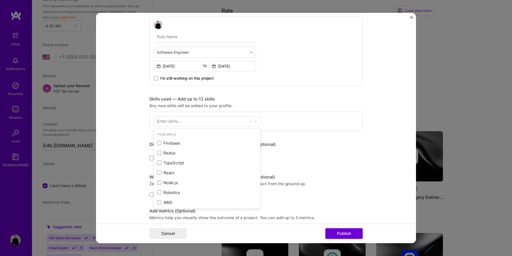
click at [175, 120] on div "Enter skills..." at bounding box center [169, 121] width 24 height 6
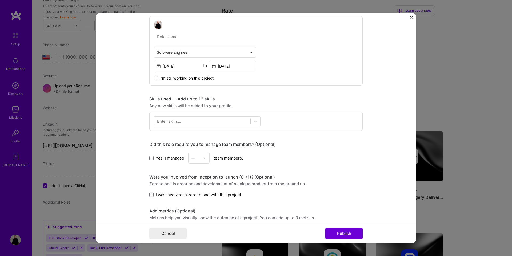
click at [157, 124] on div "Enter skills..." at bounding box center [169, 121] width 24 height 6
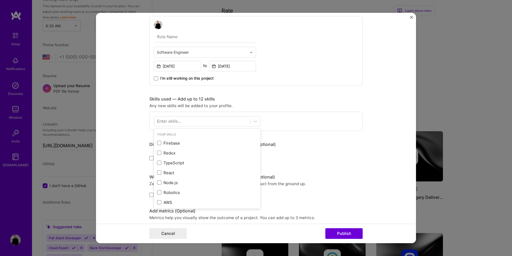
click at [159, 122] on div "Enter skills..." at bounding box center [169, 121] width 24 height 6
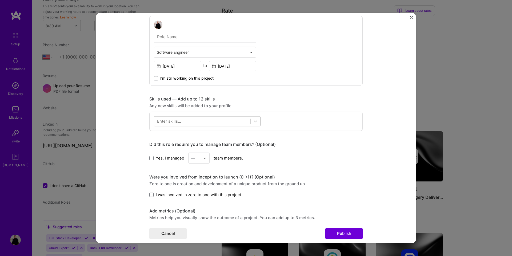
click at [192, 120] on div at bounding box center [202, 121] width 96 height 9
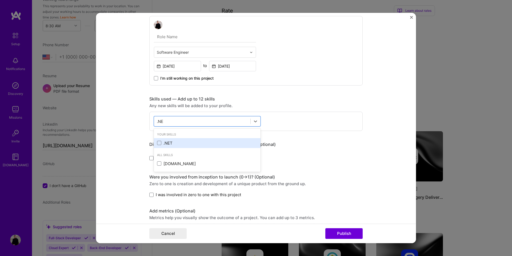
click at [166, 141] on div ".NET" at bounding box center [207, 143] width 100 height 6
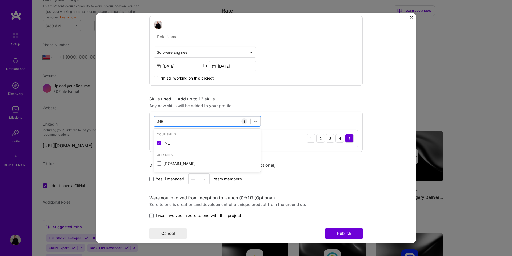
click at [139, 113] on form "Project title Compliance Reccomendations Distribution Extension Company J.R. Si…" at bounding box center [256, 128] width 320 height 230
click at [219, 122] on div ".NE .NE" at bounding box center [202, 121] width 96 height 9
type input "."
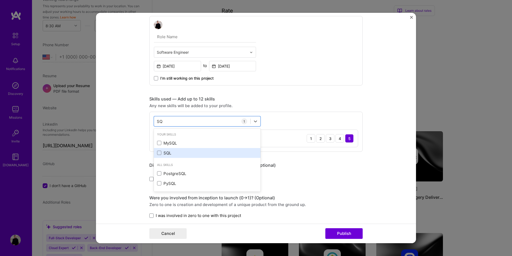
click at [190, 150] on div "SQL" at bounding box center [207, 153] width 100 height 6
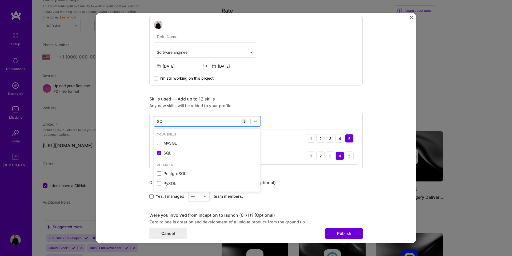
type input "S"
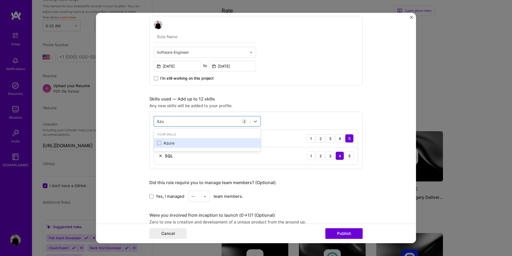
click at [186, 143] on div "Azure" at bounding box center [207, 143] width 100 height 6
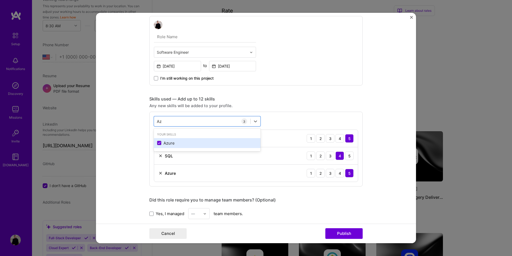
type input "A"
click at [187, 141] on div "Terraform" at bounding box center [207, 143] width 100 height 6
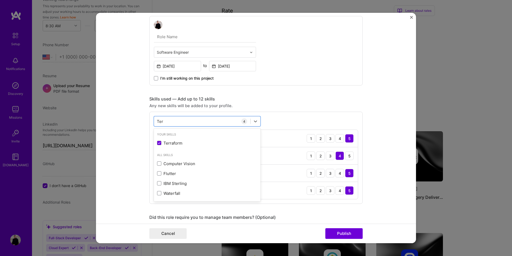
type input "Ter"
click at [121, 121] on form "Project title Compliance Reccomendations Distribution Extension Company J.R. Si…" at bounding box center [256, 128] width 320 height 230
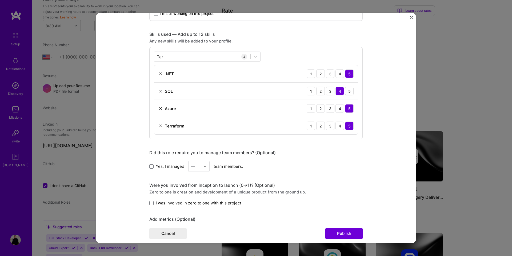
scroll to position [252, 0]
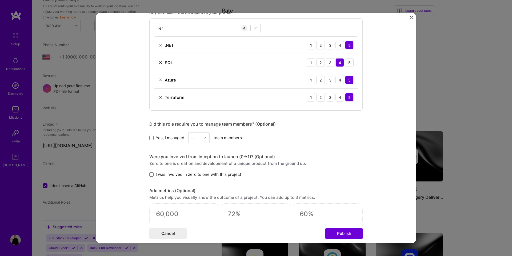
click at [167, 140] on div "Yes, I managed — team members." at bounding box center [256, 137] width 214 height 11
click at [174, 137] on span "Yes, I managed" at bounding box center [170, 138] width 29 height 6
click at [0, 0] on input "Yes, I managed" at bounding box center [0, 0] width 0 height 0
click at [210, 139] on div "Yes, I managed — team members." at bounding box center [256, 137] width 214 height 11
click at [203, 139] on div "—" at bounding box center [196, 137] width 15 height 10
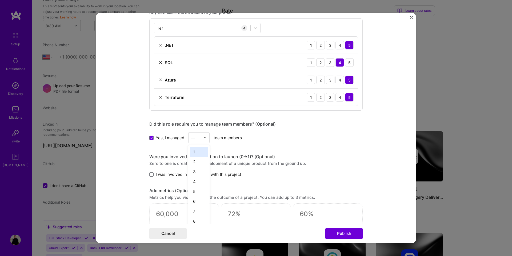
drag, startPoint x: 200, startPoint y: 150, endPoint x: 214, endPoint y: 152, distance: 14.6
click at [200, 150] on div "1" at bounding box center [199, 152] width 18 height 10
click at [244, 151] on div "Project title Compliance Reccomendations Distribution Extension Company J.R. Si…" at bounding box center [256, 67] width 214 height 593
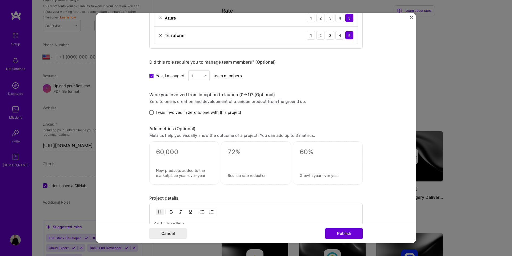
click at [159, 115] on div "Project title Compliance Reccomendations Distribution Extension Company J.R. Si…" at bounding box center [256, 5] width 214 height 593
click at [159, 112] on span "I was involved in zero to one with this project" at bounding box center [198, 112] width 85 height 6
click at [0, 0] on input "I was involved in zero to one with this project" at bounding box center [0, 0] width 0 height 0
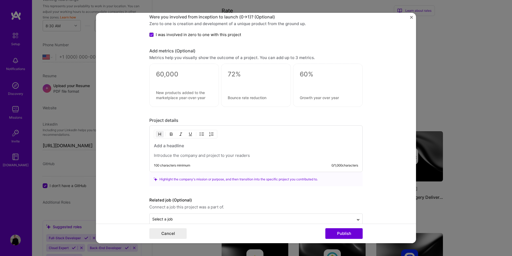
click at [181, 147] on h3 at bounding box center [256, 146] width 204 height 6
drag, startPoint x: 183, startPoint y: 144, endPoint x: 180, endPoint y: 163, distance: 19.7
click at [183, 151] on div at bounding box center [256, 150] width 204 height 15
click at [180, 157] on p at bounding box center [256, 155] width 204 height 5
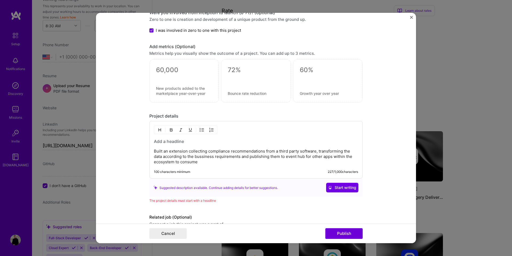
scroll to position [395, 0]
click at [180, 71] on textarea at bounding box center [184, 71] width 56 height 8
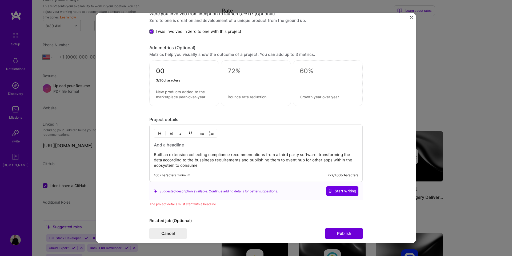
type textarea "0"
type textarea "1000s"
click at [168, 89] on textarea at bounding box center [184, 94] width 56 height 10
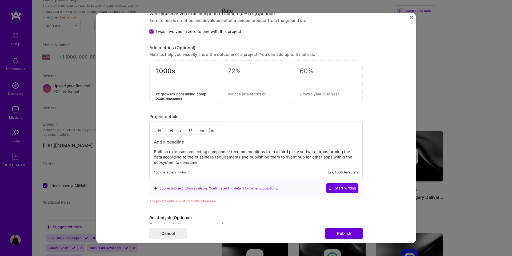
type textarea "of growers consuming compl"
click at [163, 73] on textarea "1000s" at bounding box center [184, 72] width 56 height 10
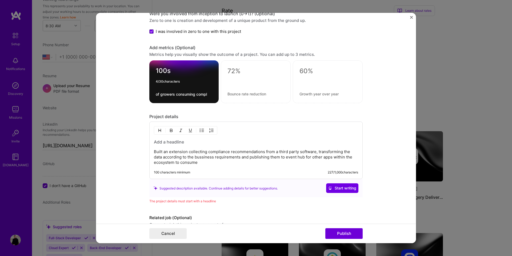
type textarea "100s"
click at [210, 95] on textarea "of growers consuming compl" at bounding box center [184, 94] width 57 height 5
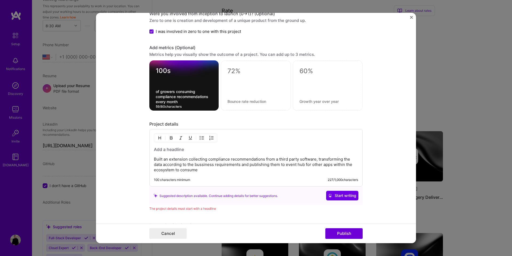
type textarea "of growers consuming compliance recommendations every month"
click at [132, 87] on form "Project title Compliance Reccomendations Distribution Extension Company J.R. Si…" at bounding box center [256, 128] width 320 height 230
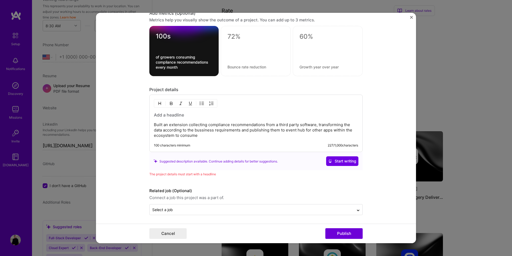
scroll to position [431, 0]
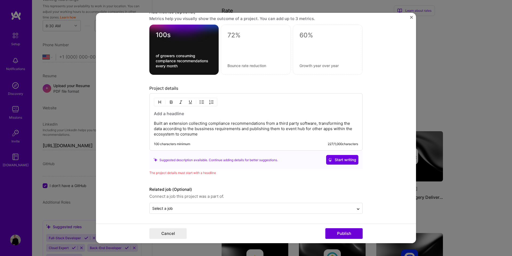
click at [217, 135] on p "Built an extension collecting compliance recommendations from a third party sof…" at bounding box center [256, 129] width 204 height 16
click at [338, 161] on span "Start writing" at bounding box center [343, 159] width 28 height 5
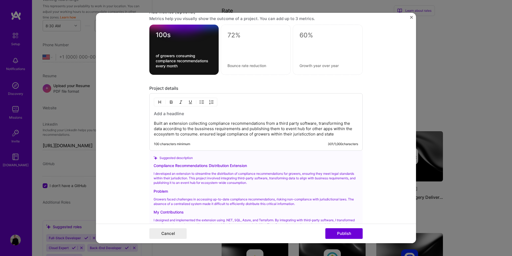
scroll to position [518, 0]
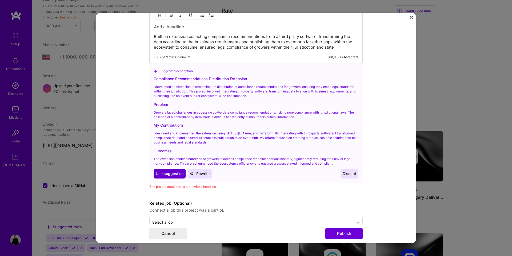
click at [172, 171] on span "Use suggestion" at bounding box center [170, 173] width 28 height 5
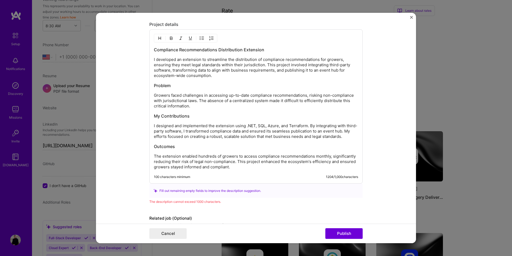
scroll to position [476, 0]
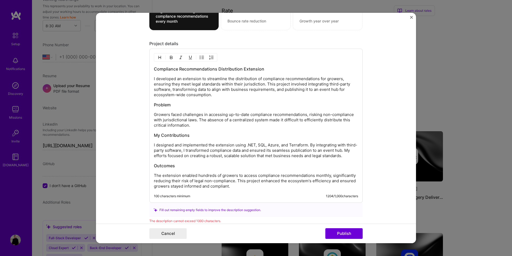
click at [255, 85] on p "I developed an extension to streamline the distribution of compliance recommend…" at bounding box center [256, 86] width 204 height 21
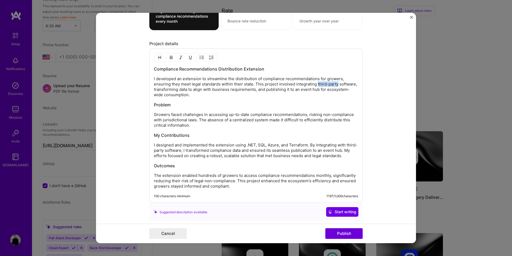
drag, startPoint x: 337, startPoint y: 83, endPoint x: 317, endPoint y: 85, distance: 20.1
click at [317, 85] on p "I developed an extension to streamline the distribution of compliance recommend…" at bounding box center [256, 86] width 204 height 21
click at [231, 89] on p "I developed an extension to streamline the distribution of compliance recommend…" at bounding box center [256, 86] width 204 height 21
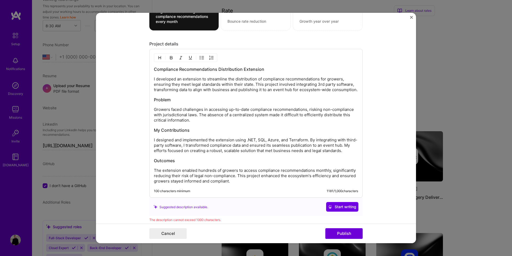
scroll to position [483, 0]
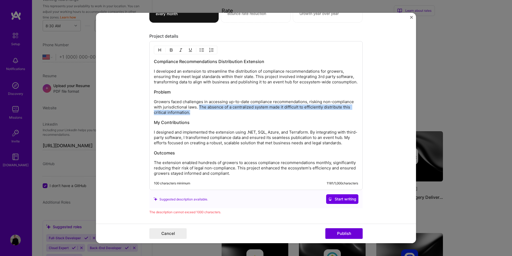
drag, startPoint x: 200, startPoint y: 107, endPoint x: 201, endPoint y: 114, distance: 6.5
click at [201, 114] on p "Growers faced challenges in accessing up-to-date compliance recommendations, ri…" at bounding box center [256, 107] width 204 height 16
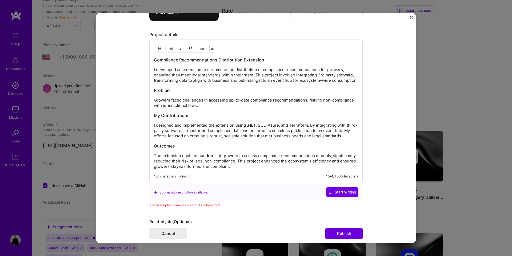
scroll to position [485, 0]
drag, startPoint x: 236, startPoint y: 125, endPoint x: 307, endPoint y: 124, distance: 70.5
click at [307, 124] on p "I designed and implemented the extension using .NET, SQL, Azure, and Terraform.…" at bounding box center [256, 130] width 204 height 16
click at [163, 125] on p "I designed and implemented the extension leading . By integrating with third-pa…" at bounding box center [256, 130] width 204 height 16
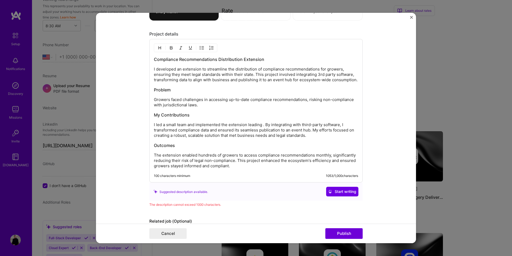
click at [251, 123] on p "I led a small team and implemented the extension leading . By integrating with …" at bounding box center [256, 130] width 204 height 16
click at [327, 123] on p "I led a small team and implemented the extension. By integrating with third-par…" at bounding box center [256, 130] width 204 height 16
drag, startPoint x: 328, startPoint y: 124, endPoint x: 251, endPoint y: 124, distance: 76.9
click at [251, 124] on p "I led a small team and implemented the extension. By integrating with third-par…" at bounding box center [256, 130] width 204 height 16
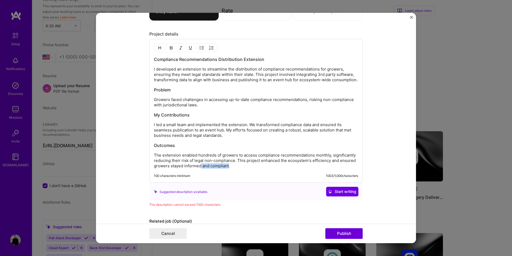
drag, startPoint x: 201, startPoint y: 165, endPoint x: 229, endPoint y: 167, distance: 27.6
click at [229, 167] on p "The extension enabled hundreds of growers to access compliance recommendations …" at bounding box center [256, 160] width 204 height 16
drag, startPoint x: 222, startPoint y: 155, endPoint x: 199, endPoint y: 155, distance: 23.5
click at [199, 155] on p "The extension enabled hundreds of growers to access compliance recommendations …" at bounding box center [256, 160] width 204 height 16
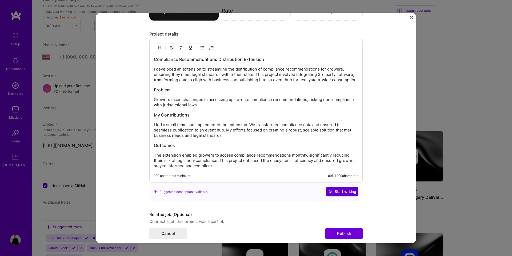
scroll to position [510, 0]
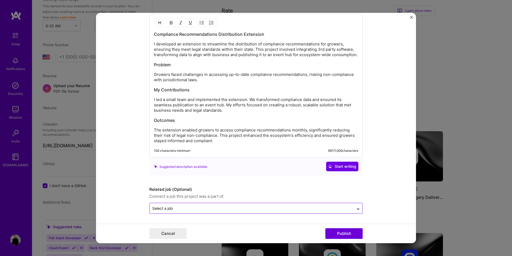
click at [206, 212] on div "Select a job" at bounding box center [252, 208] width 204 height 10
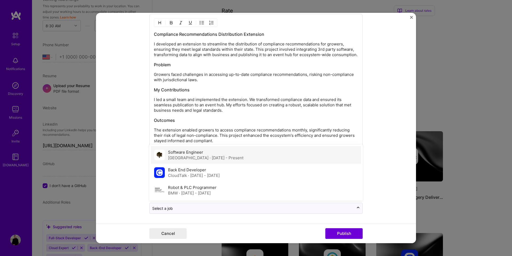
click at [201, 162] on div "Software Engineer Mapleton Hill · May 2022 - Present" at bounding box center [256, 155] width 210 height 18
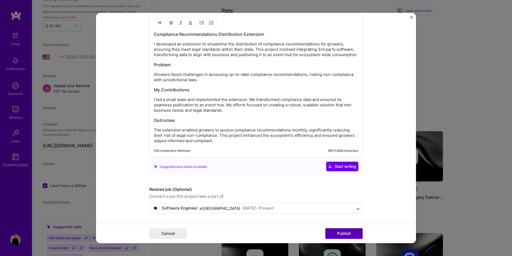
click at [352, 237] on button "Publish" at bounding box center [344, 233] width 37 height 11
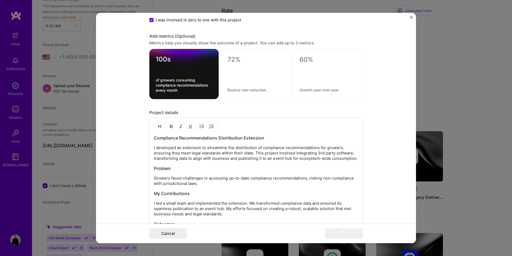
scroll to position [394, 0]
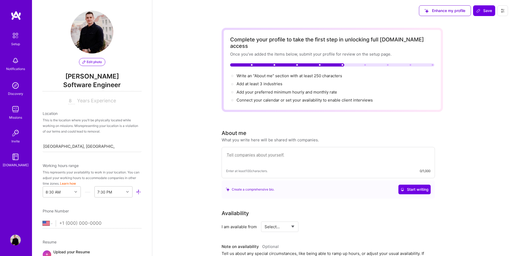
select select "US"
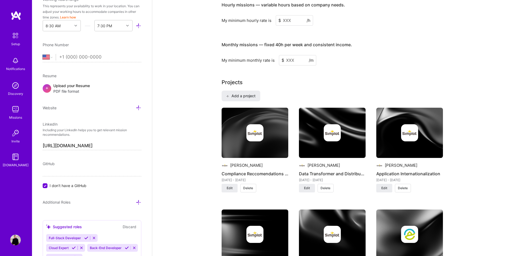
scroll to position [326, 0]
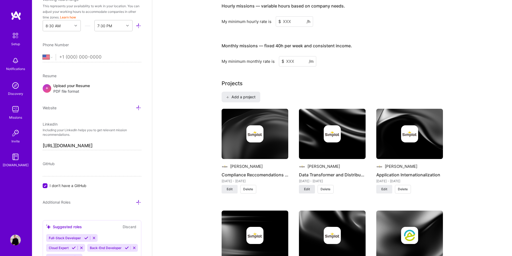
click at [302, 185] on button "Edit" at bounding box center [307, 189] width 16 height 9
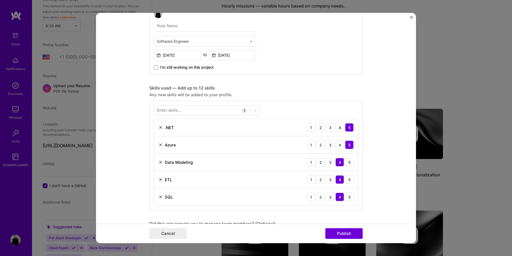
scroll to position [175, 0]
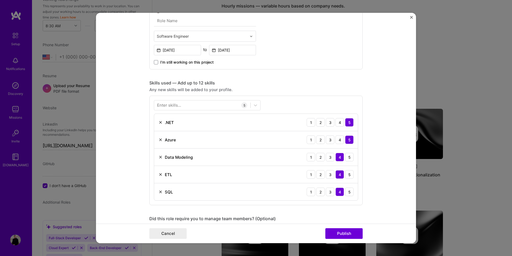
click at [412, 16] on img "Close" at bounding box center [411, 17] width 3 height 3
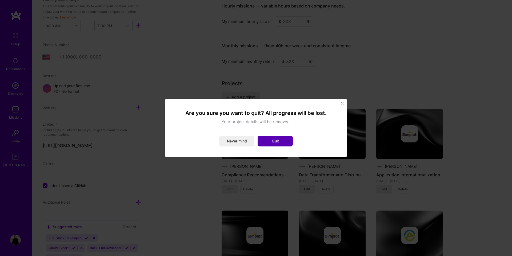
click at [276, 139] on button "Quit" at bounding box center [275, 141] width 35 height 11
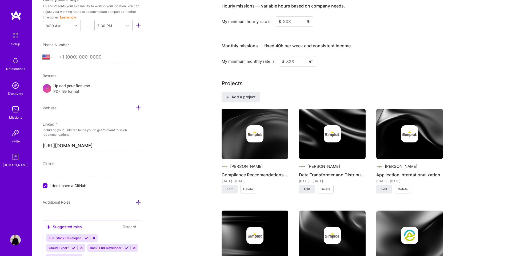
scroll to position [334, 0]
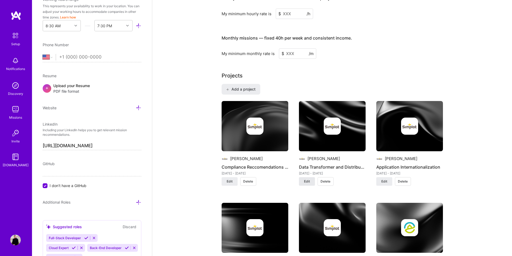
click at [305, 179] on span "Edit" at bounding box center [307, 181] width 6 height 5
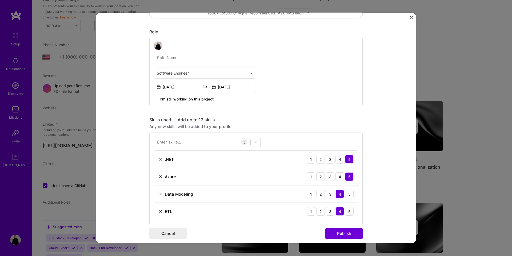
scroll to position [173, 0]
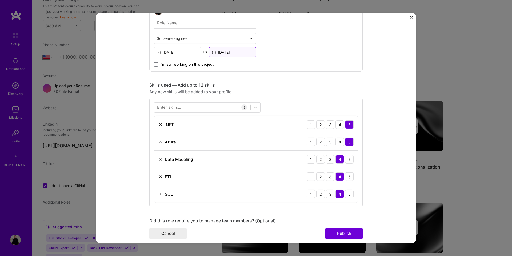
click at [232, 51] on input "Jan, 2024" at bounding box center [232, 52] width 47 height 10
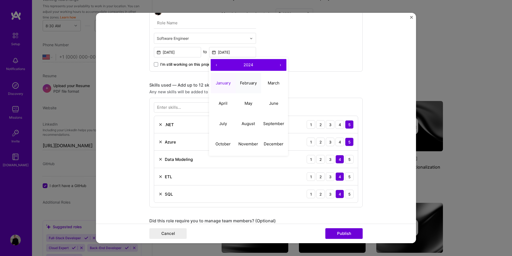
click at [238, 82] on button "February" at bounding box center [248, 83] width 25 height 20
type input "Feb, 2024"
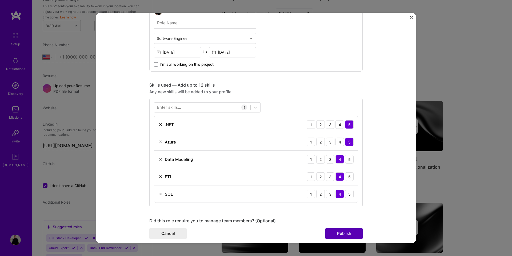
click at [336, 229] on button "Publish" at bounding box center [344, 233] width 37 height 11
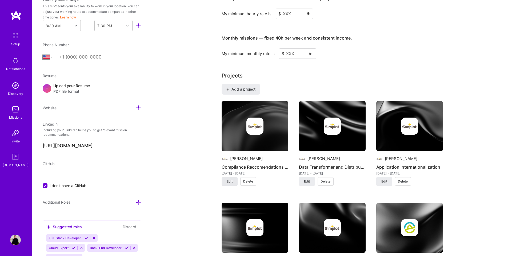
click at [228, 179] on span "Edit" at bounding box center [230, 181] width 6 height 5
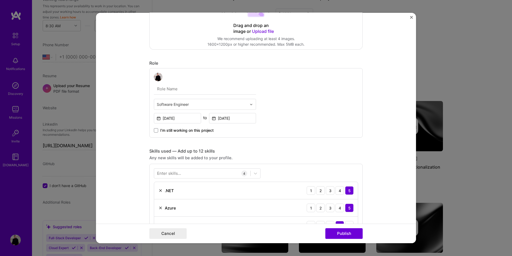
scroll to position [138, 0]
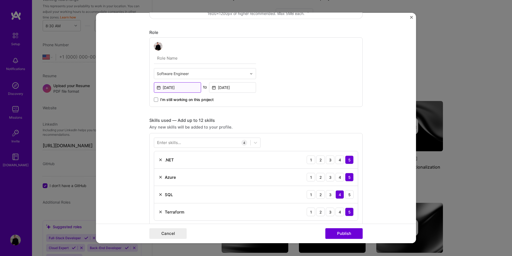
click at [181, 89] on input "Feb, 2024" at bounding box center [177, 87] width 47 height 10
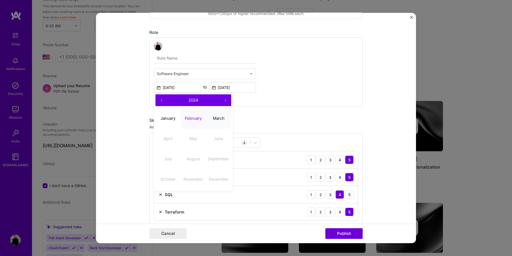
click at [214, 114] on button "March" at bounding box center [218, 118] width 25 height 20
type input "Mar, 2024"
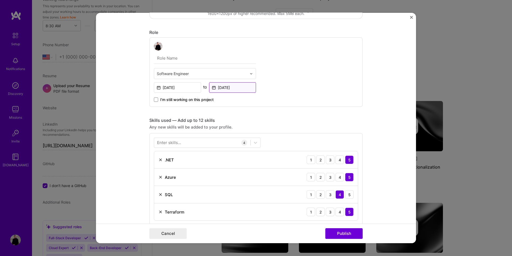
click at [220, 90] on input "Mar, 2024" at bounding box center [232, 87] width 47 height 10
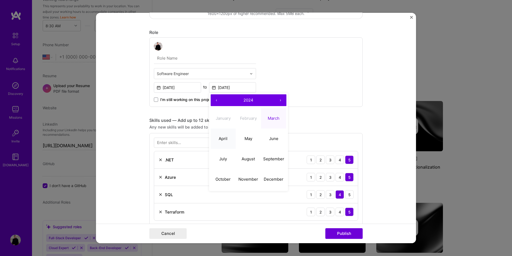
click at [225, 136] on abbr "April" at bounding box center [223, 138] width 9 height 5
type input "Apr, 2024"
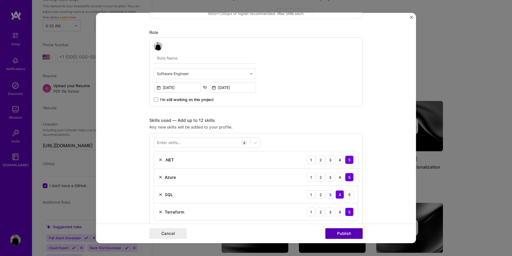
click at [353, 235] on button "Publish" at bounding box center [344, 233] width 37 height 11
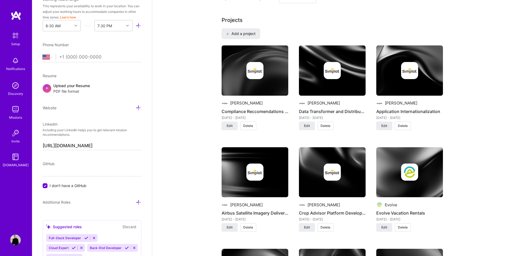
scroll to position [397, 0]
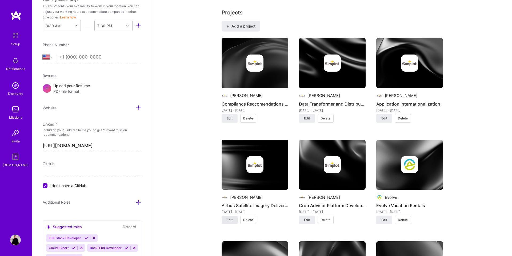
click at [225, 215] on button "Edit" at bounding box center [230, 219] width 16 height 9
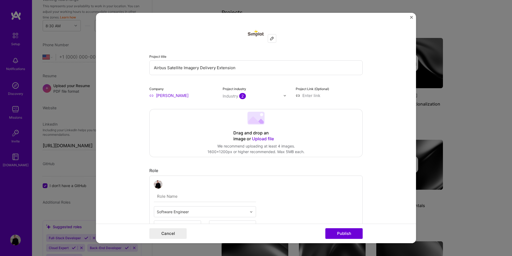
click at [167, 201] on input "text" at bounding box center [205, 196] width 102 height 11
click at [412, 20] on button "Close" at bounding box center [411, 19] width 3 height 6
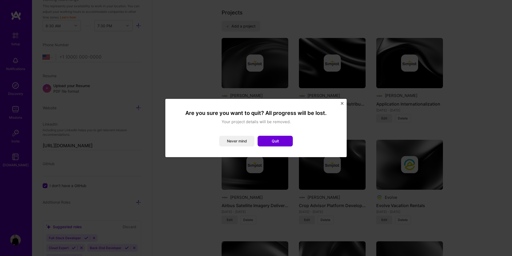
drag, startPoint x: 258, startPoint y: 138, endPoint x: 261, endPoint y: 140, distance: 3.1
click at [259, 139] on button "Quit" at bounding box center [275, 141] width 35 height 11
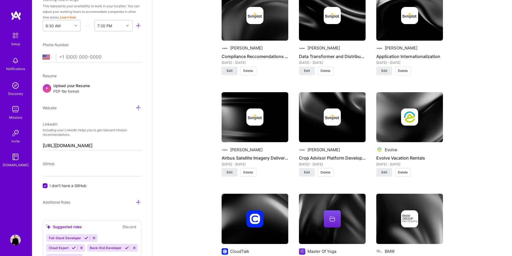
scroll to position [476, 0]
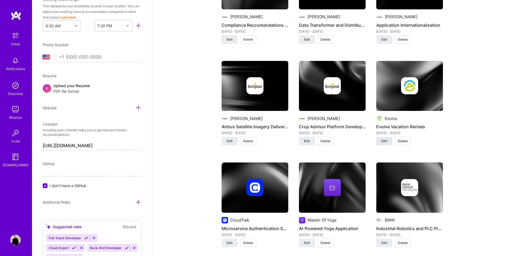
click at [383, 139] on span "Edit" at bounding box center [385, 141] width 6 height 5
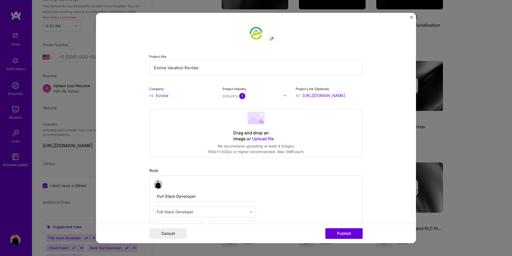
scroll to position [40, 0]
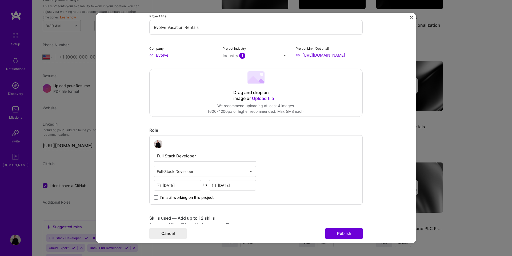
click at [204, 152] on input "Full Stack Developer" at bounding box center [205, 155] width 102 height 11
type input "Full Stack Developer"
click at [341, 232] on button "Publish" at bounding box center [344, 233] width 37 height 11
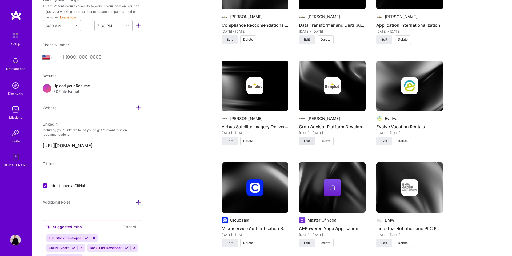
click at [309, 139] on span "Edit" at bounding box center [307, 141] width 6 height 5
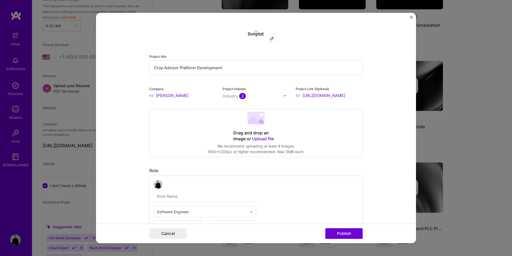
click at [203, 196] on input "text" at bounding box center [205, 196] width 102 height 11
click at [205, 195] on input "Sofware Engineer" at bounding box center [205, 196] width 102 height 11
type input "Sofware Engineer"
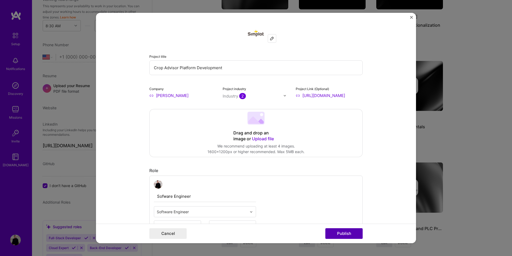
click at [357, 238] on button "Publish" at bounding box center [344, 233] width 37 height 11
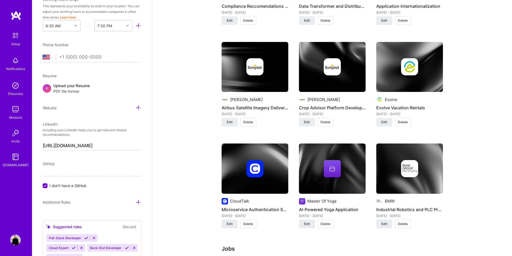
scroll to position [495, 0]
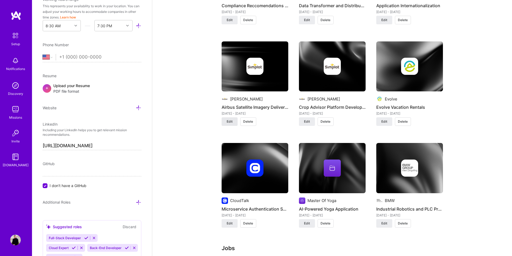
click at [231, 119] on span "Edit" at bounding box center [230, 121] width 6 height 5
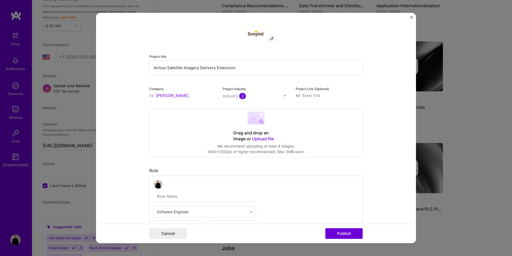
click at [184, 192] on input "text" at bounding box center [205, 196] width 102 height 11
paste input "Sofware Engineer"
type input "Sofware Engineer"
click at [342, 232] on button "Publish" at bounding box center [344, 233] width 37 height 11
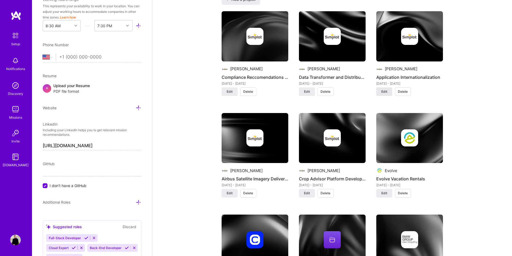
scroll to position [422, 0]
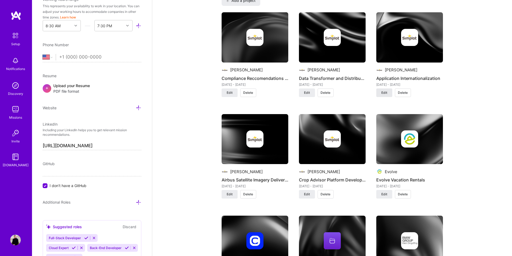
click at [383, 90] on span "Edit" at bounding box center [385, 92] width 6 height 5
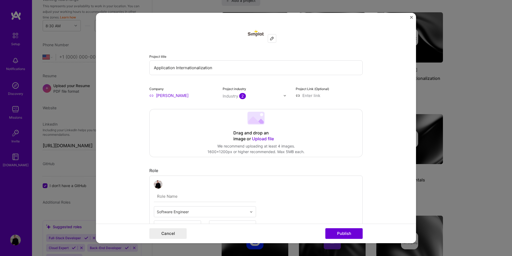
click at [223, 195] on input "text" at bounding box center [205, 196] width 102 height 11
type input "Technical LEad"
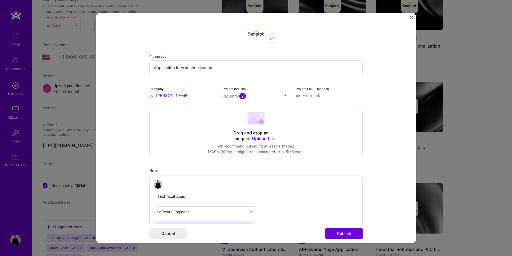
click at [224, 216] on div "Software Engineer" at bounding box center [202, 211] width 96 height 10
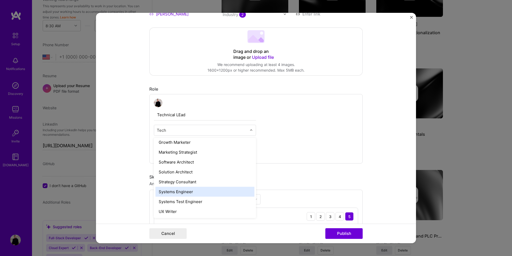
scroll to position [0, 0]
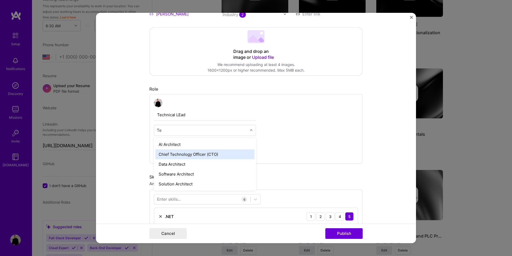
type input "T"
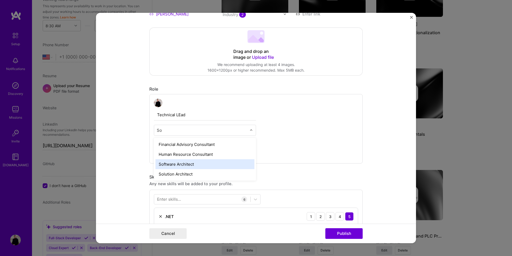
type input "S"
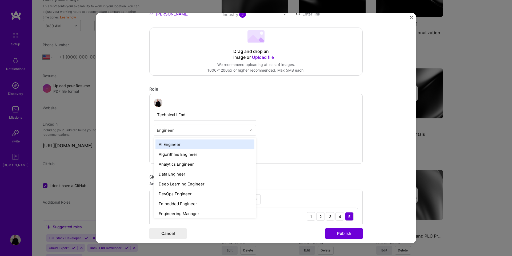
click at [177, 130] on input "Engineer" at bounding box center [202, 130] width 90 height 6
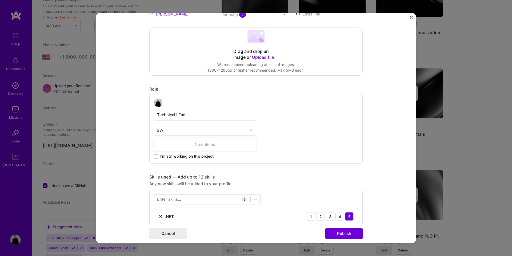
type input "SW"
click at [257, 130] on div "Technical LEad 0 results available for search term SW. Use Up and Down to choos…" at bounding box center [256, 128] width 214 height 69
click at [181, 114] on input "Technical LEad" at bounding box center [205, 114] width 102 height 11
type input "Technical Lead"
click at [354, 235] on button "Publish" at bounding box center [344, 233] width 37 height 11
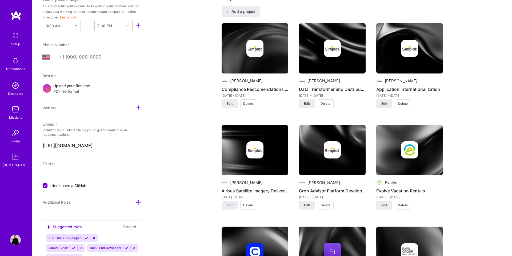
scroll to position [359, 0]
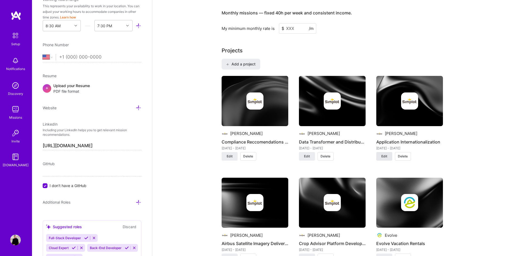
click at [384, 154] on span "Edit" at bounding box center [385, 156] width 6 height 5
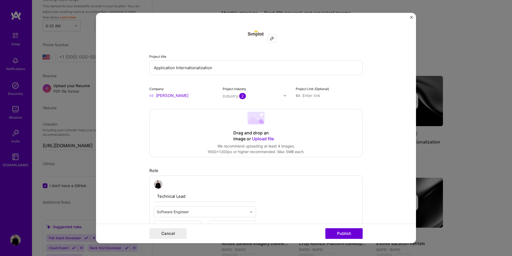
click at [182, 196] on input "Technical Lead" at bounding box center [205, 196] width 102 height 11
click at [334, 232] on button "Publish" at bounding box center [344, 233] width 37 height 11
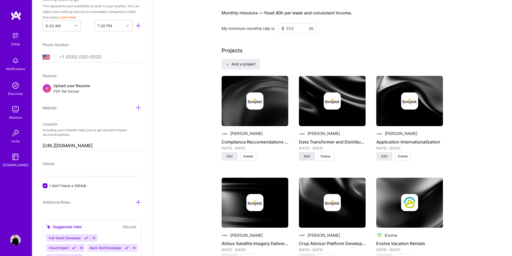
click at [307, 154] on span "Edit" at bounding box center [307, 156] width 6 height 5
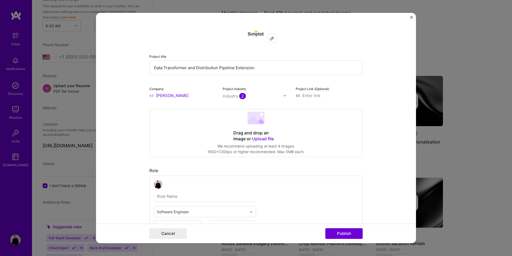
click at [208, 192] on input "text" at bounding box center [205, 196] width 102 height 11
paste input "Technical Lead"
type input "Technical Lead"
click at [341, 231] on button "Publish" at bounding box center [344, 233] width 37 height 11
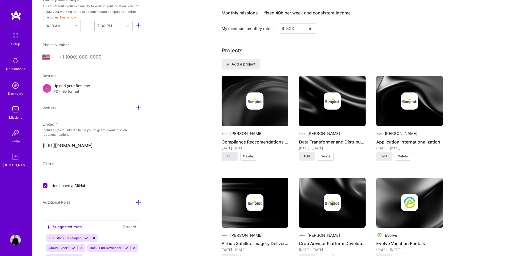
click at [228, 154] on span "Edit" at bounding box center [230, 156] width 6 height 5
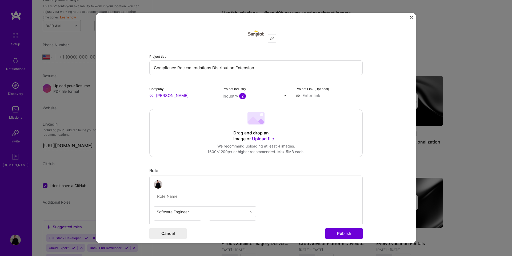
click at [203, 191] on input "text" at bounding box center [205, 196] width 102 height 11
paste input "Technical Lead"
type input "Technical Lead"
click at [334, 235] on button "Publish" at bounding box center [344, 233] width 37 height 11
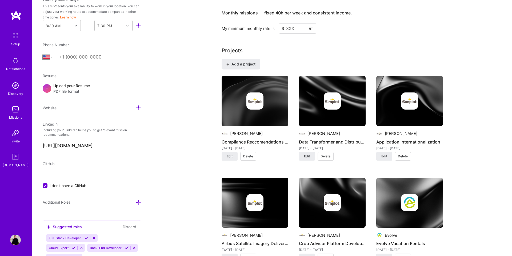
scroll to position [0, 0]
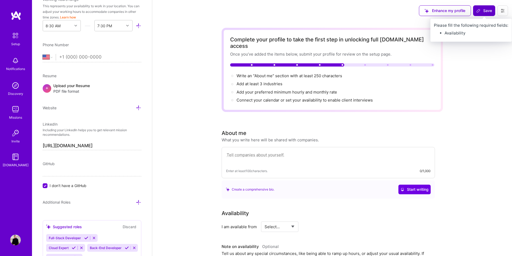
click at [487, 13] on span "Save" at bounding box center [485, 10] width 16 height 5
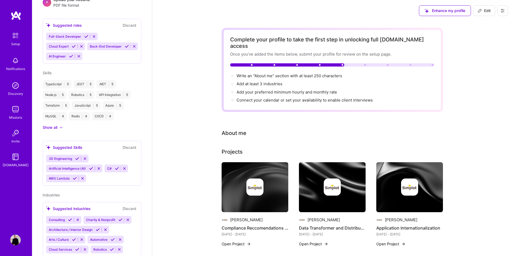
scroll to position [128, 0]
